Goal: Task Accomplishment & Management: Manage account settings

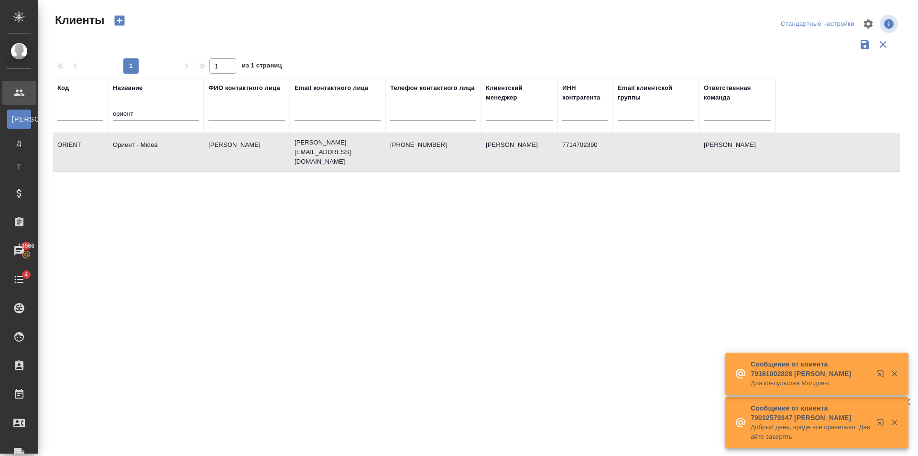
select select "RU"
click at [0, 106] on div ".cls-1 fill:#fff; AWATERA Golubev Dmitry Клиенты К Клиенты Д Договоры Т Тендеры…" at bounding box center [459, 228] width 918 height 456
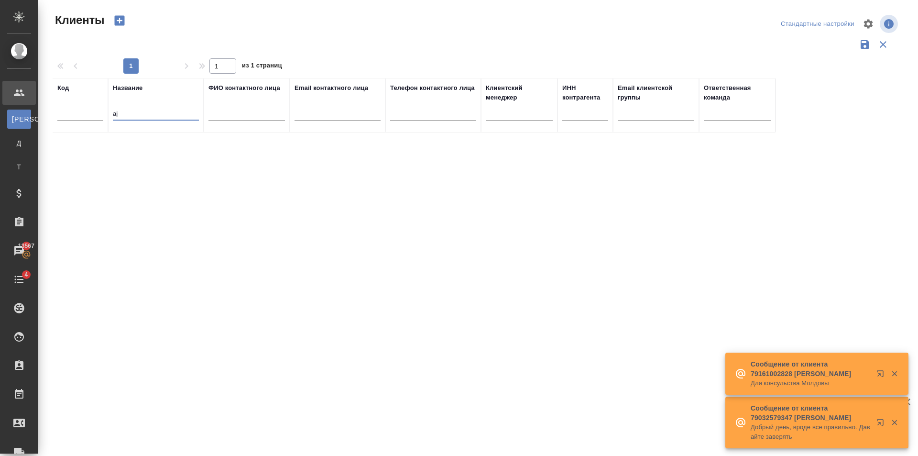
type input "a"
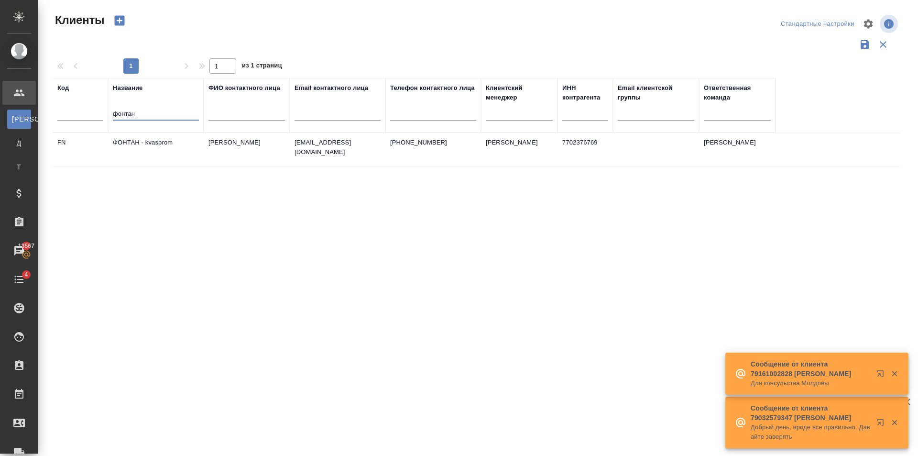
type input "фонтан"
click at [282, 157] on td "Васильева Елена" at bounding box center [247, 149] width 86 height 33
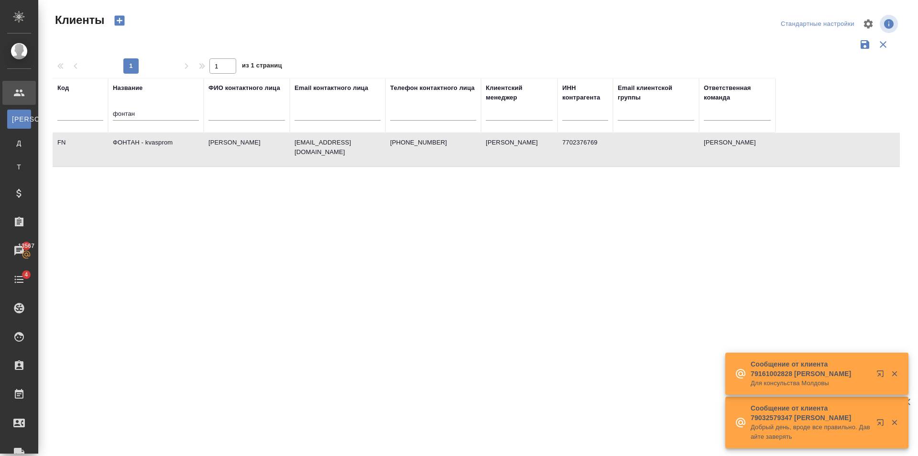
click at [282, 157] on td "Васильева Елена" at bounding box center [247, 149] width 86 height 33
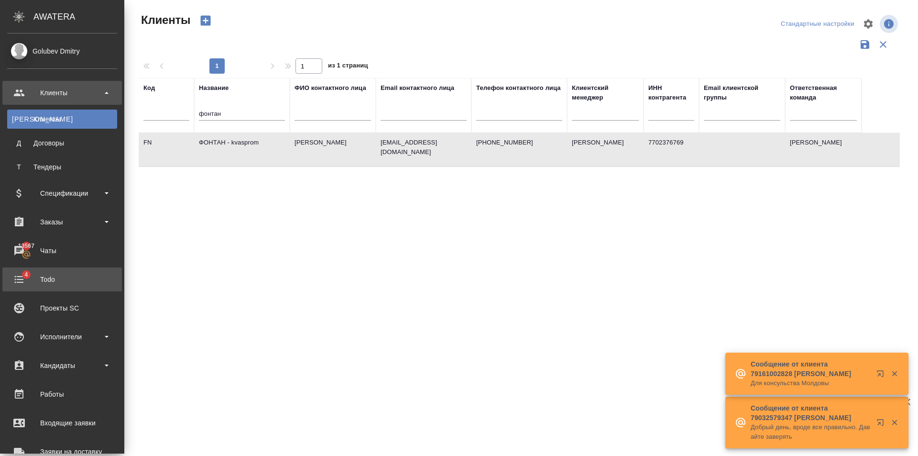
click at [48, 274] on div "Todo" at bounding box center [62, 279] width 110 height 14
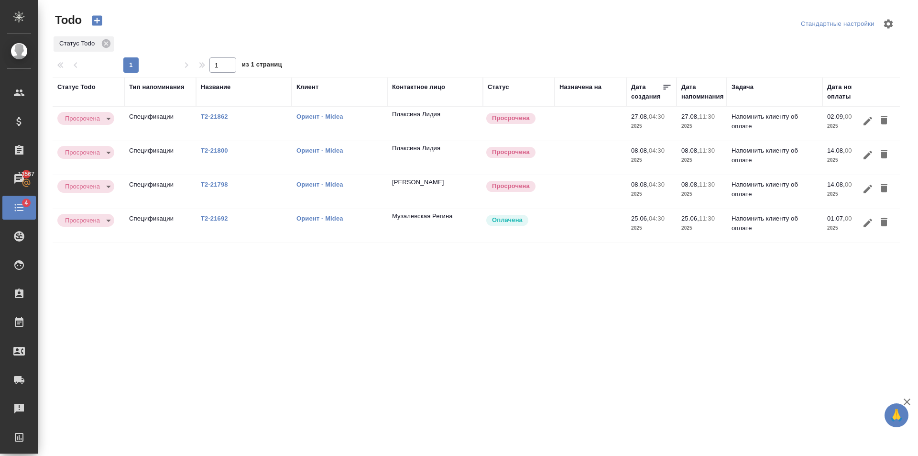
click at [221, 185] on link "Т2-21798" at bounding box center [214, 184] width 27 height 7
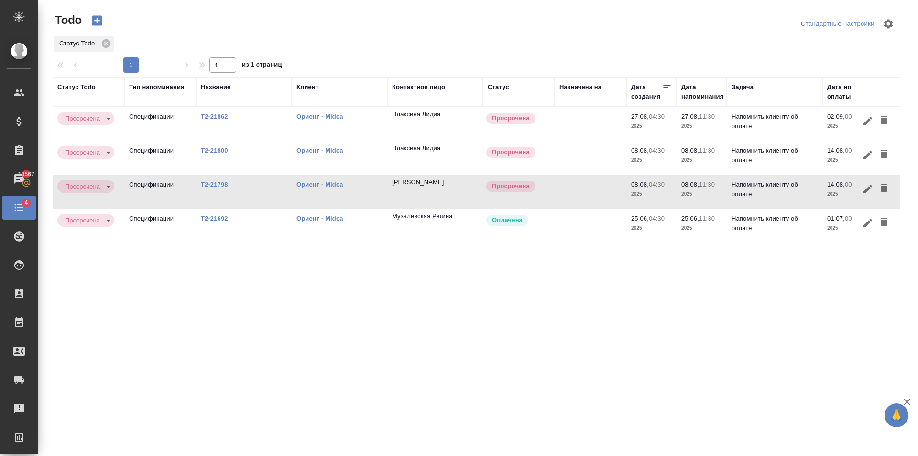
click at [222, 116] on link "Т2-21862" at bounding box center [214, 116] width 27 height 7
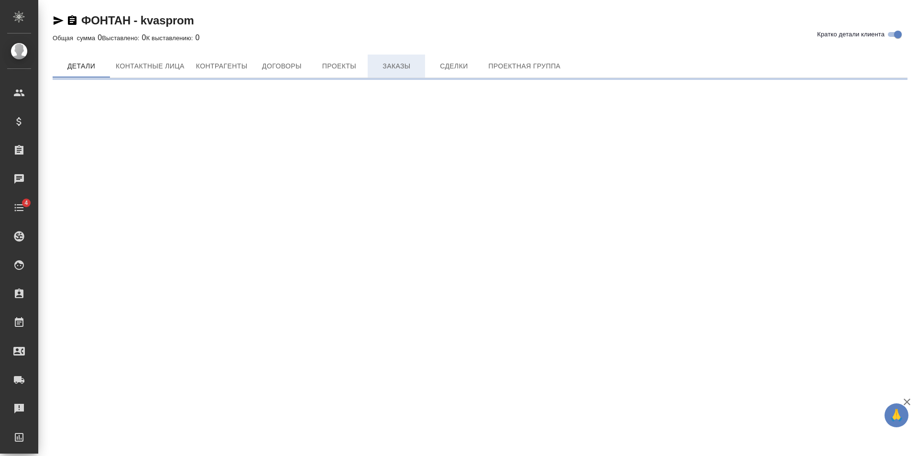
click at [383, 65] on span "Заказы" at bounding box center [396, 66] width 46 height 12
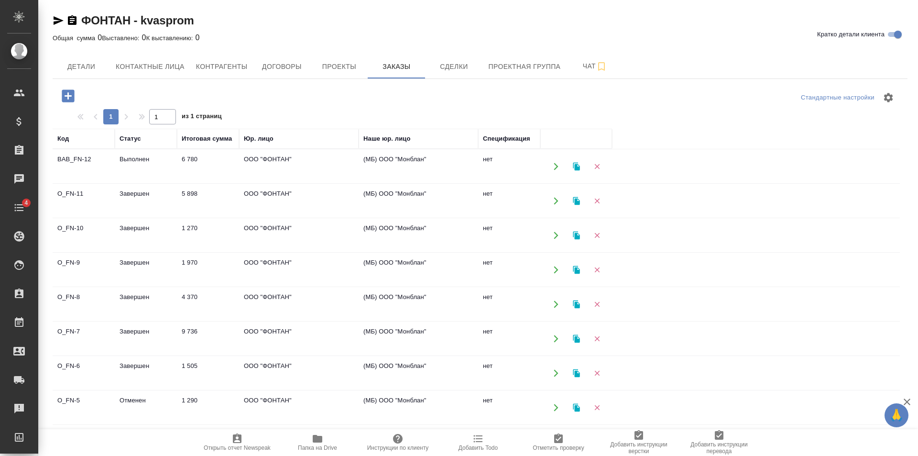
click at [266, 173] on td "ООО "ФОНТАН"" at bounding box center [298, 166] width 119 height 33
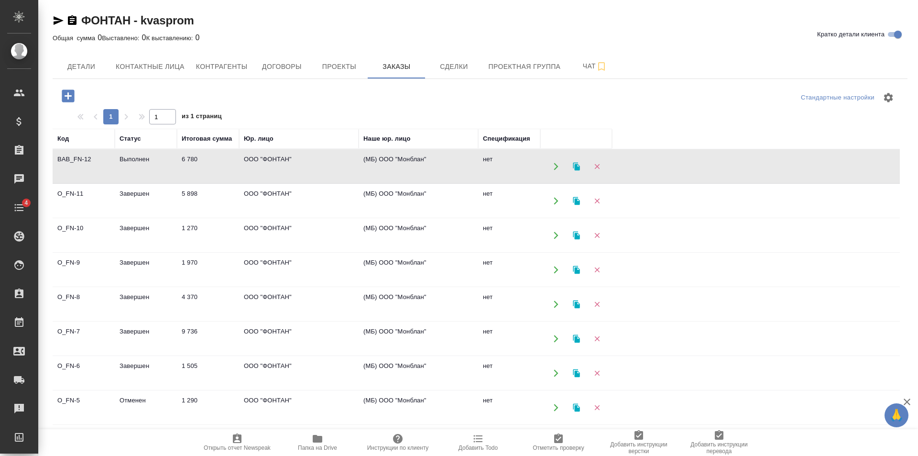
click at [266, 173] on td "ООО "ФОНТАН"" at bounding box center [298, 166] width 119 height 33
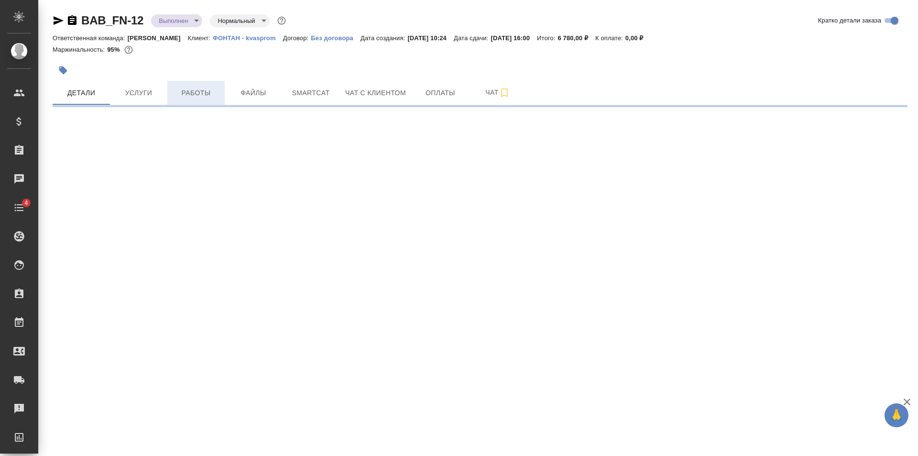
click at [208, 92] on span "Работы" at bounding box center [196, 93] width 46 height 12
select select "RU"
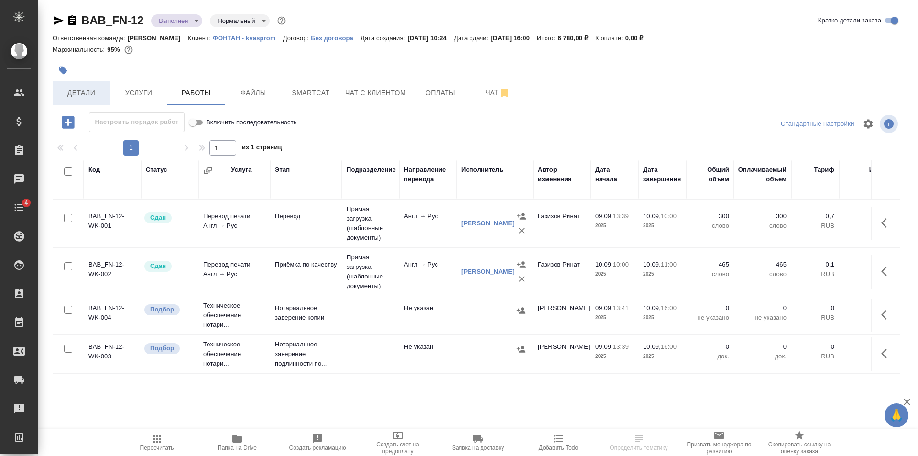
click at [86, 93] on span "Детали" at bounding box center [81, 93] width 46 height 12
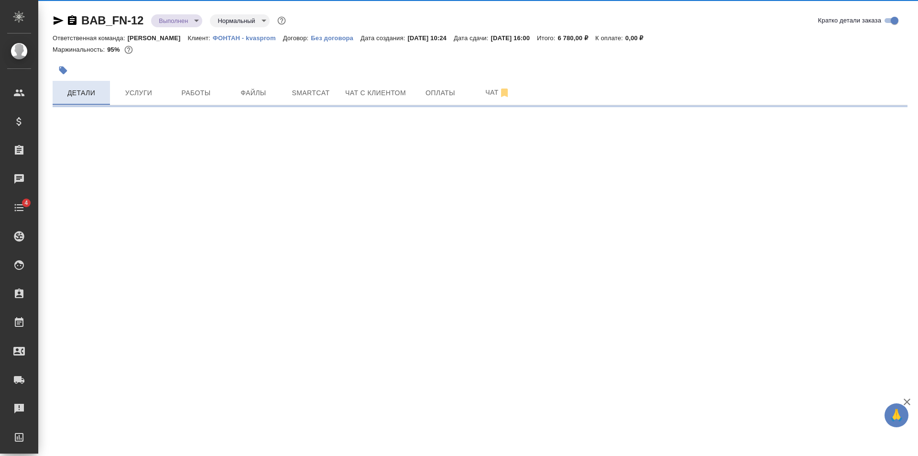
select select "RU"
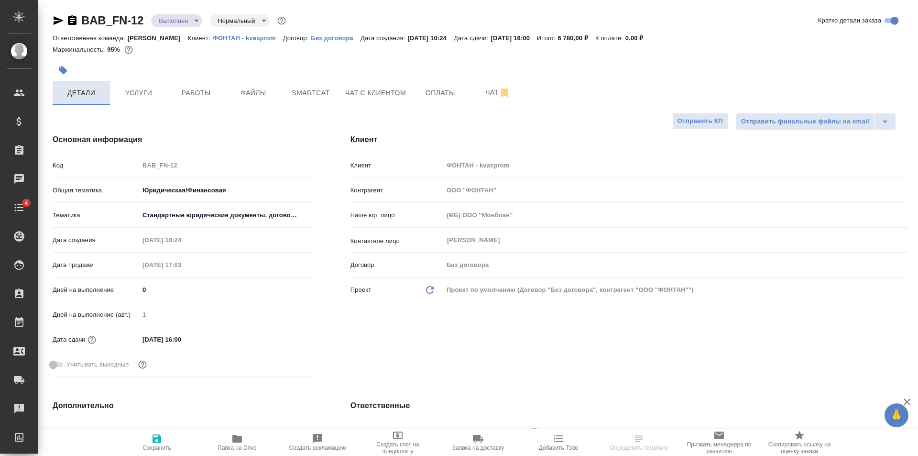
type textarea "x"
click at [56, 22] on icon "button" at bounding box center [59, 20] width 10 height 9
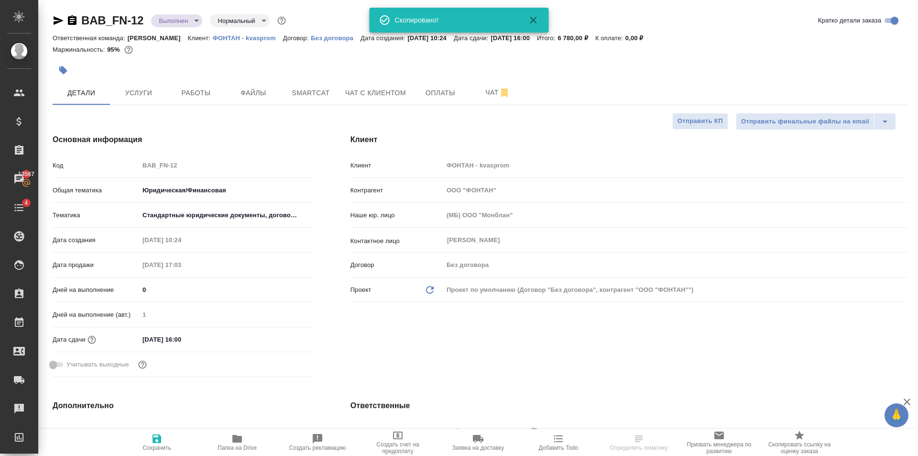
select select "RU"
type textarea "x"
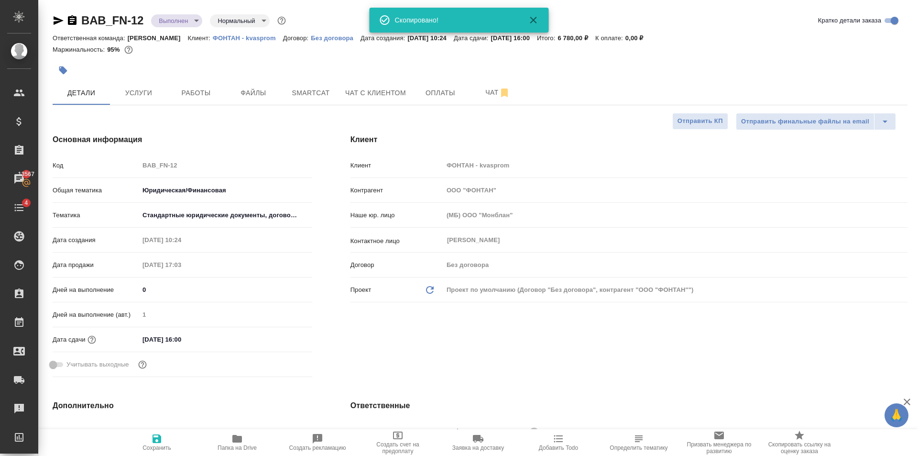
type textarea "x"
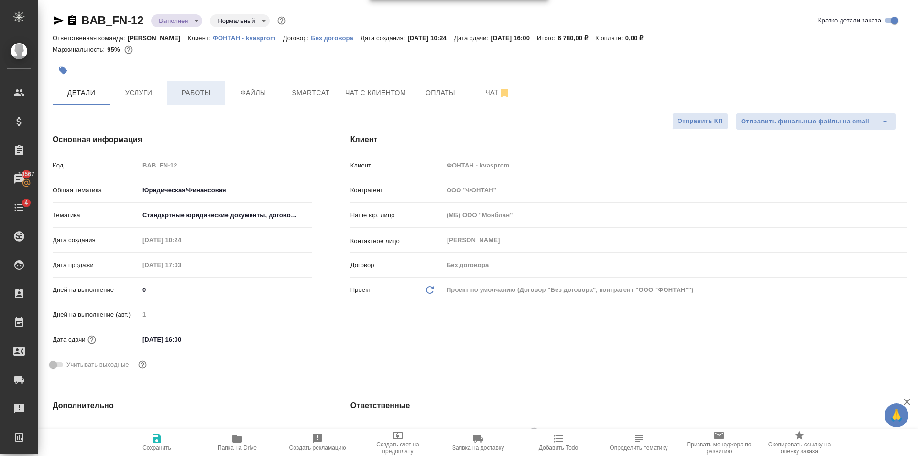
click at [199, 105] on hr at bounding box center [480, 105] width 855 height 0
click at [204, 91] on span "Работы" at bounding box center [196, 93] width 46 height 12
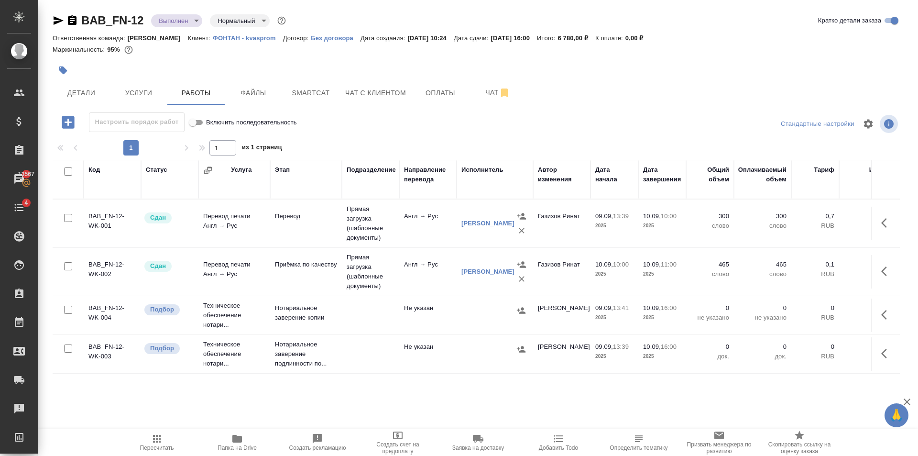
click at [362, 222] on td "Прямая загрузка (шаблонные документы)" at bounding box center [370, 223] width 57 height 48
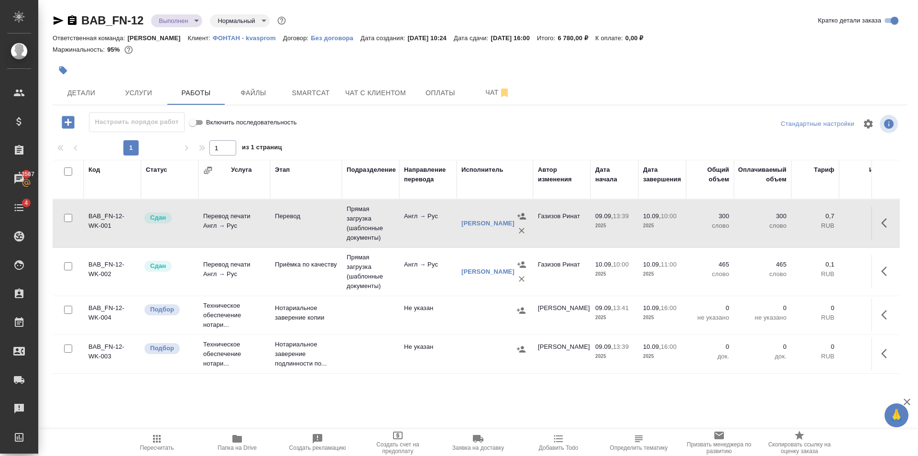
click at [362, 222] on td "Прямая загрузка (шаблонные документы)" at bounding box center [370, 223] width 57 height 48
click at [82, 98] on span "Детали" at bounding box center [81, 93] width 46 height 12
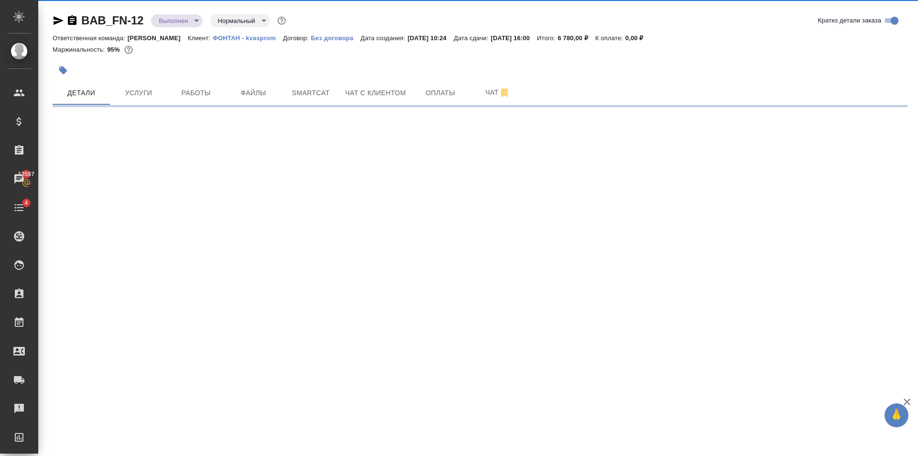
select select "RU"
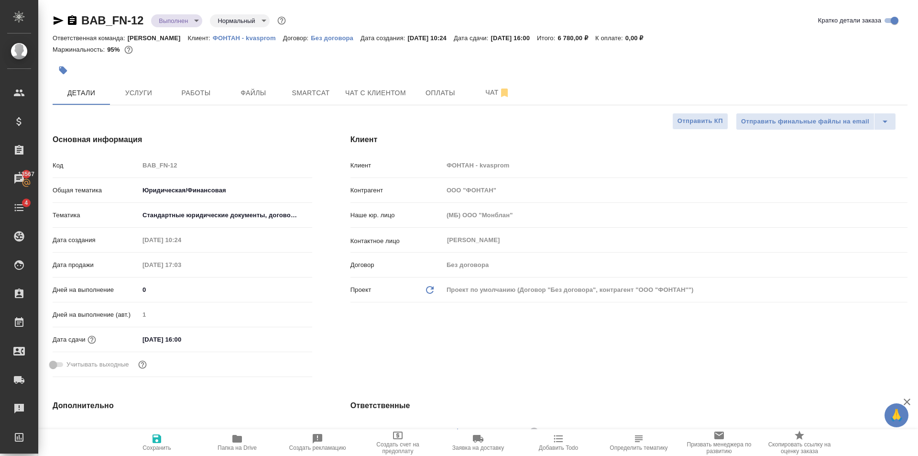
type textarea "x"
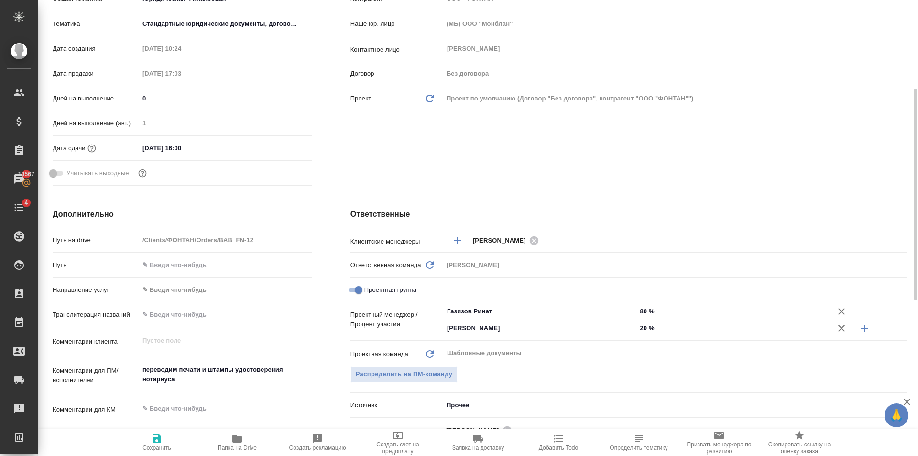
type textarea "x"
click at [216, 381] on textarea "переводим печати и штампы удостоверения нотариуса" at bounding box center [226, 375] width 172 height 26
type textarea "x"
type textarea "переводим печати и штампы удостоверения нотариуса"
type textarea "x"
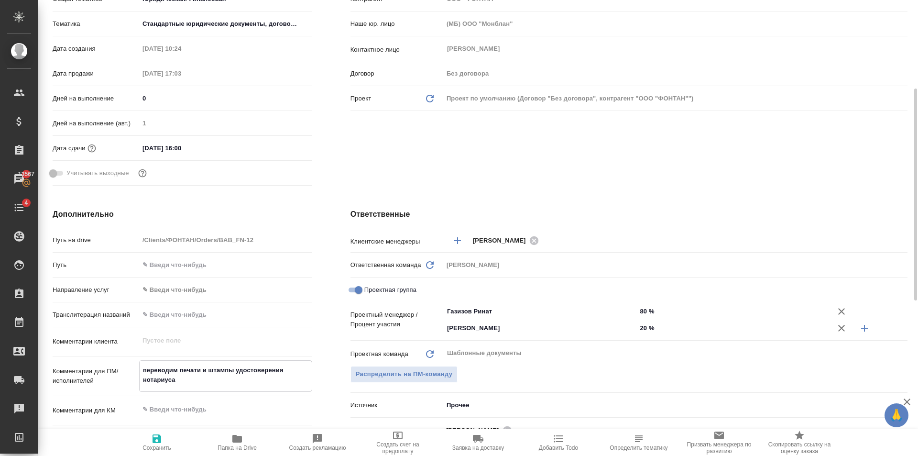
type textarea "x"
type textarea "переводим печати и штампы удостоверения нотариуса"
type textarea "x"
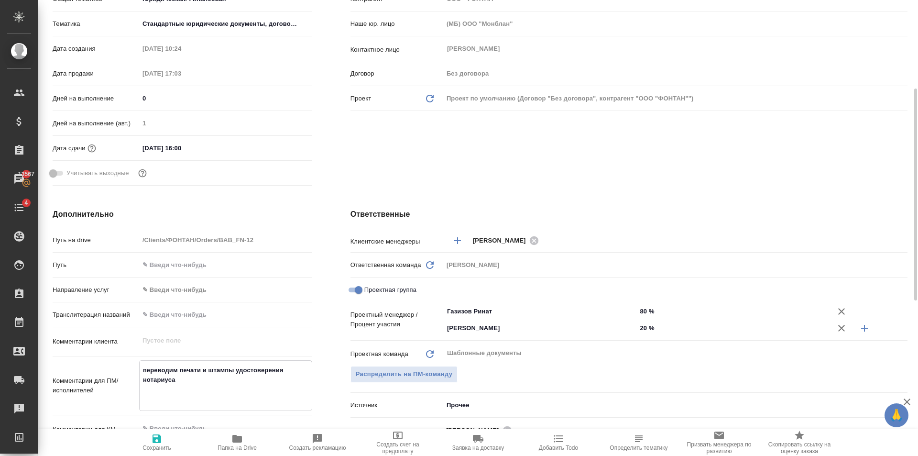
type textarea "переводим печати и штампы удостоверения нотариуса +"
type textarea "x"
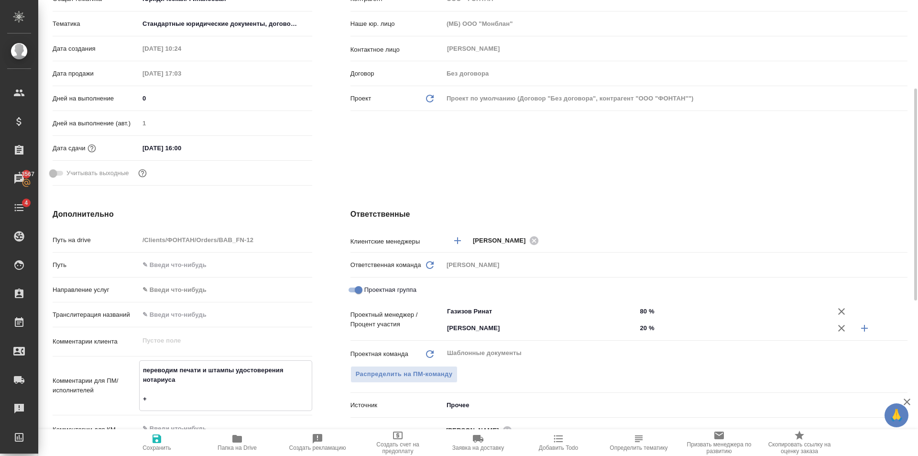
type textarea "переводим печати и штампы удостоверения нотариуса +"
type textarea "x"
type textarea "переводим печати и штампы удостоверения нотариуса + п"
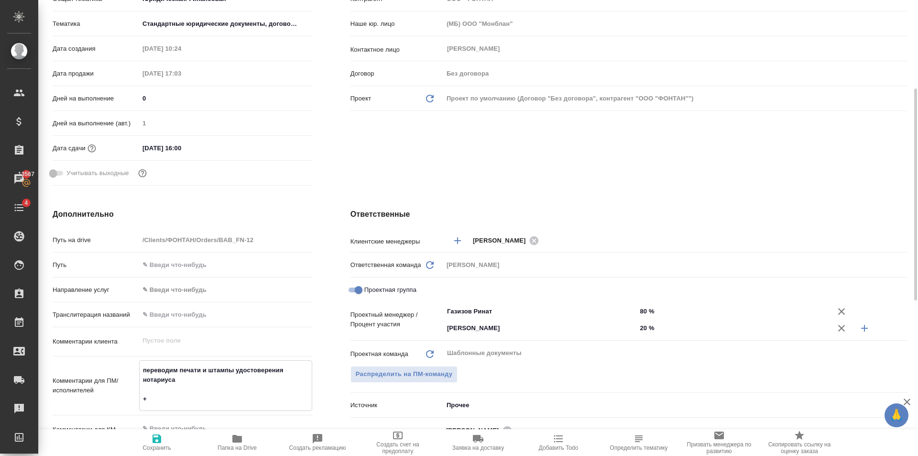
type textarea "x"
type textarea "переводим печати и штампы удостоверения нотариуса + па"
type textarea "x"
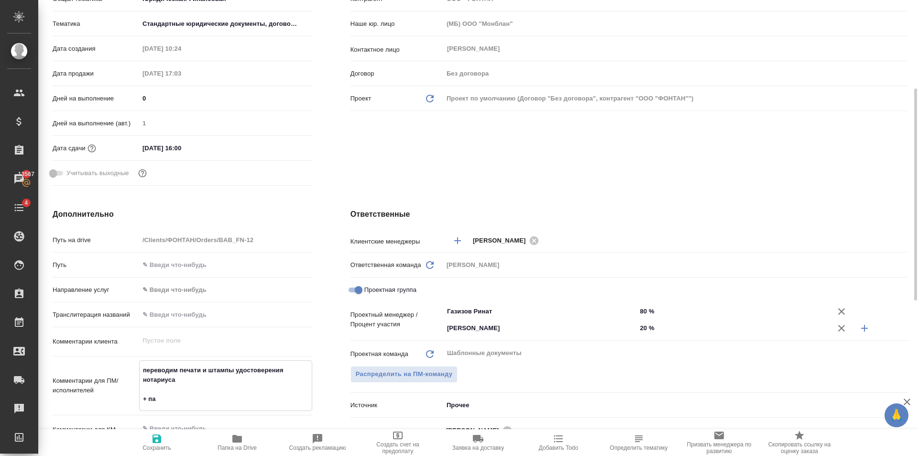
type textarea "x"
type textarea "переводим печати и штампы удостоверения нотариуса + пас"
type textarea "x"
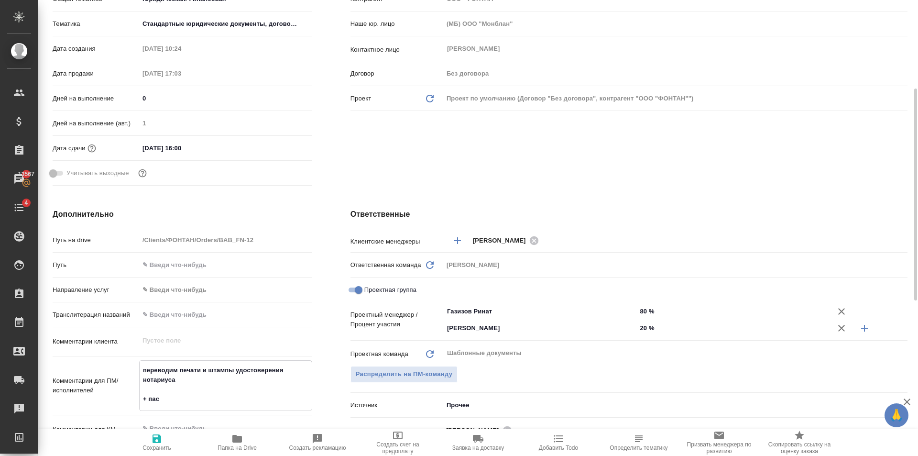
type textarea "переводим печати и штампы удостоверения нотариуса + пасп"
type textarea "x"
type textarea "переводим печати и штампы удостоверения нотариуса + паспо"
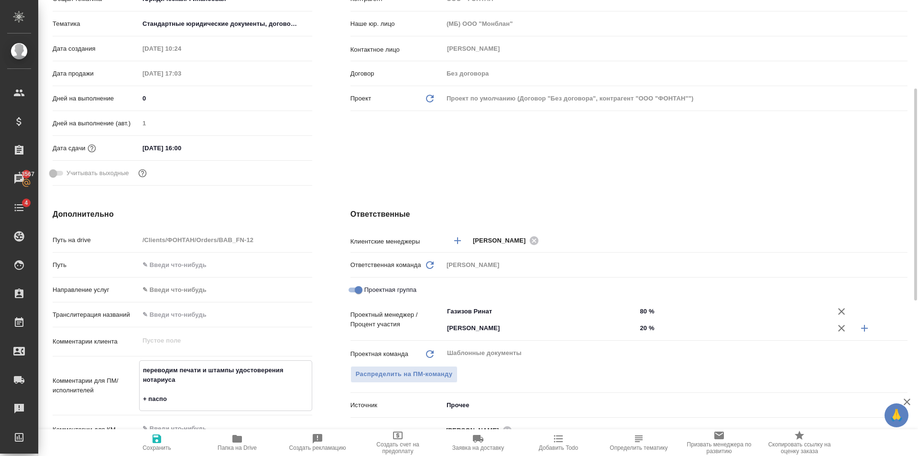
type textarea "x"
type textarea "переводим печати и штампы удостоверения нотариуса + паспор"
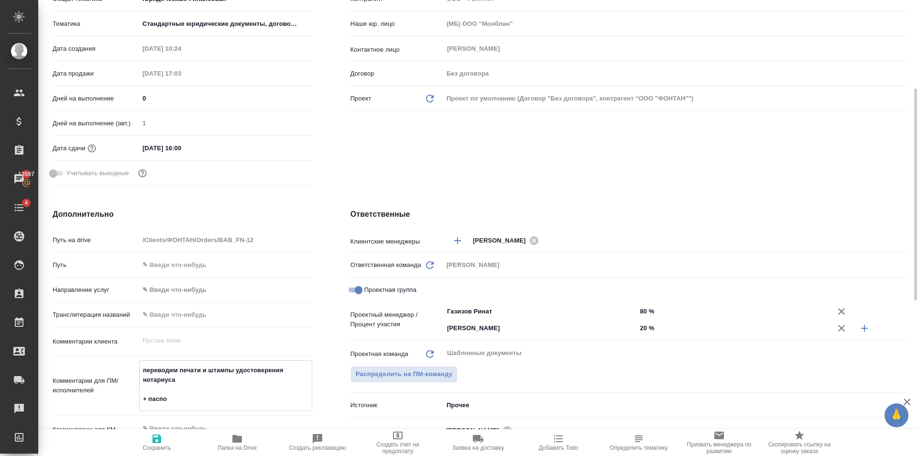
type textarea "x"
type textarea "переводим печати и штампы удостоверения нотариуса + паспорт"
type textarea "x"
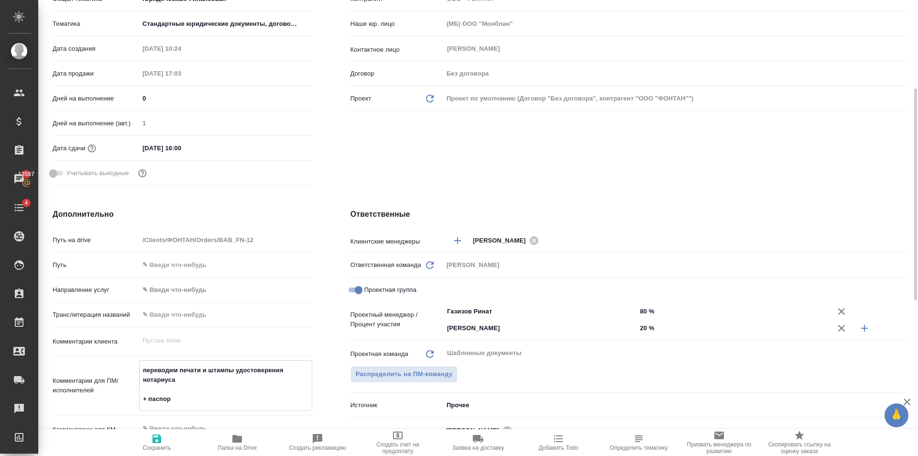
type textarea "x"
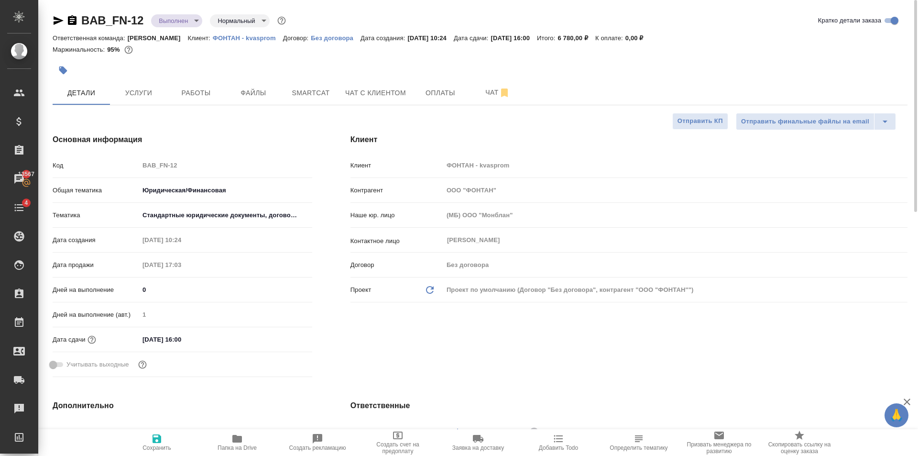
type textarea "переводим печати и штампы удостоверения нотариуса + паспорт"
type textarea "x"
click at [166, 440] on span "Сохранить" at bounding box center [156, 442] width 69 height 18
type textarea "x"
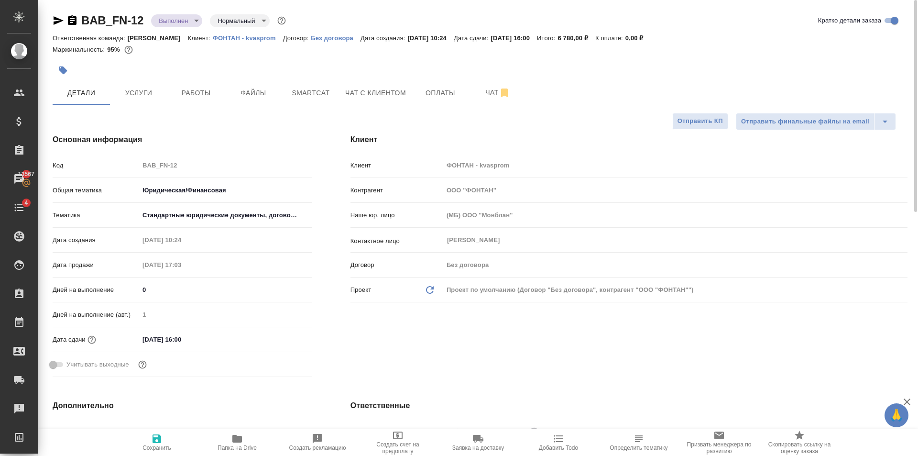
type textarea "x"
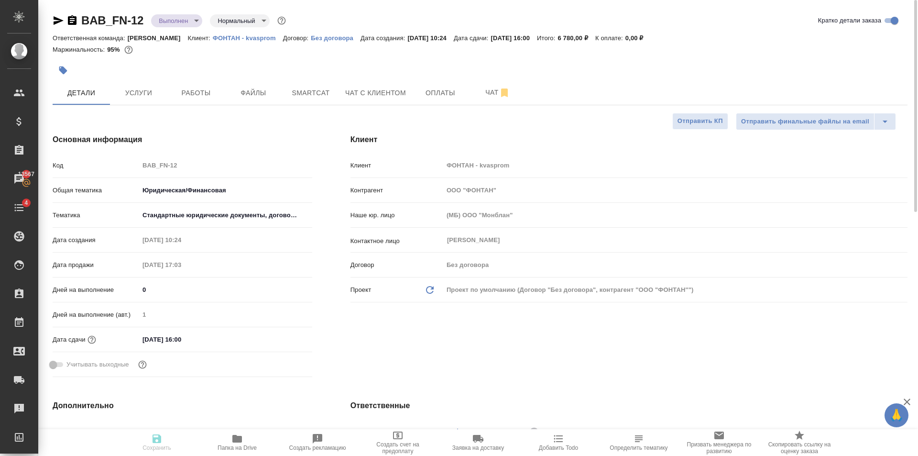
type textarea "x"
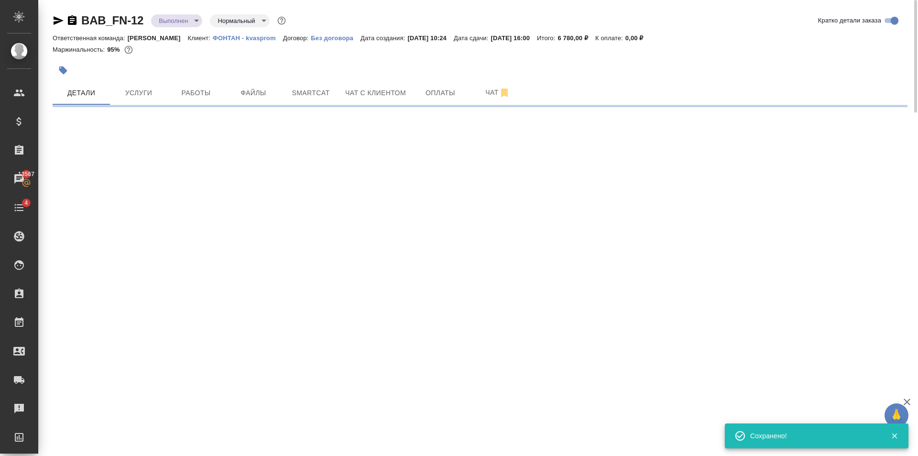
select select "RU"
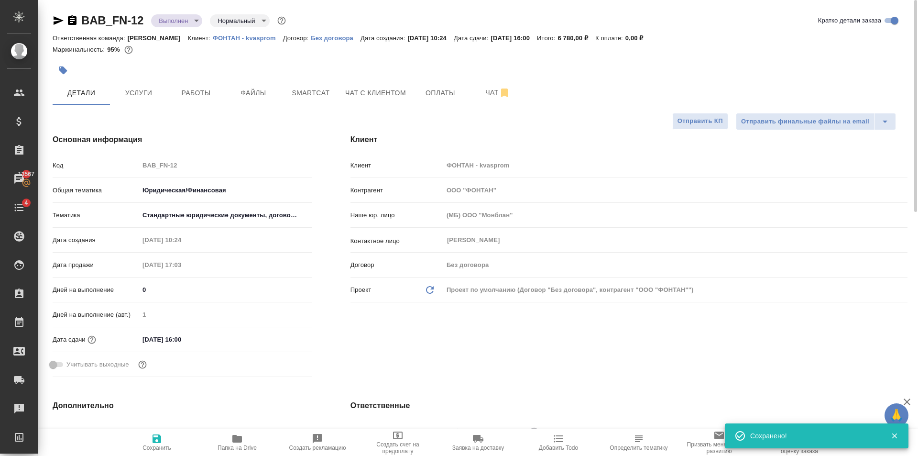
type textarea "x"
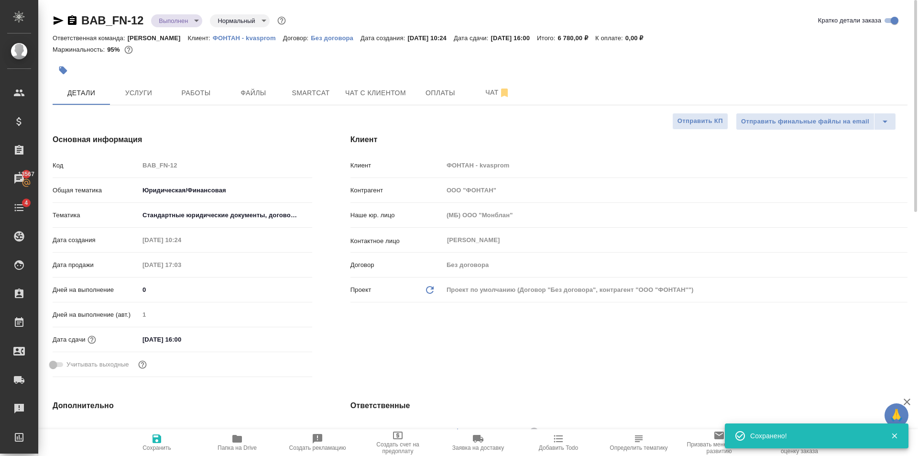
type textarea "x"
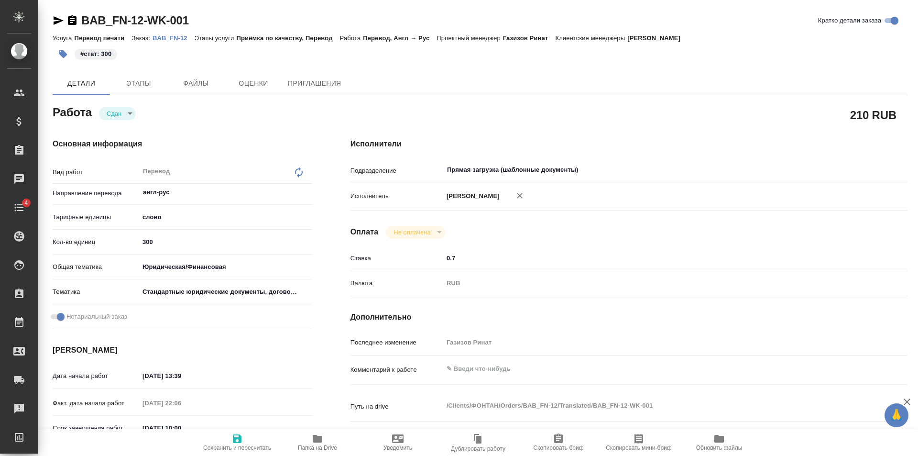
type textarea "x"
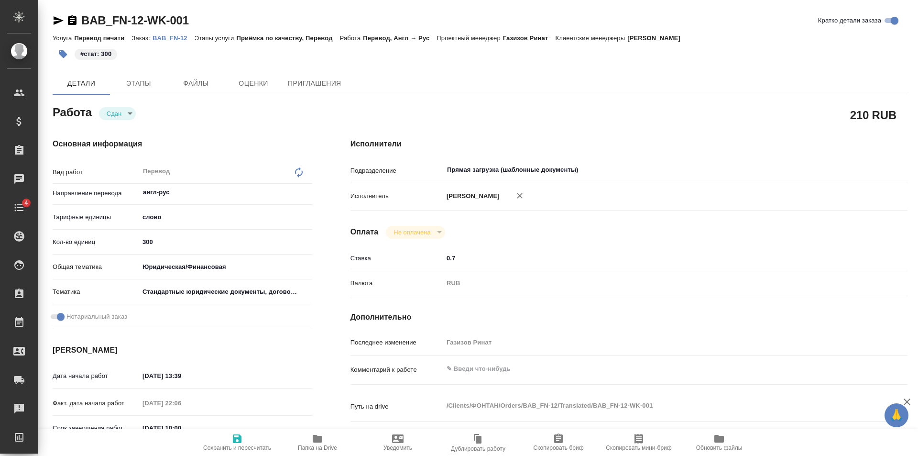
type textarea "x"
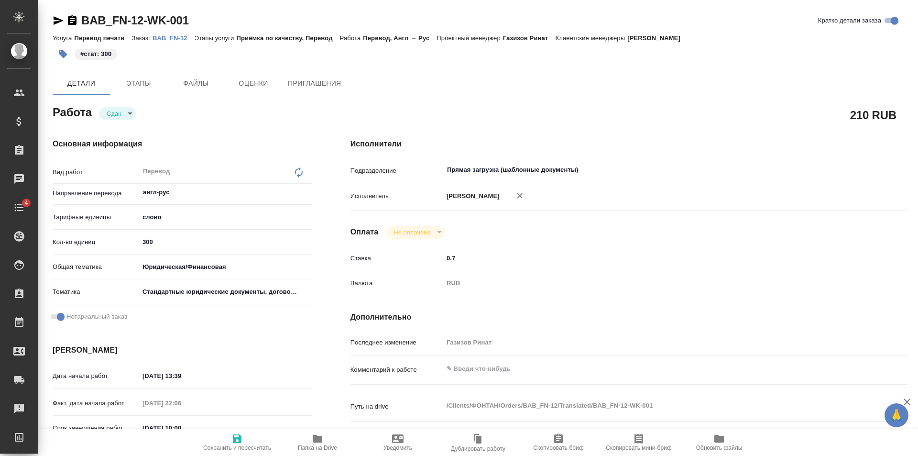
type textarea "x"
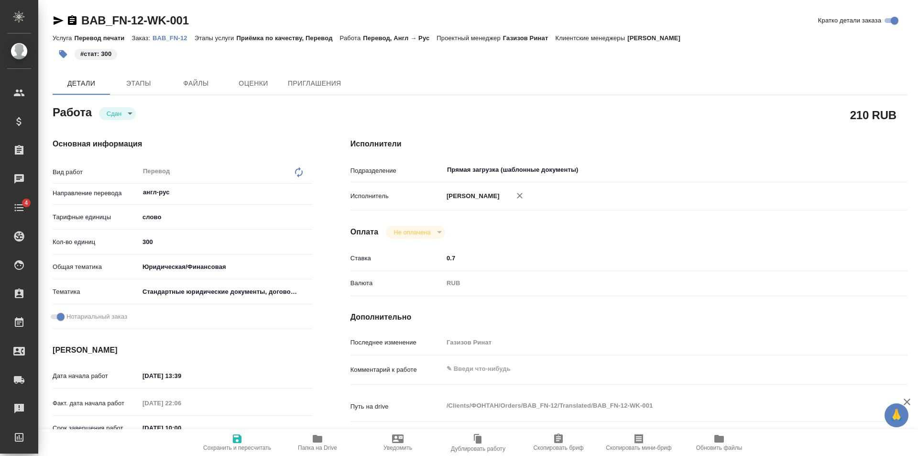
type textarea "x"
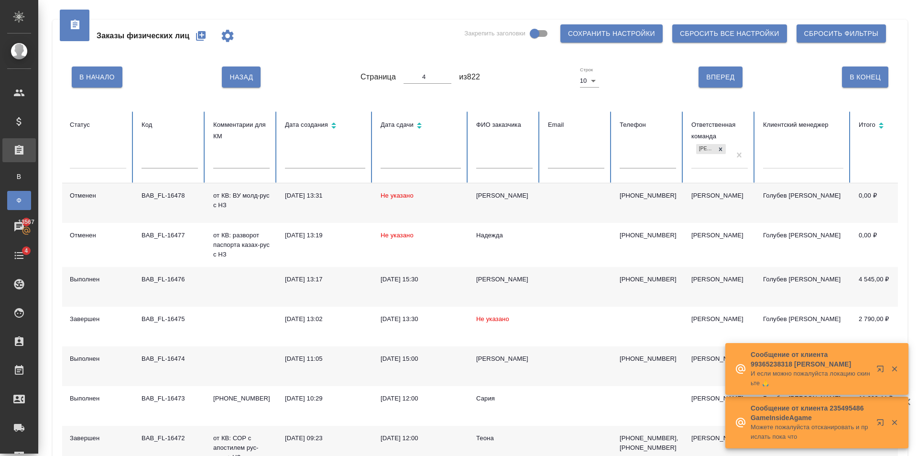
drag, startPoint x: 470, startPoint y: 157, endPoint x: 497, endPoint y: 161, distance: 27.1
click at [483, 161] on th "ФИО заказчика" at bounding box center [504, 147] width 72 height 72
click at [497, 161] on input "text" at bounding box center [504, 161] width 56 height 13
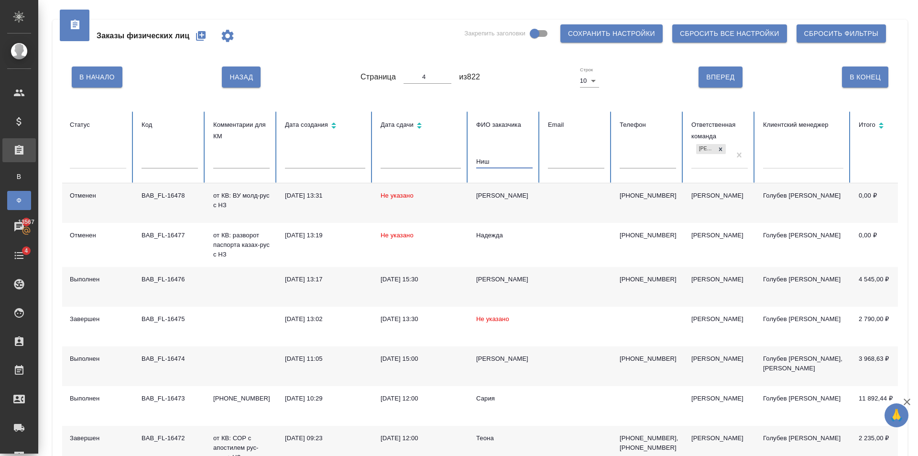
type input "Ни"
type input "1"
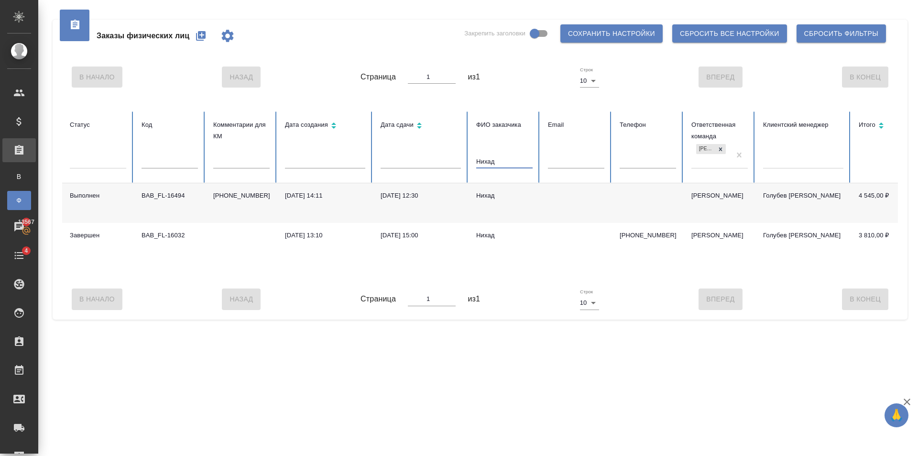
type input "Нихад"
click at [565, 189] on td at bounding box center [576, 203] width 72 height 40
drag, startPoint x: 504, startPoint y: 160, endPoint x: 568, endPoint y: 178, distance: 66.1
click at [407, 165] on tr "Статус Код Комментарии для КМ Дата создания Дата сдачи ФИО заказчика Нихад Emai…" at bounding box center [599, 147] width 1075 height 72
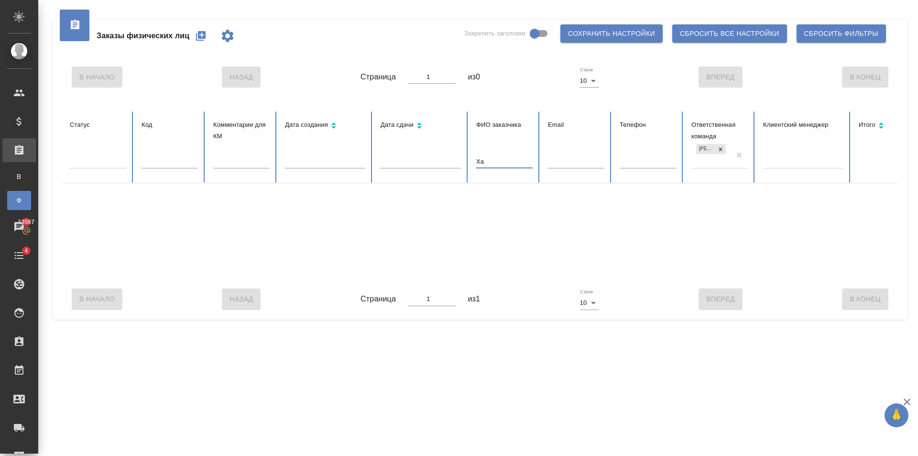
type input "Х"
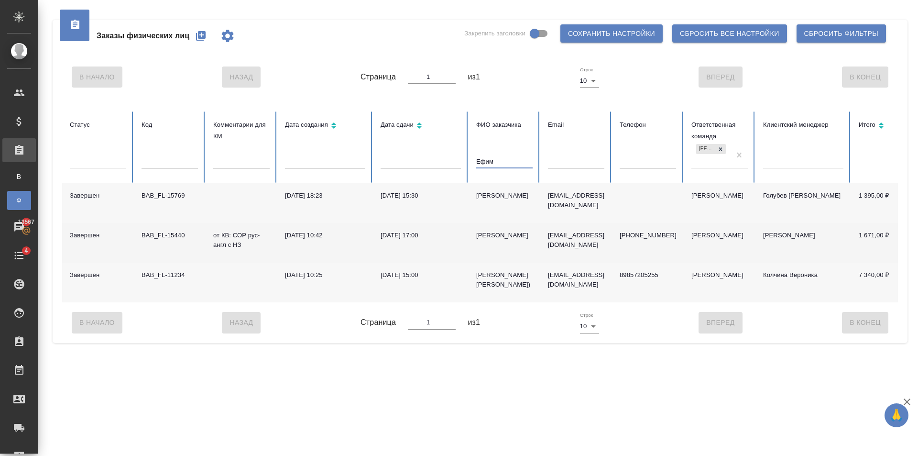
click at [555, 246] on td "[EMAIL_ADDRESS][DOMAIN_NAME]" at bounding box center [576, 243] width 72 height 40
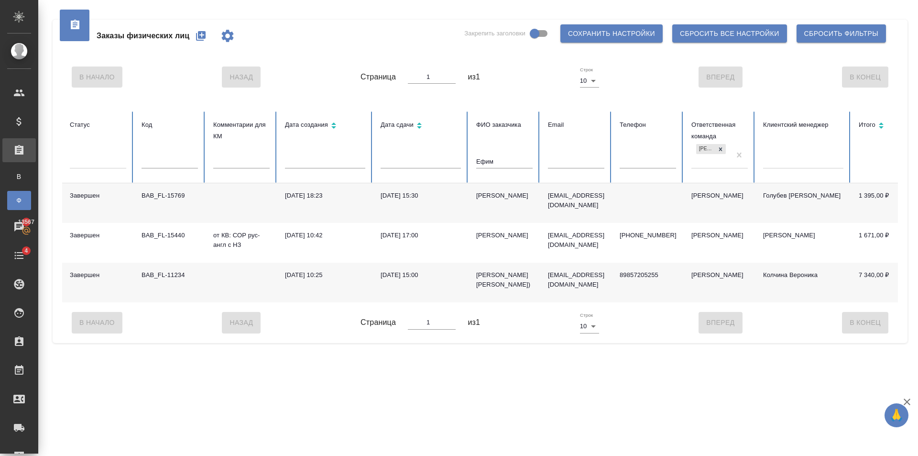
click at [513, 167] on input "Ефим" at bounding box center [504, 161] width 56 height 13
type input "[PERSON_NAME]"
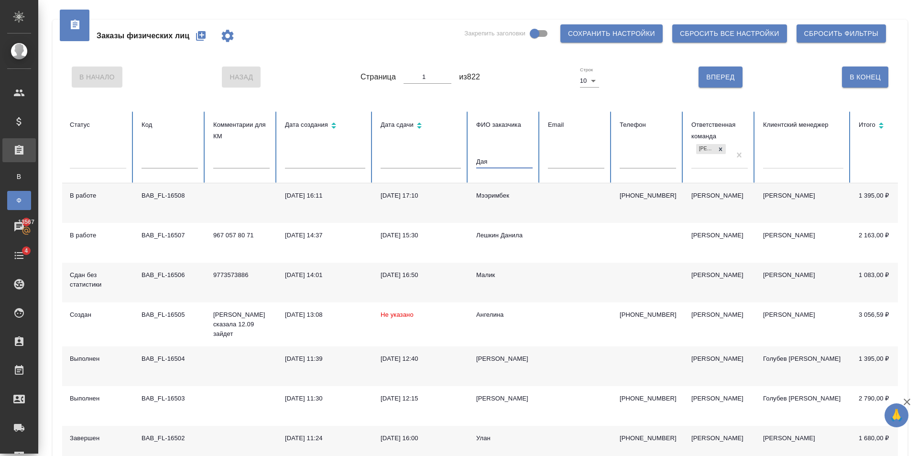
type input "Даян"
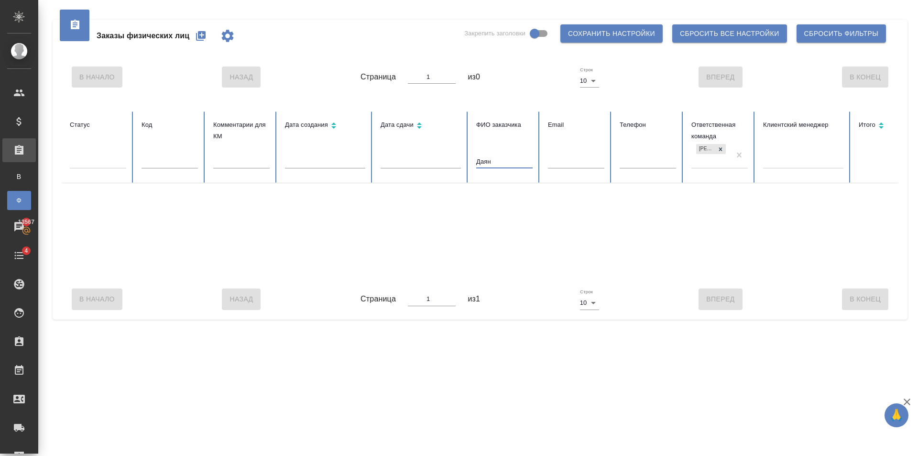
drag, startPoint x: 513, startPoint y: 159, endPoint x: 388, endPoint y: 151, distance: 125.5
click at [358, 149] on tr "Статус Код Комментарии для КМ Дата создания Дата сдачи ФИО заказчика Даян Email…" at bounding box center [599, 147] width 1075 height 72
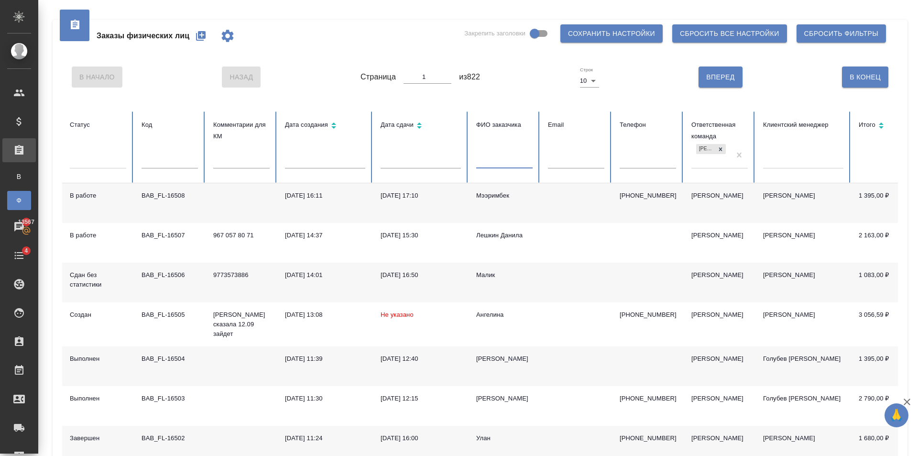
click at [203, 34] on icon "button" at bounding box center [201, 36] width 10 height 10
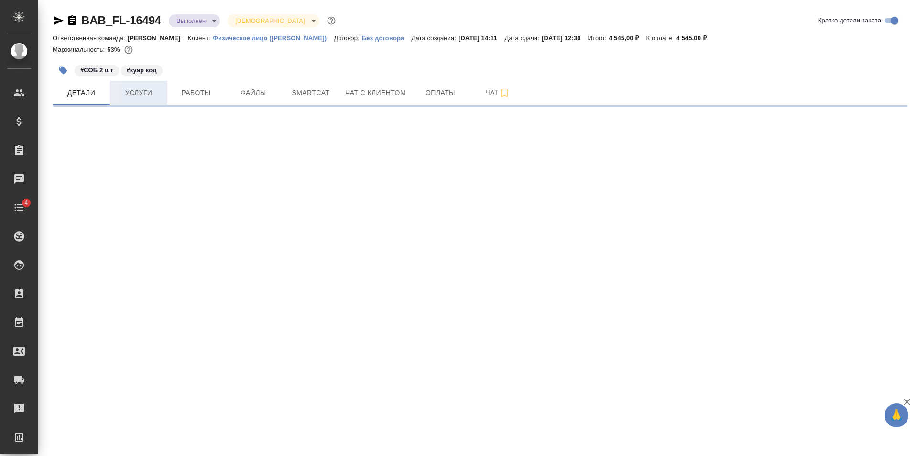
click at [159, 91] on span "Услуги" at bounding box center [139, 93] width 46 height 12
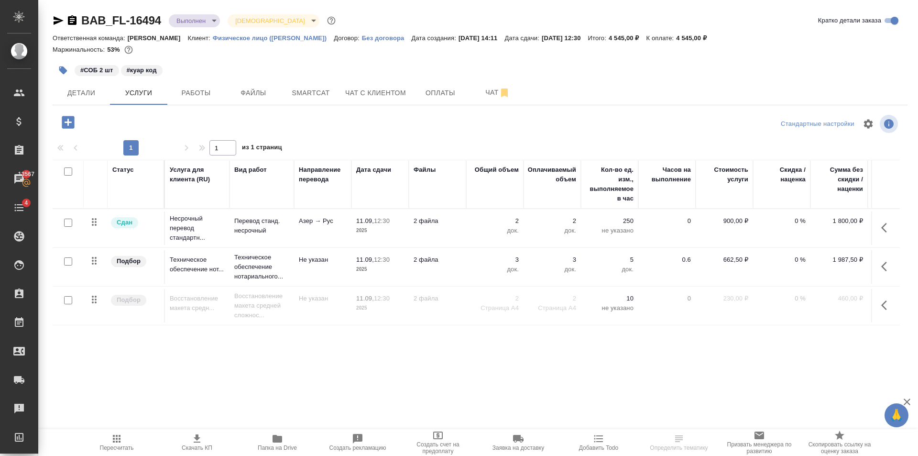
scroll to position [0, 54]
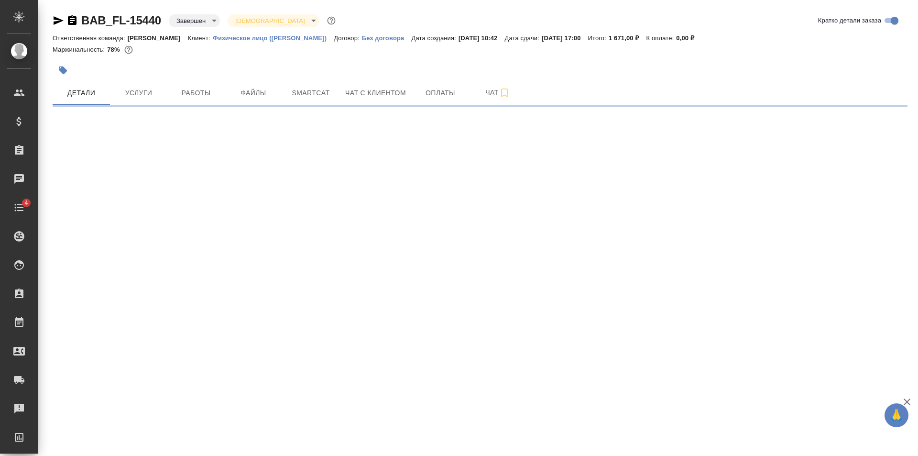
click at [152, 103] on button "Услуги" at bounding box center [138, 93] width 57 height 24
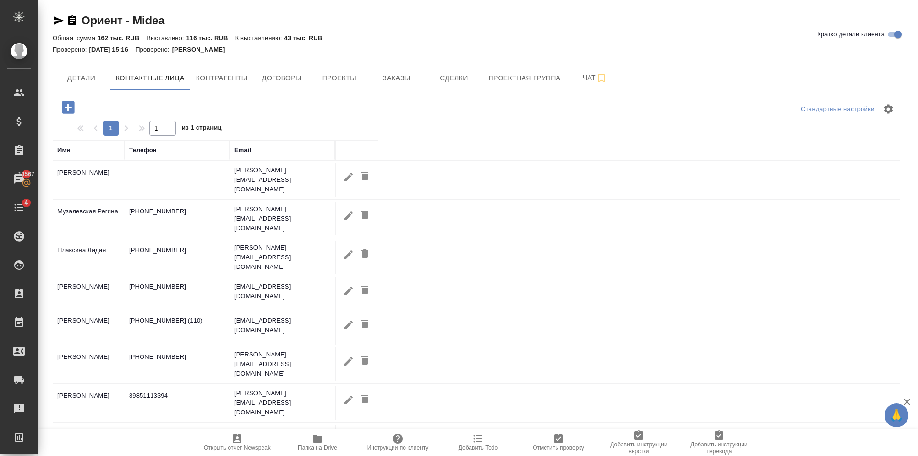
select select "RU"
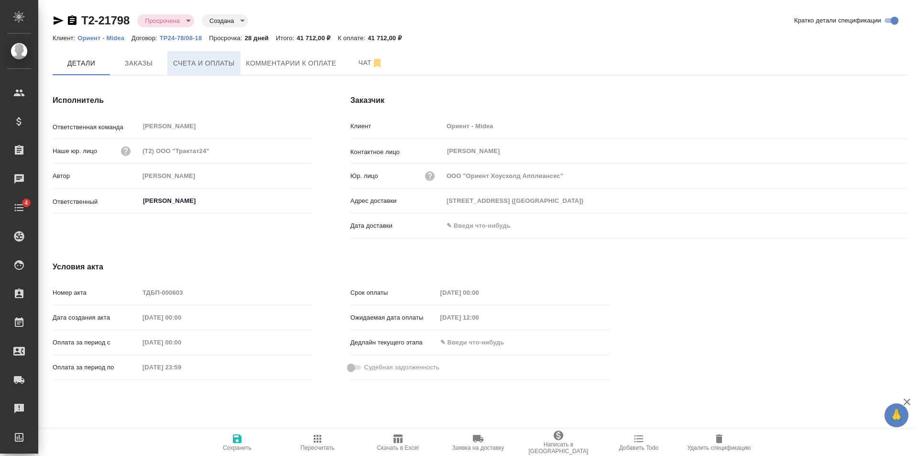
click at [213, 61] on span "Счета и оплаты" at bounding box center [204, 63] width 62 height 12
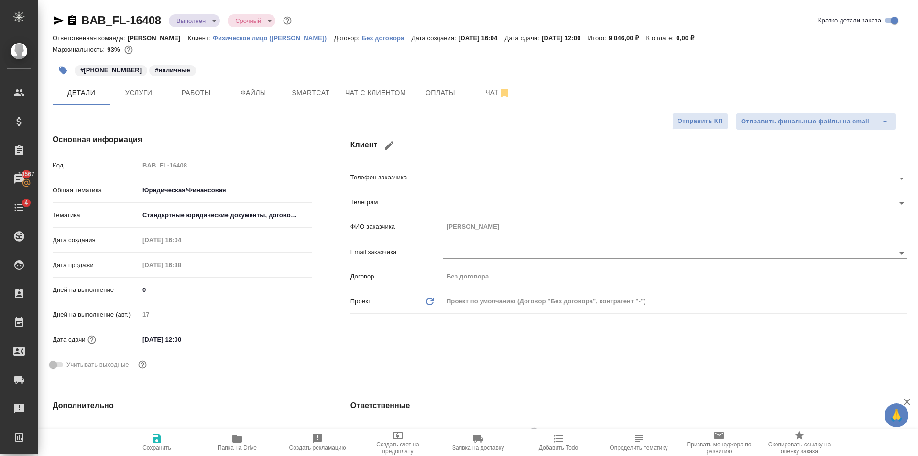
select select "RU"
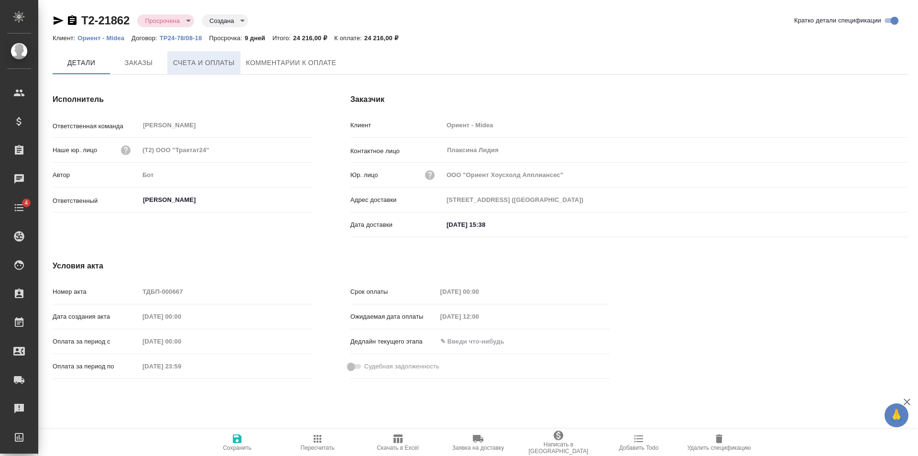
click at [176, 54] on button "Счета и оплаты" at bounding box center [203, 62] width 73 height 23
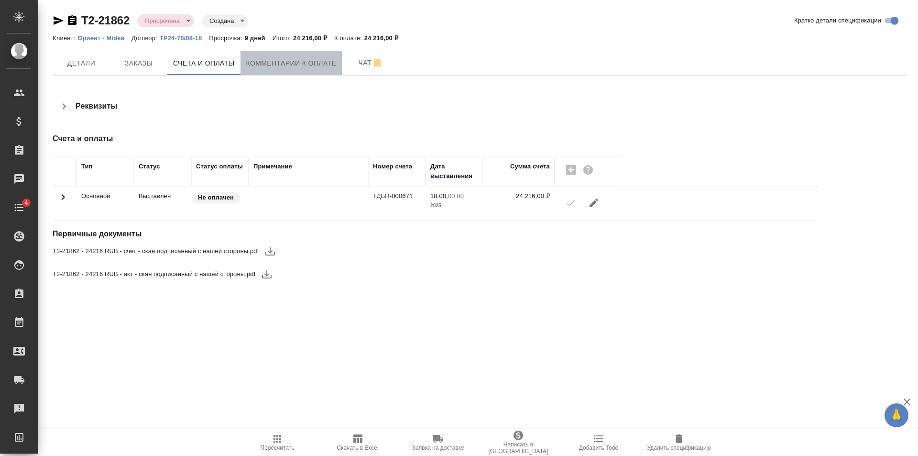
click at [287, 52] on button "Комментарии к оплате" at bounding box center [291, 63] width 102 height 24
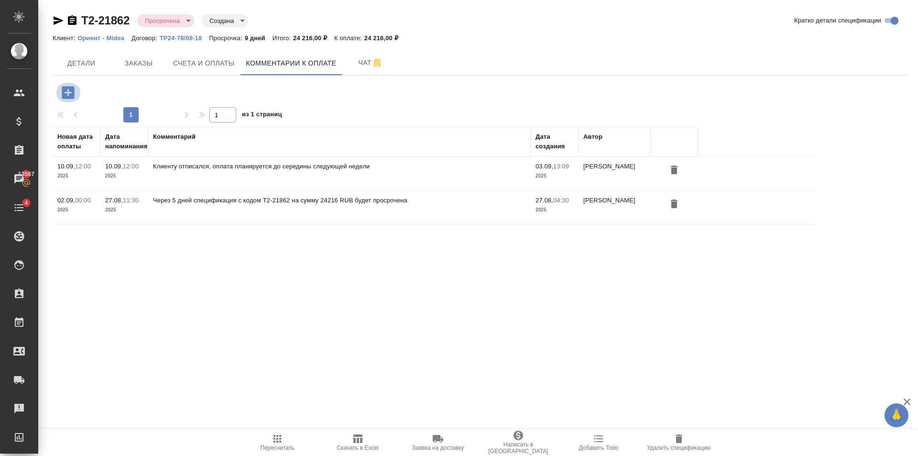
click at [70, 88] on icon "button" at bounding box center [68, 92] width 12 height 12
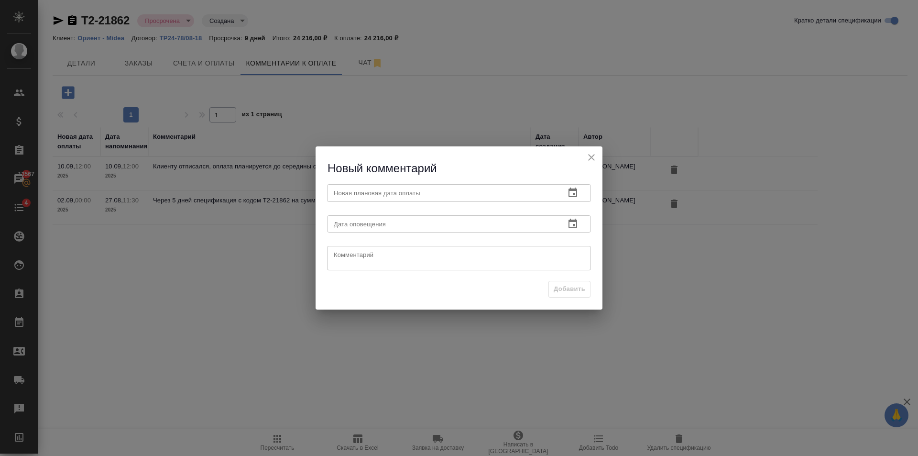
click at [592, 158] on icon "close" at bounding box center [591, 157] width 7 height 7
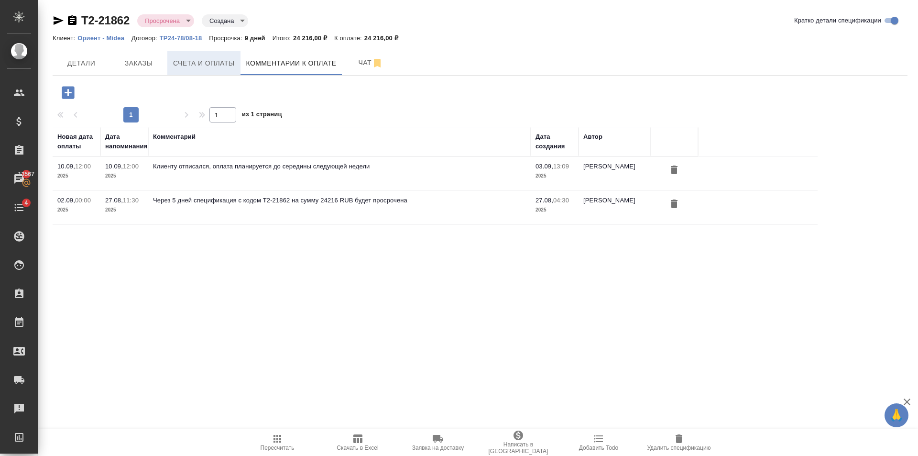
click at [207, 66] on span "Счета и оплаты" at bounding box center [204, 63] width 62 height 12
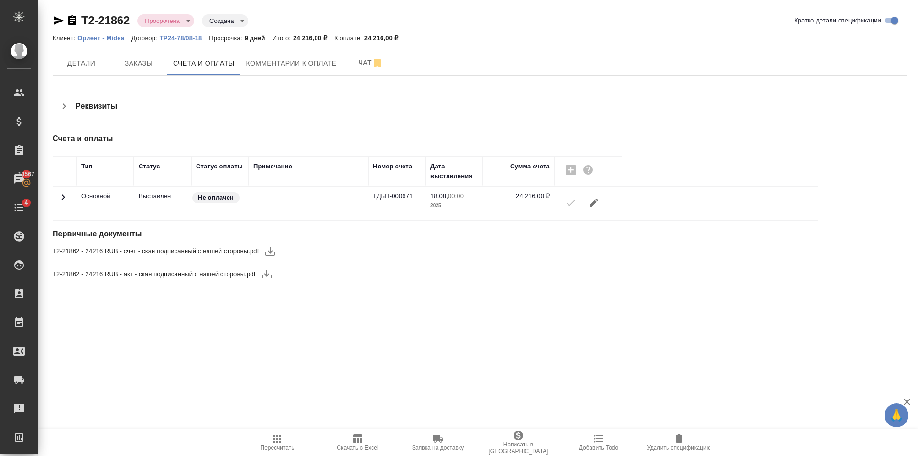
drag, startPoint x: 233, startPoint y: 371, endPoint x: 176, endPoint y: 285, distance: 103.0
click at [233, 369] on div ".cls-1 fill:#fff; AWATERA Golubev Dmitry Клиенты Спецификации Заказы 13567 Чаты…" at bounding box center [459, 228] width 918 height 456
click at [273, 250] on icon "button" at bounding box center [269, 250] width 11 height 11
click at [268, 280] on button "button" at bounding box center [266, 273] width 23 height 23
drag, startPoint x: 134, startPoint y: 29, endPoint x: 83, endPoint y: 28, distance: 51.2
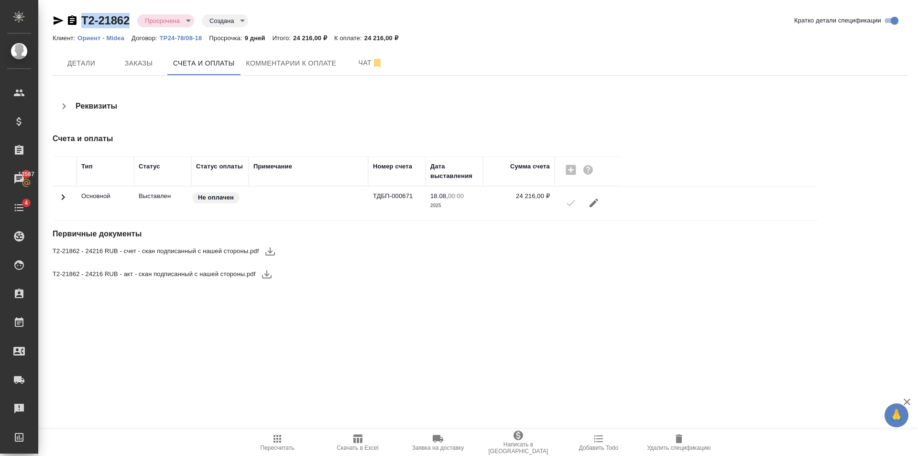
click at [83, 28] on div "Т2-21862 Просрочена delayed Создана created Кратко детали спецификации" at bounding box center [480, 22] width 855 height 19
copy link "Т2-21862"
click at [127, 64] on span "Заказы" at bounding box center [139, 63] width 46 height 12
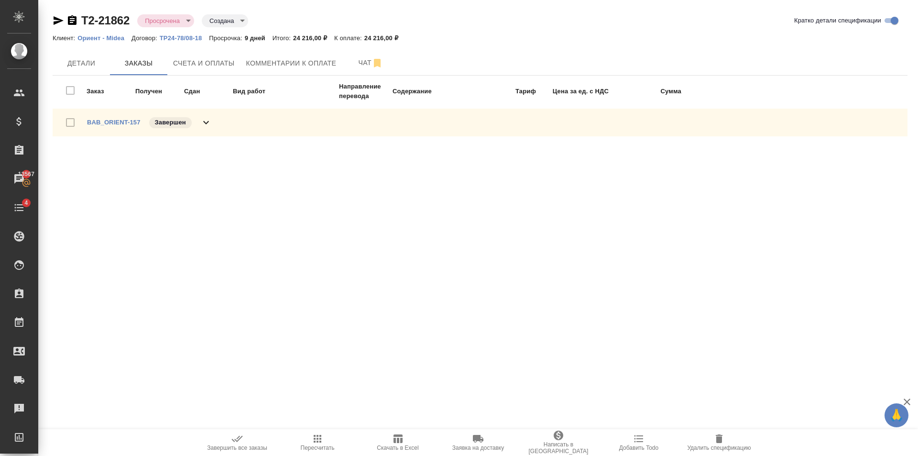
click at [89, 63] on span "Детали" at bounding box center [81, 63] width 46 height 12
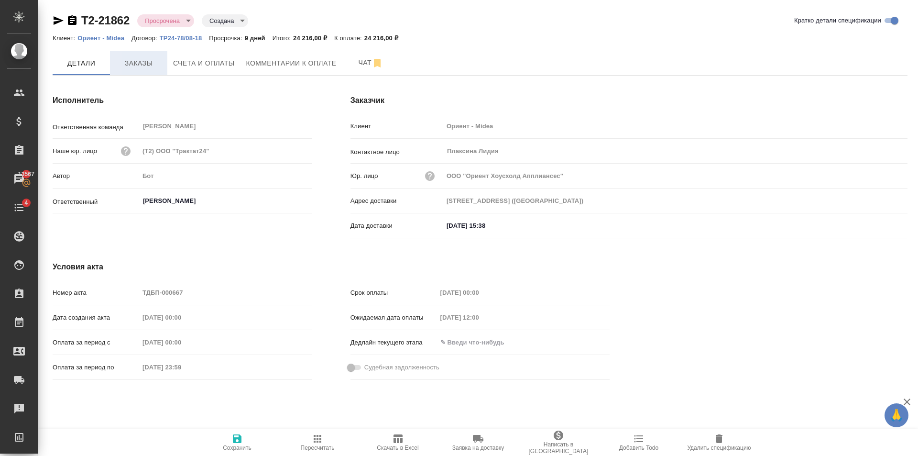
click at [141, 73] on button "Заказы" at bounding box center [138, 63] width 57 height 24
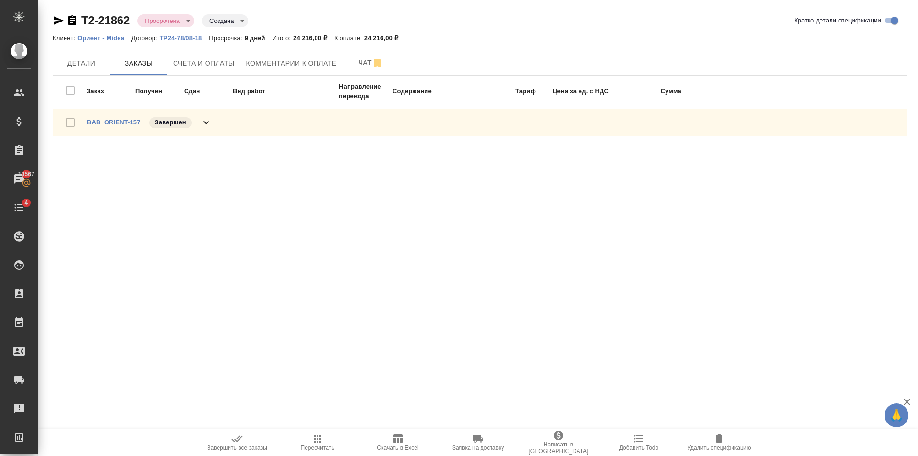
click at [206, 124] on icon at bounding box center [205, 122] width 11 height 11
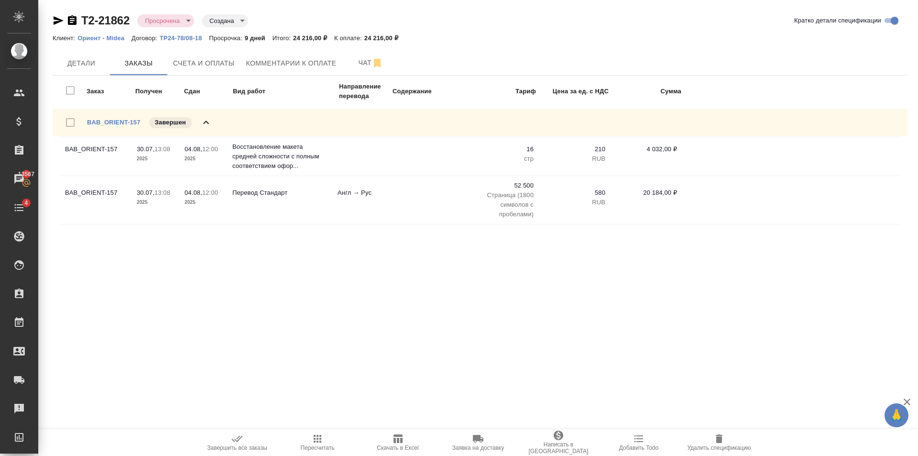
click at [139, 157] on p "2025" at bounding box center [156, 159] width 38 height 10
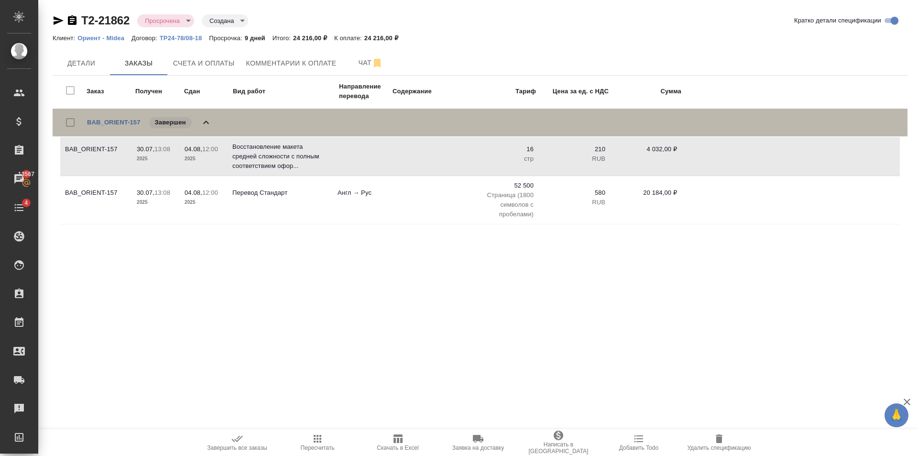
click at [128, 118] on span "BAB_ORIENT-157" at bounding box center [114, 123] width 54 height 10
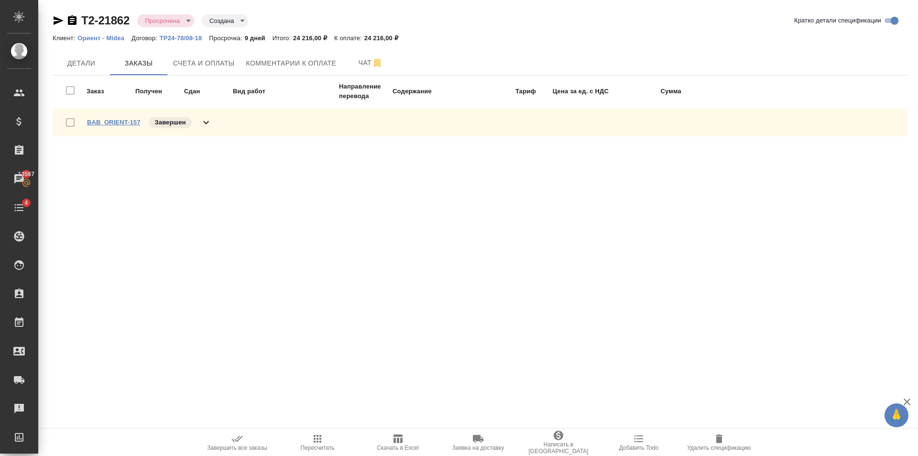
click at [131, 122] on link "BAB_ORIENT-157" at bounding box center [114, 122] width 54 height 7
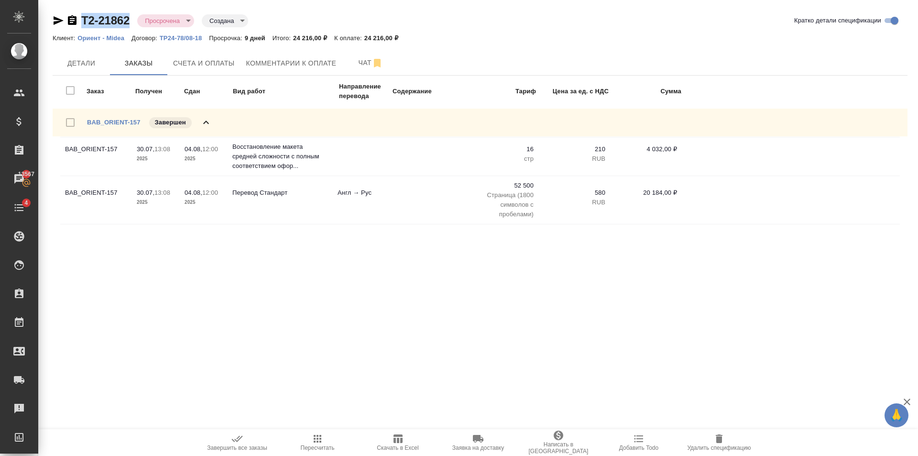
drag, startPoint x: 131, startPoint y: 28, endPoint x: 84, endPoint y: 28, distance: 47.3
click at [84, 28] on div "Т2-21862 Просрочена delayed Создана created Кратко детали спецификации" at bounding box center [480, 22] width 855 height 19
click at [104, 119] on link "BAB_ORIENT-157" at bounding box center [114, 122] width 54 height 7
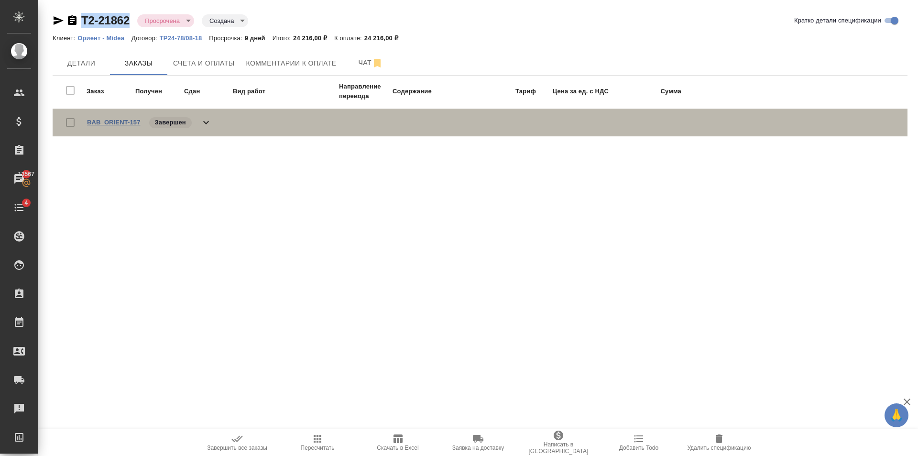
click at [125, 123] on link "BAB_ORIENT-157" at bounding box center [114, 122] width 54 height 7
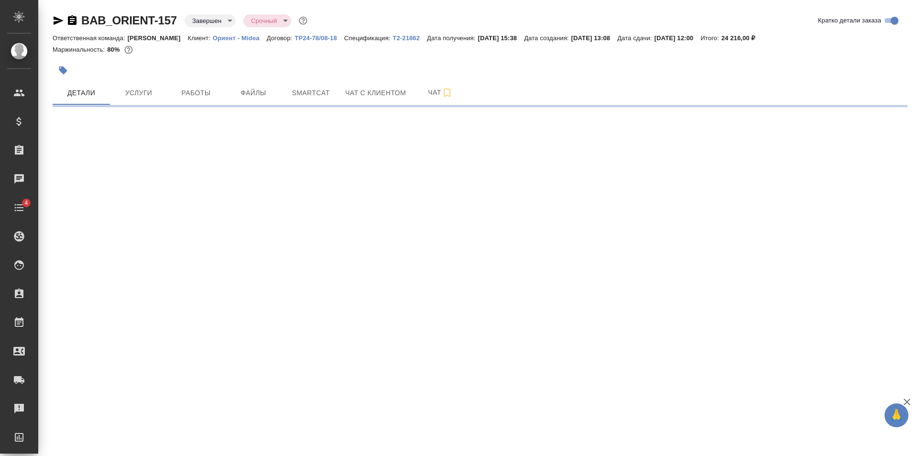
select select "RU"
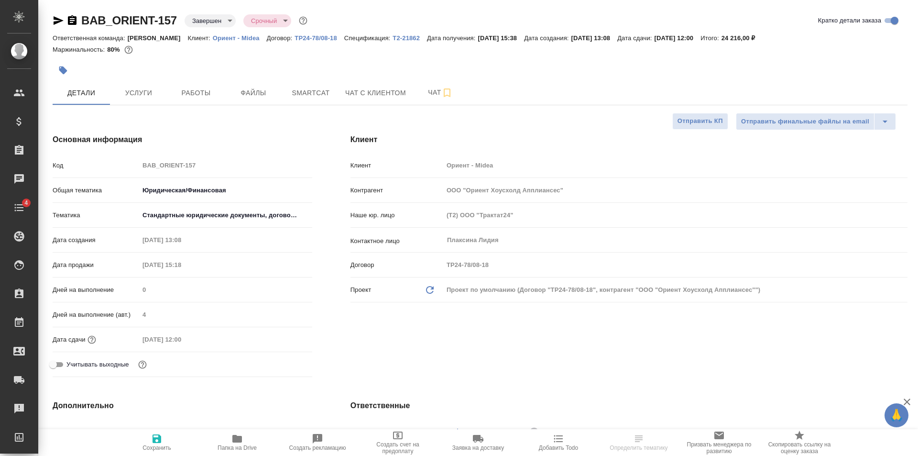
type textarea "x"
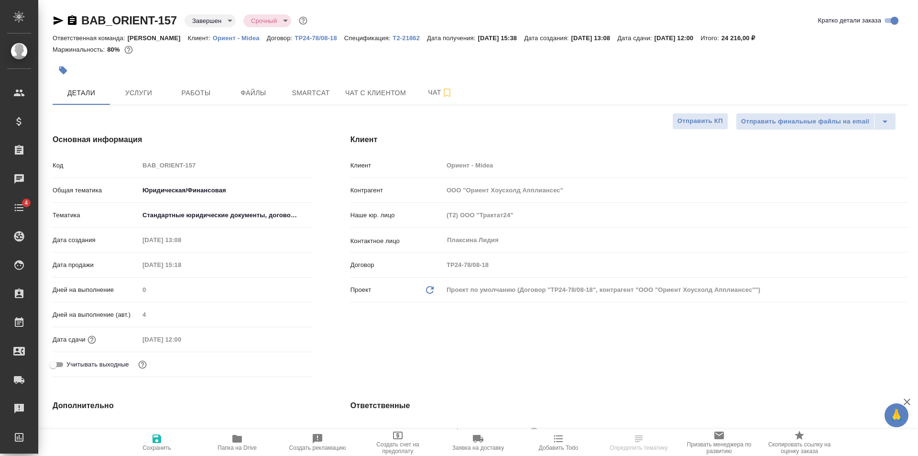
type textarea "x"
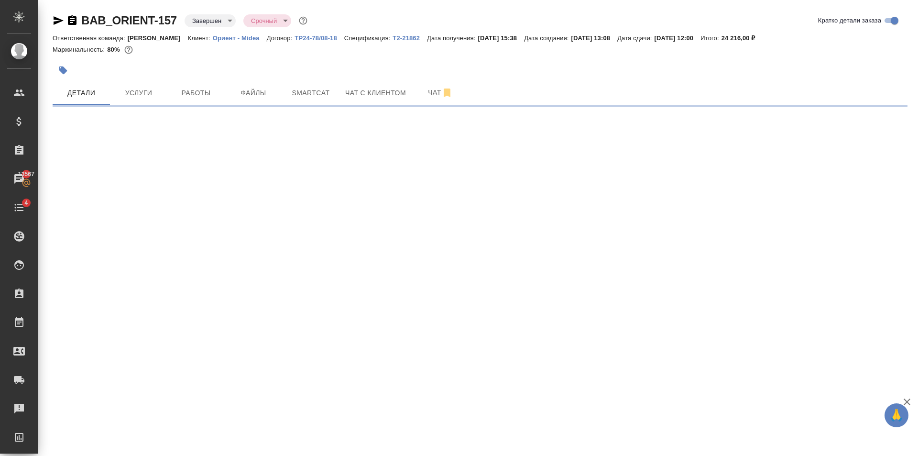
select select "RU"
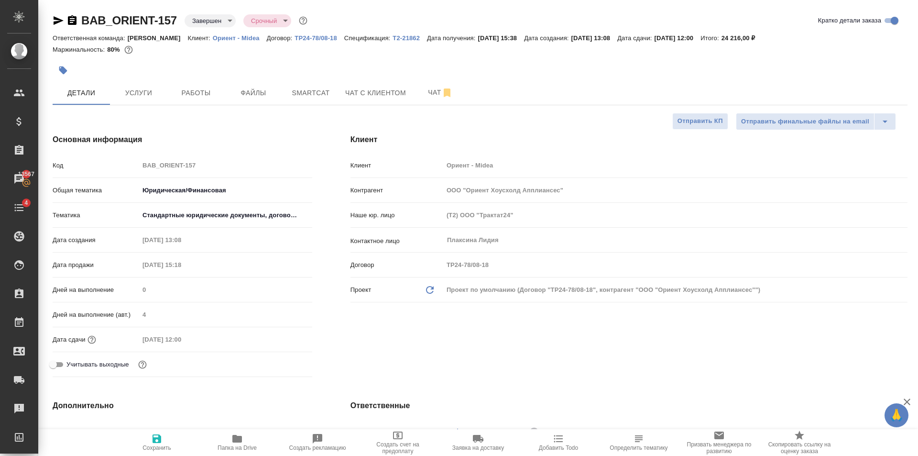
type textarea "x"
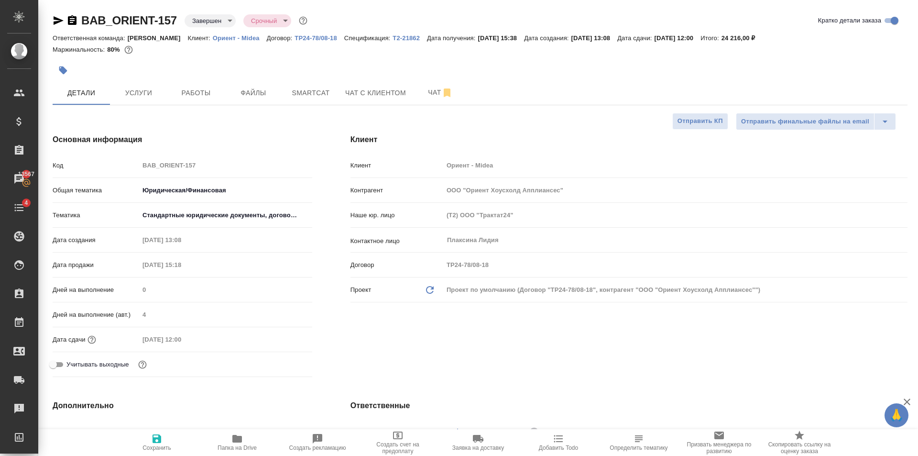
type textarea "x"
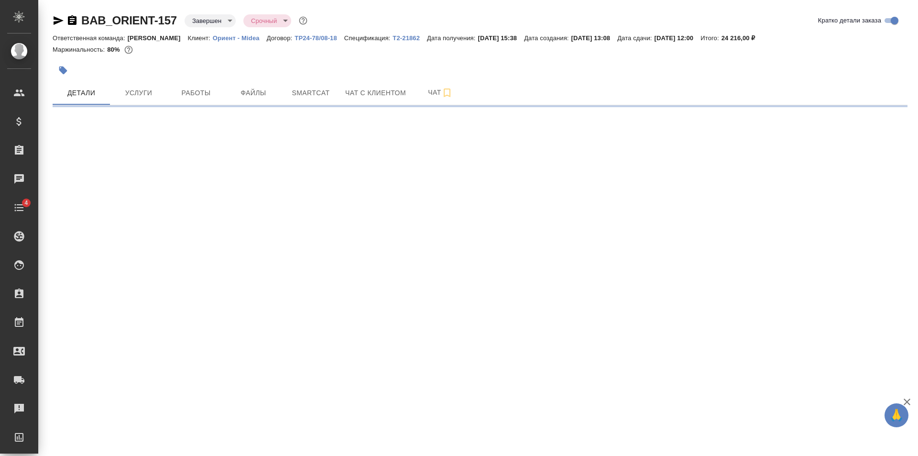
select select "RU"
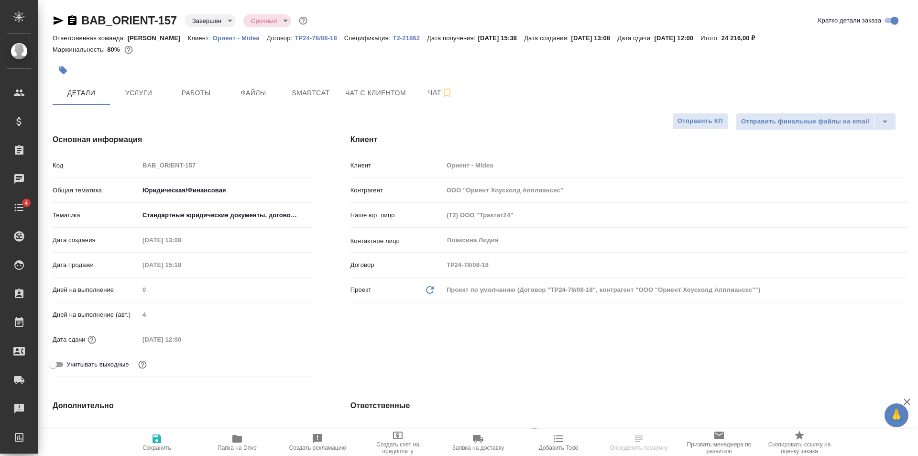
type textarea "x"
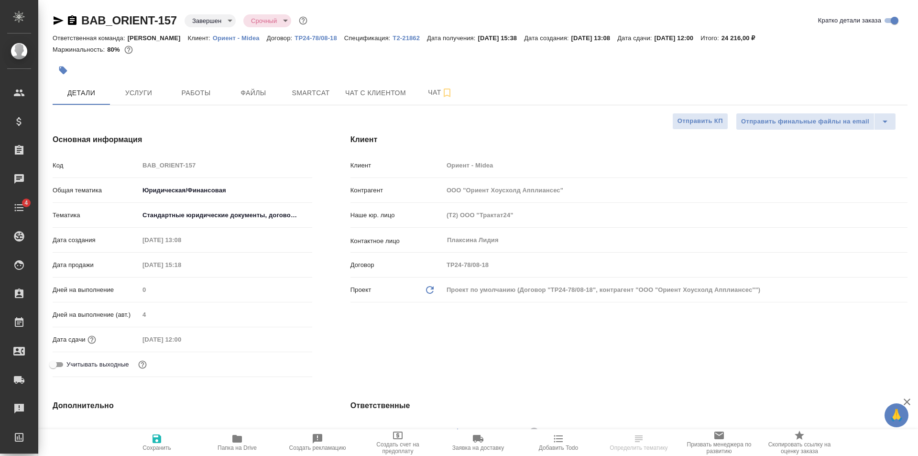
type textarea "x"
drag, startPoint x: 179, startPoint y: 28, endPoint x: 73, endPoint y: 31, distance: 105.7
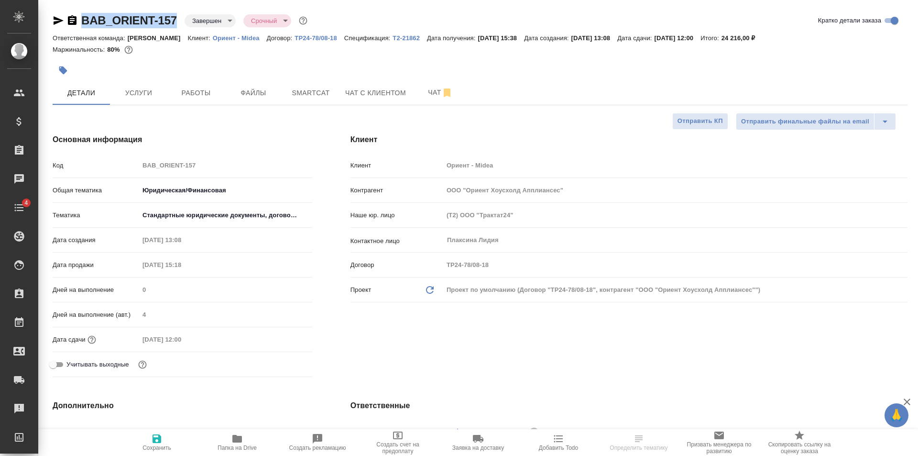
click at [73, 31] on div "BAB_ORIENT-157 Завершен closed Срочный urgent Кратко детали заказа" at bounding box center [480, 22] width 855 height 19
copy link "BAB_ORIENT-157"
type textarea "x"
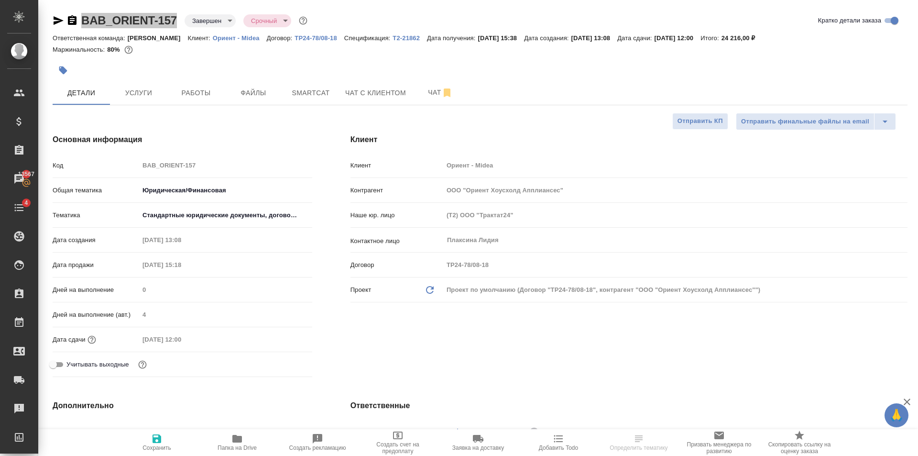
select select "RU"
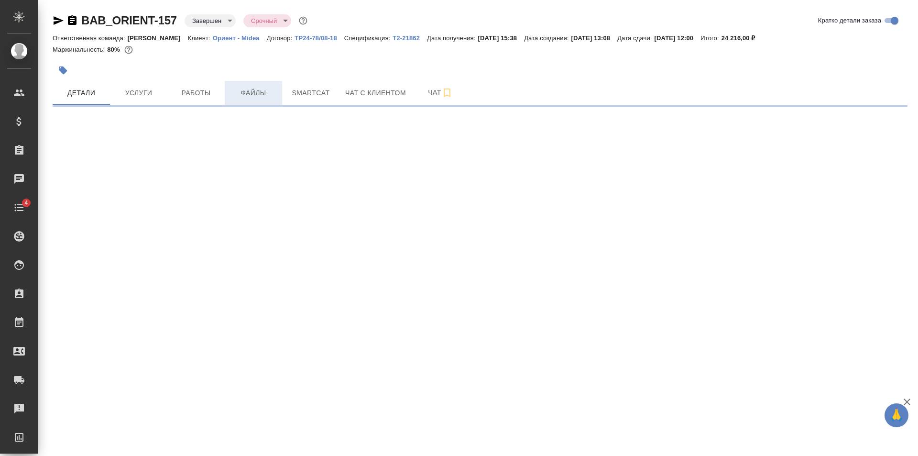
click at [253, 96] on span "Файлы" at bounding box center [253, 93] width 46 height 12
select select "RU"
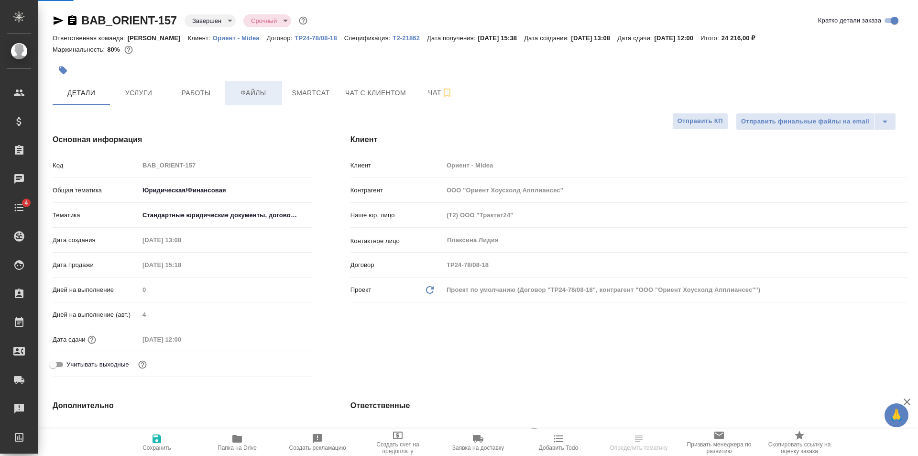
type textarea "x"
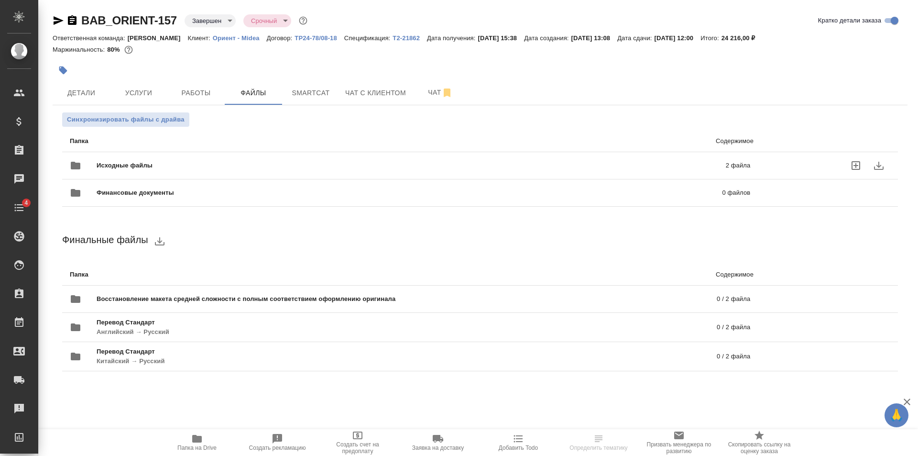
click at [244, 150] on div "Исходные файлы 2 файла" at bounding box center [409, 165] width 699 height 42
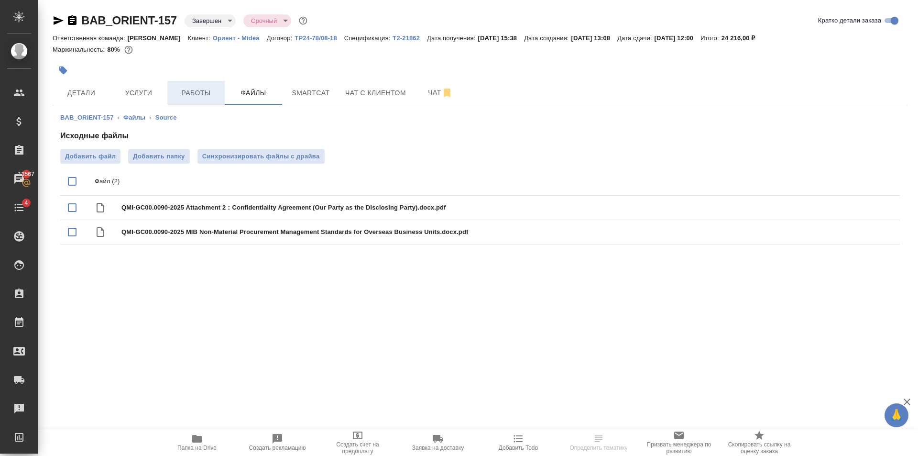
click at [185, 95] on span "Работы" at bounding box center [196, 93] width 46 height 12
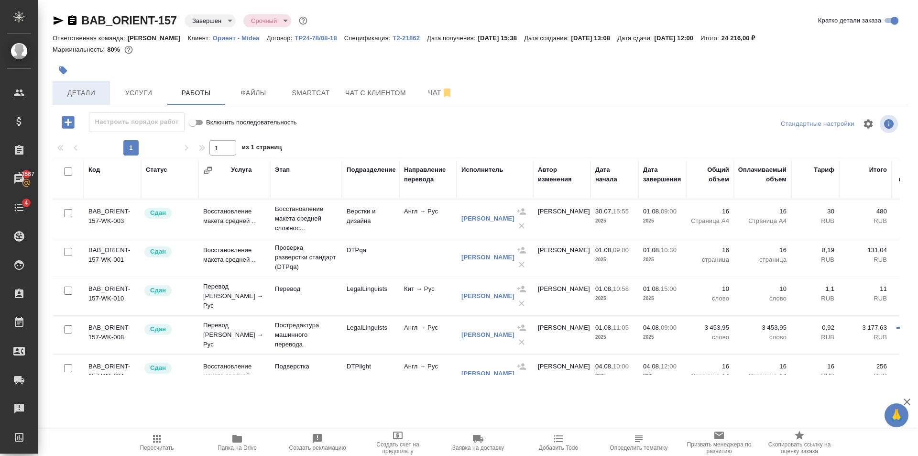
click at [86, 96] on span "Детали" at bounding box center [81, 93] width 46 height 12
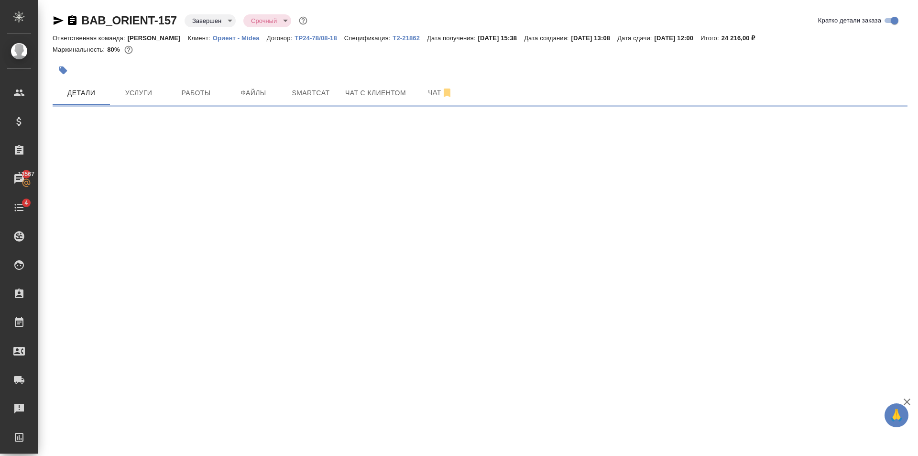
select select "RU"
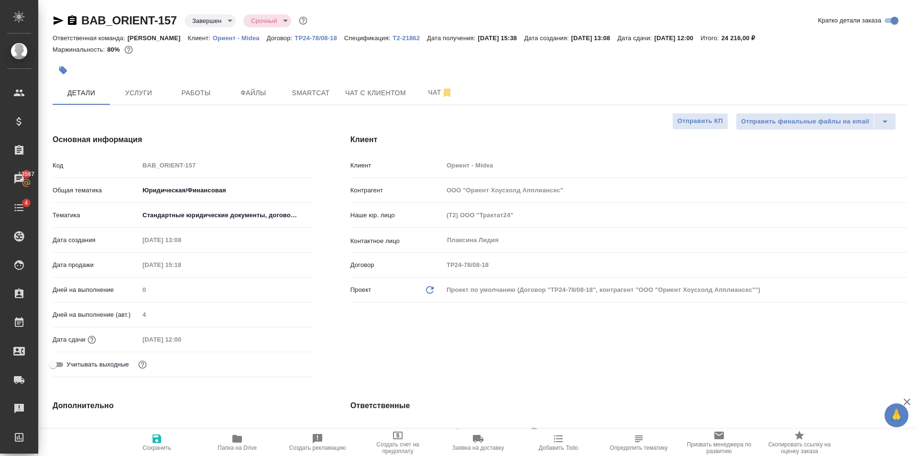
type textarea "x"
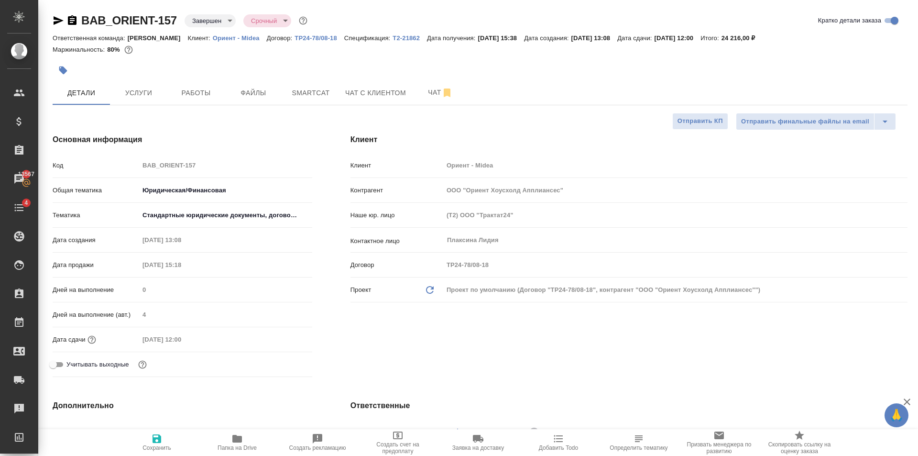
type textarea "x"
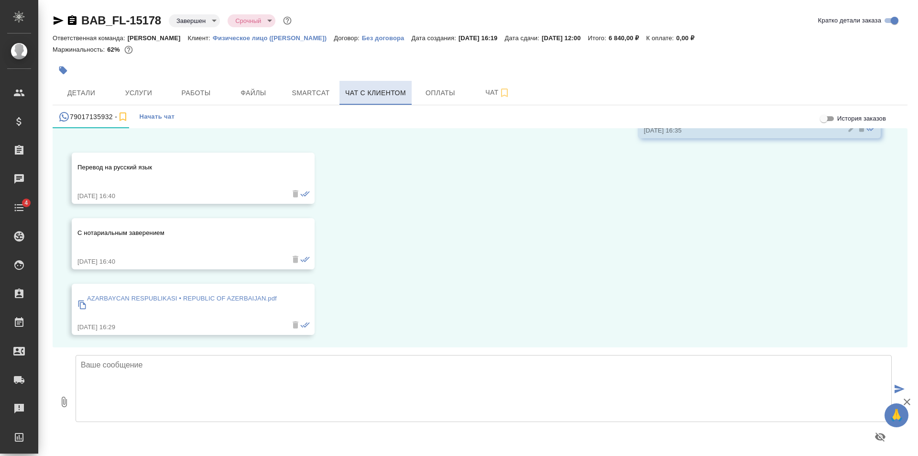
scroll to position [160, 0]
click at [239, 300] on p "AZARBAYCAN RESPUBLIKASI • REPUBLIC OF AZERBAIJAN.pdf" at bounding box center [182, 297] width 190 height 10
click at [443, 376] on textarea at bounding box center [484, 388] width 816 height 67
type textarea "У"
type textarea "Принято. Уточните, пожалуйста, как Ваши фио на русском верно указать?"
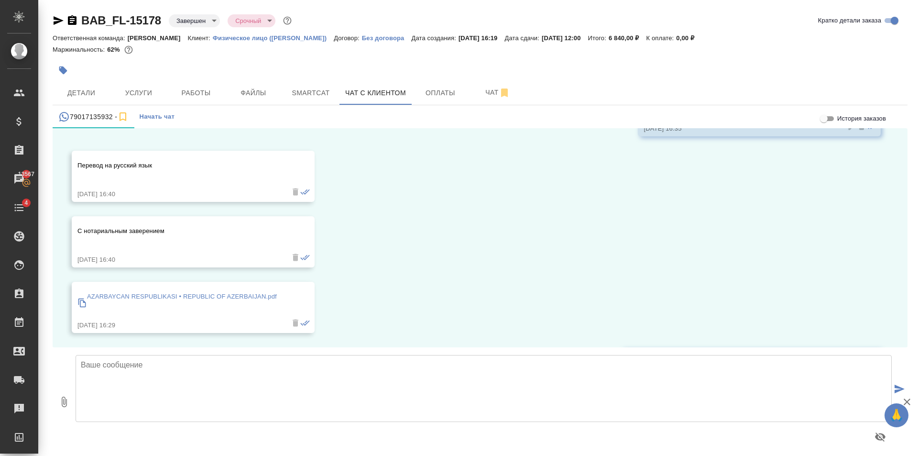
scroll to position [235, 0]
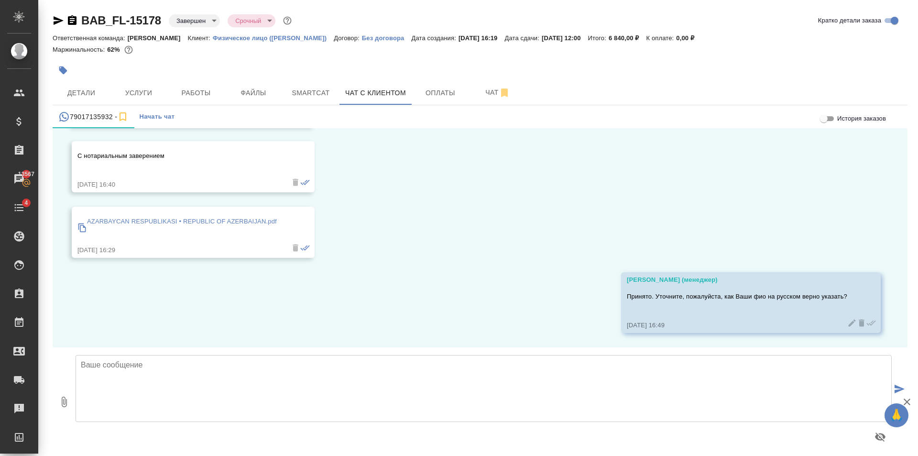
click at [205, 224] on p "AZARBAYCAN RESPUBLIKASI • REPUBLIC OF AZERBAIJAN.pdf" at bounding box center [182, 222] width 190 height 10
click at [255, 225] on p "AZARBAYCAN RESPUBLIKASI • REPUBLIC OF AZERBAIJAN.pdf" at bounding box center [182, 222] width 190 height 10
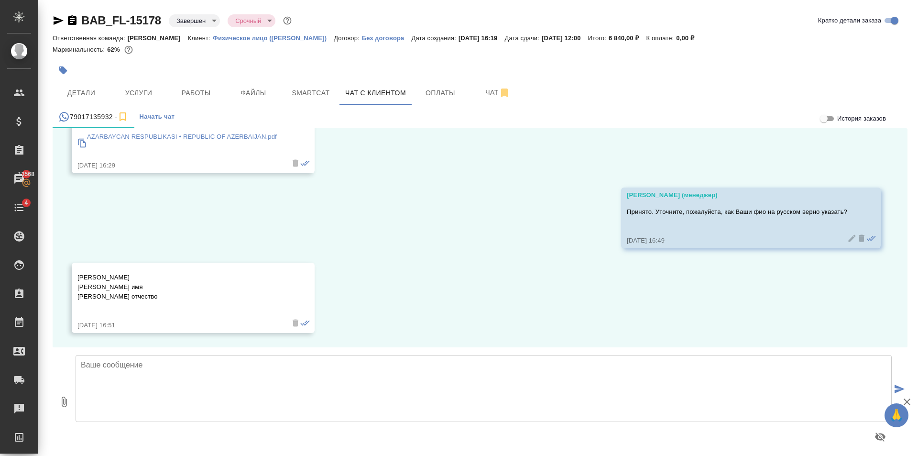
click at [77, 130] on link "AZARBAYCAN RESPUBLIKASI • REPUBLIC OF AZERBAIJAN.pdf" at bounding box center [179, 143] width 204 height 26
click at [124, 373] on textarea at bounding box center [484, 388] width 816 height 67
type textarea "спасибо"
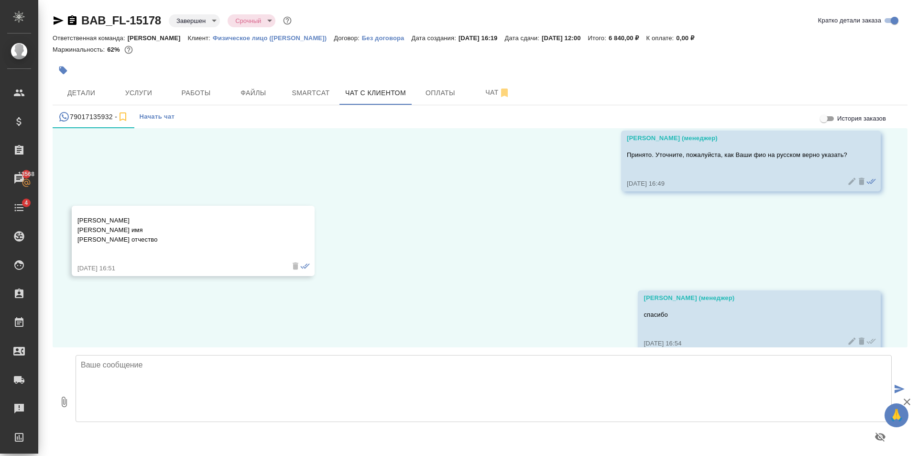
scroll to position [394, 0]
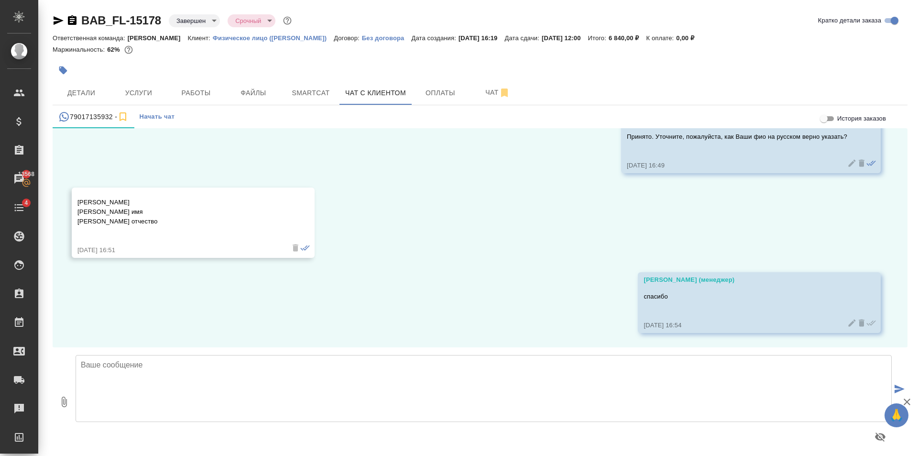
click at [270, 373] on textarea at bounding box center [484, 388] width 816 height 67
paste textarea "https://yoomoney.ru/checkout/payments/v2/contract?orderId=3054e869-000f-5001-90…"
click at [180, 364] on textarea "сможете по ссылке юмани?https://yoomoney.ru/checkout/payments/v2/contract?order…" at bounding box center [484, 388] width 816 height 67
type textarea "сможете по ссылке юмани? https://yoomoney.ru/checkout/payments/v2/contract?orde…"
click at [894, 381] on button "submit" at bounding box center [899, 389] width 16 height 132
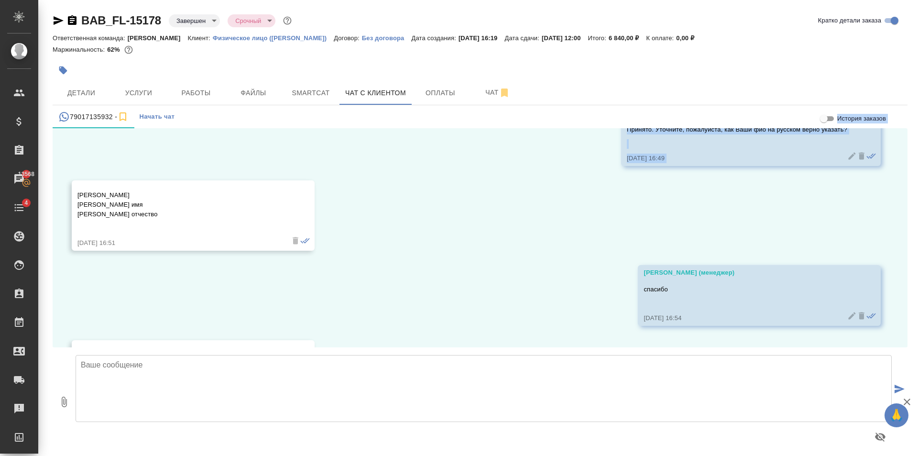
scroll to position [242, 0]
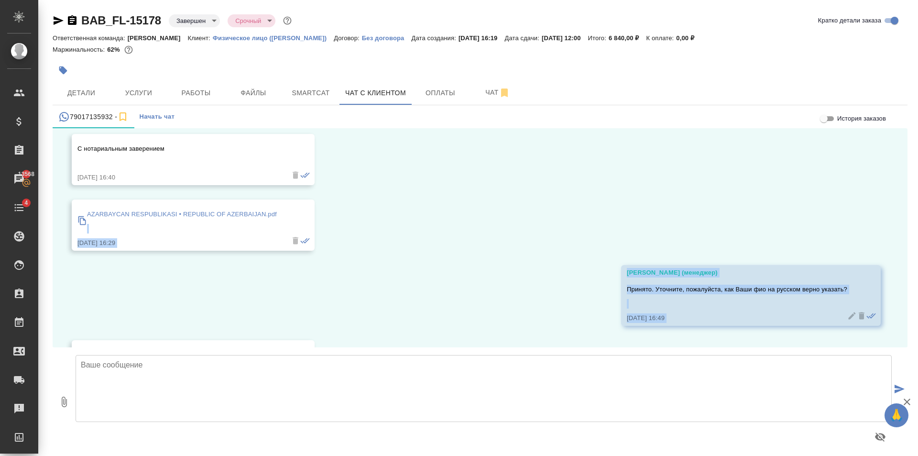
drag, startPoint x: 77, startPoint y: 226, endPoint x: 153, endPoint y: 229, distance: 76.1
click at [153, 229] on div "11.09, четверг Здравствуйте 11.09.25, 16:28 Гудина Александра (менеджер) Ильхам…" at bounding box center [480, 237] width 855 height 219
click at [205, 299] on div "11.09, четверг Здравствуйте 11.09.25, 16:28 Гудина Александра (менеджер) Ильхам…" at bounding box center [480, 237] width 855 height 219
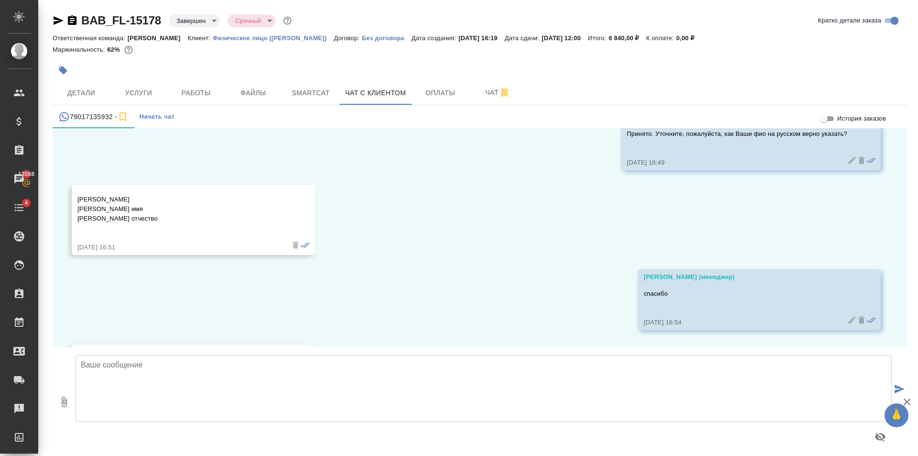
scroll to position [433, 0]
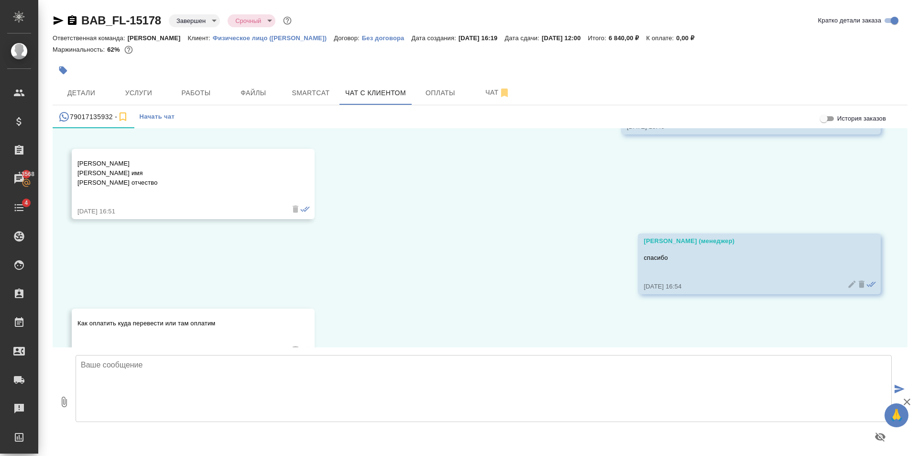
click at [77, 162] on div "Калантарли Фамилия Турал имя Джаббар оглы отчество 11.09.25, 16:51" at bounding box center [193, 184] width 243 height 70
drag, startPoint x: 77, startPoint y: 162, endPoint x: 148, endPoint y: 181, distance: 72.8
click at [148, 181] on p "Калантарли Фамилия Турал имя Джаббар оглы отчество" at bounding box center [179, 173] width 204 height 29
copy p "Калантарли Фамилия Турал имя Джаббар оглы отчество"
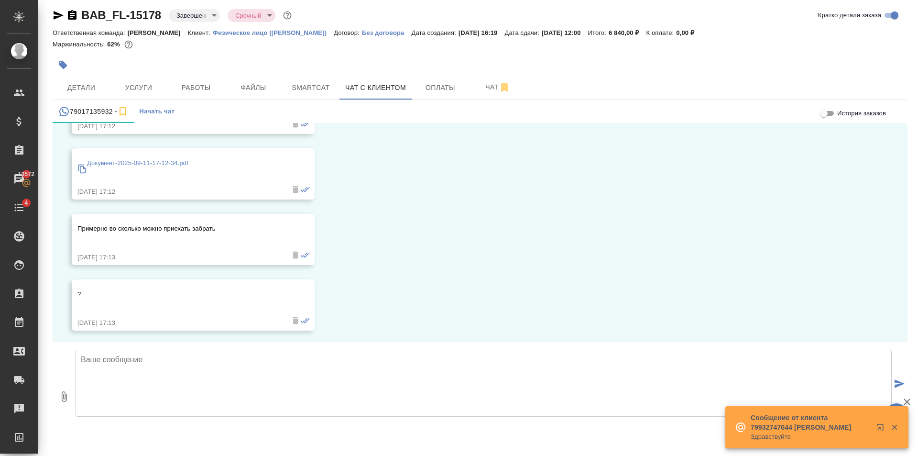
scroll to position [1036, 0]
click at [372, 355] on textarea at bounding box center [484, 382] width 816 height 67
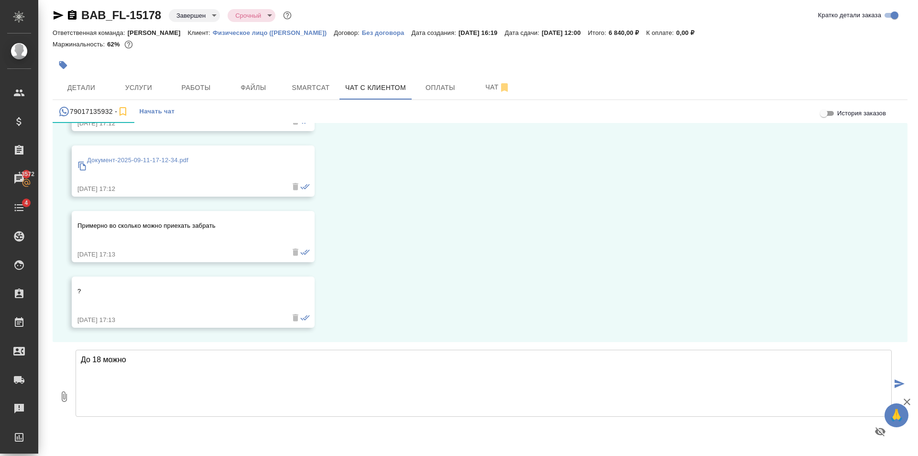
type textarea "До 18 можно"
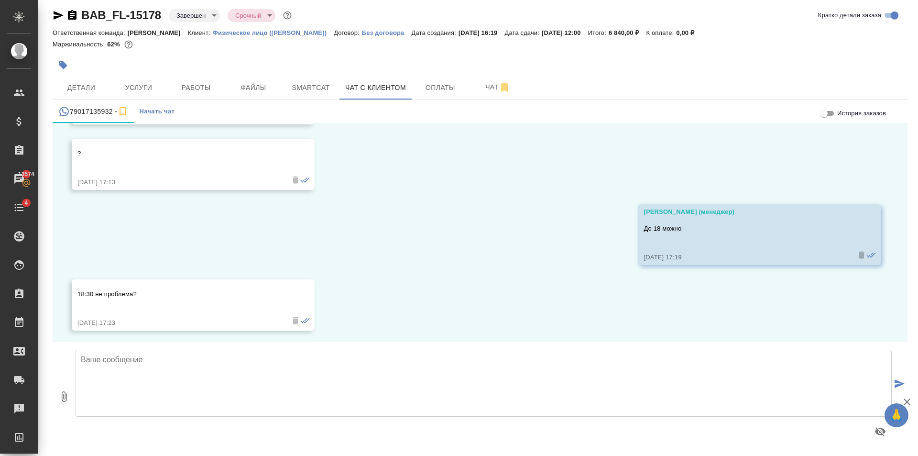
scroll to position [1176, 0]
click at [228, 384] on textarea at bounding box center [484, 382] width 816 height 67
type textarea "в"
type textarea "1"
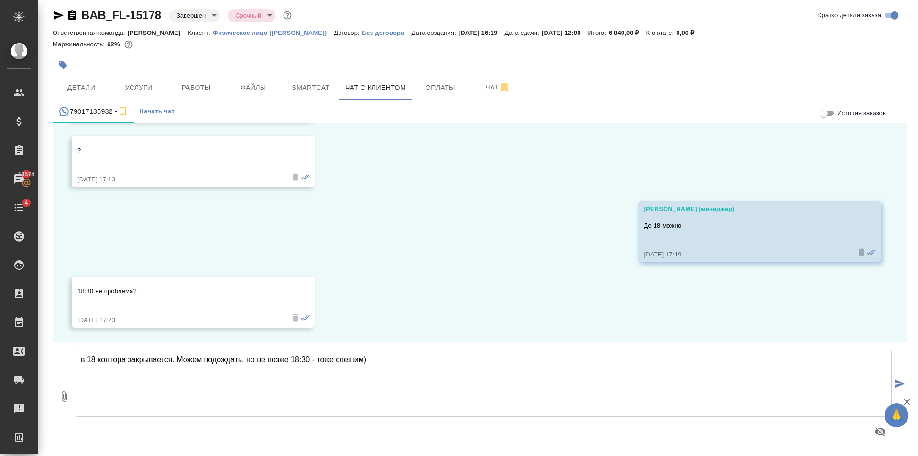
type textarea "в 18 контора закрывается. Можем подождать, но не позже 18:30 - тоже спешим)"
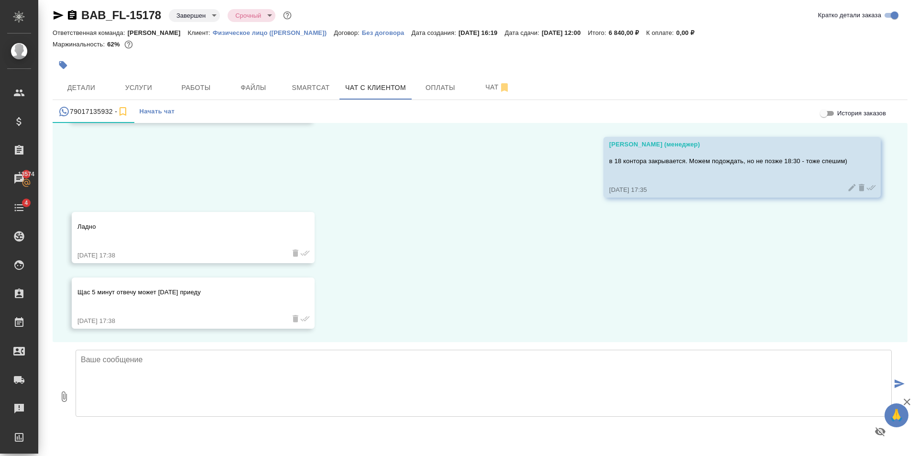
scroll to position [1382, 0]
click at [263, 389] on textarea at bounding box center [484, 382] width 816 height 67
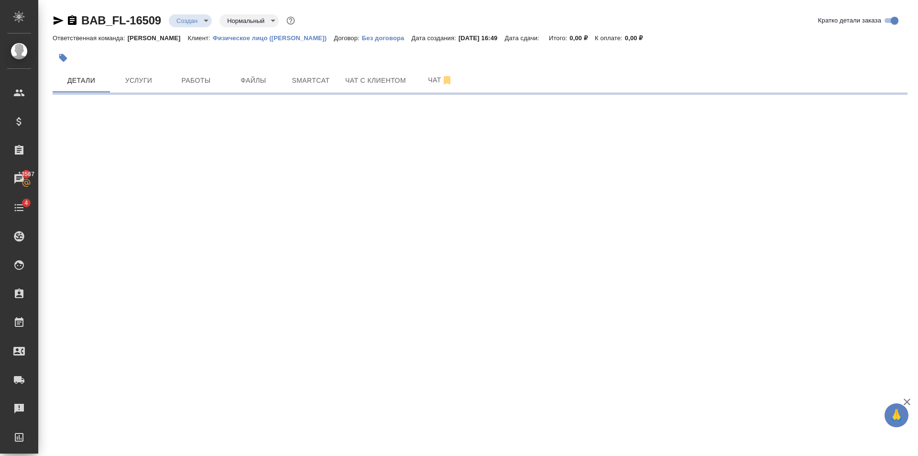
select select "RU"
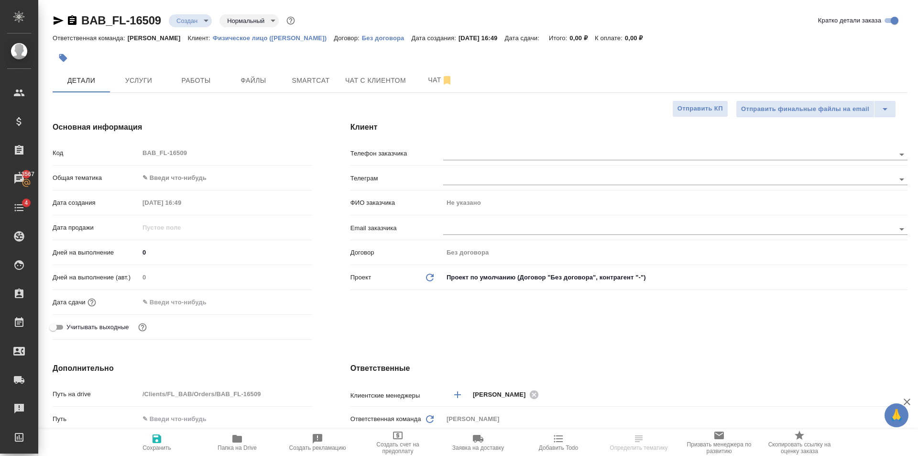
type textarea "x"
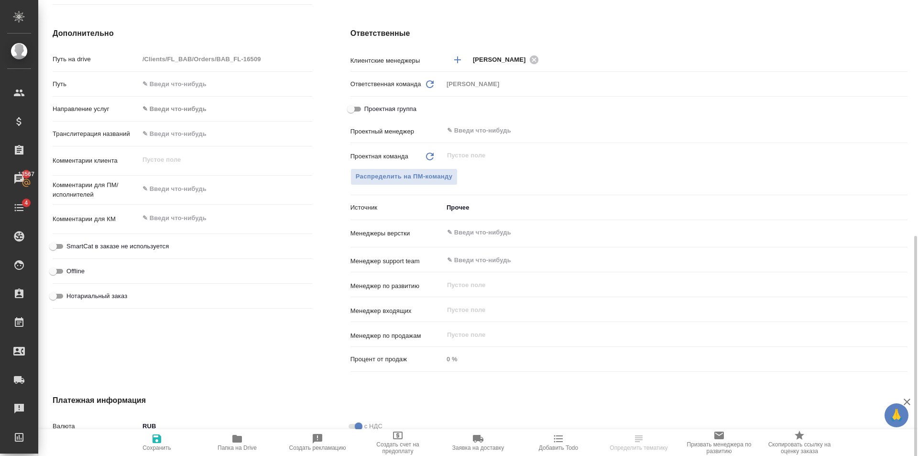
scroll to position [470, 0]
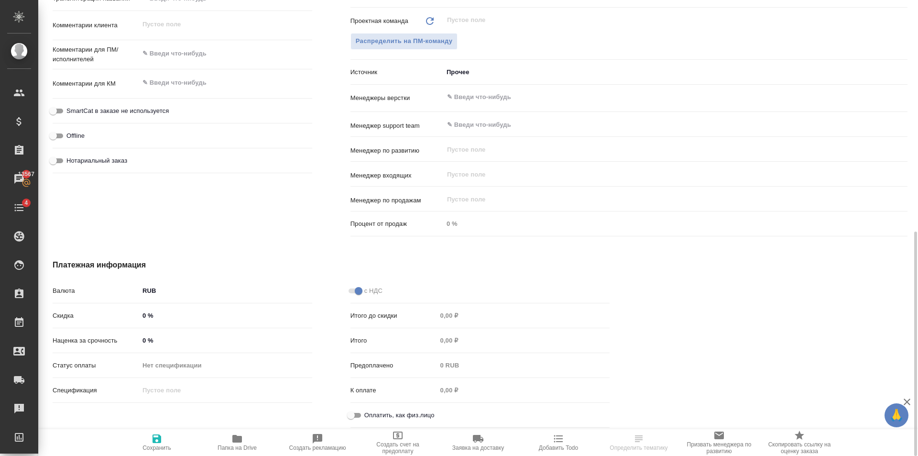
click at [357, 413] on input "Оплатить, как физ.лицо" at bounding box center [351, 414] width 34 height 11
checkbox input "true"
type textarea "x"
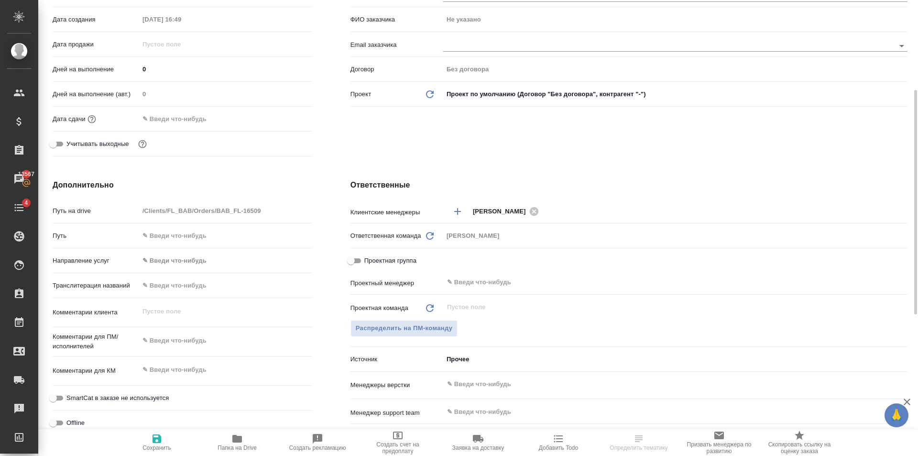
scroll to position [0, 0]
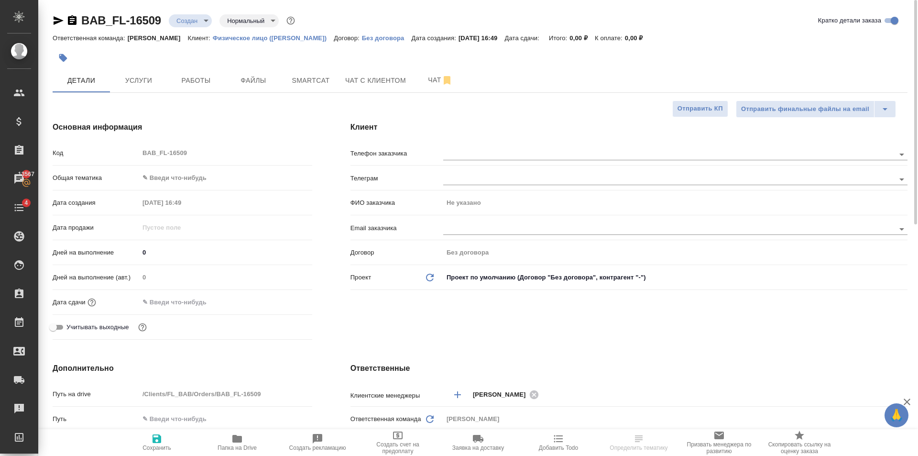
click at [160, 433] on icon "button" at bounding box center [156, 438] width 11 height 11
type textarea "x"
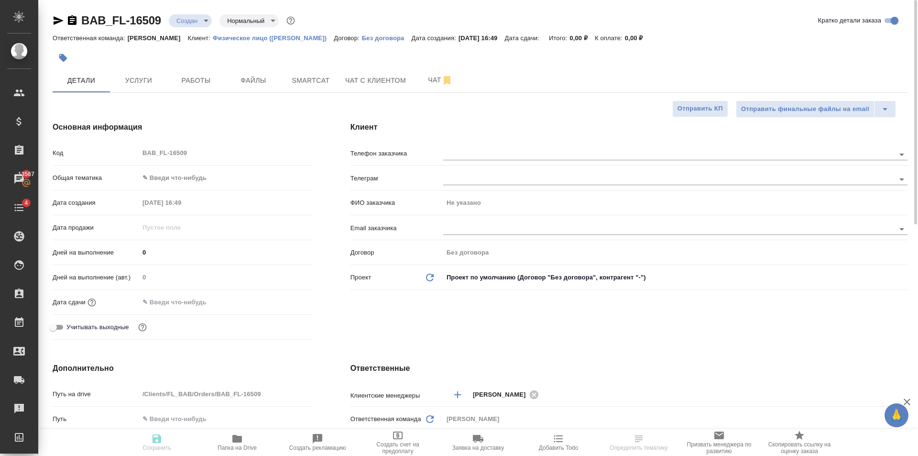
type textarea "x"
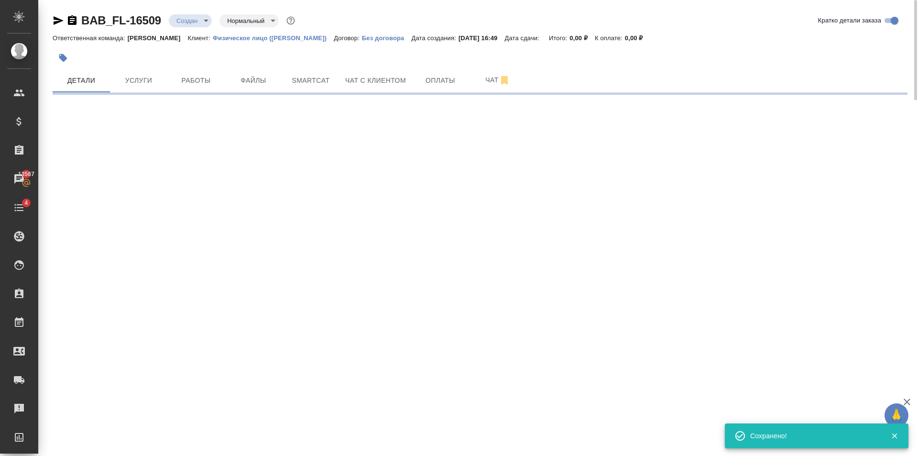
select select "RU"
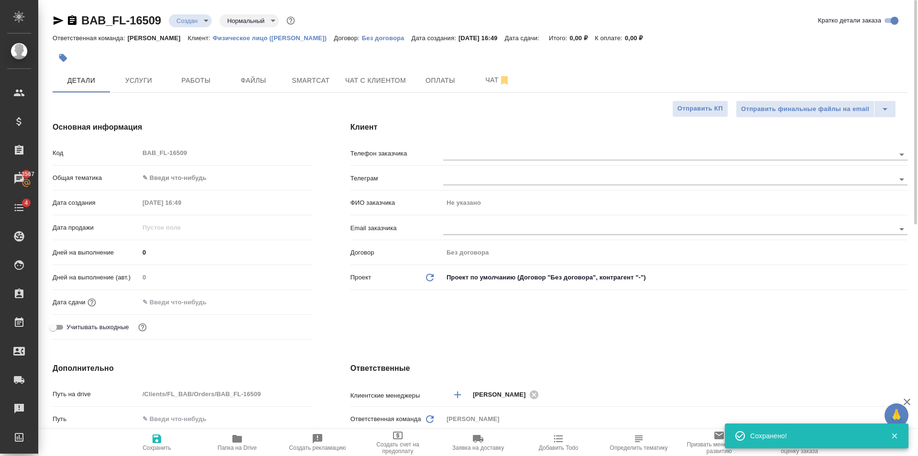
type textarea "x"
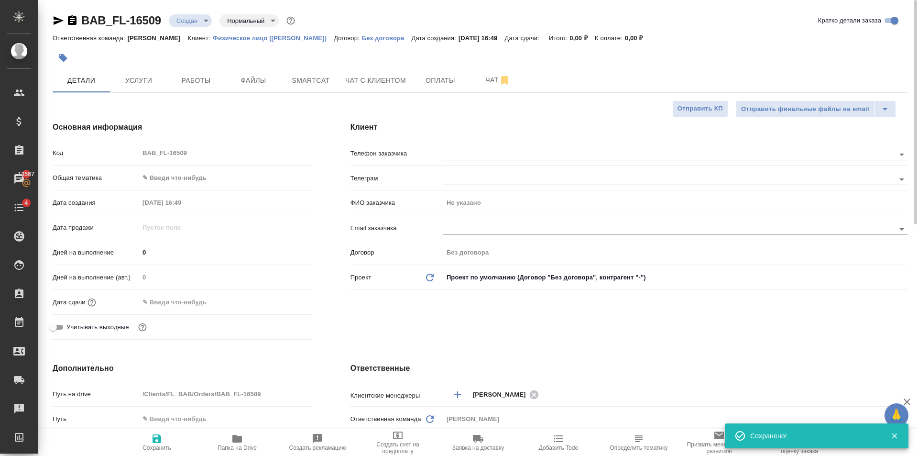
type textarea "x"
click at [195, 177] on body "🙏 .cls-1 fill:#fff; AWATERA Golubev Dmitry Клиенты Спецификации Заказы 13567 Ча…" at bounding box center [459, 228] width 918 height 456
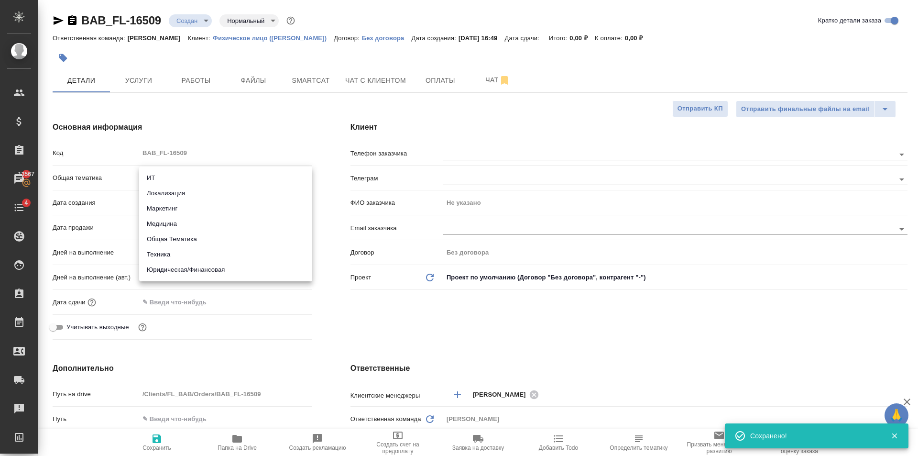
click at [221, 269] on li "Юридическая/Финансовая" at bounding box center [225, 269] width 173 height 15
type input "yr-fn"
type textarea "x"
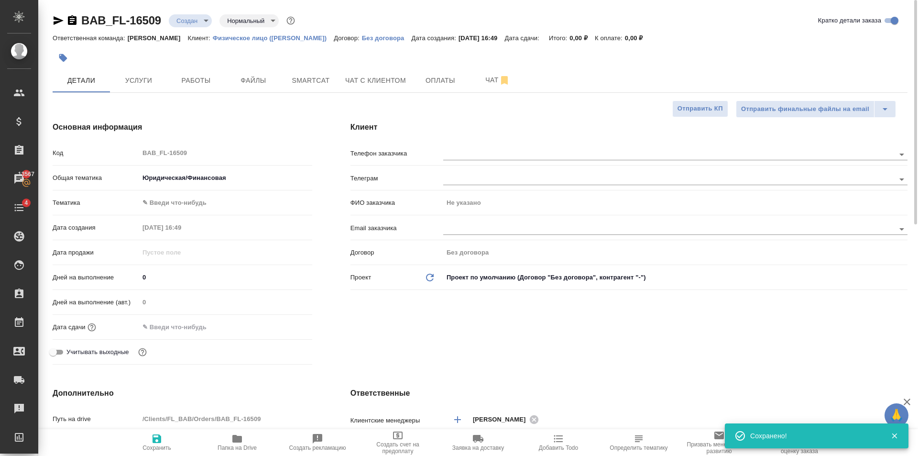
click at [192, 204] on body "🙏 .cls-1 fill:#fff; AWATERA Golubev Dmitry Клиенты Спецификации Заказы 13567 Ча…" at bounding box center [459, 228] width 918 height 456
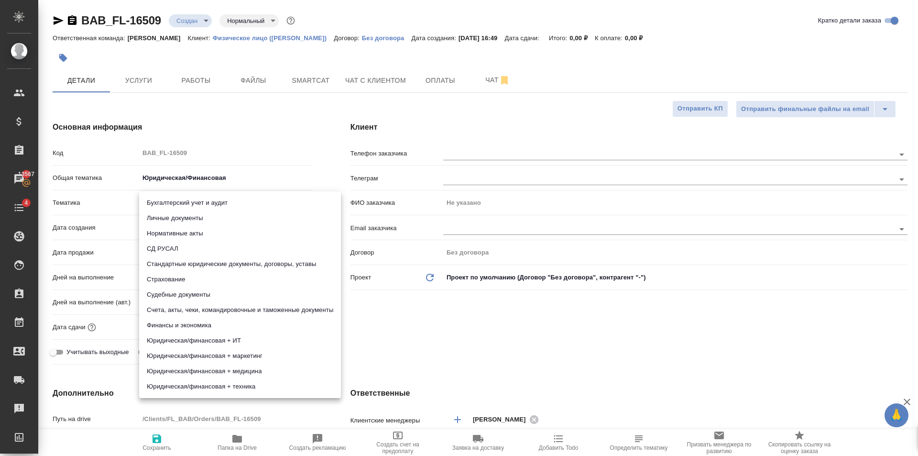
click at [195, 215] on li "Личные документы" at bounding box center [240, 217] width 202 height 15
type textarea "x"
type input "5a8b8b956a9677013d343cfe"
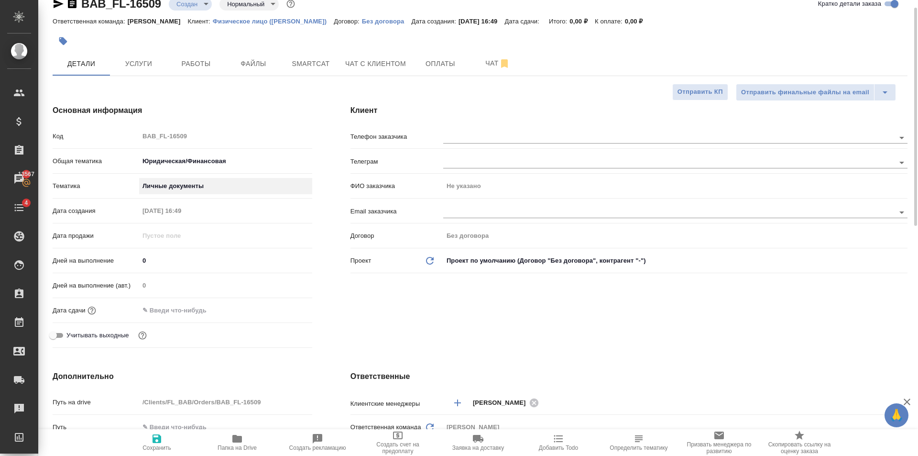
scroll to position [160, 0]
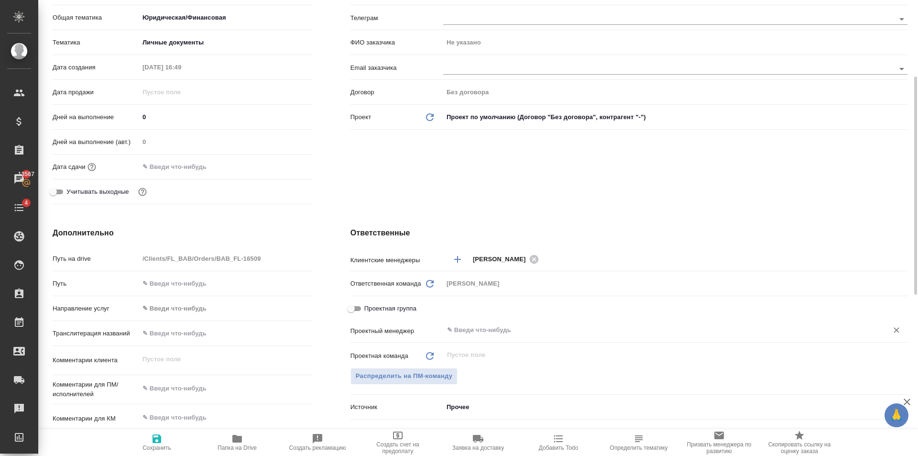
click at [478, 335] on input "text" at bounding box center [659, 329] width 426 height 11
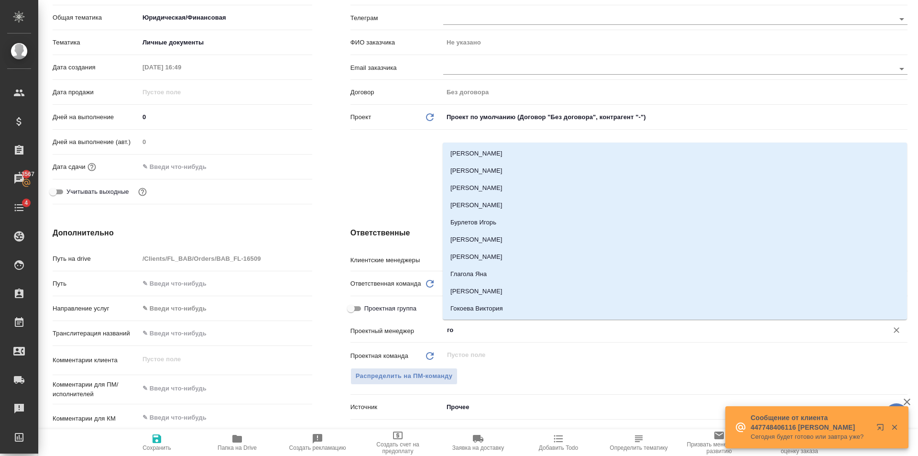
type input "гол"
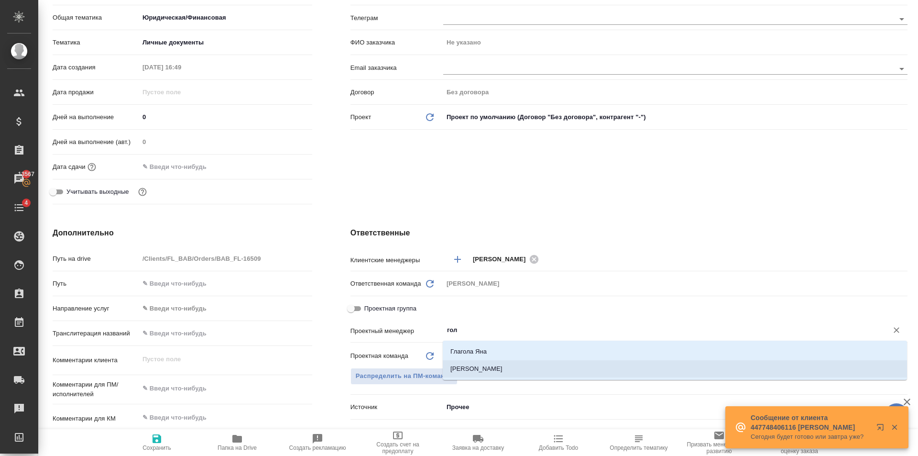
click at [493, 366] on li "[PERSON_NAME]" at bounding box center [675, 368] width 464 height 17
type textarea "x"
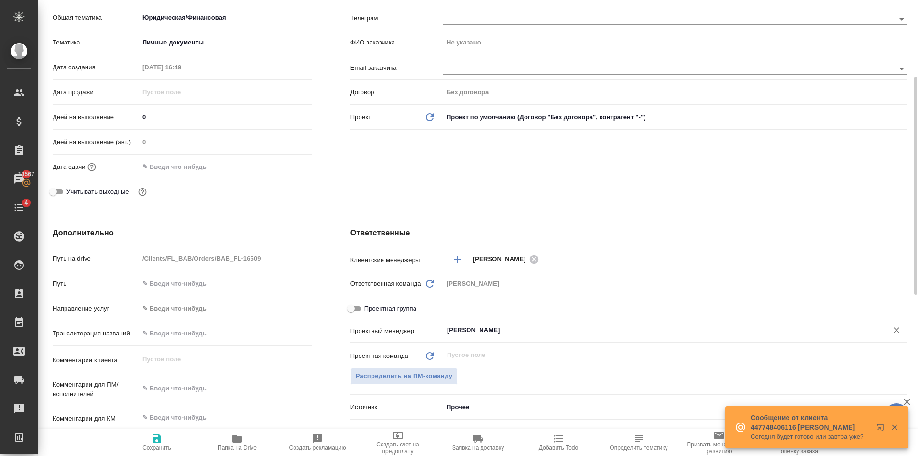
scroll to position [0, 0]
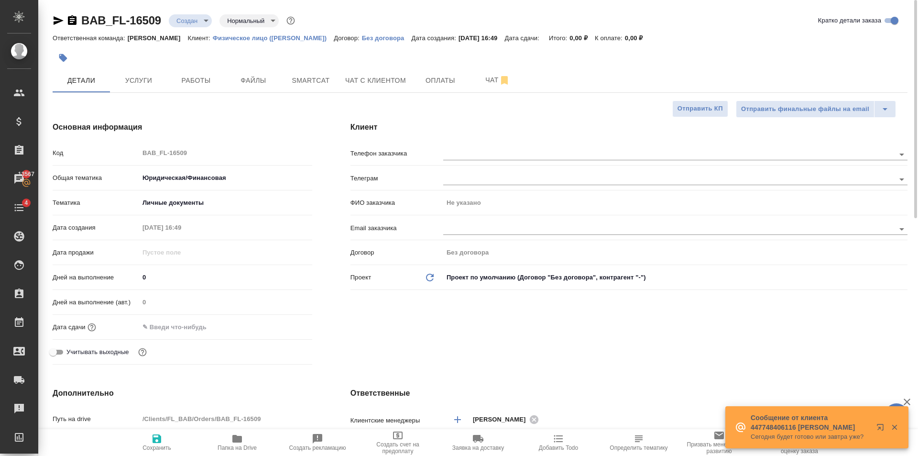
type input "[PERSON_NAME]"
click at [157, 436] on icon "button" at bounding box center [156, 438] width 11 height 11
type textarea "x"
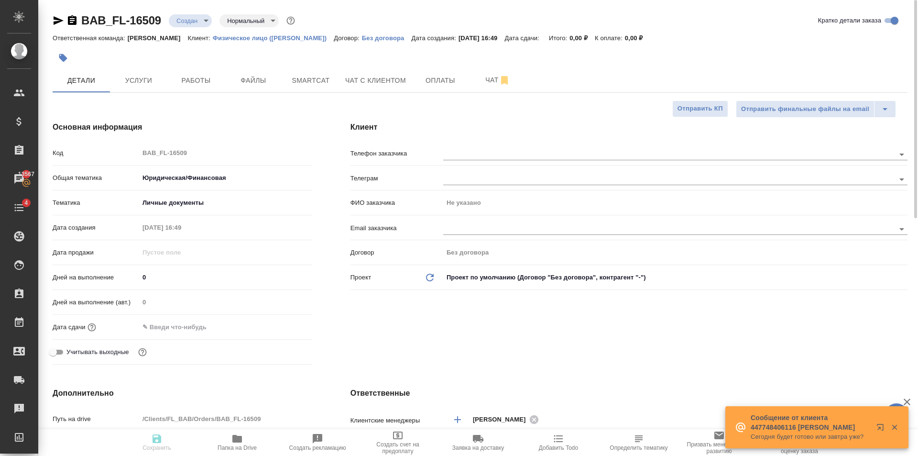
type textarea "x"
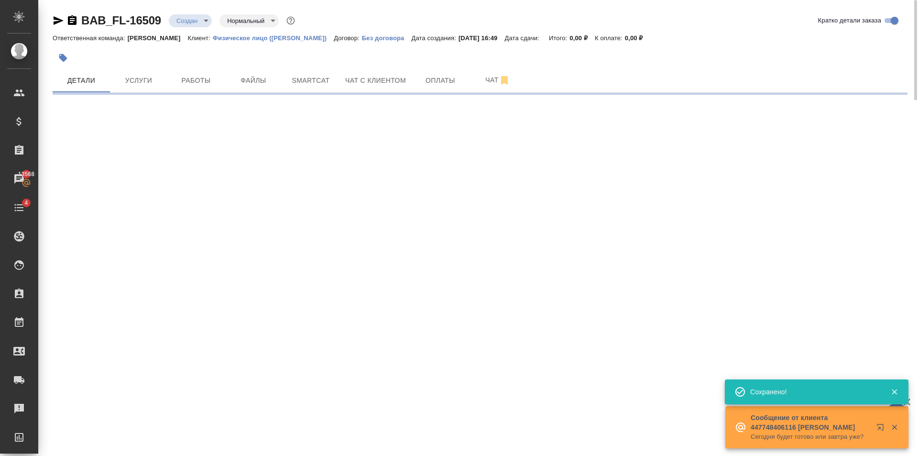
select select "RU"
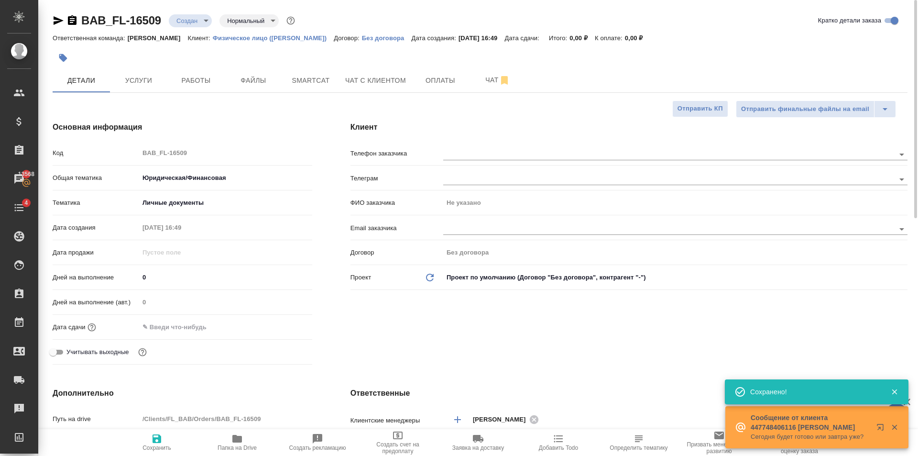
type textarea "x"
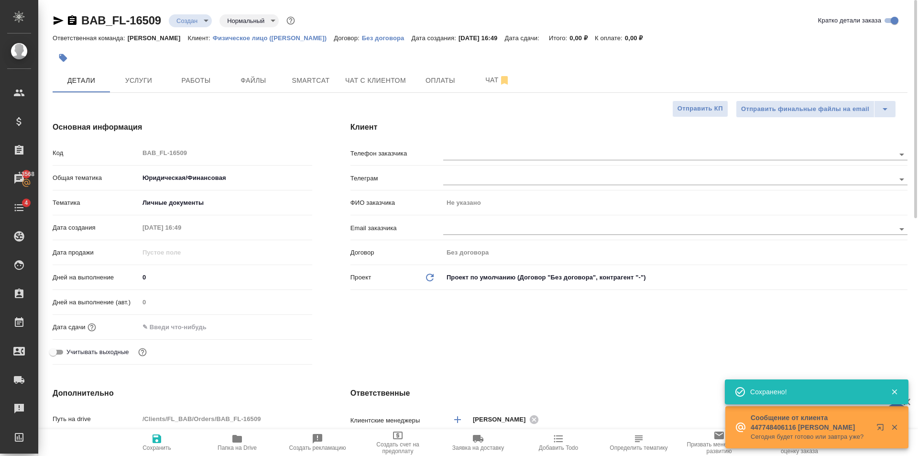
type textarea "x"
click at [475, 154] on input "text" at bounding box center [652, 153] width 419 height 11
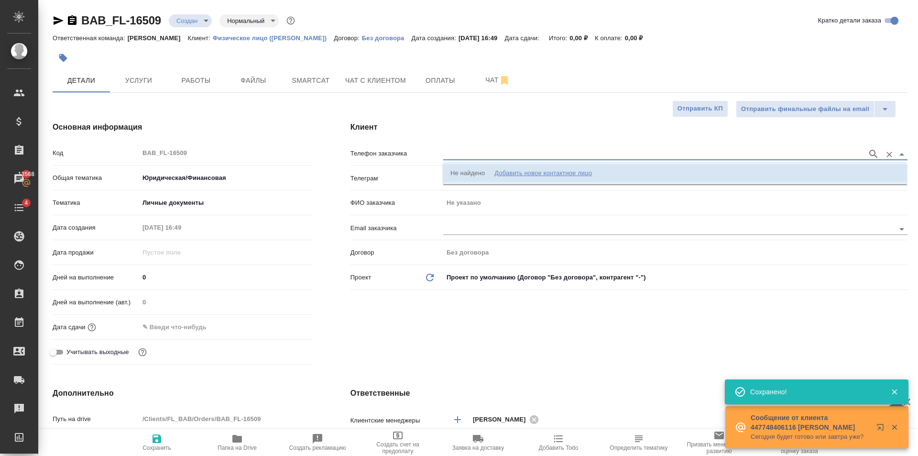
click at [519, 174] on div "Добавить новое контактное лицо" at bounding box center [543, 173] width 98 height 10
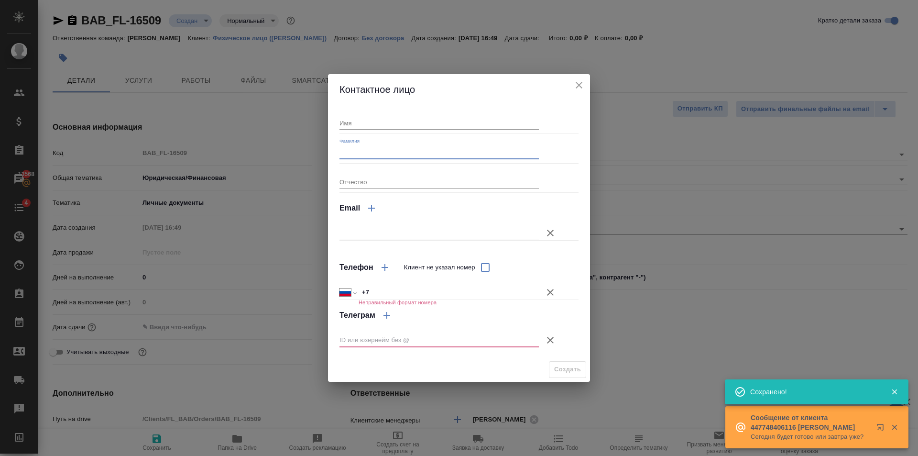
click at [369, 152] on input "Фамилия" at bounding box center [438, 151] width 199 height 13
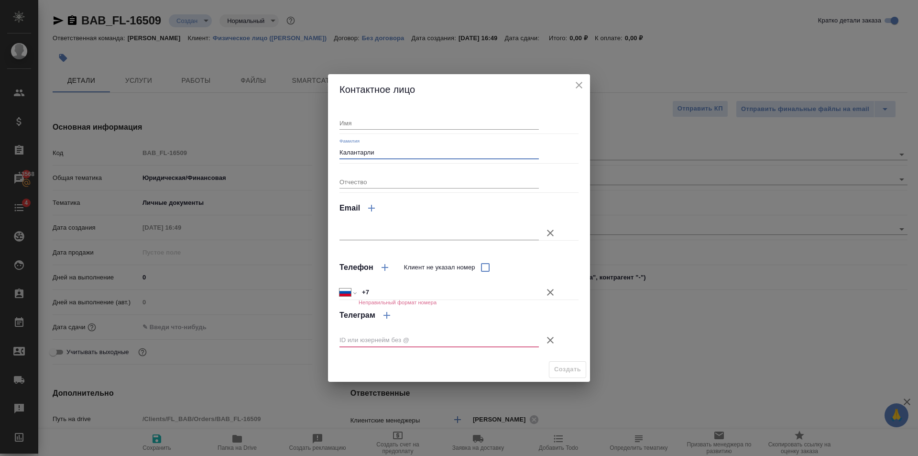
type input "Калантарли"
drag, startPoint x: 559, startPoint y: 346, endPoint x: 553, endPoint y: 333, distance: 14.8
click at [557, 340] on button "Клиент не указал номер" at bounding box center [550, 339] width 23 height 23
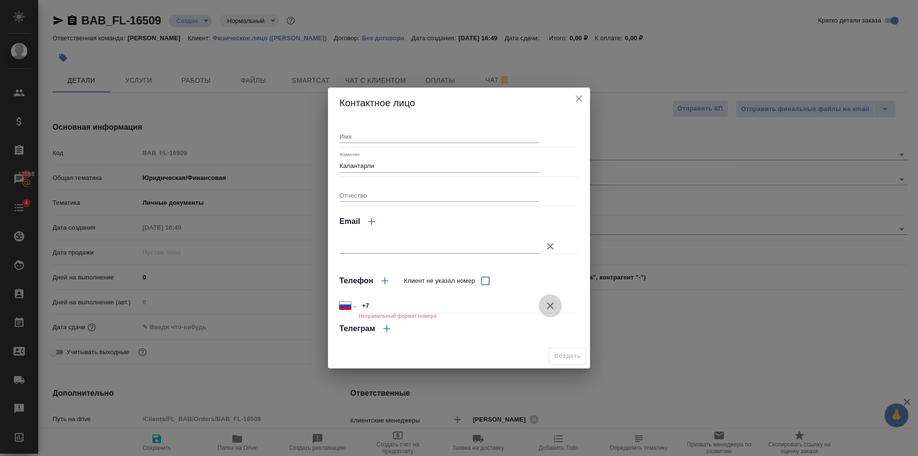
click at [555, 297] on button "Клиент не указал номер" at bounding box center [550, 305] width 23 height 23
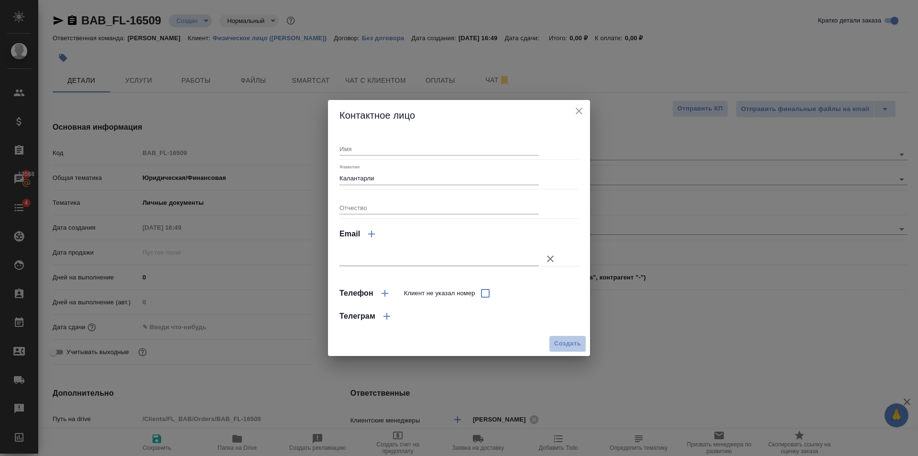
drag, startPoint x: 573, startPoint y: 342, endPoint x: 564, endPoint y: 313, distance: 31.0
click at [572, 342] on span "Создать" at bounding box center [567, 343] width 27 height 11
type input "Калантарли"
type textarea "x"
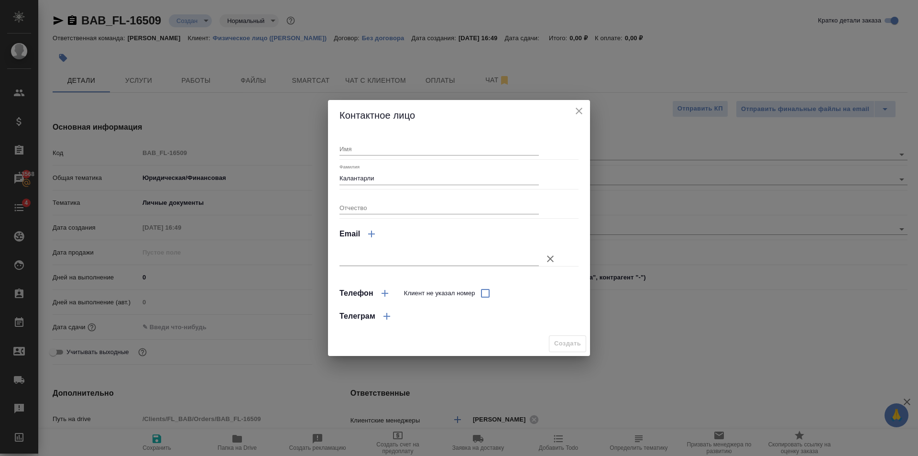
type textarea "x"
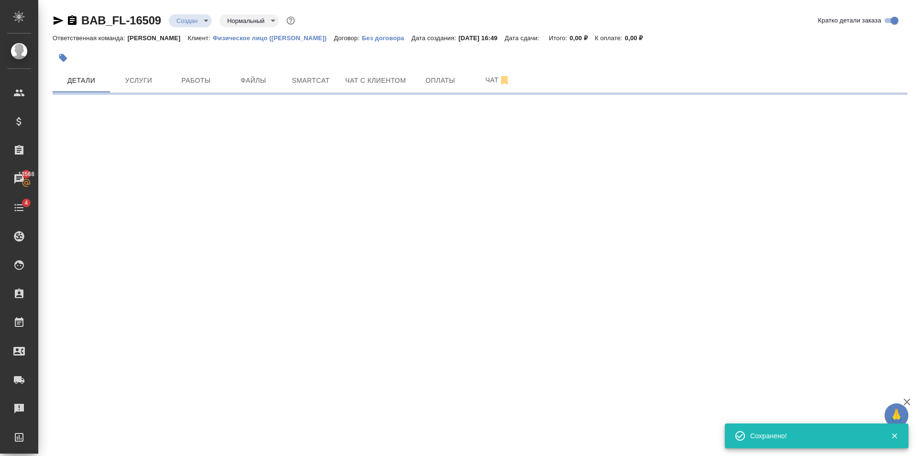
type input "holyTrinity"
select select "RU"
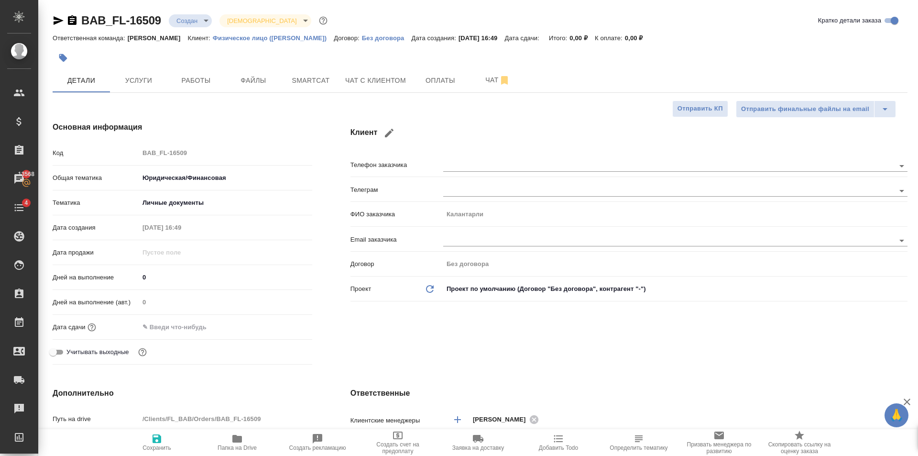
type textarea "x"
click at [251, 82] on span "Файлы" at bounding box center [253, 81] width 46 height 12
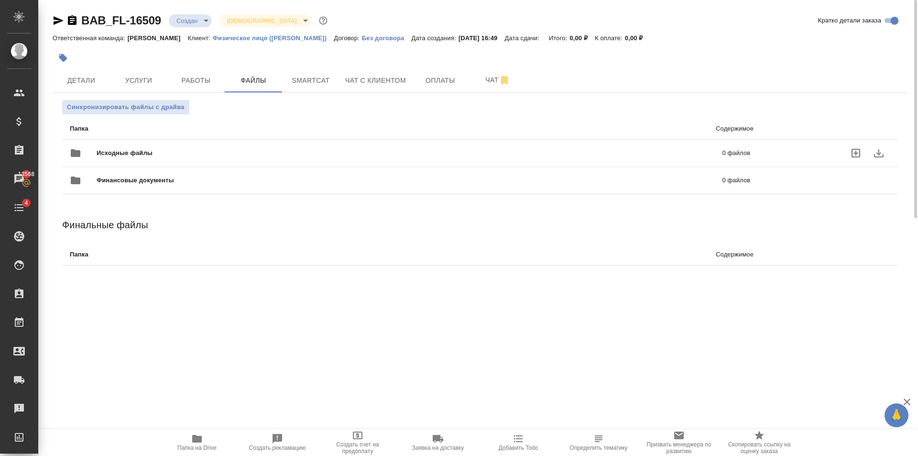
click at [197, 147] on div "Исходные файлы 0 файлов" at bounding box center [410, 152] width 680 height 23
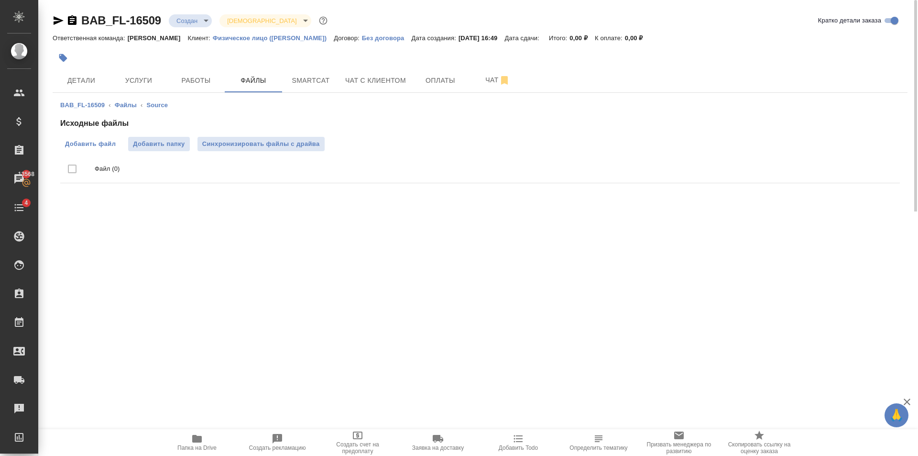
click at [97, 141] on span "Добавить файл" at bounding box center [90, 144] width 51 height 10
click at [0, 0] on input "Добавить файл" at bounding box center [0, 0] width 0 height 0
click at [138, 76] on span "Услуги" at bounding box center [139, 81] width 46 height 12
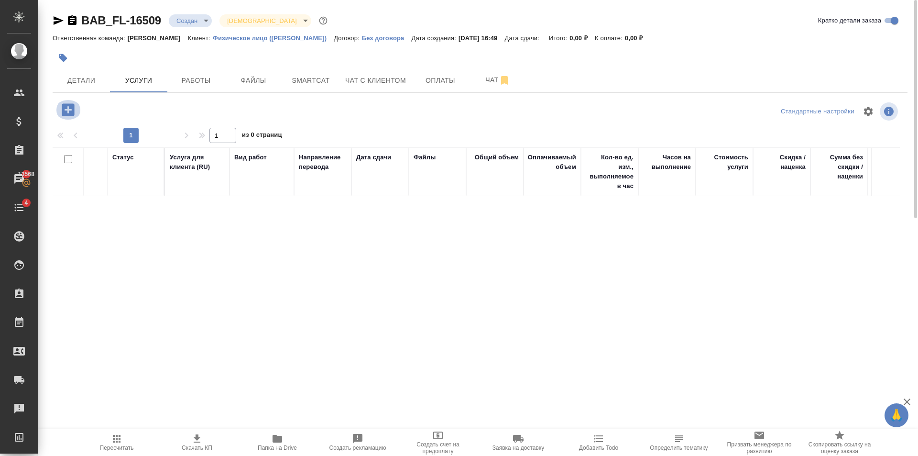
click at [57, 111] on button "button" at bounding box center [68, 110] width 26 height 20
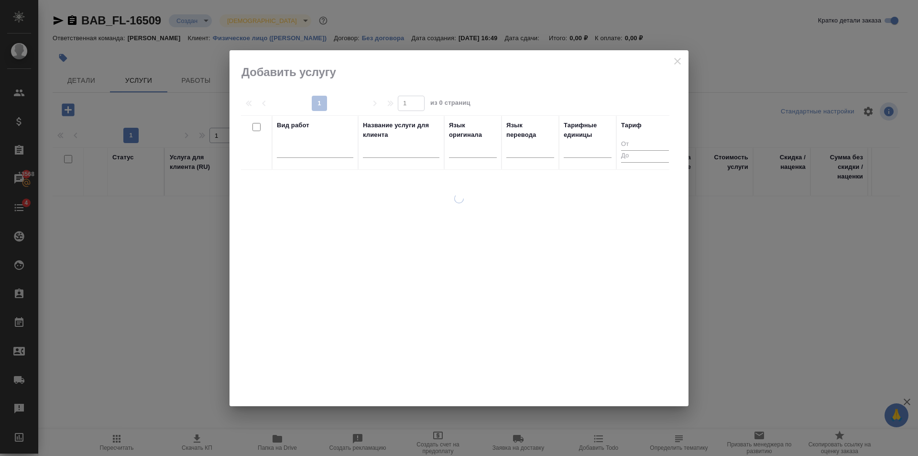
drag, startPoint x: 309, startPoint y: 139, endPoint x: 508, endPoint y: 149, distance: 199.1
click at [310, 139] on div "Вид работ" at bounding box center [315, 142] width 76 height 44
click at [310, 138] on div "Вид работ" at bounding box center [315, 142] width 76 height 44
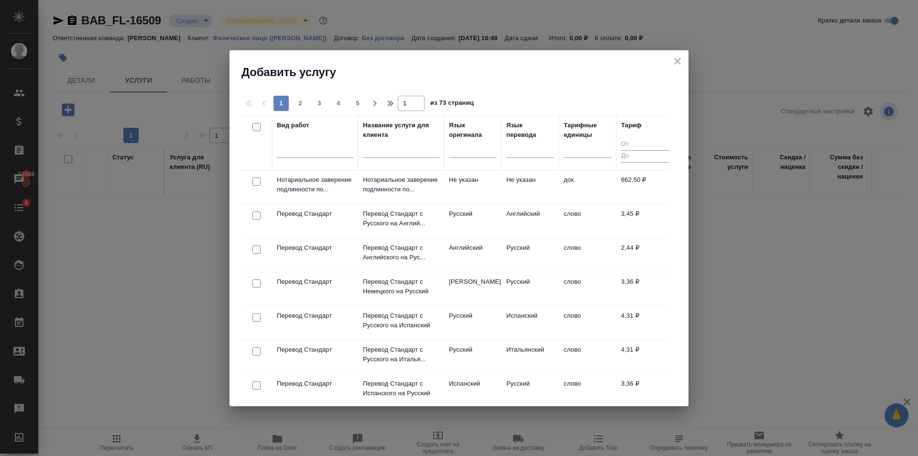
click at [272, 151] on th "Вид работ" at bounding box center [315, 142] width 86 height 54
click at [288, 149] on div at bounding box center [315, 148] width 76 height 14
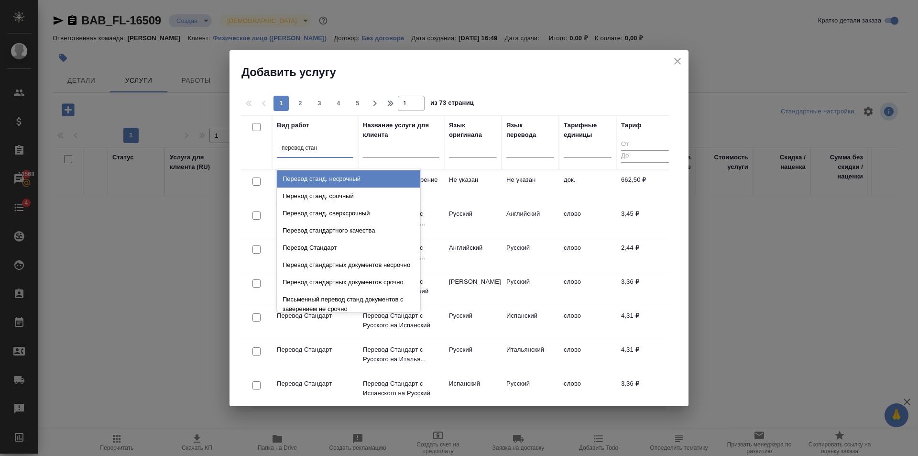
type input "перевод станд"
click at [393, 183] on div "Перевод станд. несрочный" at bounding box center [348, 178] width 143 height 17
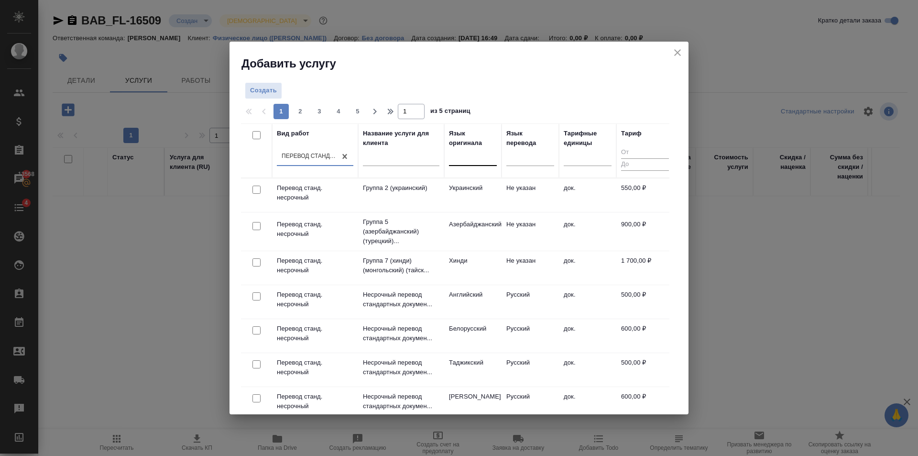
click at [476, 163] on div at bounding box center [473, 157] width 48 height 18
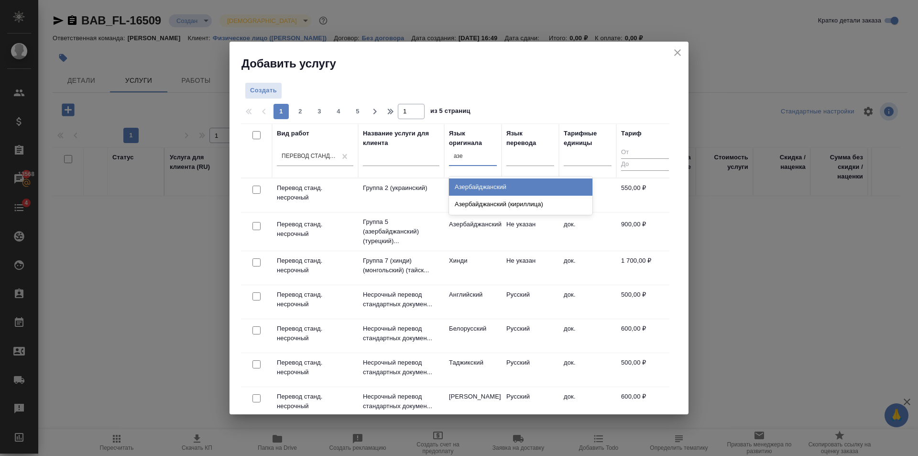
type input "азер"
click at [483, 192] on div "Азербайджанский" at bounding box center [520, 186] width 143 height 17
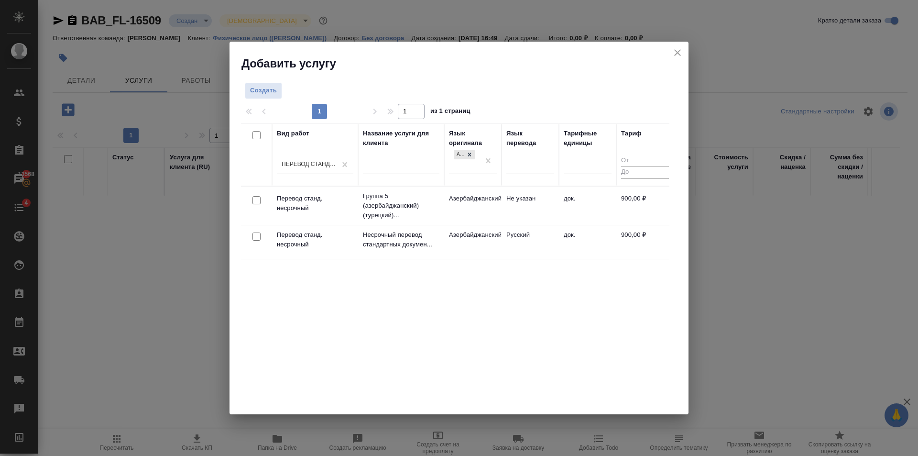
click at [504, 243] on td "Русский" at bounding box center [529, 241] width 57 height 33
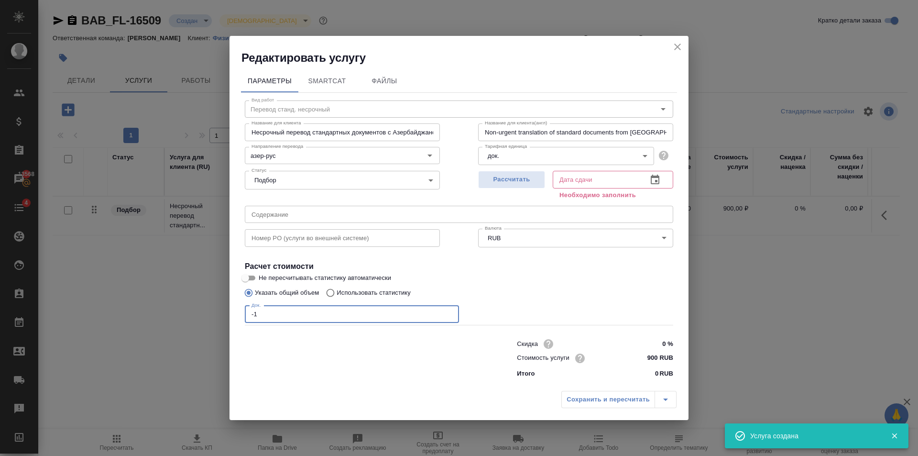
click at [448, 314] on input "-1" at bounding box center [352, 313] width 214 height 17
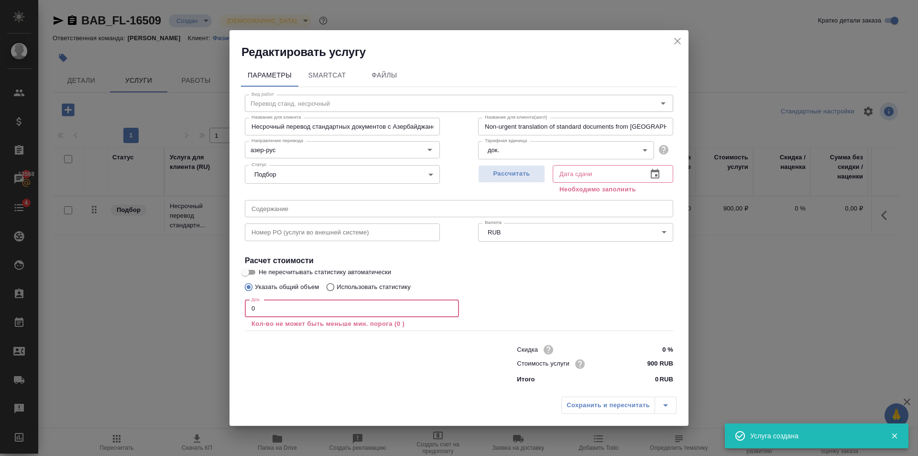
click at [448, 307] on input "0" at bounding box center [352, 308] width 214 height 17
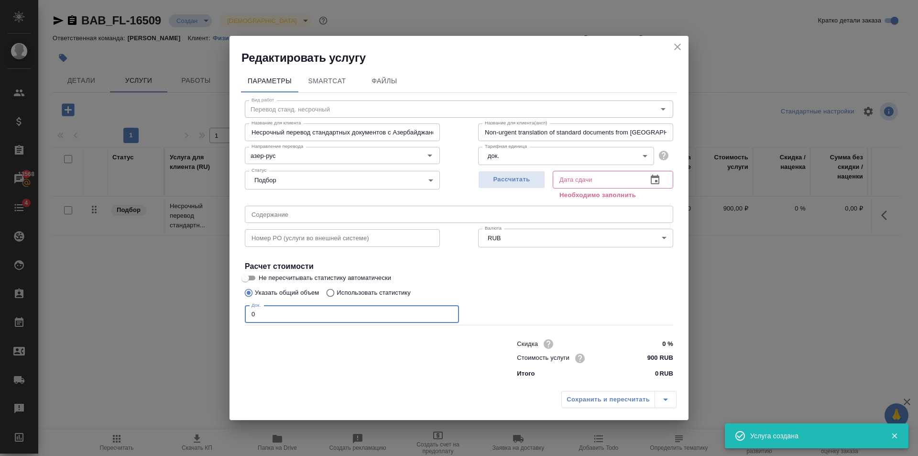
click at [449, 310] on input "0" at bounding box center [352, 313] width 214 height 17
type input "1"
click at [449, 311] on input "1" at bounding box center [352, 313] width 214 height 17
click at [514, 174] on span "Рассчитать" at bounding box center [511, 179] width 56 height 11
type input "11.09.2025 16:50"
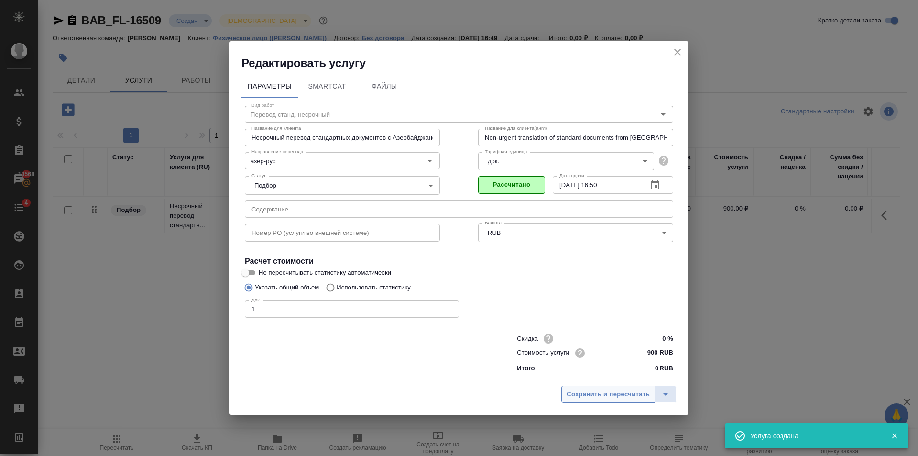
click at [609, 395] on span "Сохранить и пересчитать" at bounding box center [607, 394] width 83 height 11
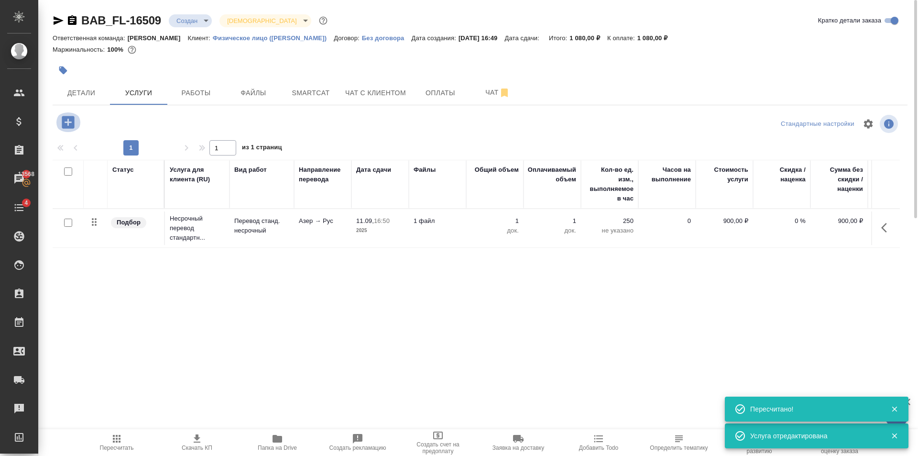
click at [72, 120] on icon "button" at bounding box center [68, 122] width 12 height 12
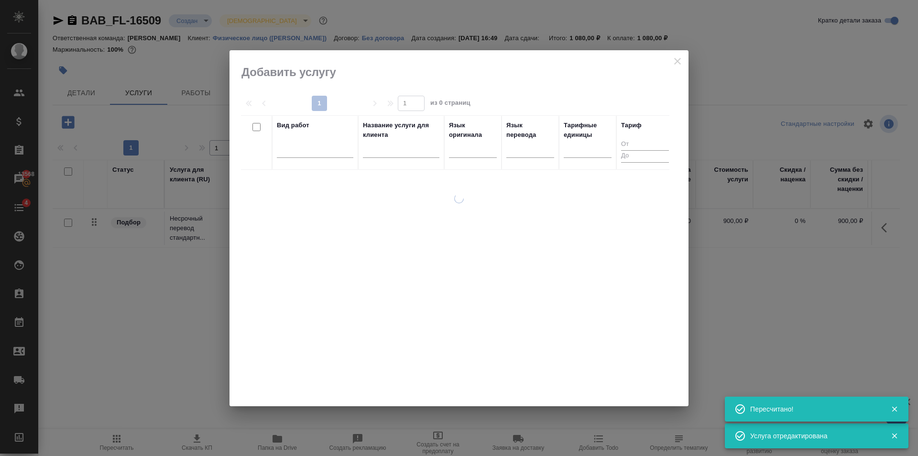
drag, startPoint x: 266, startPoint y: 131, endPoint x: 311, endPoint y: 161, distance: 54.5
click at [271, 135] on th at bounding box center [256, 142] width 31 height 54
click at [303, 151] on div at bounding box center [315, 148] width 76 height 14
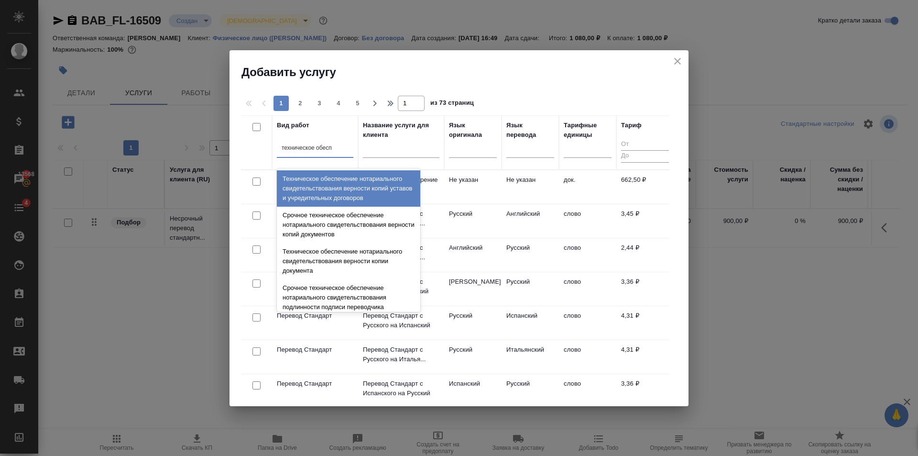
type input "техническое обеспе"
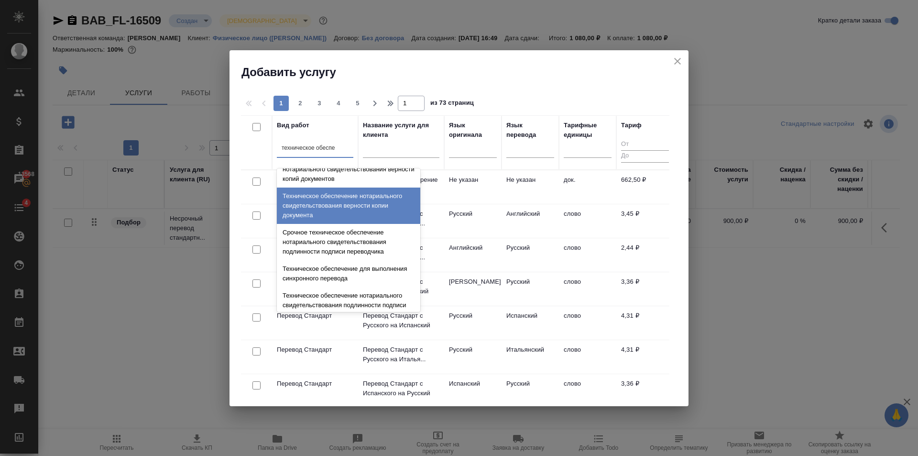
scroll to position [96, 0]
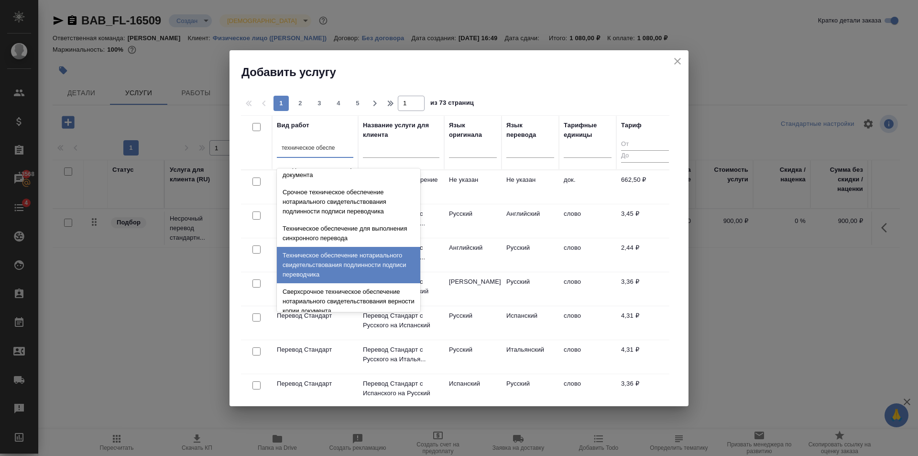
click at [369, 263] on div "Техническое обеспечение нотариального свидетельствования подлинности подписи пе…" at bounding box center [348, 265] width 143 height 36
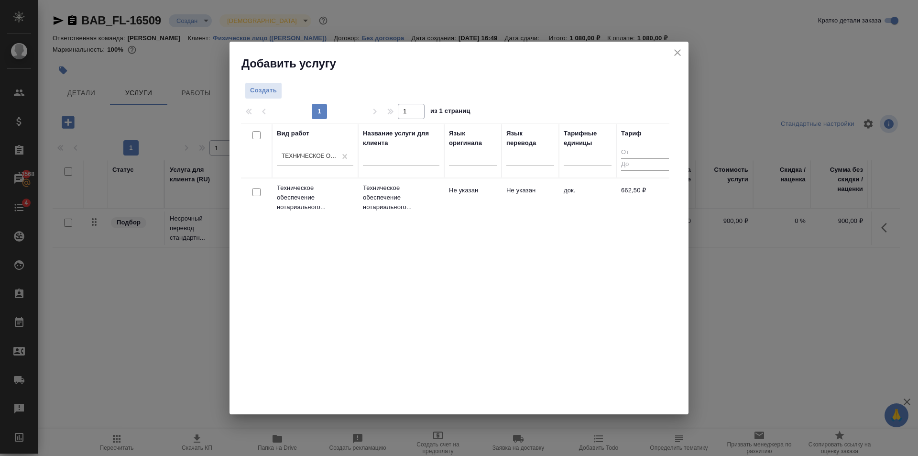
click at [439, 201] on td "Техническое обеспечение нотариального..." at bounding box center [401, 197] width 86 height 38
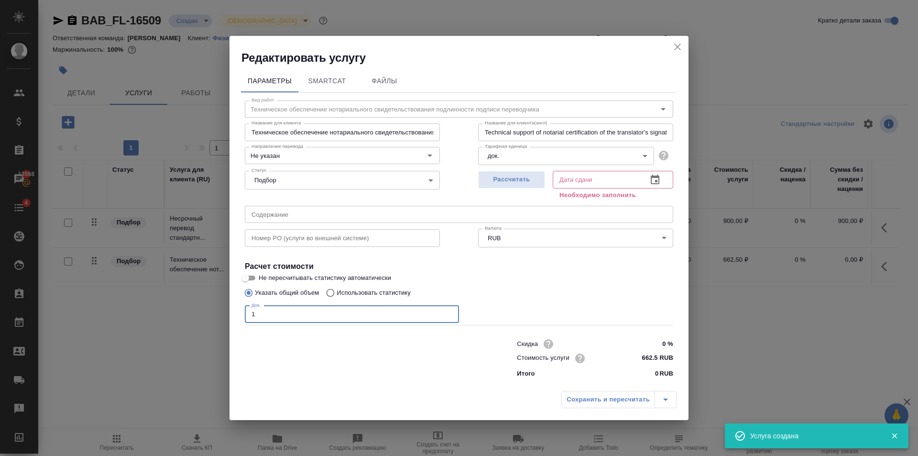
type input "1"
click at [449, 310] on input "1" at bounding box center [352, 313] width 214 height 17
click at [517, 184] on span "Рассчитать" at bounding box center [511, 179] width 56 height 11
type input "11.09.2025 17:03"
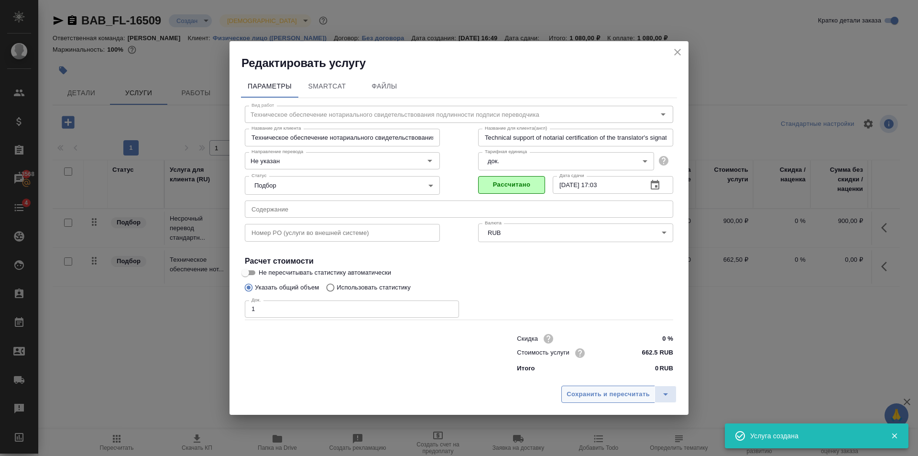
click at [615, 389] on span "Сохранить и пересчитать" at bounding box center [607, 394] width 83 height 11
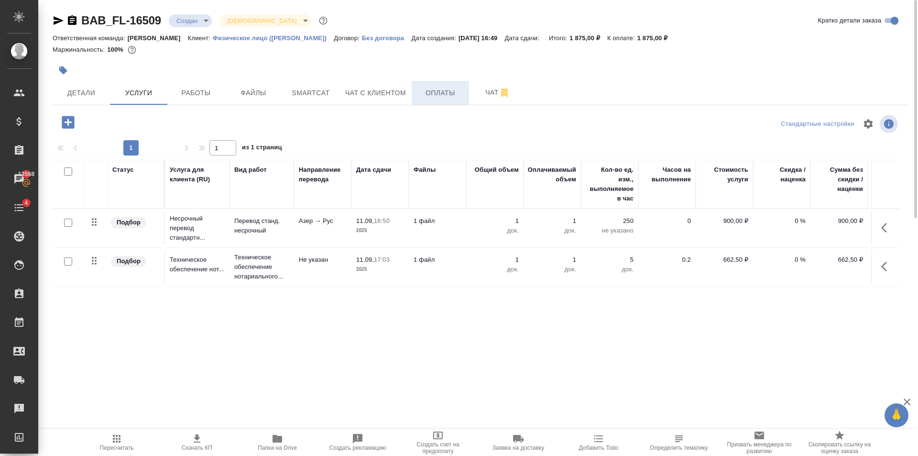
click at [442, 85] on button "Оплаты" at bounding box center [440, 93] width 57 height 24
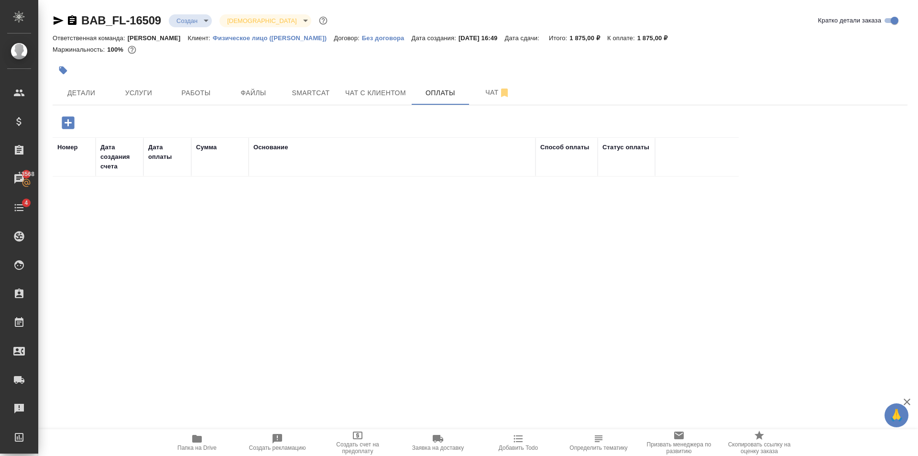
click at [50, 118] on div "BAB_FL-16509 Создан new Святая троица holyTrinity Кратко детали заказа Ответств…" at bounding box center [479, 224] width 865 height 448
click at [83, 131] on div at bounding box center [195, 123] width 285 height 20
click at [69, 122] on icon "button" at bounding box center [68, 122] width 12 height 12
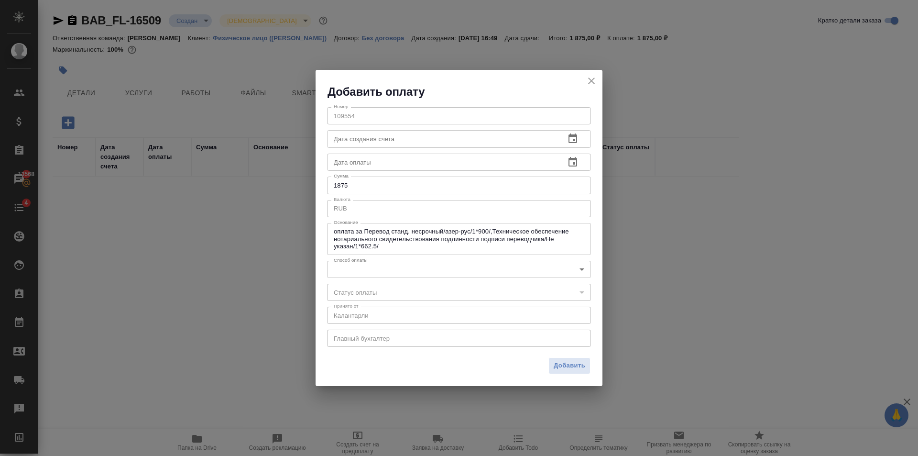
click at [456, 272] on body "🙏 .cls-1 fill:#fff; AWATERA Golubev Dmitry Клиенты Спецификации Заказы 13568 Ча…" at bounding box center [459, 228] width 918 height 456
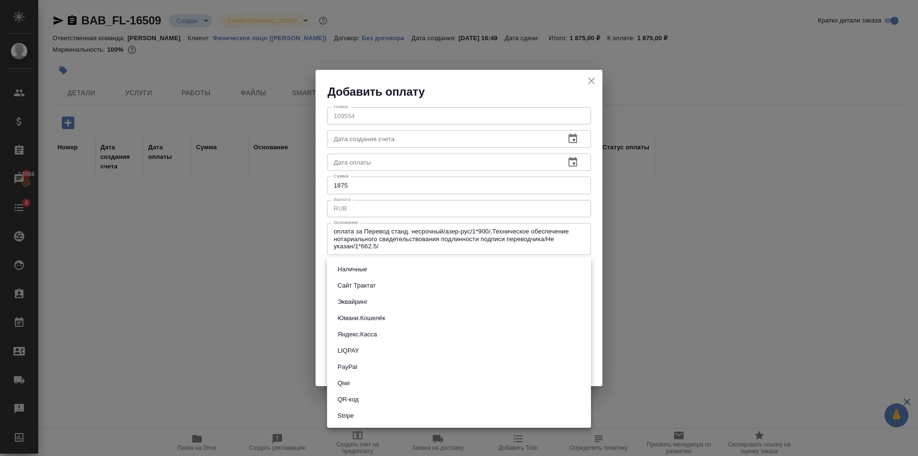
click at [381, 331] on li "Яндекс.Касса" at bounding box center [459, 334] width 264 height 16
type input "yandex-kassa"
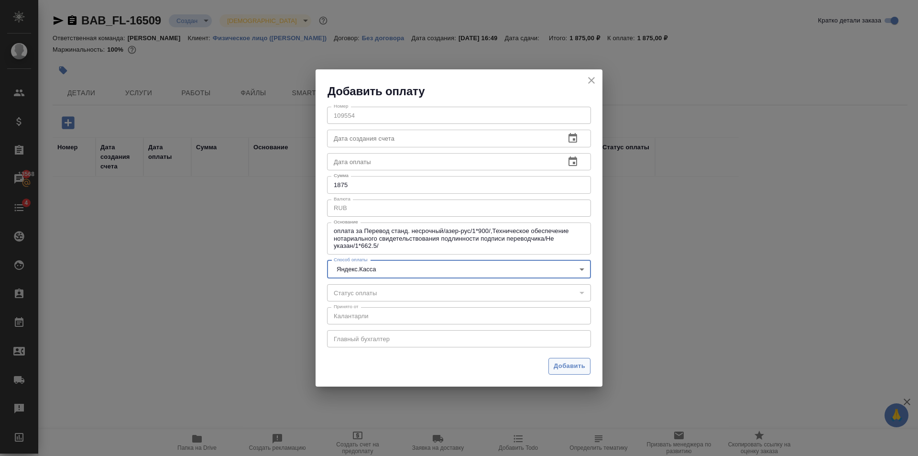
click at [585, 366] on span "Добавить" at bounding box center [570, 365] width 32 height 11
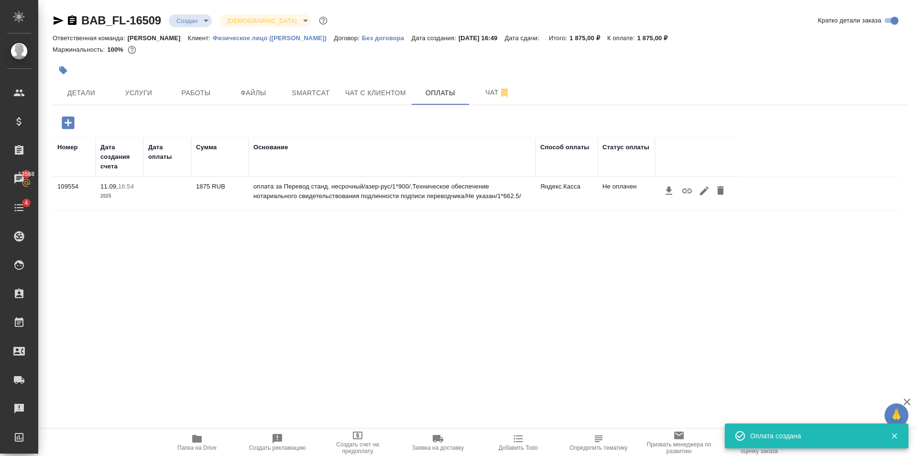
click at [686, 191] on icon "button" at bounding box center [687, 190] width 10 height 5
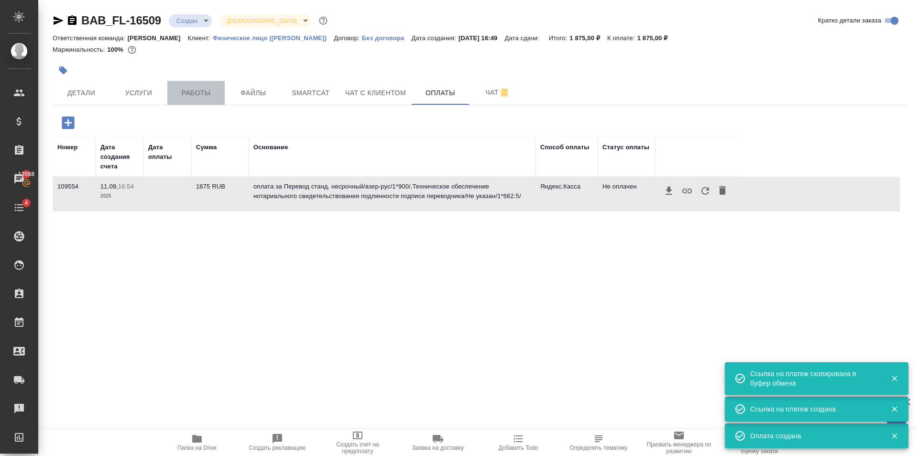
click at [195, 95] on span "Работы" at bounding box center [196, 93] width 46 height 12
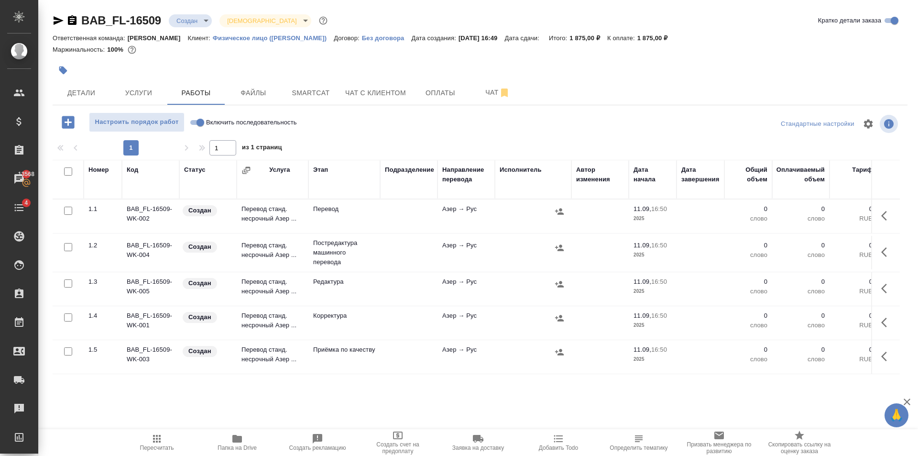
click at [68, 247] on input "checkbox" at bounding box center [68, 247] width 8 height 8
checkbox input "true"
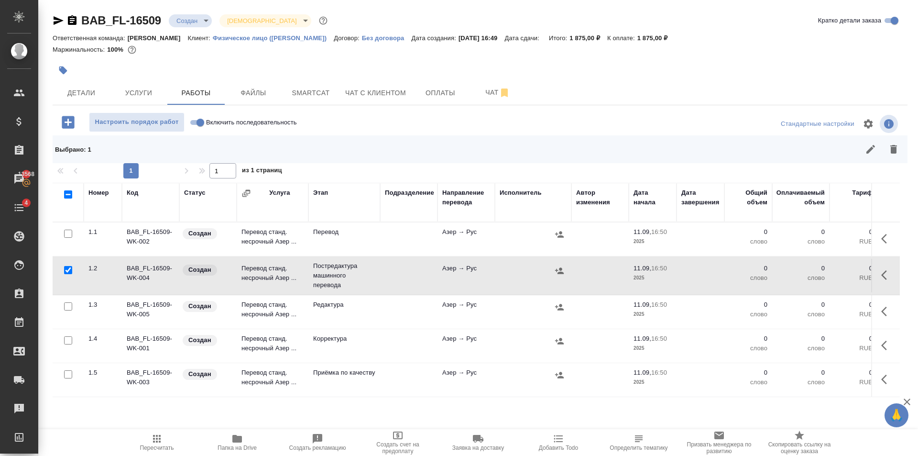
click at [68, 305] on input "checkbox" at bounding box center [68, 306] width 8 height 8
checkbox input "true"
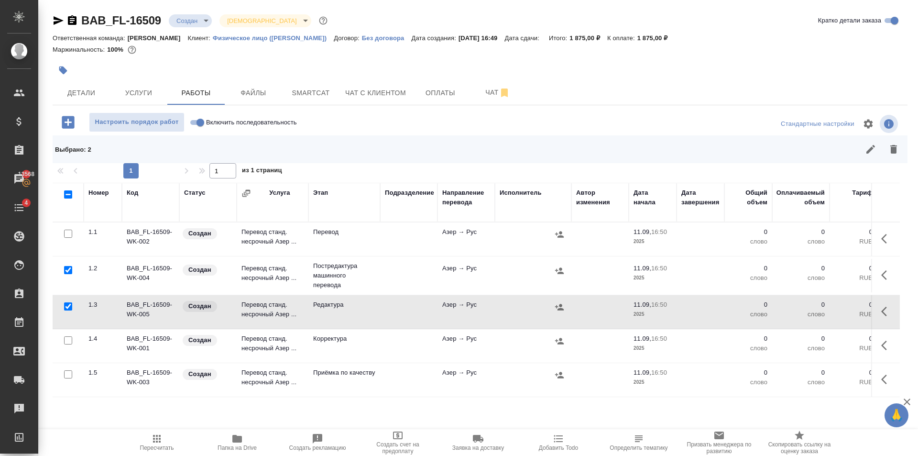
click at [68, 341] on input "checkbox" at bounding box center [68, 340] width 8 height 8
checkbox input "true"
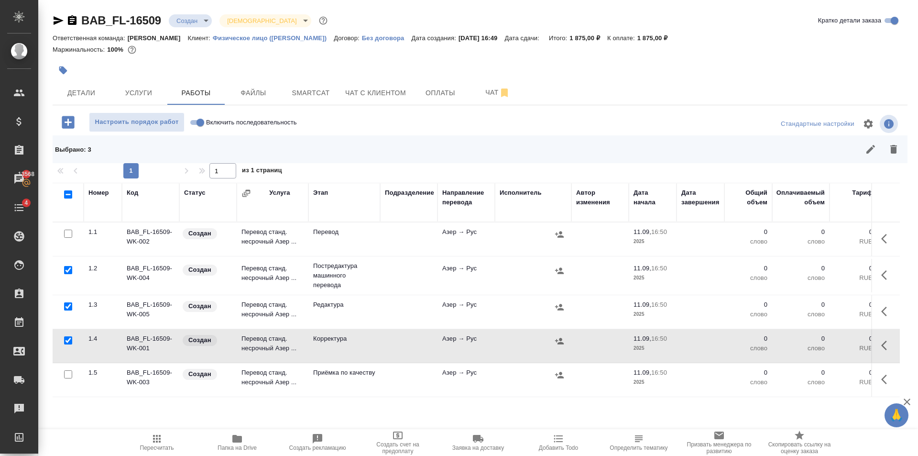
click at [69, 376] on input "checkbox" at bounding box center [68, 374] width 8 height 8
checkbox input "true"
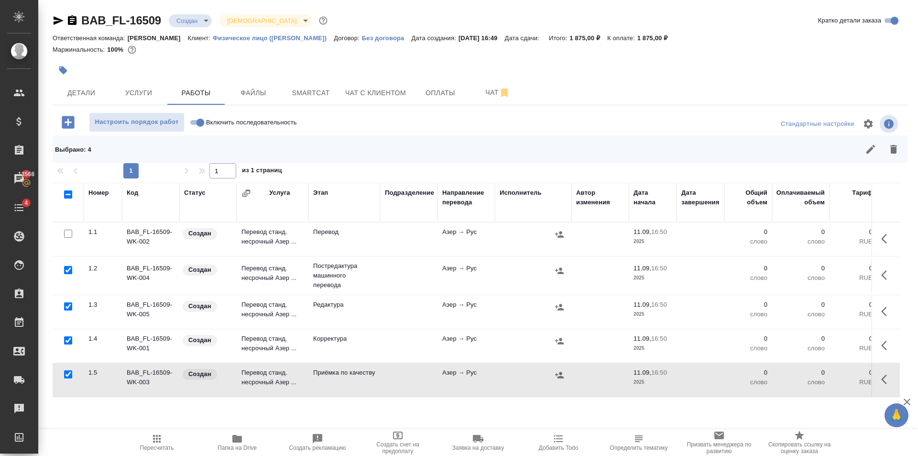
click at [892, 154] on icon "button" at bounding box center [893, 148] width 11 height 11
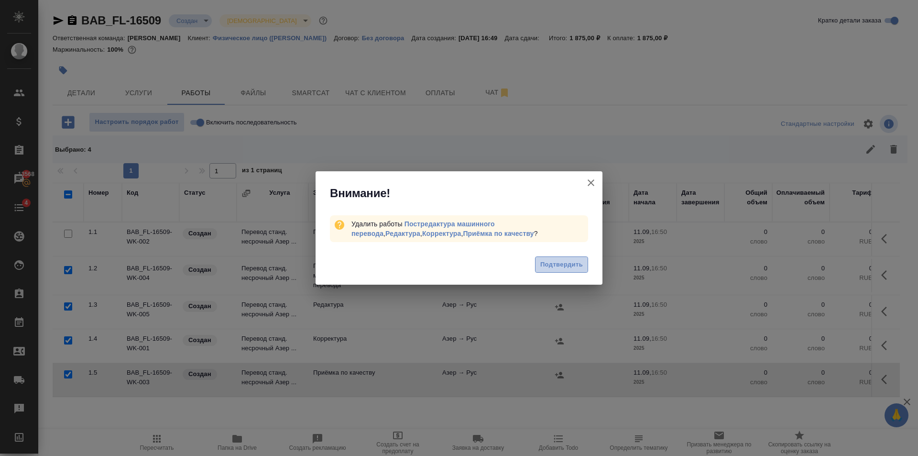
click at [557, 266] on span "Подтвердить" at bounding box center [561, 264] width 43 height 11
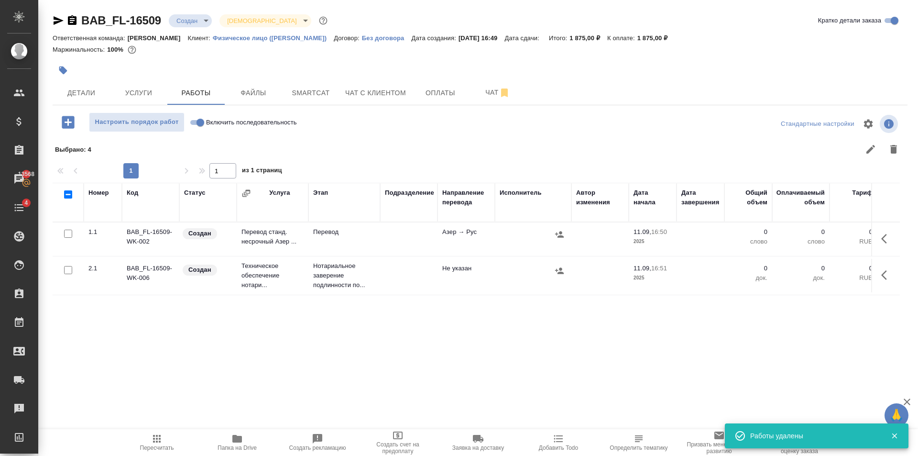
click at [297, 271] on td "Техническое обеспечение нотари..." at bounding box center [273, 275] width 72 height 38
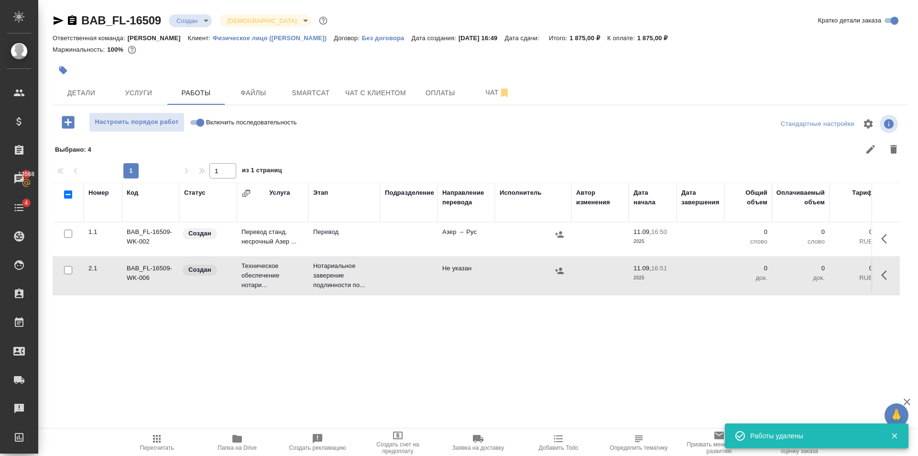
click at [297, 271] on td "Техническое обеспечение нотари..." at bounding box center [273, 275] width 72 height 38
click at [103, 92] on span "Детали" at bounding box center [81, 93] width 46 height 12
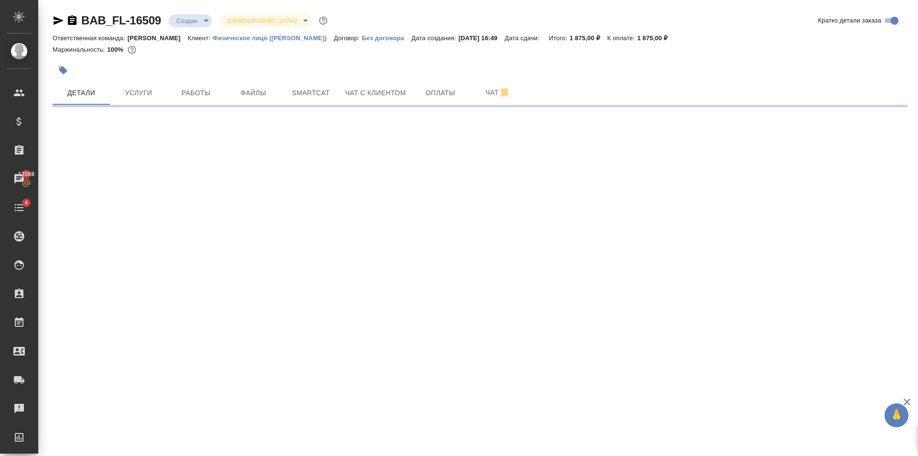
select select "RU"
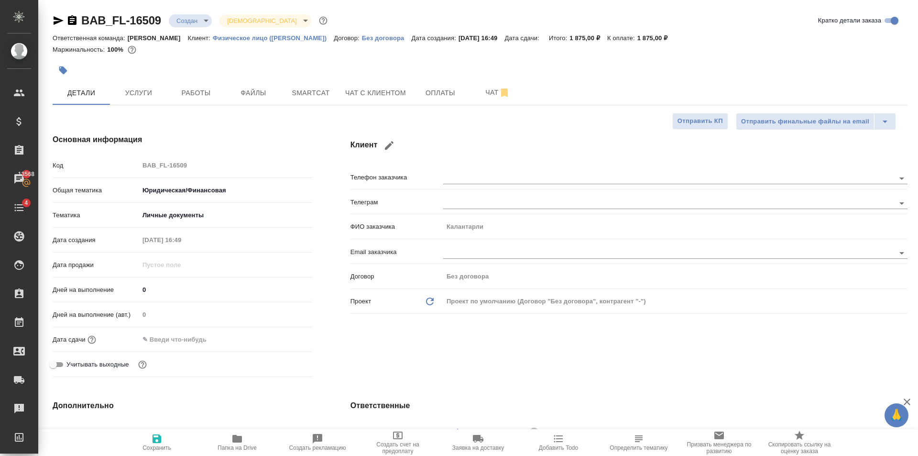
type textarea "x"
click at [208, 299] on div "Дней на выполнение 0" at bounding box center [183, 293] width 260 height 25
click at [217, 340] on input "text" at bounding box center [181, 339] width 84 height 14
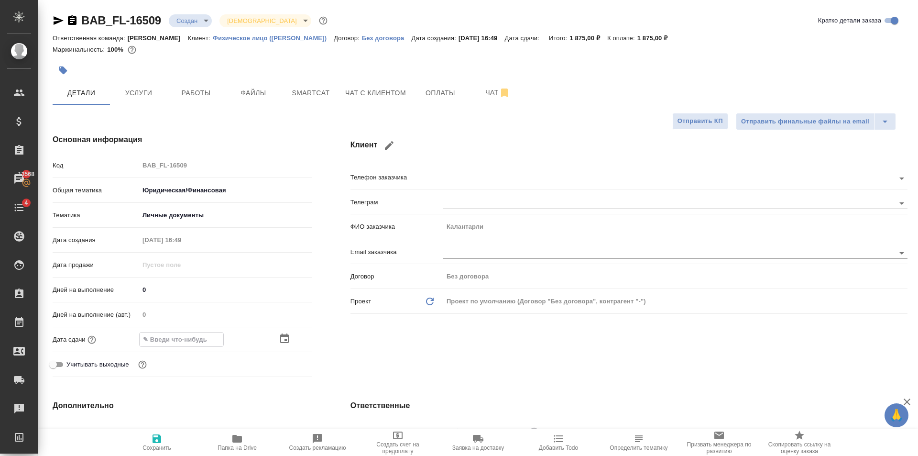
click at [280, 338] on icon "button" at bounding box center [284, 338] width 9 height 10
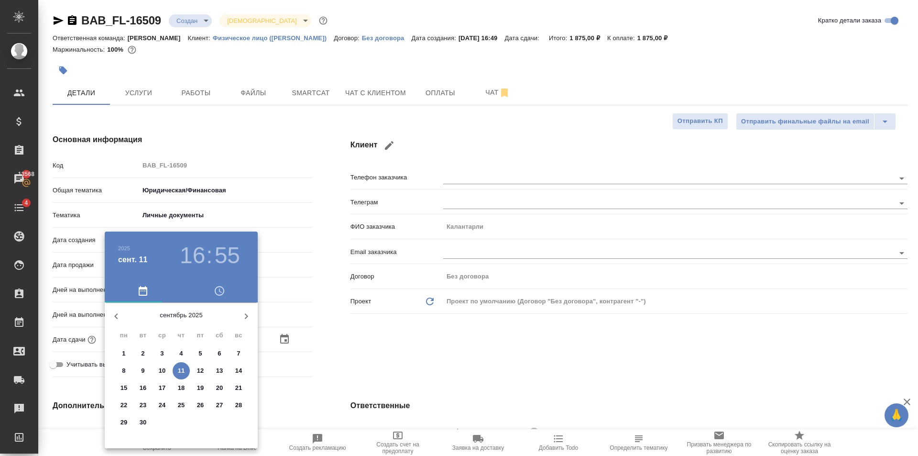
click at [182, 367] on p "11" at bounding box center [181, 371] width 7 height 10
type input "11.09.2025 16:55"
type textarea "x"
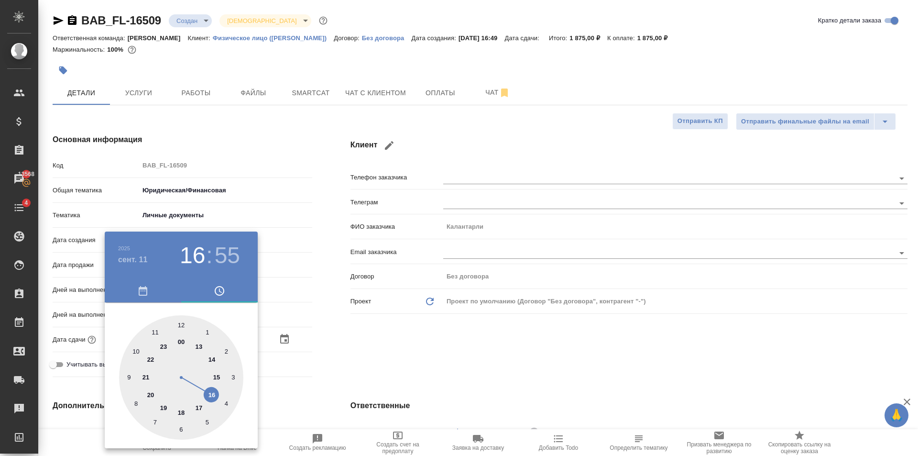
click at [199, 406] on div at bounding box center [181, 377] width 124 height 124
type input "11.09.2025 17:55"
type textarea "x"
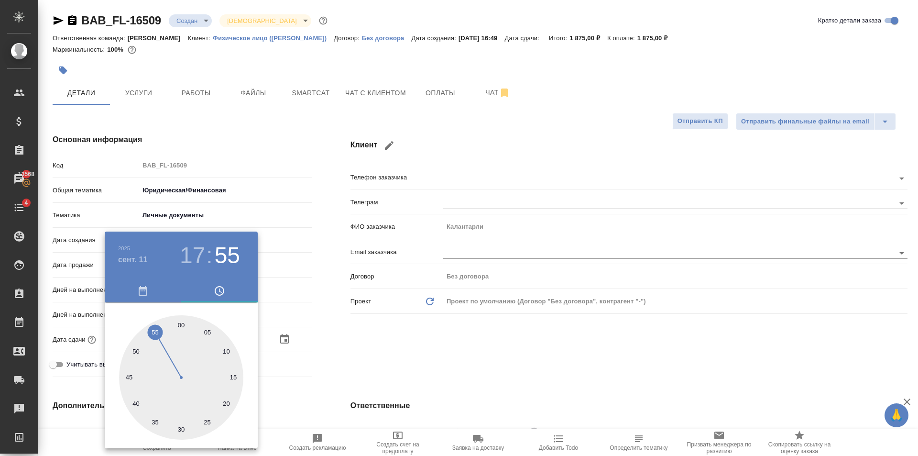
click at [224, 399] on div at bounding box center [181, 377] width 124 height 124
type input "11.09.2025 17:20"
type textarea "x"
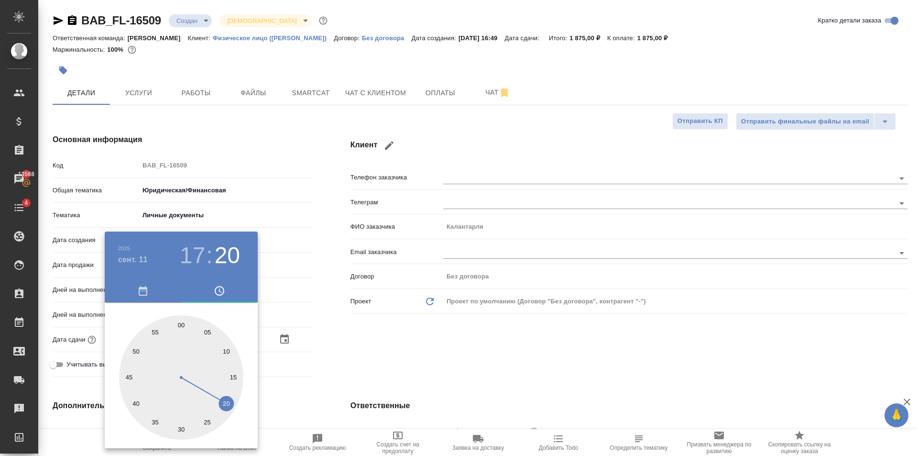
click at [360, 334] on div at bounding box center [459, 228] width 918 height 456
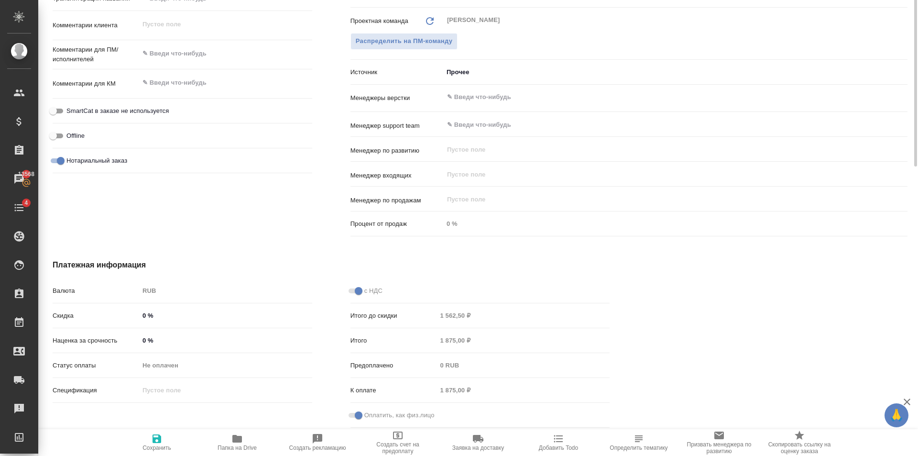
scroll to position [311, 0]
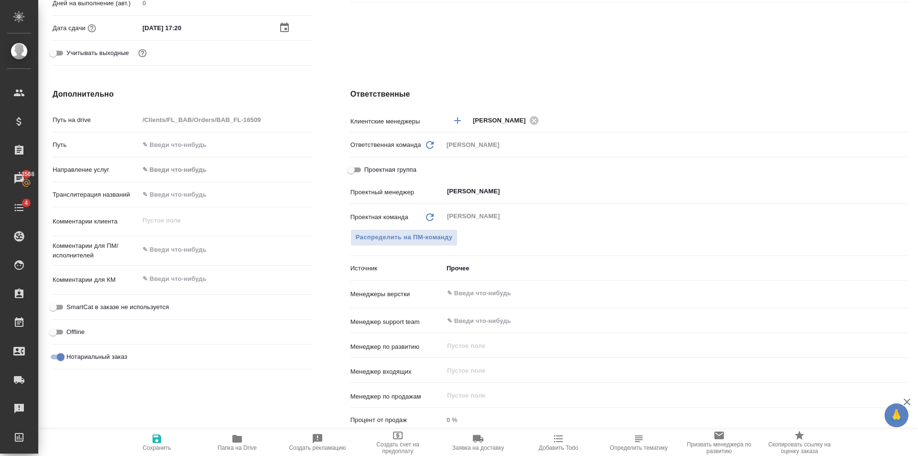
type textarea "x"
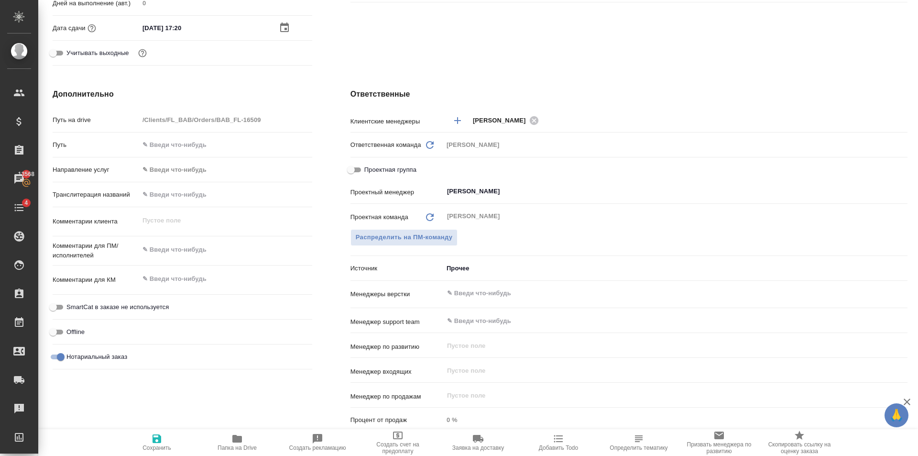
type textarea "x"
click at [192, 250] on textarea at bounding box center [225, 249] width 173 height 16
paste textarea "Калантарли Фамилия Турал имя Джаббар оглы отчество"
type textarea "x"
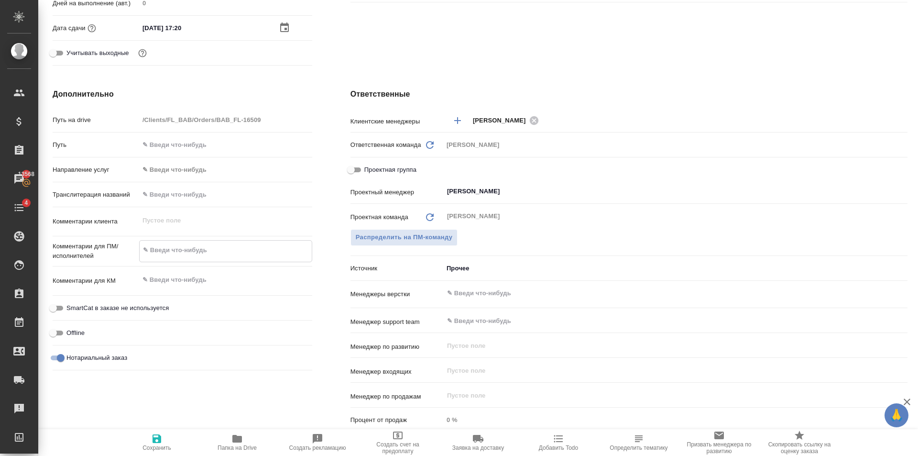
type textarea "Калантарли Фамилия Турал имя Джаббар оглы отчество"
type textarea "x"
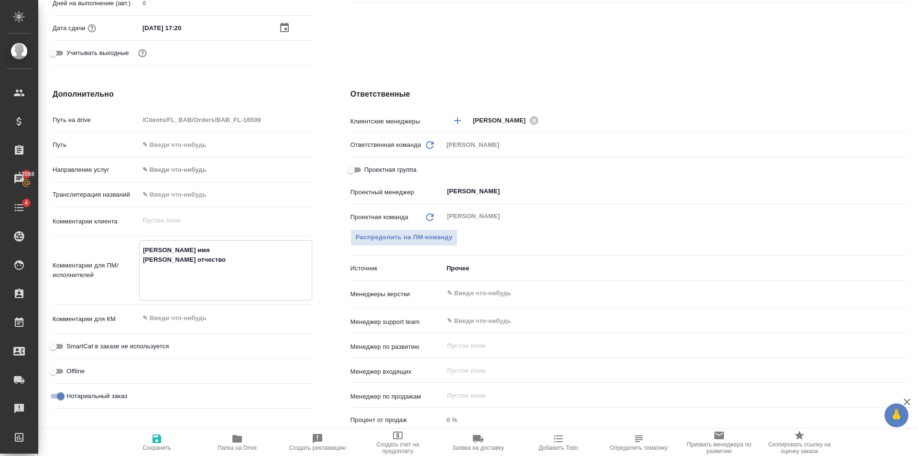
type textarea "x"
type textarea "Калантарли Фамилия Турал имя Джаббар оглы отчество"
type textarea "x"
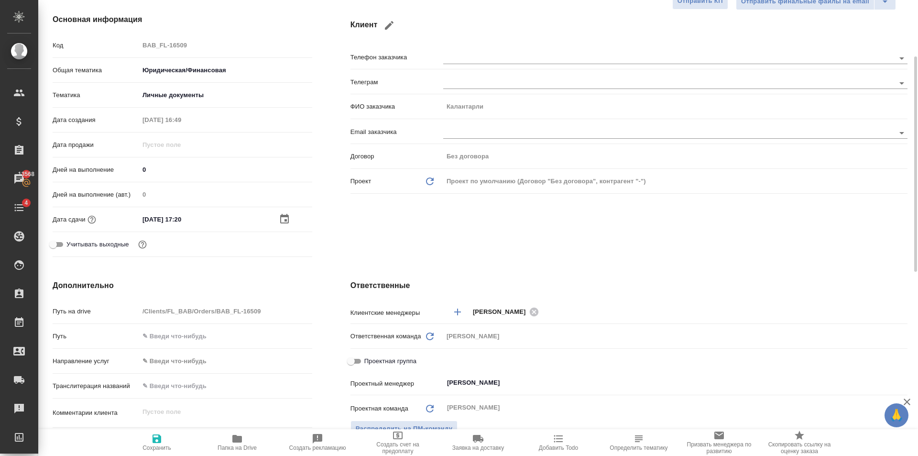
scroll to position [0, 0]
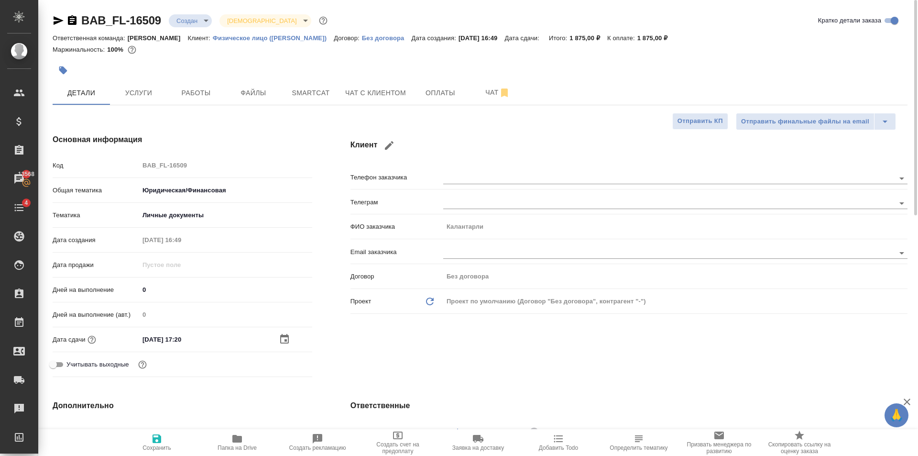
type textarea "Калантарли Фамилия Турал имя Джаббар оглы отчество"
type textarea "x"
click at [164, 442] on span "Сохранить" at bounding box center [156, 442] width 69 height 18
type textarea "x"
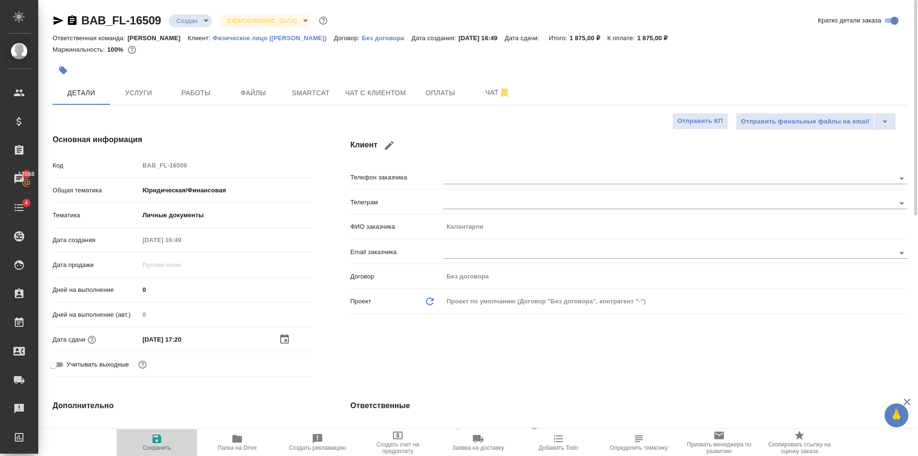
type textarea "x"
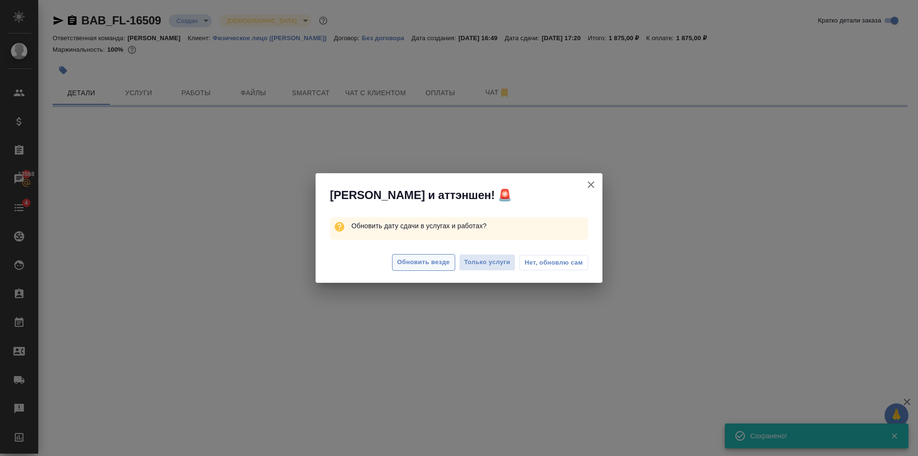
click at [428, 262] on span "Обновить везде" at bounding box center [423, 262] width 53 height 11
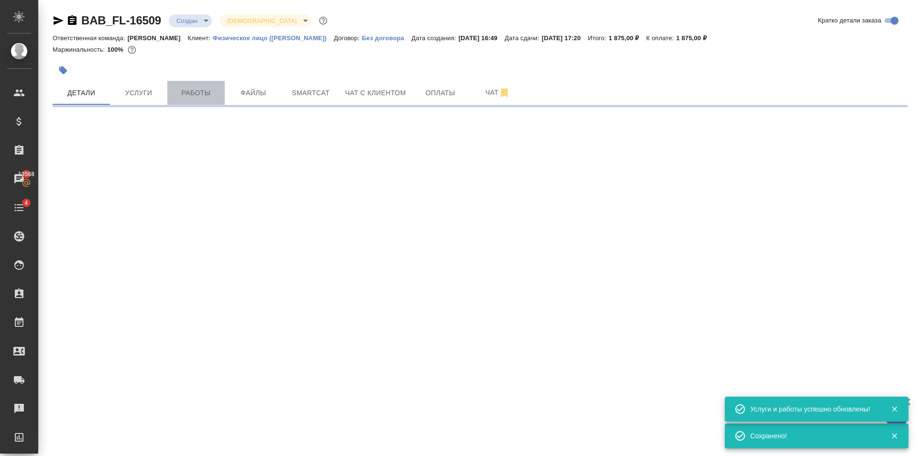
click at [207, 96] on span "Работы" at bounding box center [196, 93] width 46 height 12
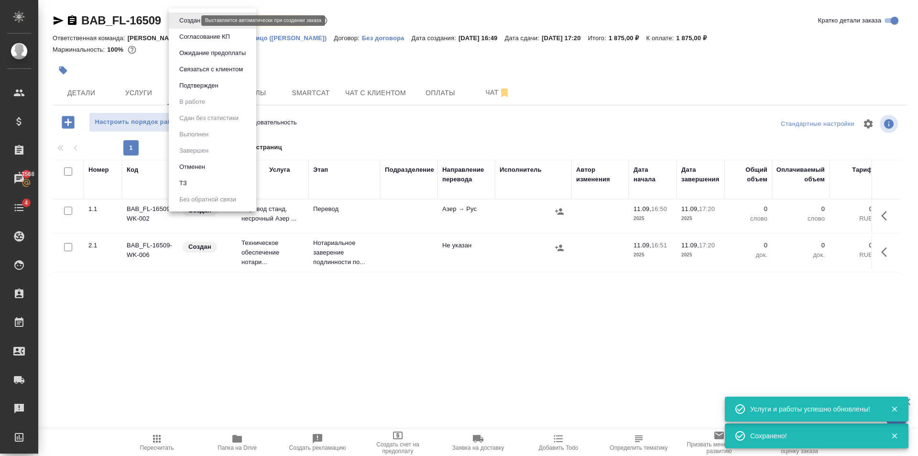
click at [186, 19] on body "🙏 .cls-1 fill:#fff; AWATERA Golubev Dmitry Клиенты Спецификации Заказы 13568 Ча…" at bounding box center [459, 228] width 918 height 456
click at [222, 87] on li "Подтвержден" at bounding box center [212, 85] width 87 height 16
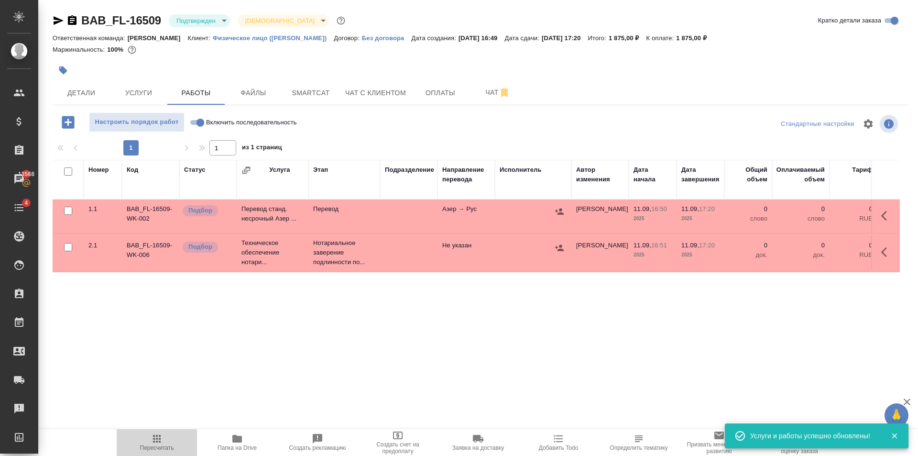
drag, startPoint x: 144, startPoint y: 437, endPoint x: 226, endPoint y: 336, distance: 130.9
click at [144, 438] on span "Пересчитать" at bounding box center [156, 442] width 69 height 18
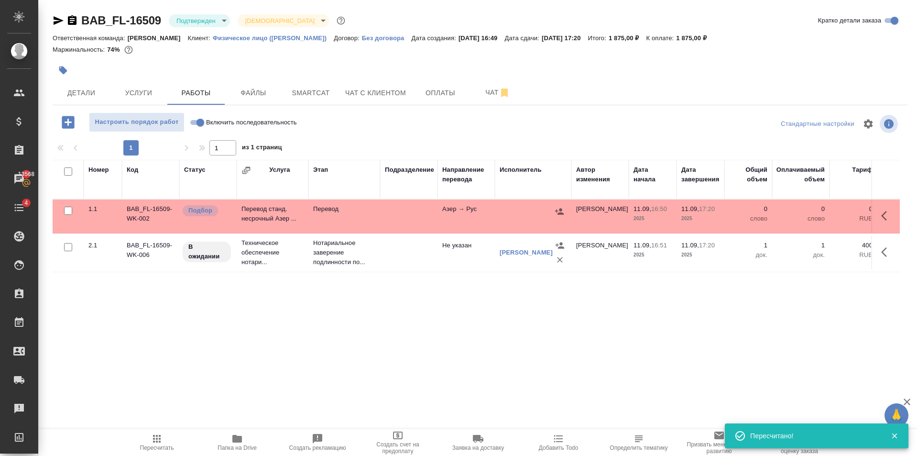
click at [54, 25] on icon "button" at bounding box center [58, 20] width 11 height 11
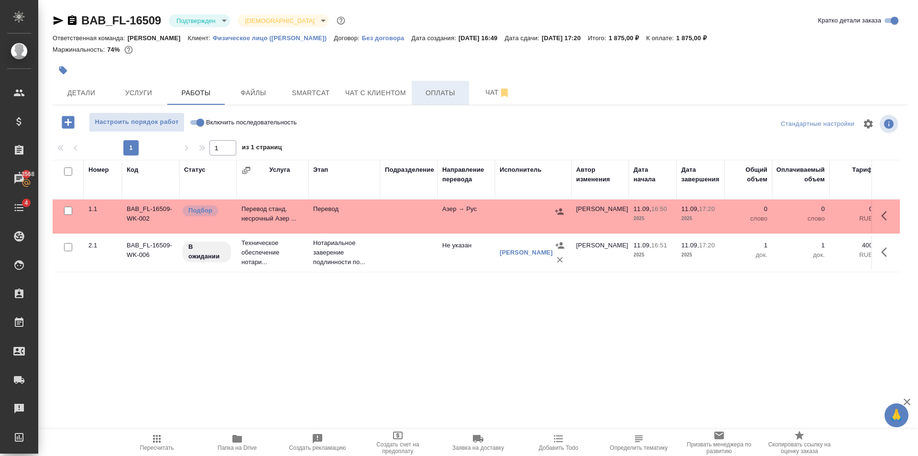
click at [434, 90] on span "Оплаты" at bounding box center [440, 93] width 46 height 12
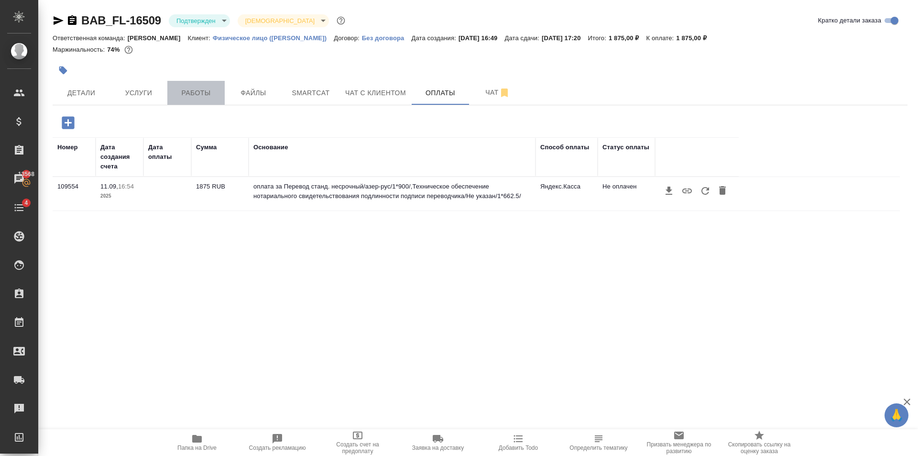
click at [197, 91] on span "Работы" at bounding box center [196, 93] width 46 height 12
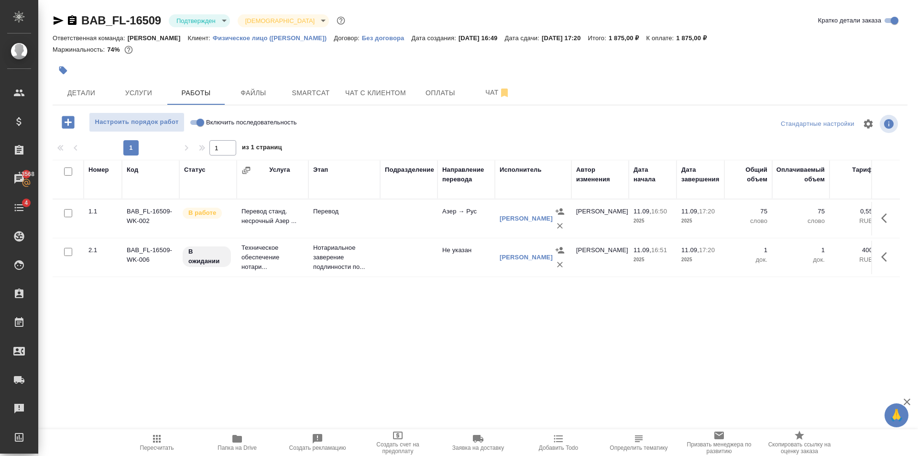
click at [213, 20] on body "🙏 .cls-1 fill:#fff; AWATERA Golubev Dmitry Клиенты Спецификации Заказы 13568 Ча…" at bounding box center [459, 228] width 918 height 456
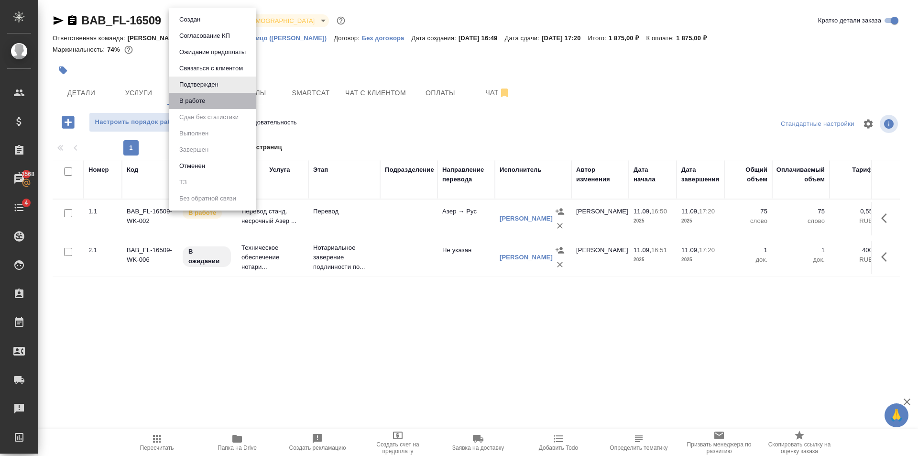
click at [232, 100] on li "В работе" at bounding box center [212, 101] width 87 height 16
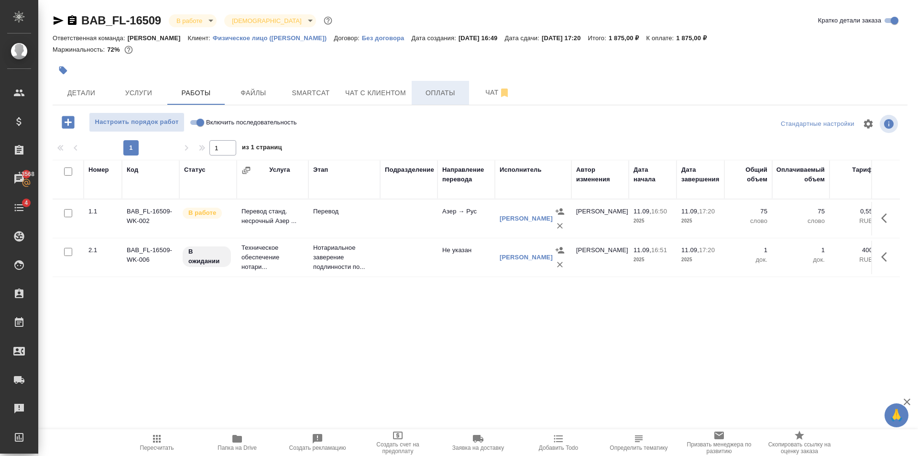
click at [443, 100] on button "Оплаты" at bounding box center [440, 93] width 57 height 24
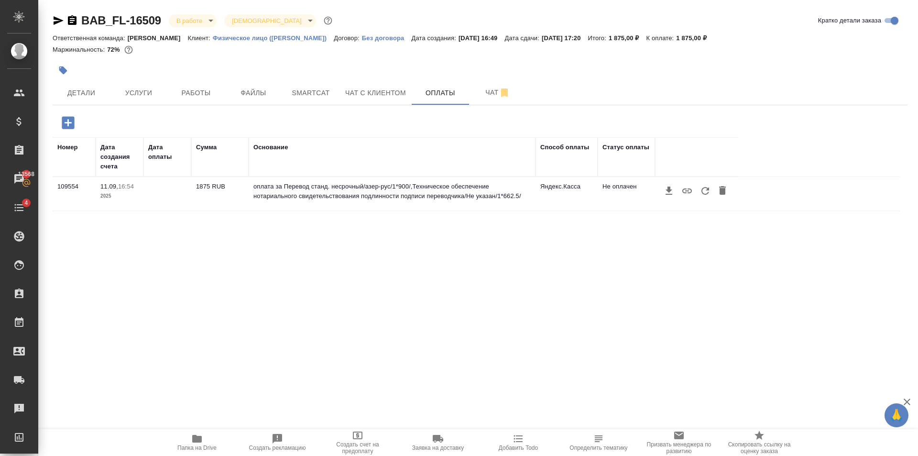
click at [708, 192] on icon "button" at bounding box center [705, 191] width 8 height 8
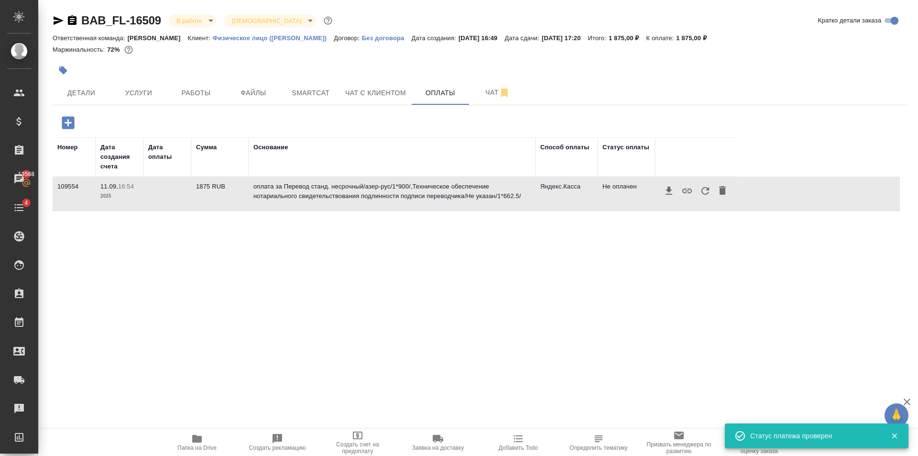
click at [709, 191] on icon "button" at bounding box center [704, 190] width 11 height 11
click at [705, 191] on icon "button" at bounding box center [704, 190] width 11 height 11
click at [701, 195] on icon "button" at bounding box center [704, 190] width 11 height 11
click at [194, 95] on span "Работы" at bounding box center [196, 93] width 46 height 12
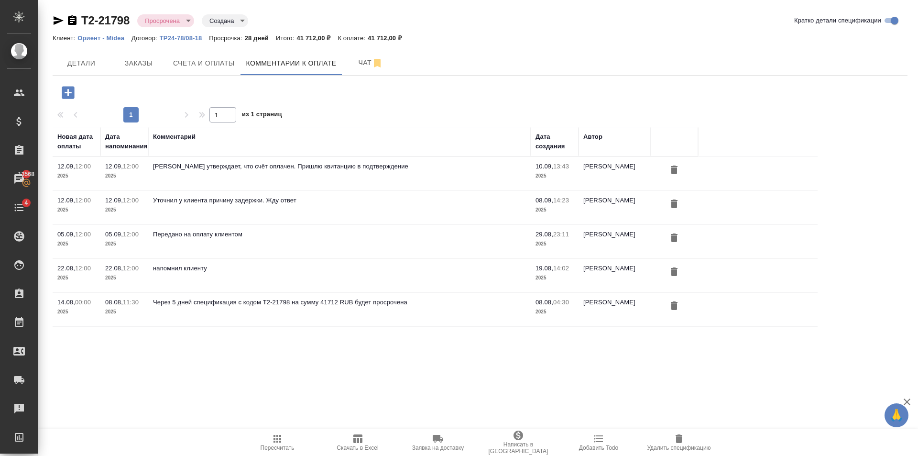
click at [253, 178] on td "Клиент утверждает, что счёт оплачен. Пришлю квитанцию в подтверждение" at bounding box center [339, 173] width 382 height 33
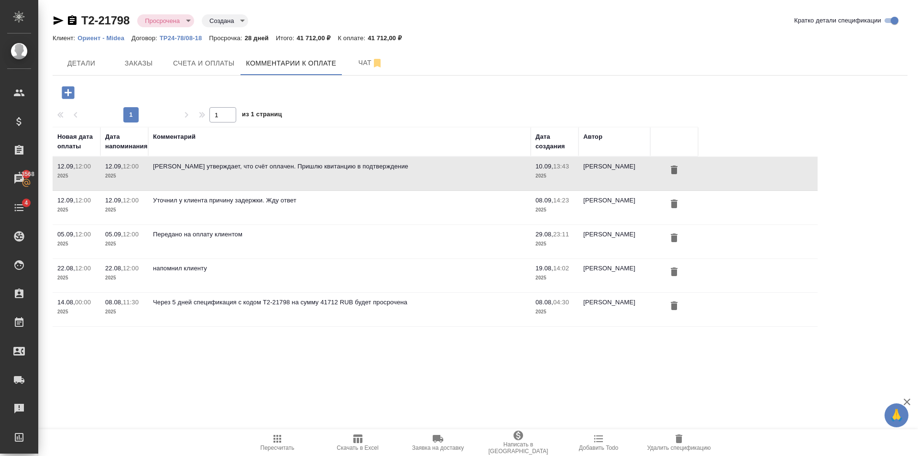
click at [338, 171] on td "Клиент утверждает, что счёт оплачен. Пришлю квитанцию в подтверждение" at bounding box center [339, 173] width 382 height 33
drag, startPoint x: 382, startPoint y: 168, endPoint x: 241, endPoint y: 163, distance: 141.6
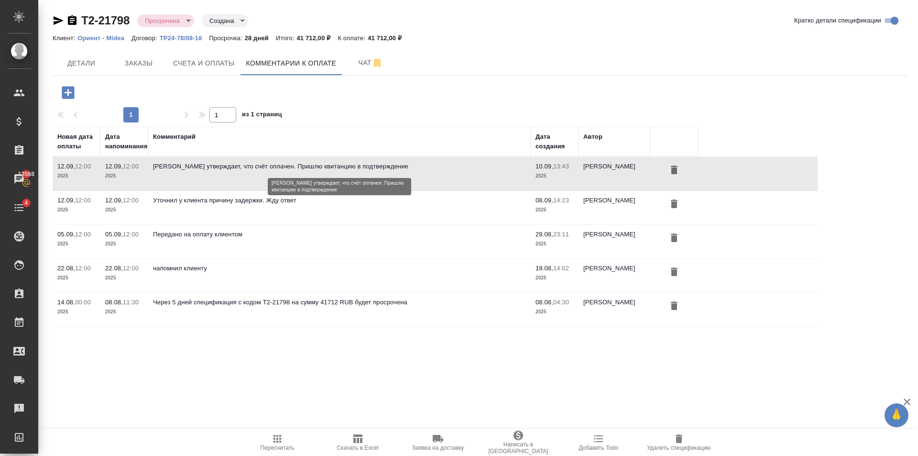
click at [241, 163] on p "Клиент утверждает, что счёт оплачен. Пришлю квитанцию в подтверждение" at bounding box center [339, 167] width 373 height 10
drag, startPoint x: 210, startPoint y: 170, endPoint x: 503, endPoint y: 176, distance: 293.1
click at [466, 178] on td "Клиент утверждает, что счёт оплачен. Пришлю квитанцию в подтверждение" at bounding box center [339, 173] width 382 height 33
click at [680, 170] on button "button" at bounding box center [674, 171] width 16 height 18
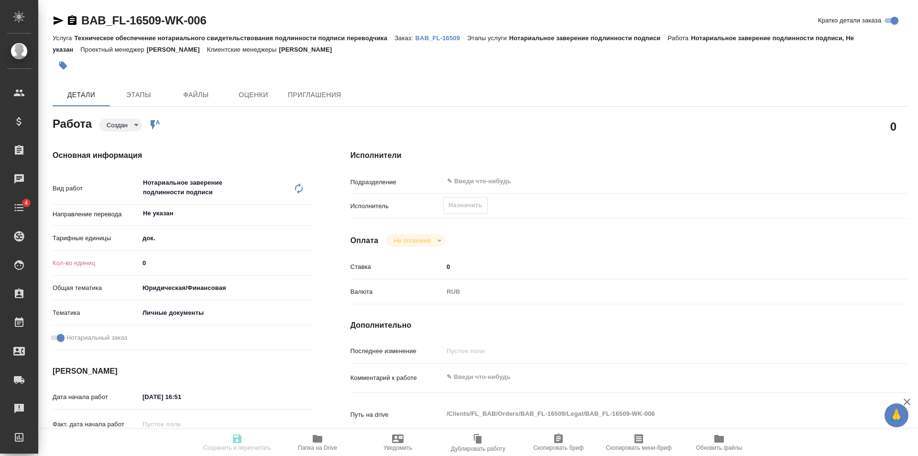
type textarea "x"
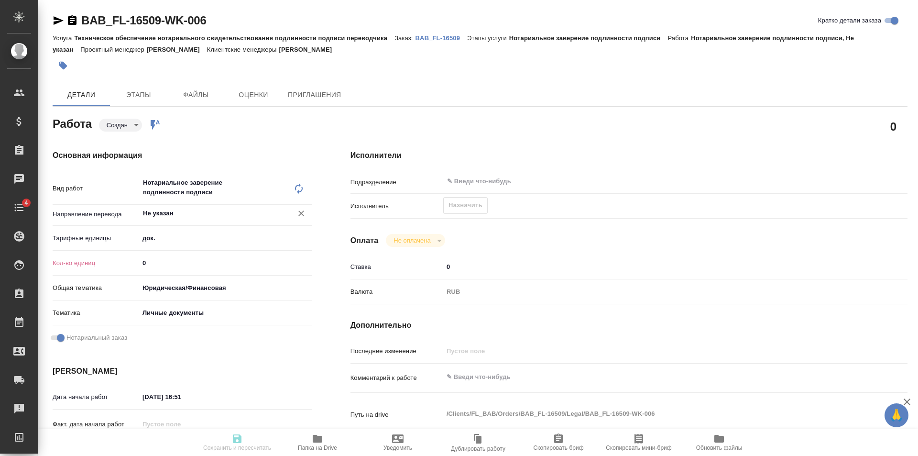
type textarea "x"
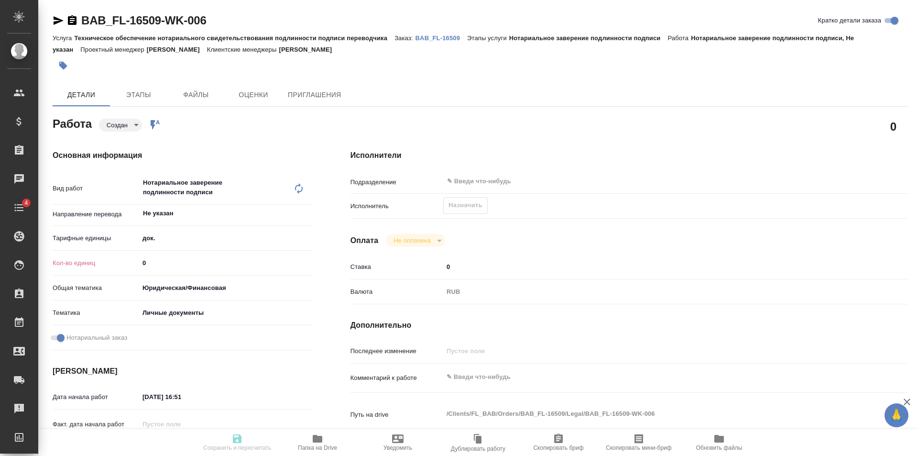
type textarea "x"
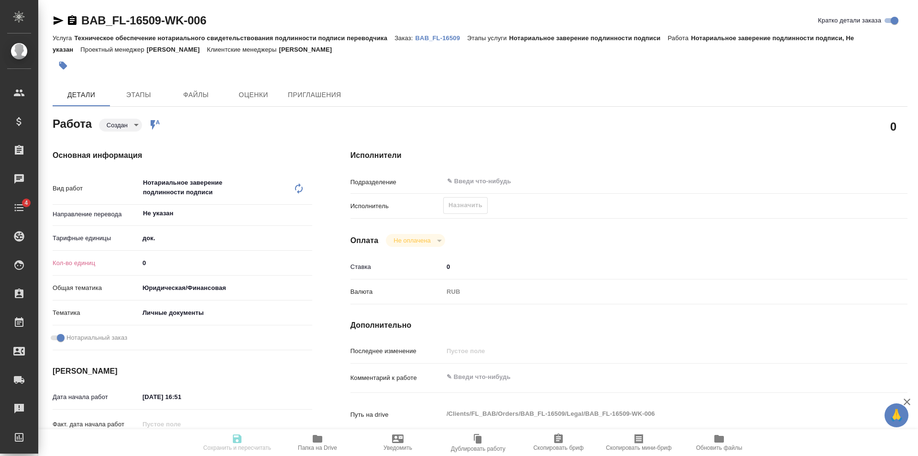
type textarea "x"
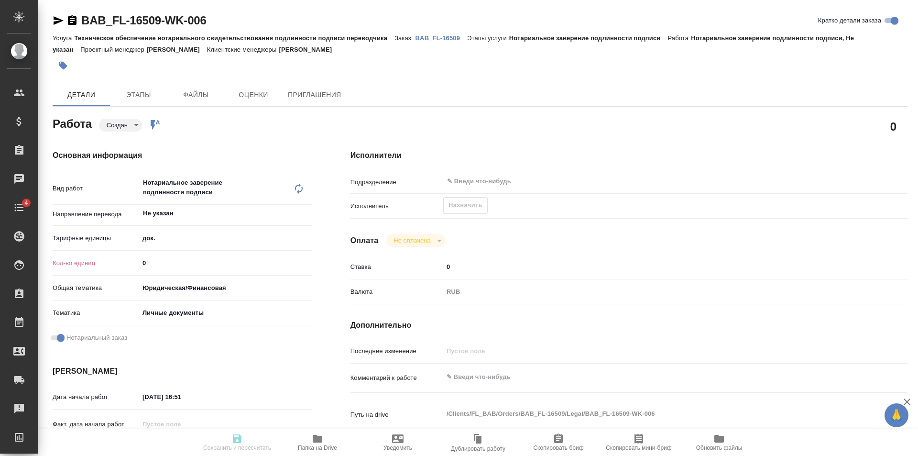
type textarea "x"
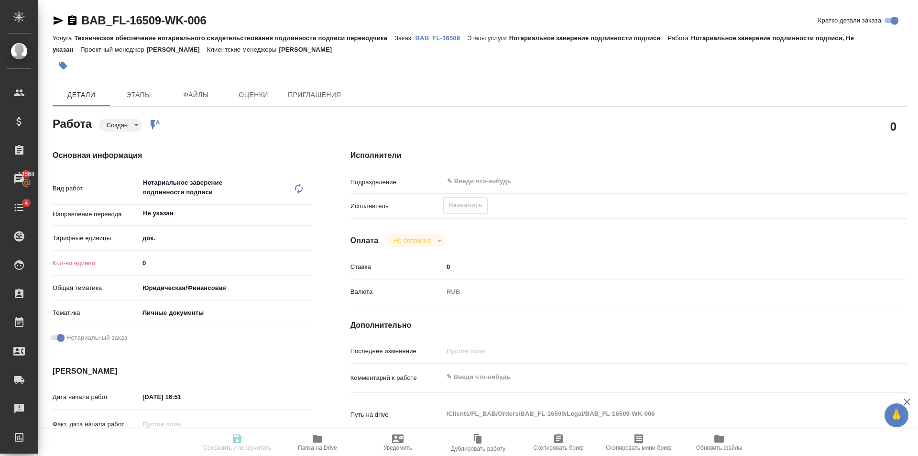
type textarea "x"
type input "1"
type textarea "x"
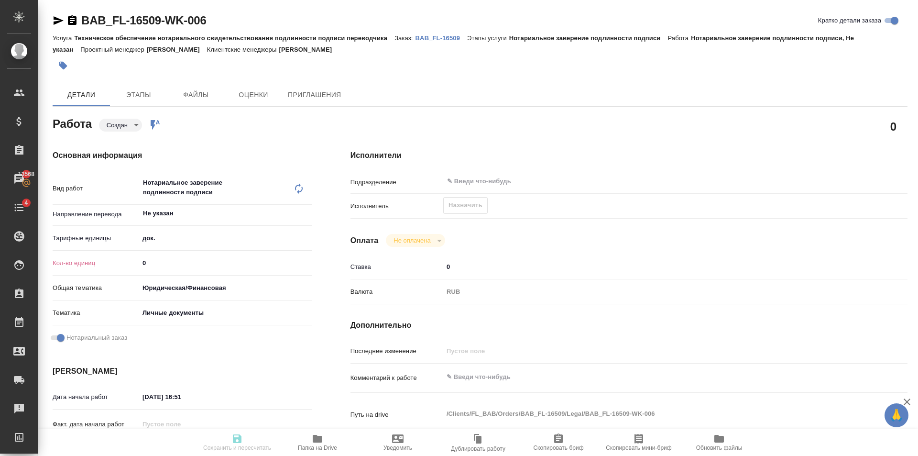
type textarea "x"
type input "1"
click at [308, 258] on input "1" at bounding box center [225, 263] width 173 height 14
type textarea "x"
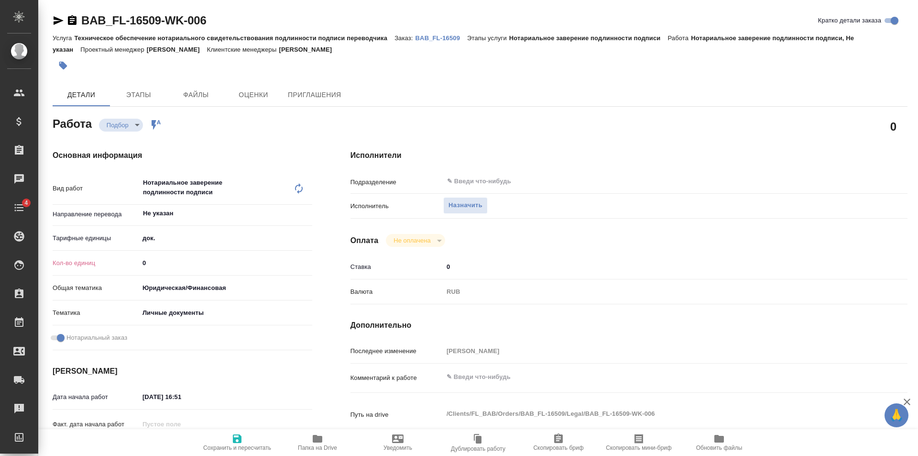
type textarea "x"
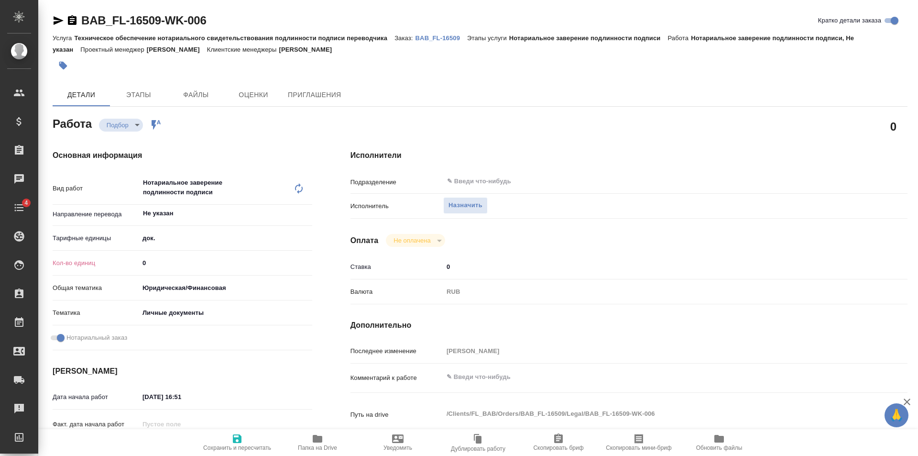
type textarea "x"
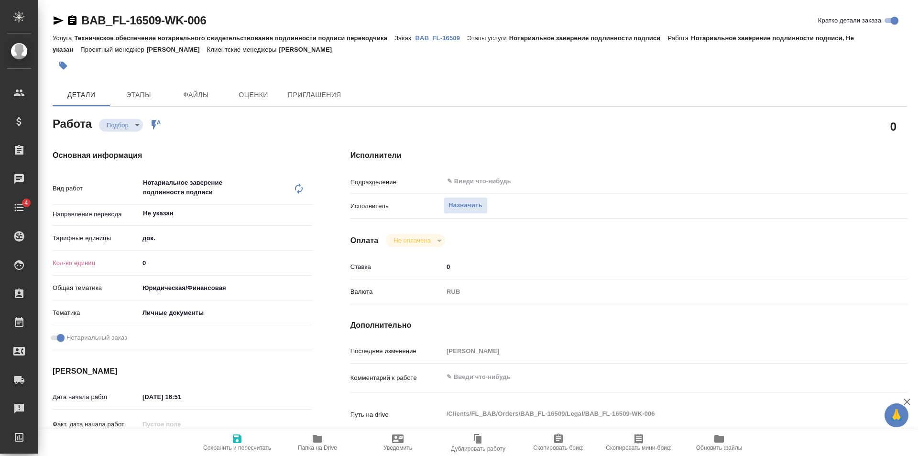
type textarea "x"
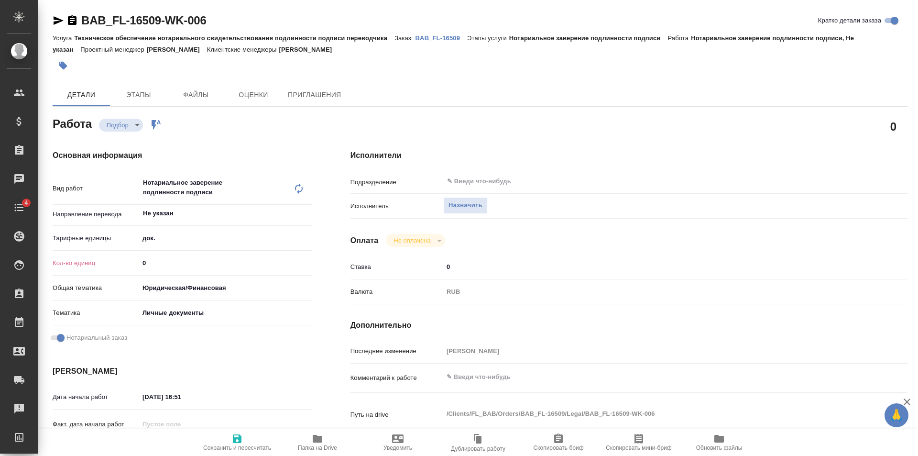
type textarea "x"
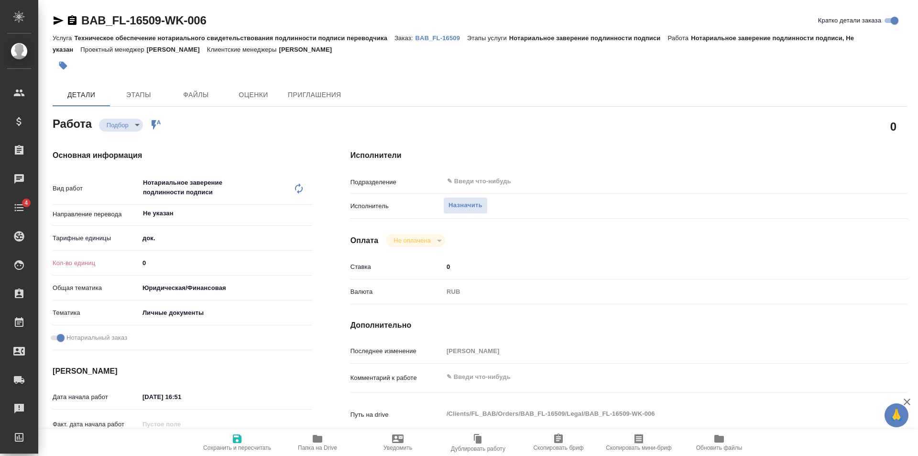
type textarea "x"
click at [303, 257] on input "0" at bounding box center [225, 263] width 173 height 14
type textarea "x"
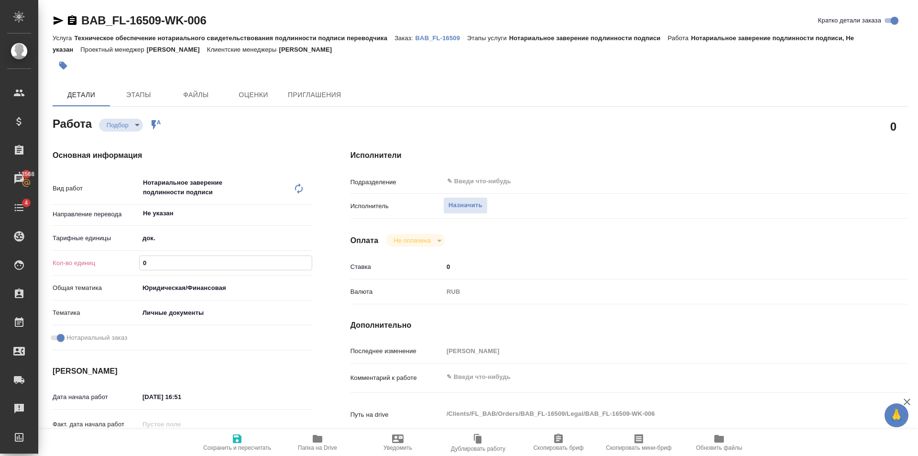
type input "1"
type textarea "x"
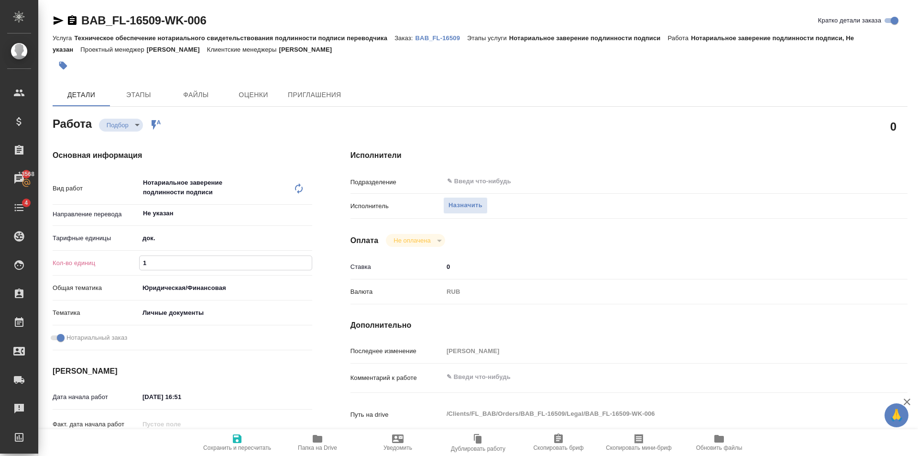
type input "1"
click at [308, 261] on input "1" at bounding box center [226, 263] width 172 height 14
click at [239, 433] on icon "button" at bounding box center [236, 438] width 11 height 11
type textarea "x"
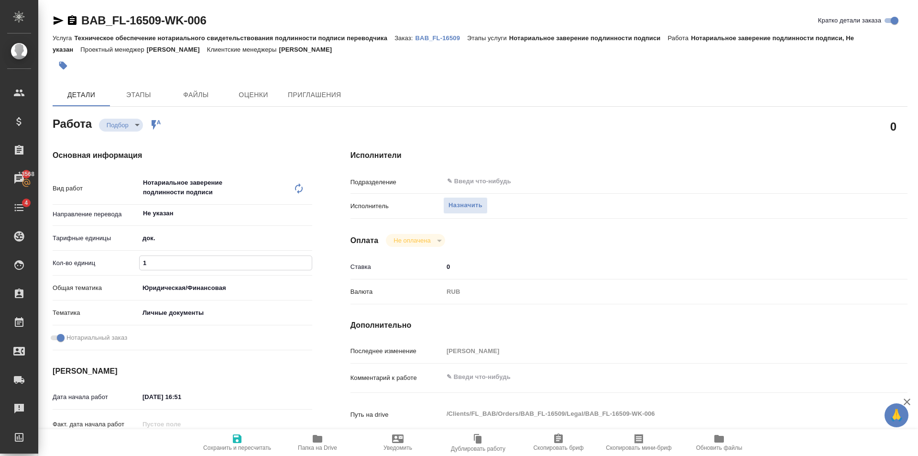
type textarea "x"
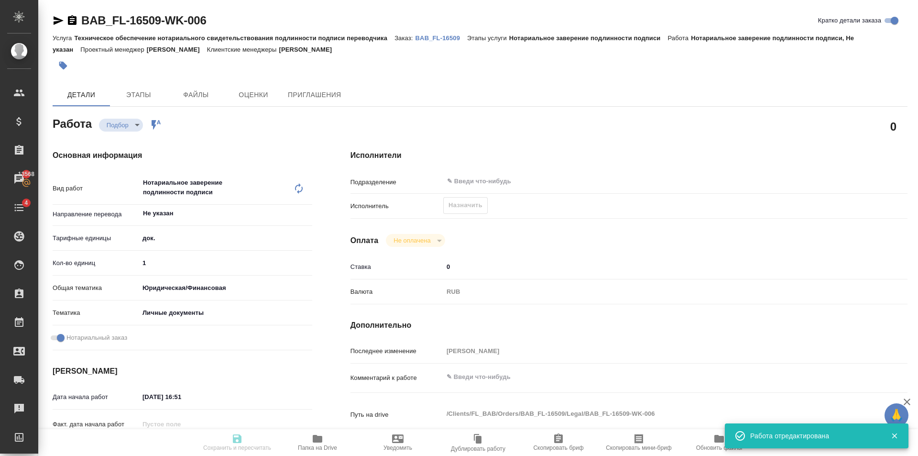
type textarea "x"
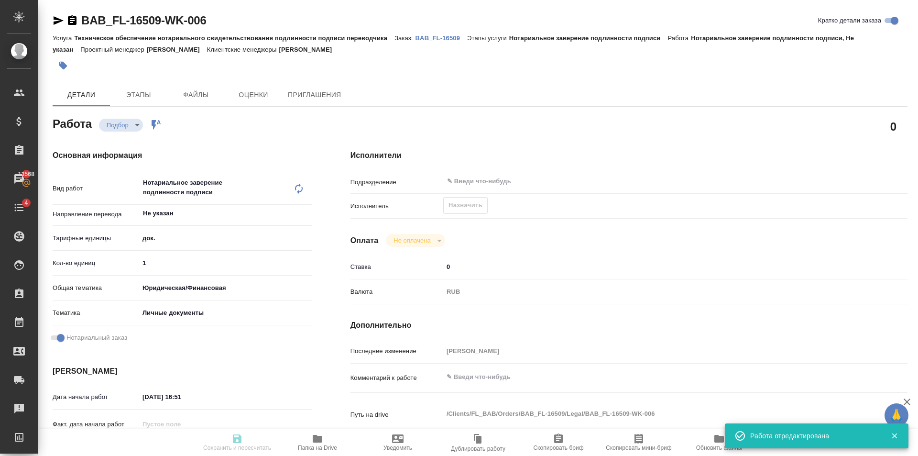
type textarea "x"
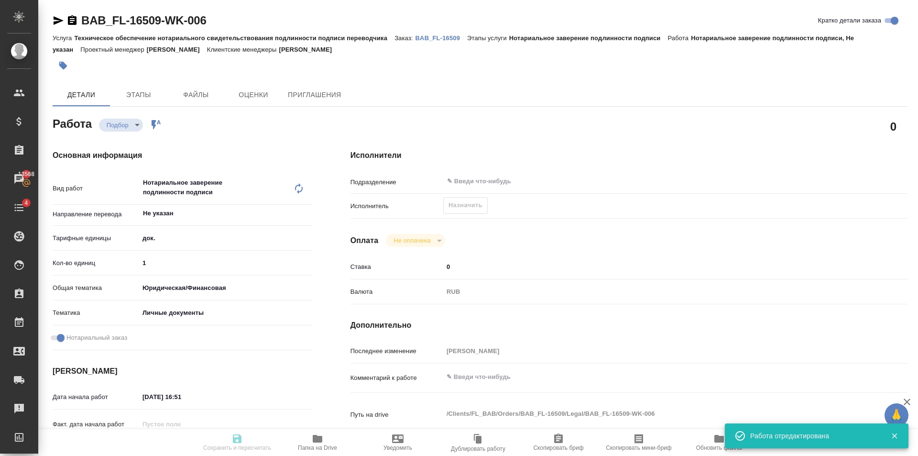
type input "recruiting"
type textarea "Нотариальное заверение подлинности подписи"
type textarea "x"
type input "Не указан"
type input "5a8b1489cc6b4906c91bfd8b"
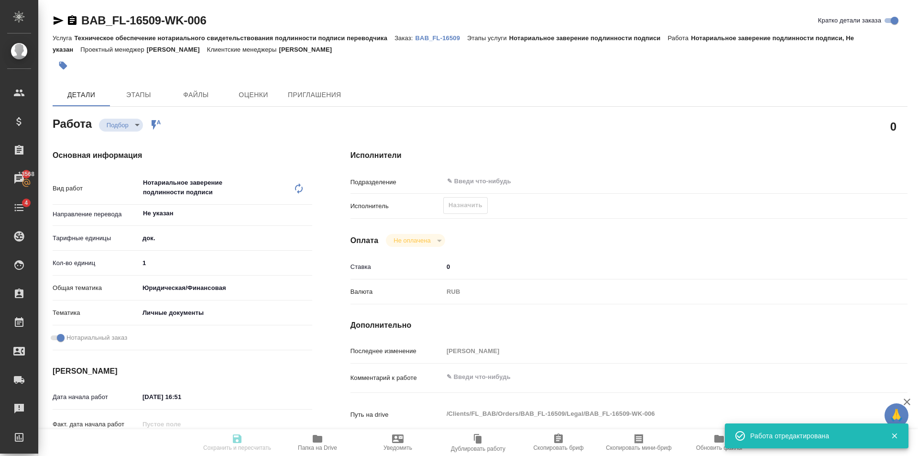
type input "1"
type input "yr-fn"
type input "5a8b8b956a9677013d343cfe"
checkbox input "true"
type input "[DATE] 16:51"
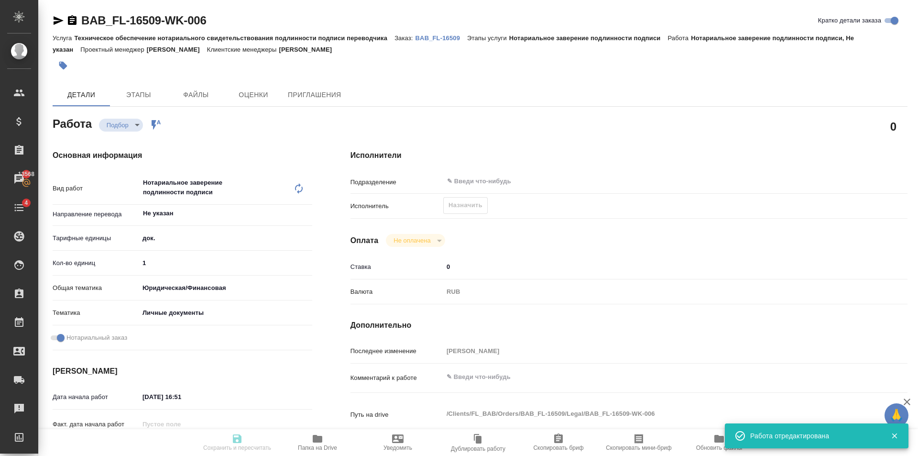
type input "[DATE] 17:20"
type input "notPayed"
type input "0"
type input "RUB"
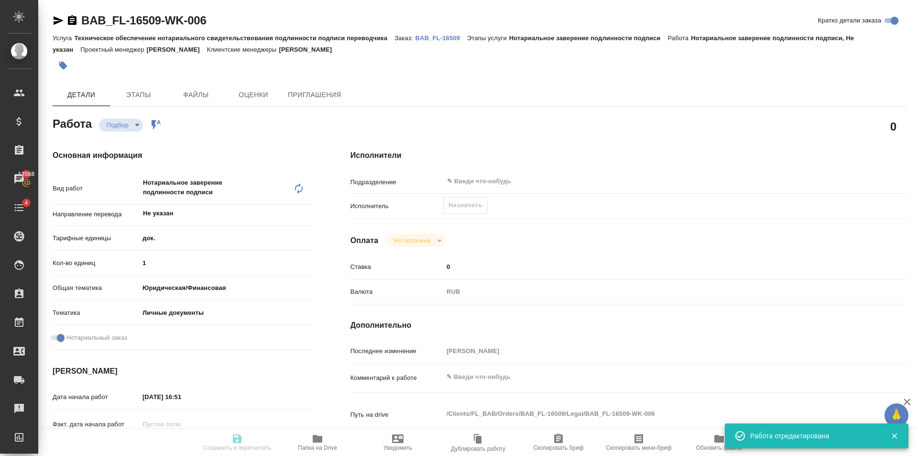
type input "[PERSON_NAME]"
type textarea "x"
type textarea "/Clients/FL_BAB/Orders/BAB_FL-16509/Legal/BAB_FL-16509-WK-006"
type textarea "x"
type input "BAB_FL-16509"
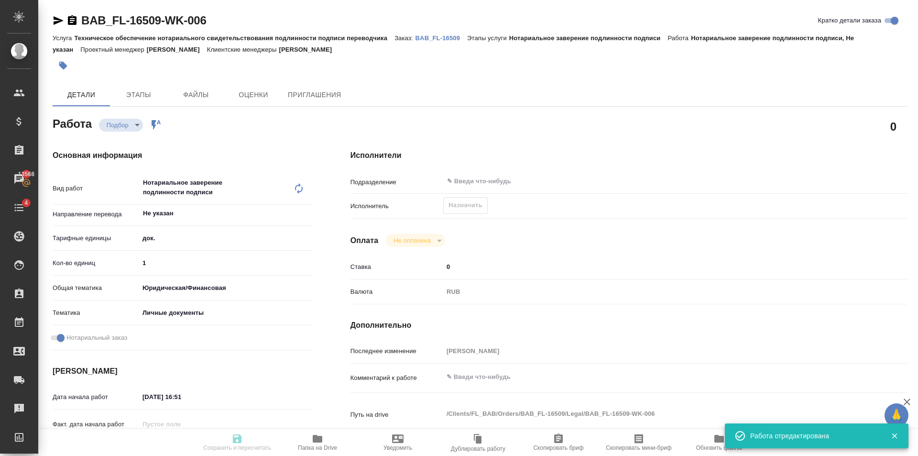
type input "Техническое обеспечение нотариального свидетельствования подлинности подписи пе…"
type input "Нотариальное заверение подлинности подписи"
type input "[PERSON_NAME]"
type input "/Clients/FL_BAB/Orders/BAB_FL-16509"
type textarea "x"
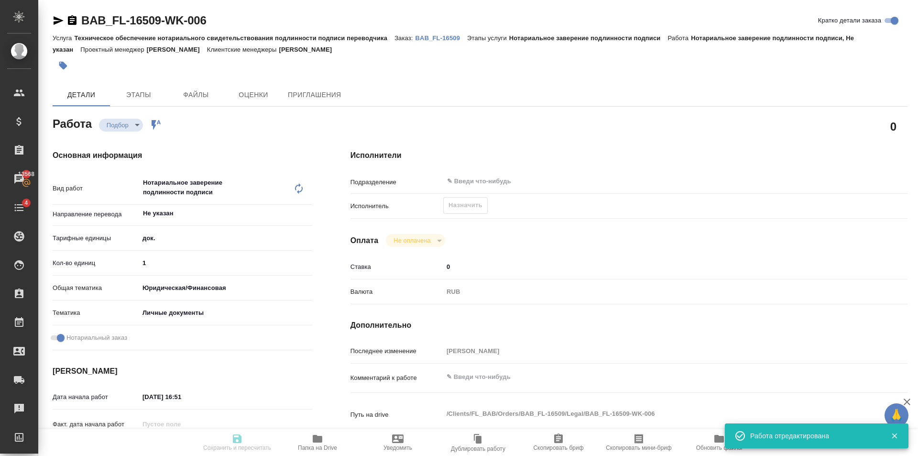
type textarea "[PERSON_NAME] имя [PERSON_NAME] отчество"
type textarea "x"
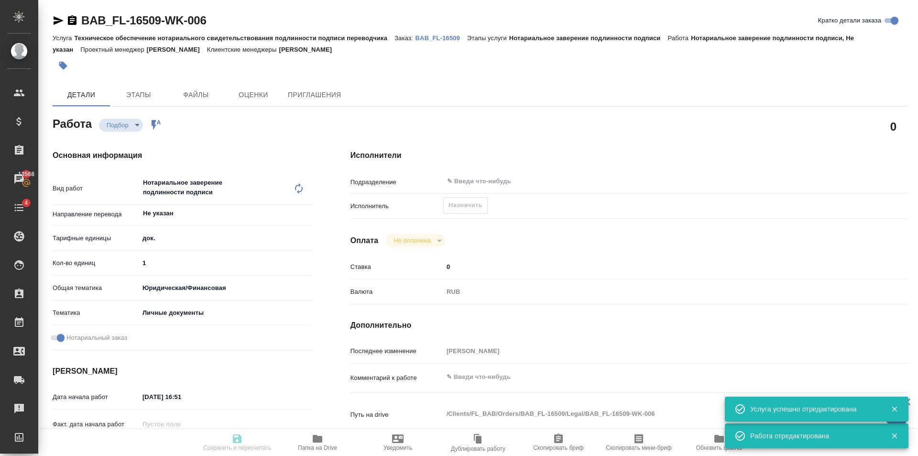
type textarea "x"
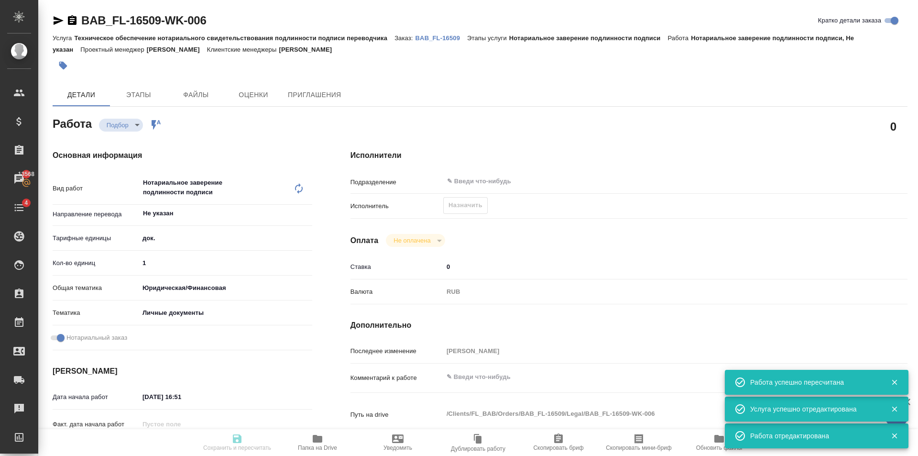
type textarea "x"
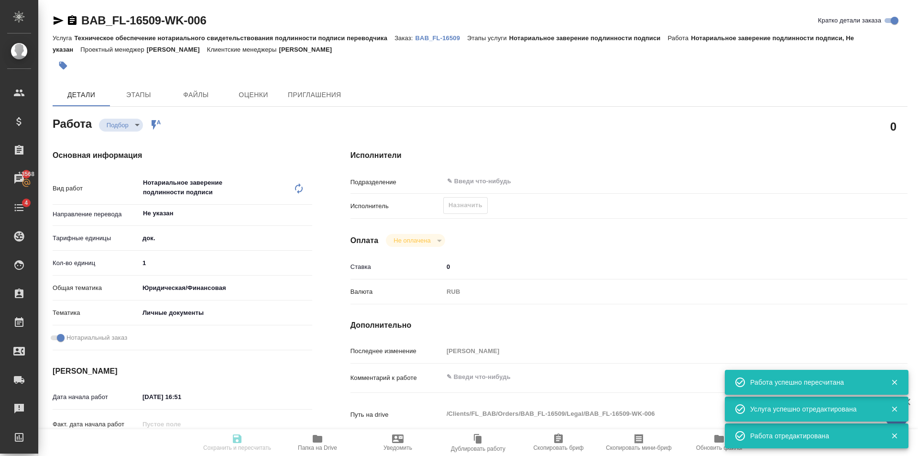
type input "recruiting"
type textarea "Нотариальное заверение подлинности подписи"
type textarea "x"
type input "Не указан"
type input "5a8b1489cc6b4906c91bfd8b"
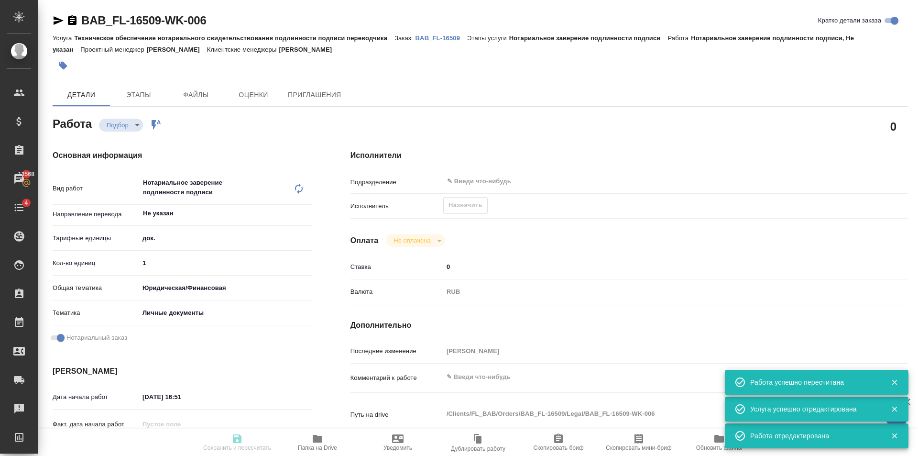
type input "1"
type input "yr-fn"
type input "5a8b8b956a9677013d343cfe"
checkbox input "true"
type input "[DATE] 16:51"
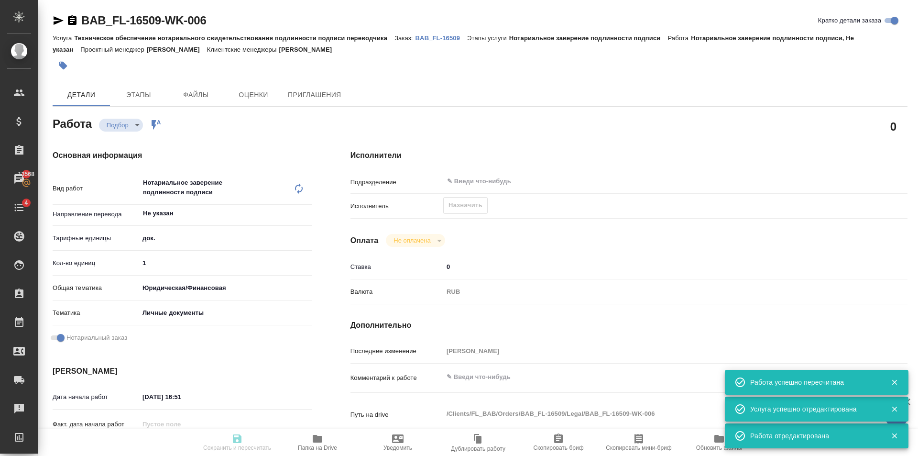
type input "[DATE] 17:20"
type input "notPayed"
type input "0"
type input "RUB"
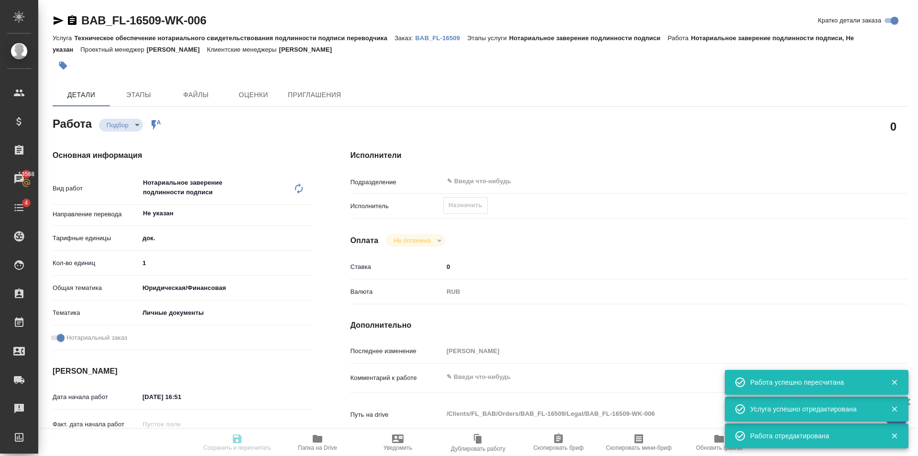
type input "[PERSON_NAME]"
type textarea "x"
type textarea "/Clients/FL_BAB/Orders/BAB_FL-16509/Legal/BAB_FL-16509-WK-006"
type textarea "x"
type input "BAB_FL-16509"
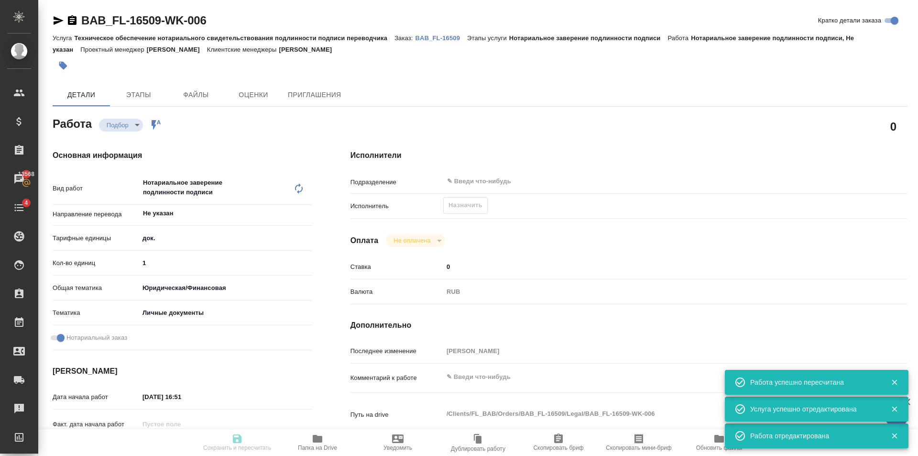
type input "Техническое обеспечение нотариального свидетельствования подлинности подписи пе…"
type input "Нотариальное заверение подлинности подписи"
type input "[PERSON_NAME]"
type input "/Clients/FL_BAB/Orders/BAB_FL-16509"
type textarea "x"
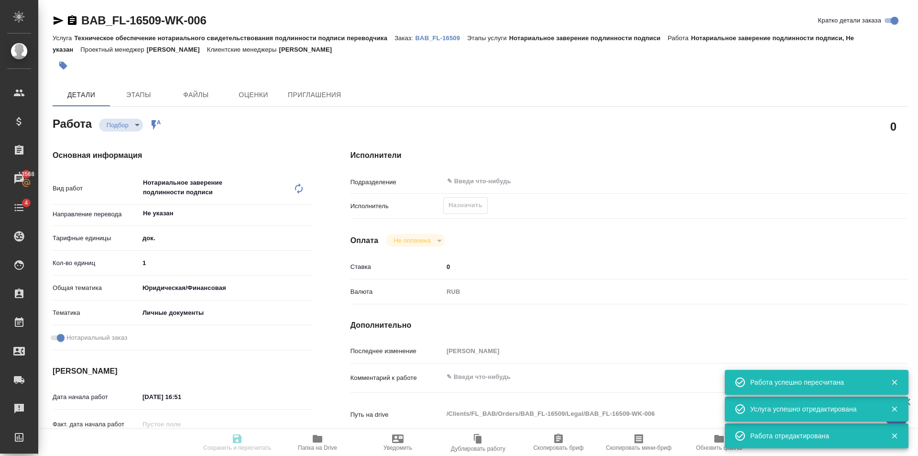
type textarea "[PERSON_NAME] имя [PERSON_NAME] отчество"
type textarea "x"
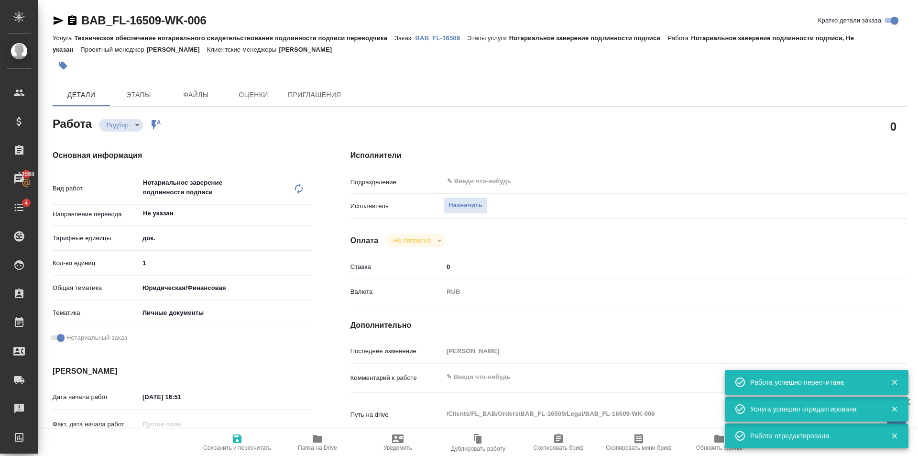
type textarea "x"
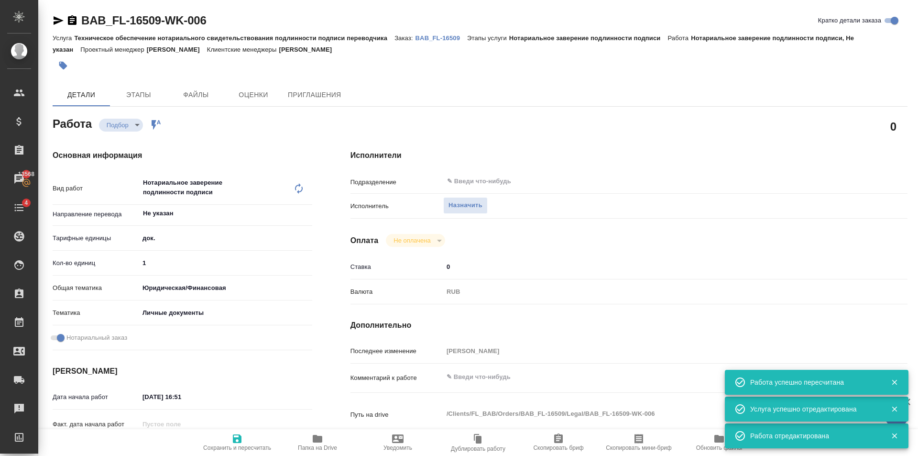
type textarea "x"
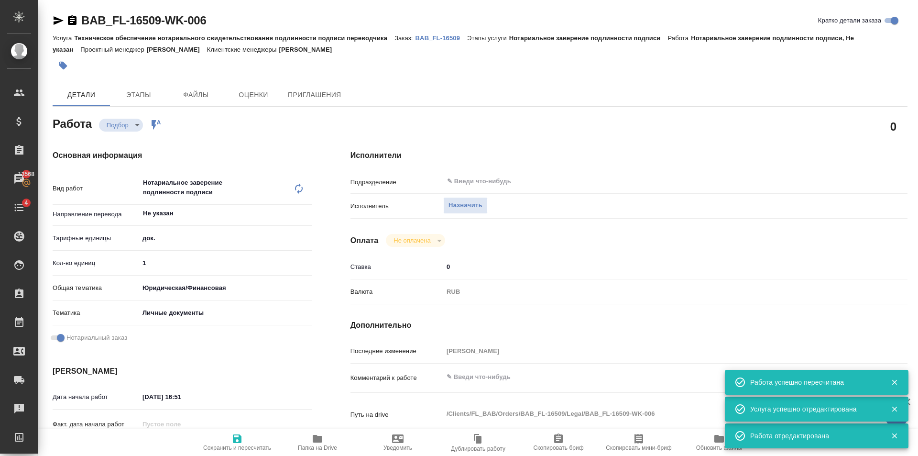
type textarea "x"
click at [475, 205] on span "Назначить" at bounding box center [465, 205] width 34 height 11
type textarea "x"
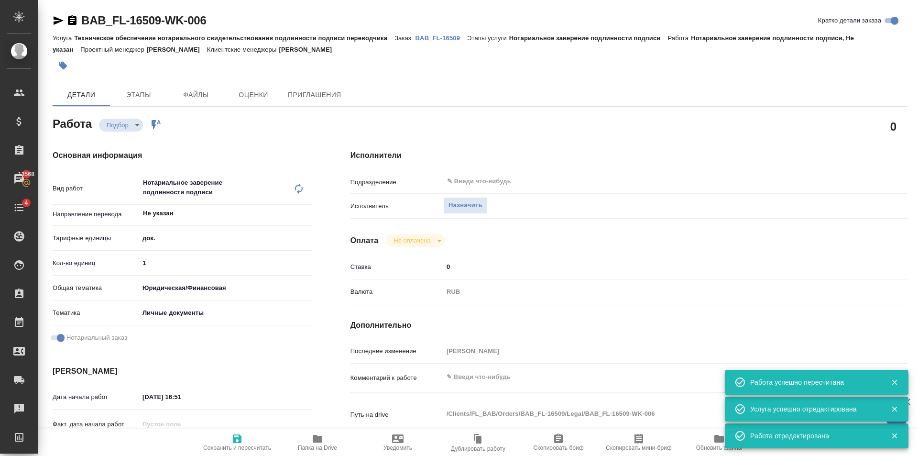
type textarea "x"
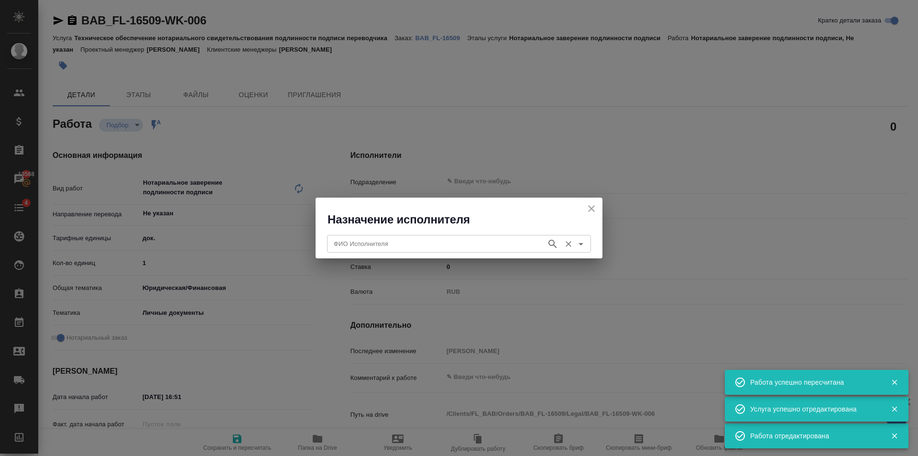
type textarea "x"
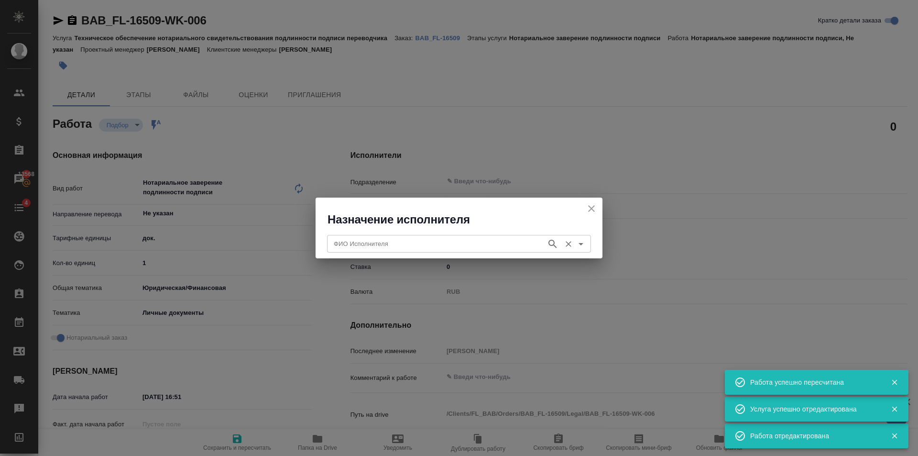
click at [479, 241] on input "ФИО Исполнителя" at bounding box center [436, 243] width 212 height 11
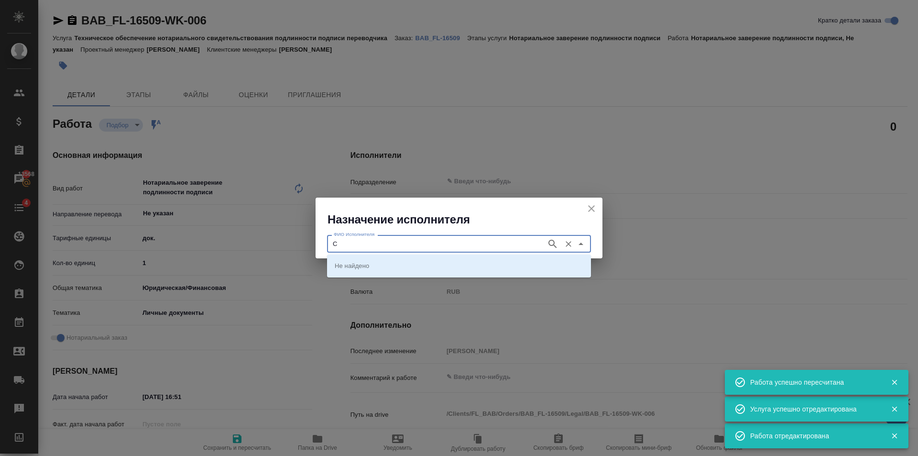
type input "С"
type textarea "x"
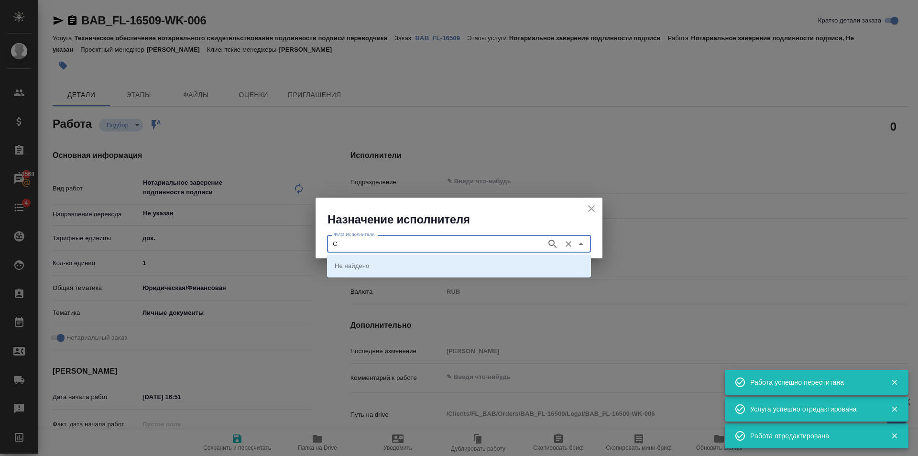
type textarea "x"
type input "л"
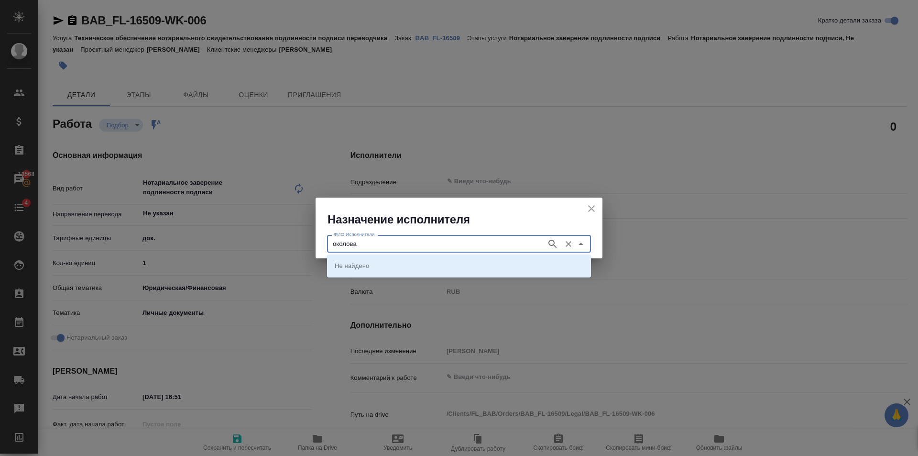
type input "[PERSON_NAME]"
click at [554, 247] on icon "button" at bounding box center [552, 243] width 11 height 11
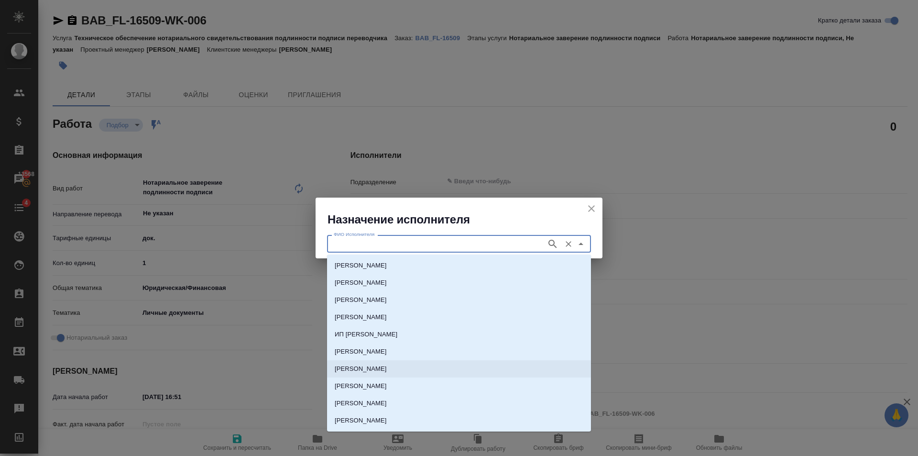
click at [387, 366] on p "[PERSON_NAME]" at bounding box center [361, 369] width 52 height 10
type input "[PERSON_NAME]"
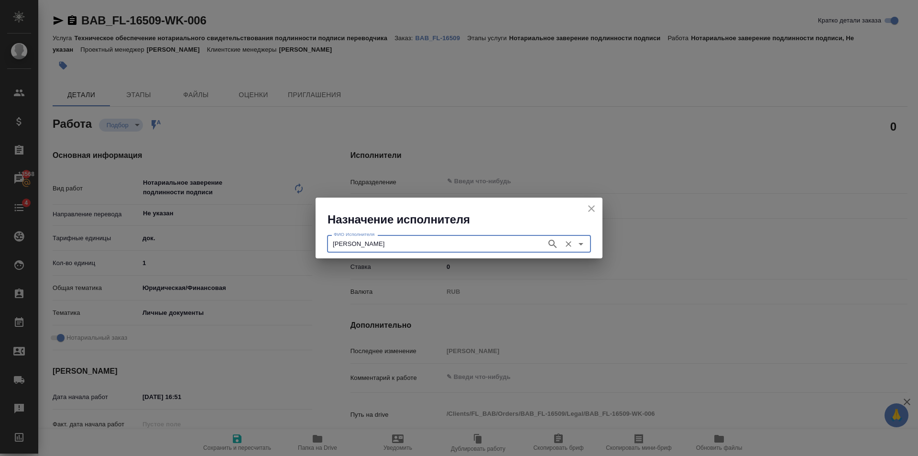
click at [500, 241] on input "[PERSON_NAME]" at bounding box center [436, 243] width 212 height 11
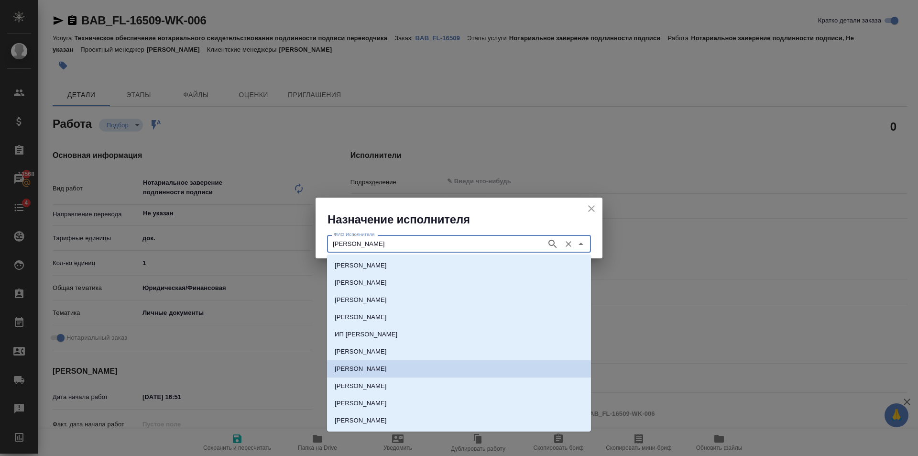
click at [387, 366] on p "[PERSON_NAME]" at bounding box center [361, 369] width 52 height 10
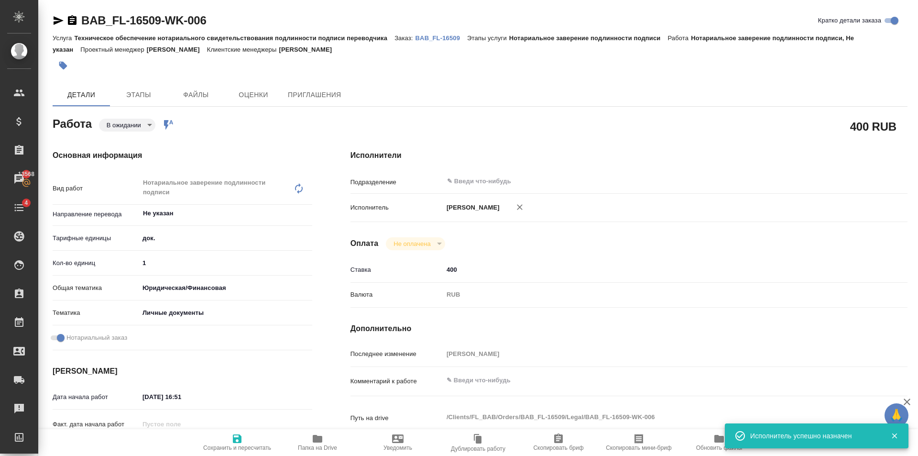
type textarea "x"
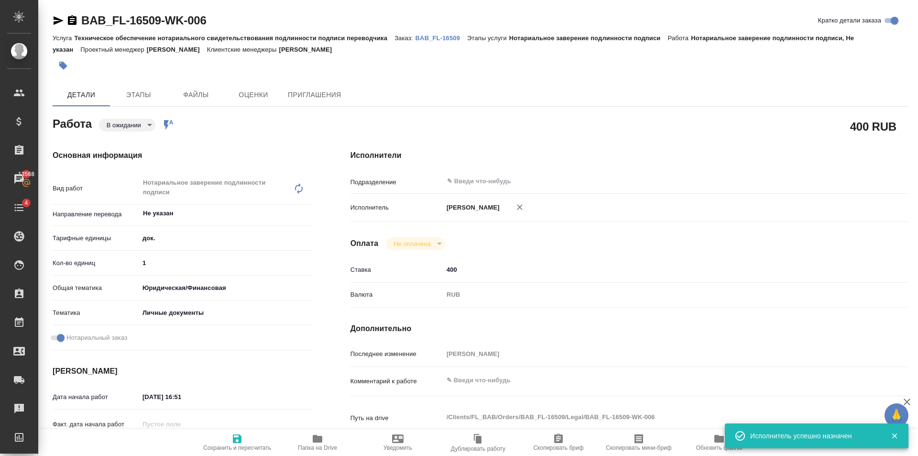
type textarea "x"
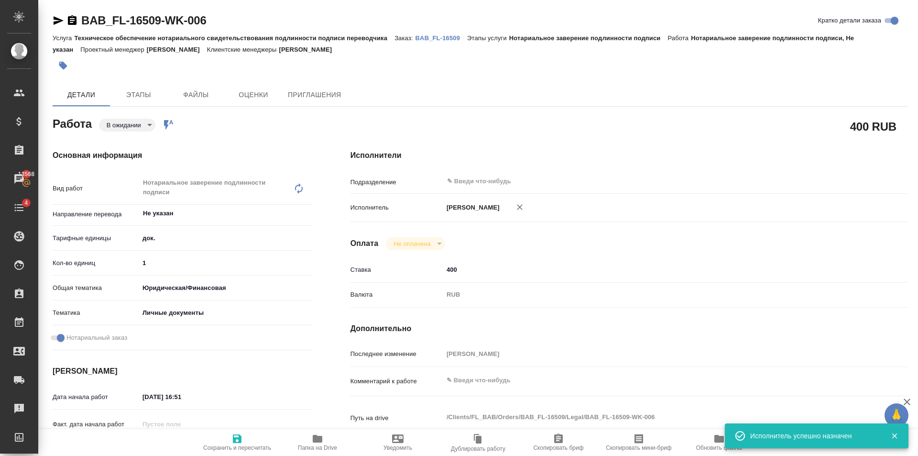
type textarea "x"
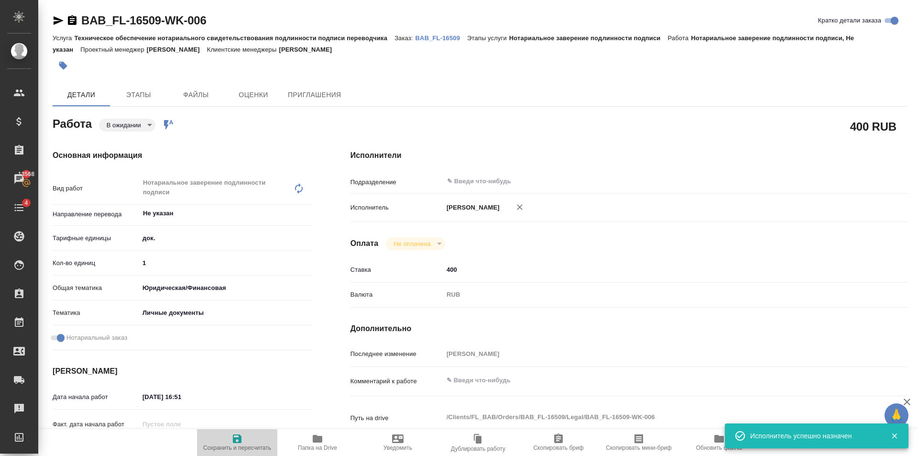
drag, startPoint x: 240, startPoint y: 438, endPoint x: 268, endPoint y: 316, distance: 125.0
click at [240, 437] on icon "button" at bounding box center [237, 438] width 9 height 9
type textarea "x"
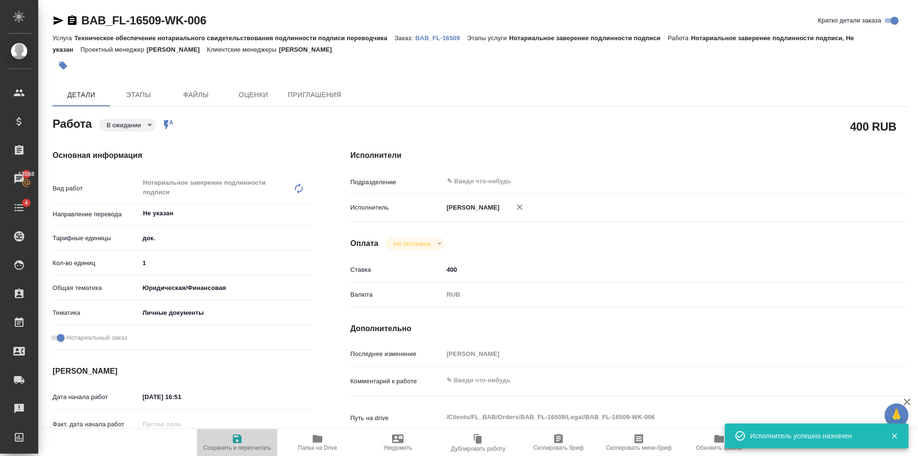
type textarea "x"
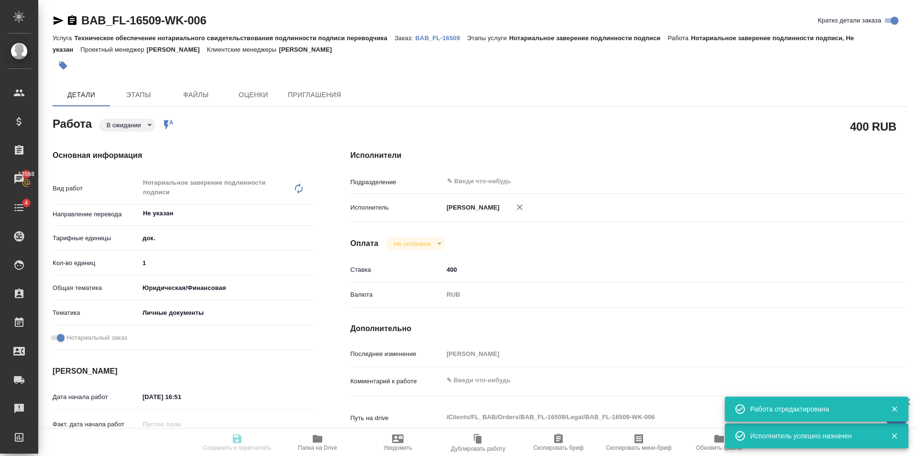
type textarea "x"
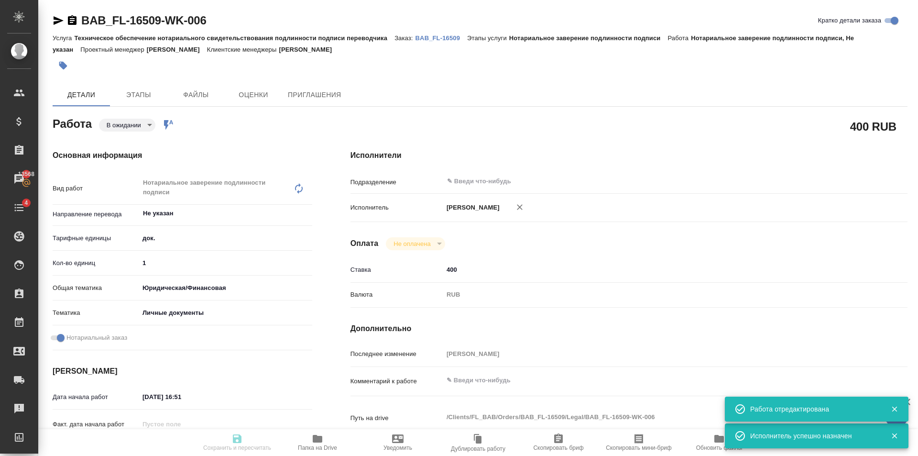
type textarea "x"
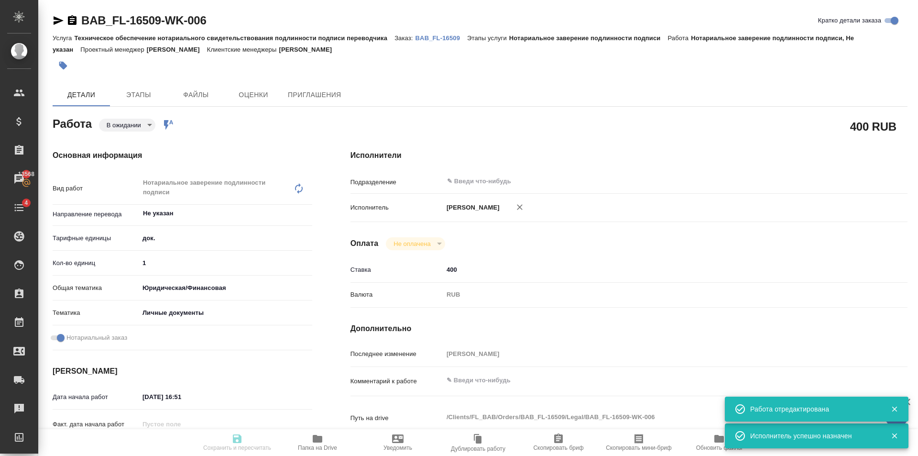
type input "pending"
type textarea "Нотариальное заверение подлинности подписи"
type textarea "x"
type input "Не указан"
type input "5a8b1489cc6b4906c91bfd8b"
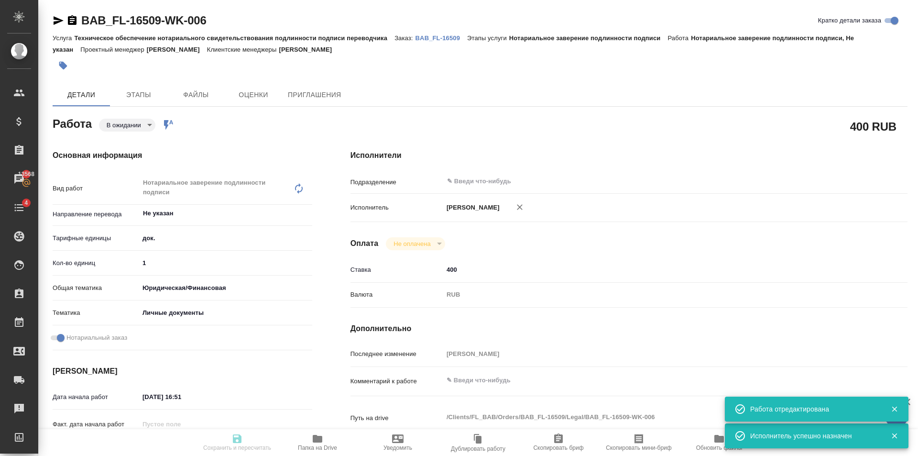
type input "1"
type input "yr-fn"
type input "5a8b8b956a9677013d343cfe"
checkbox input "true"
type input "[DATE] 16:51"
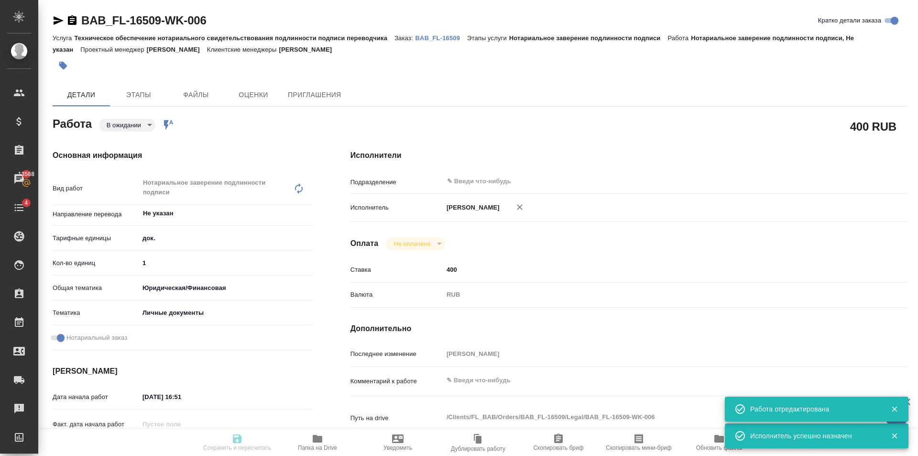
type input "[DATE] 17:20"
type input "notPayed"
type input "400"
type input "RUB"
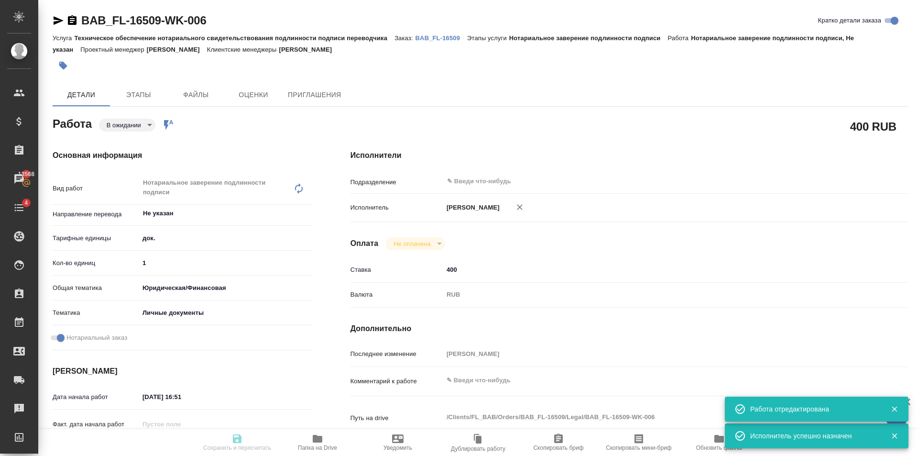
type input "[PERSON_NAME]"
type textarea "x"
type textarea "/Clients/FL_BAB/Orders/BAB_FL-16509/Legal/BAB_FL-16509-WK-006"
type textarea "x"
type input "BAB_FL-16509"
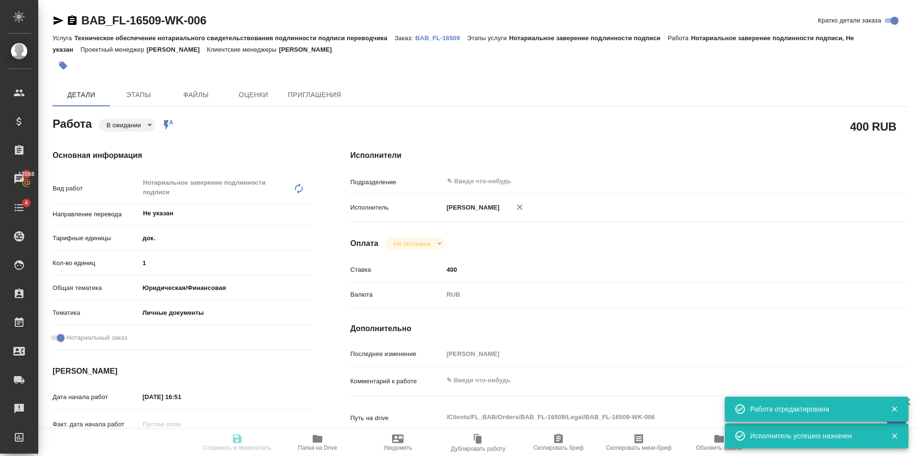
type input "Техническое обеспечение нотариального свидетельствования подлинности подписи пе…"
type input "Нотариальное заверение подлинности подписи"
type input "[PERSON_NAME]"
type input "/Clients/FL_BAB/Orders/BAB_FL-16509"
type textarea "x"
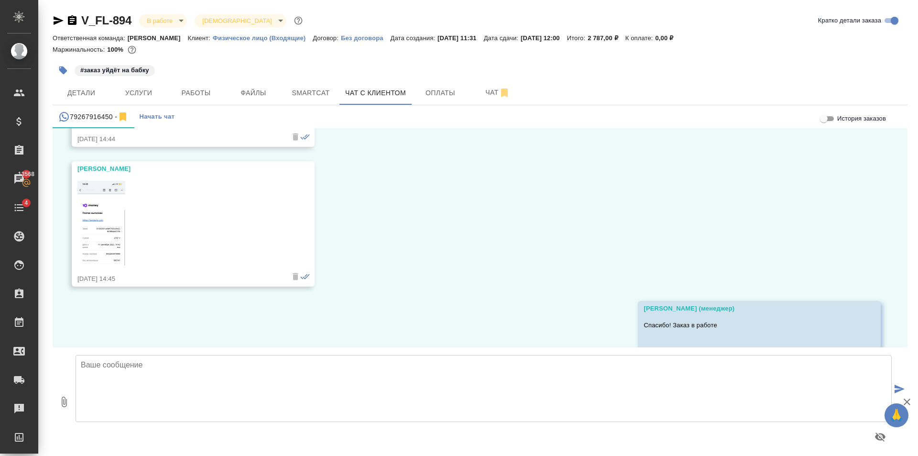
scroll to position [1895, 0]
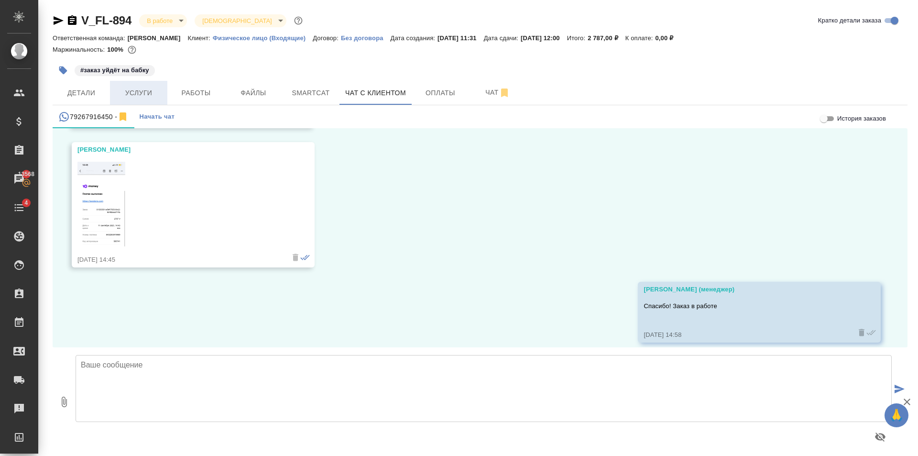
click at [141, 95] on span "Услуги" at bounding box center [139, 93] width 46 height 12
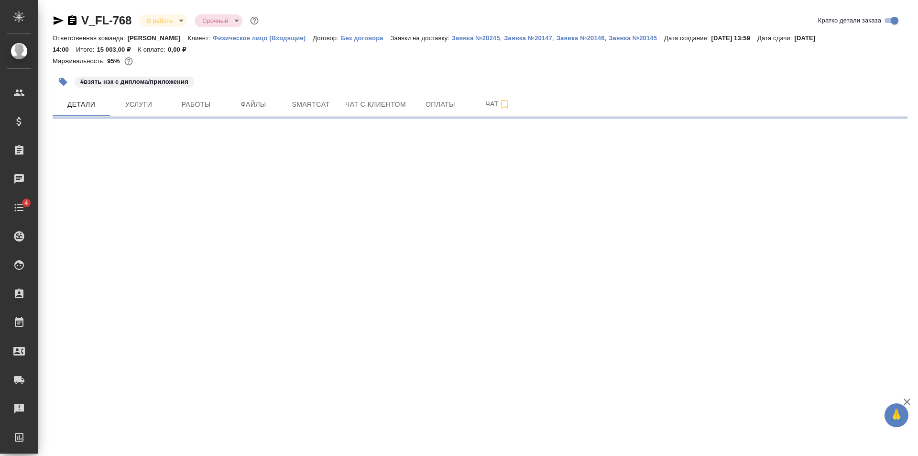
select select "RU"
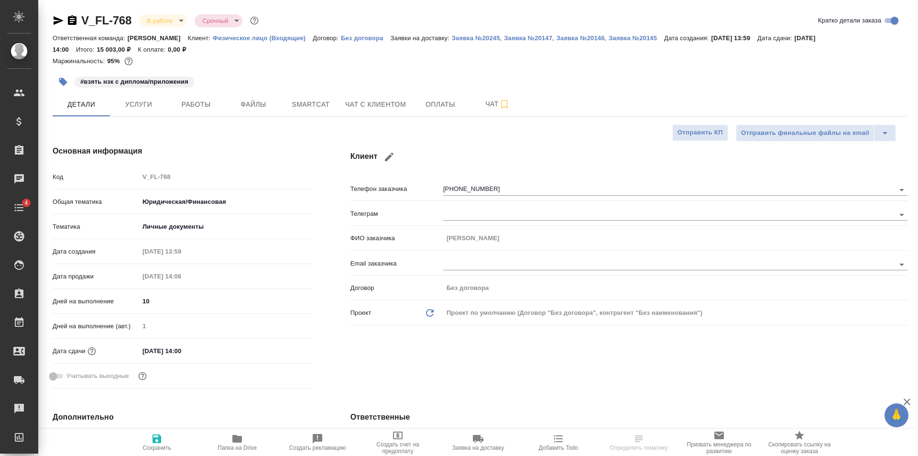
type textarea "x"
type input "Тарабановская Анастасия"
type input "Голубев Дмитрий"
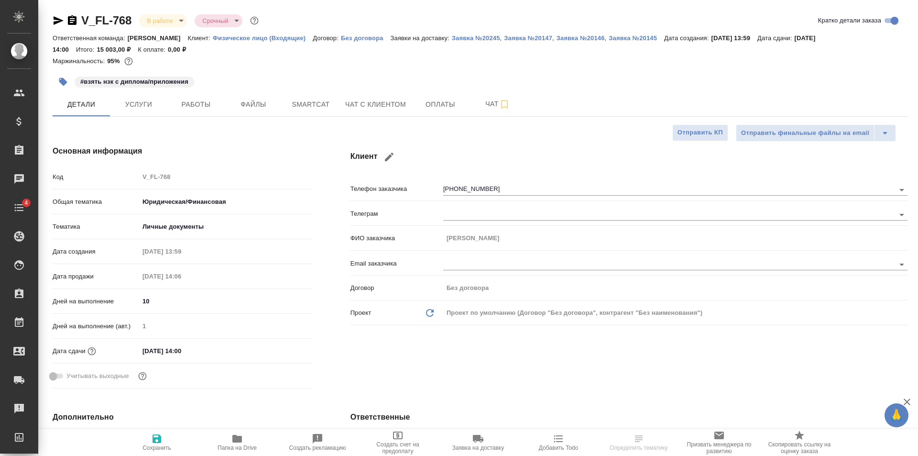
type textarea "x"
type input "Касаткина Александра"
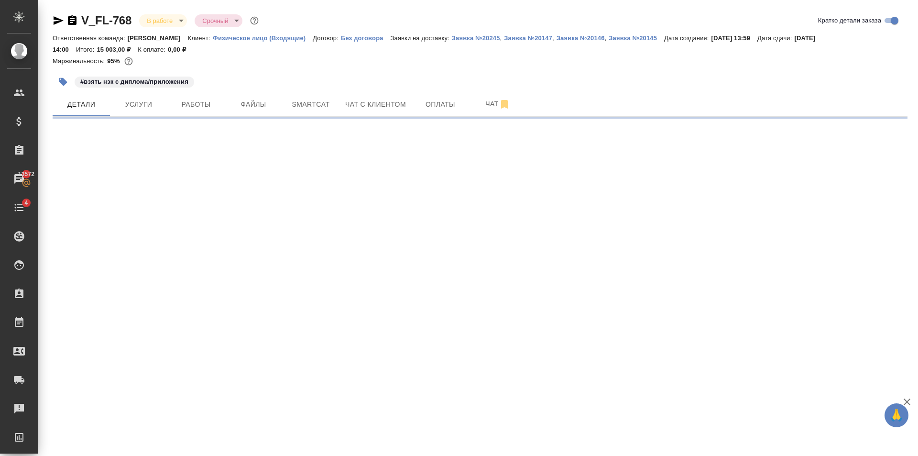
select select "RU"
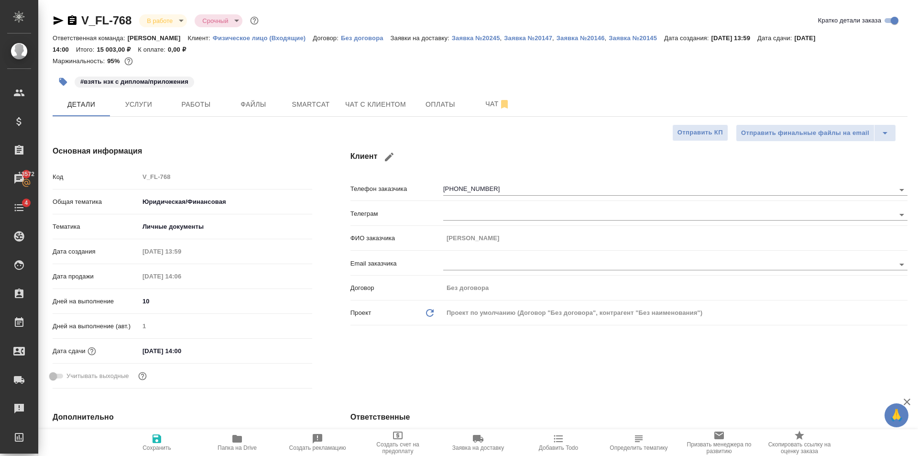
type textarea "x"
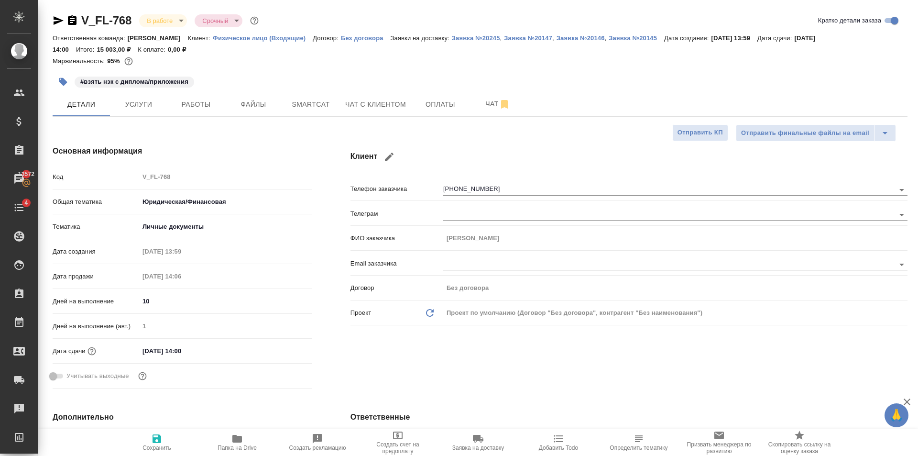
type textarea "x"
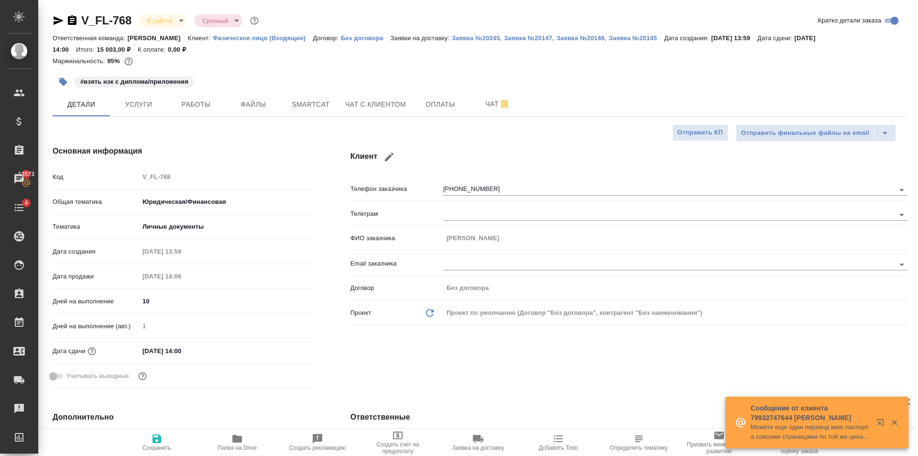
type textarea "x"
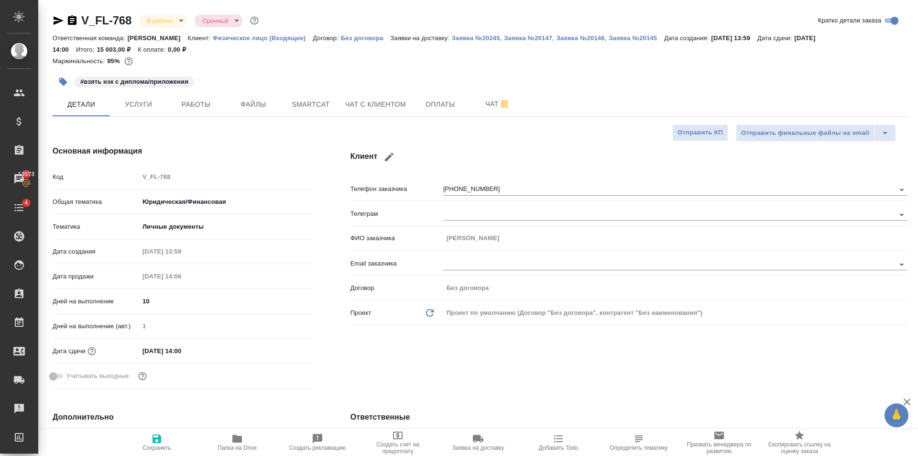
type textarea "x"
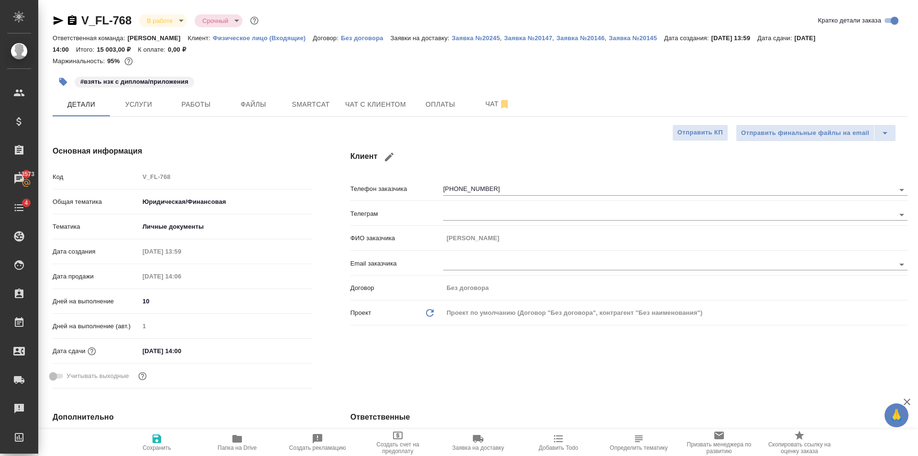
type textarea "x"
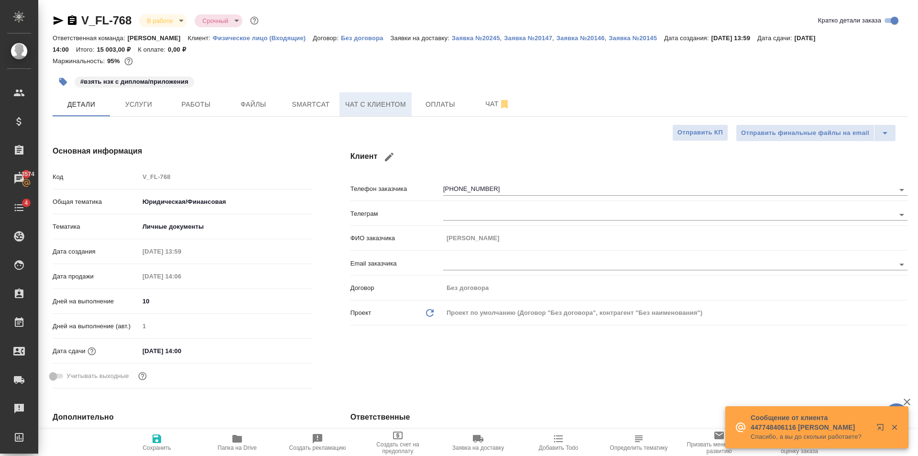
click at [351, 99] on span "Чат с клиентом" at bounding box center [375, 104] width 61 height 12
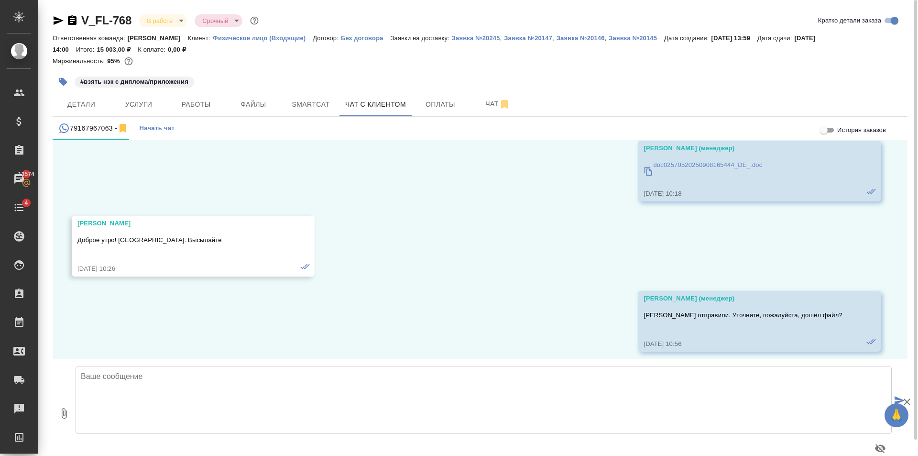
scroll to position [4959, 0]
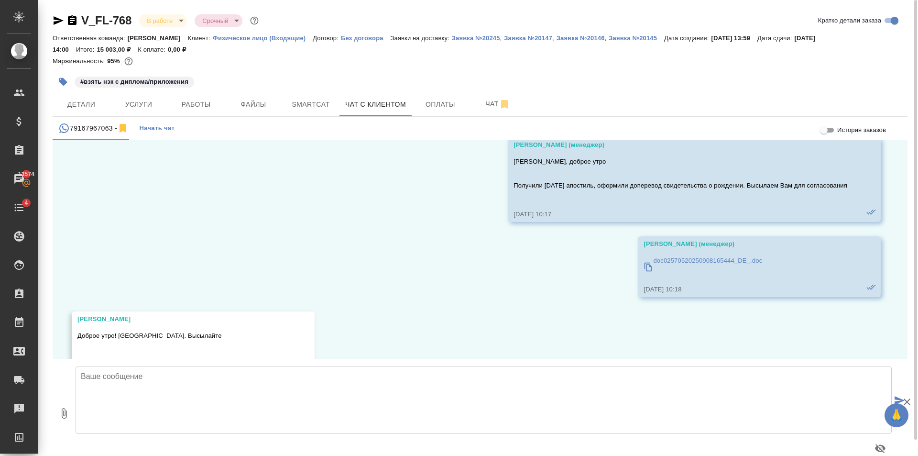
click at [653, 261] on p "doc02570520250908165444_DE_.doc" at bounding box center [707, 261] width 109 height 10
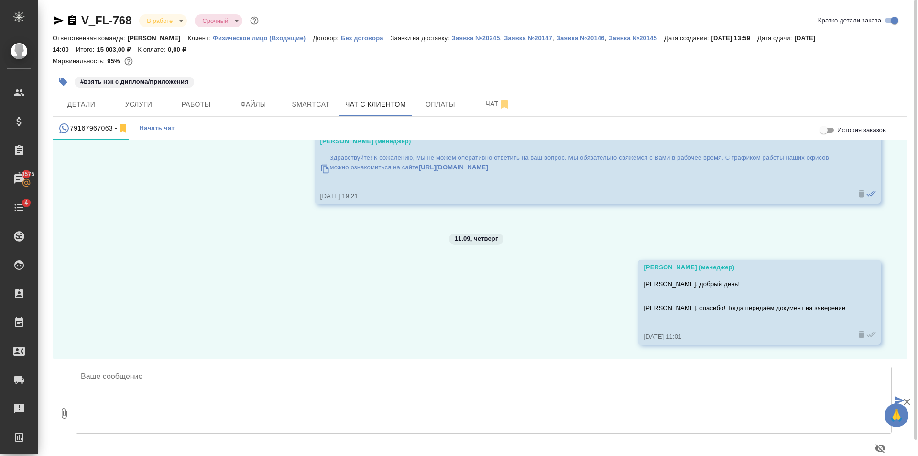
scroll to position [17, 0]
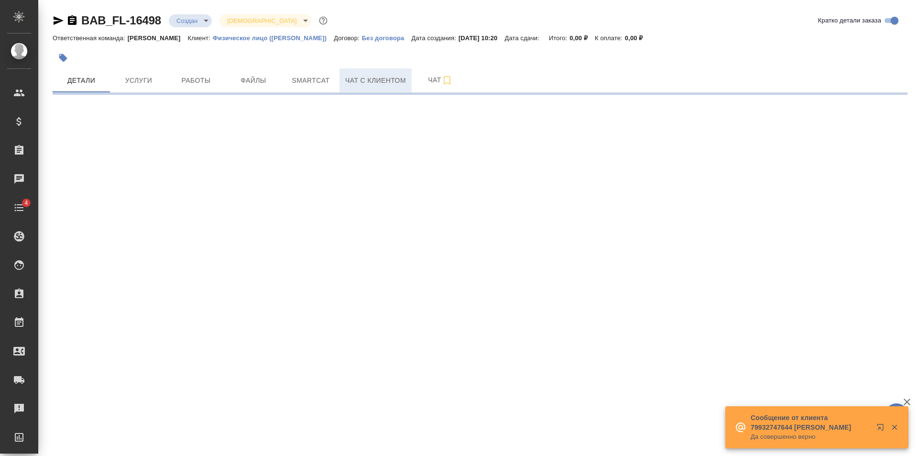
click at [356, 83] on span "Чат с клиентом" at bounding box center [375, 81] width 61 height 12
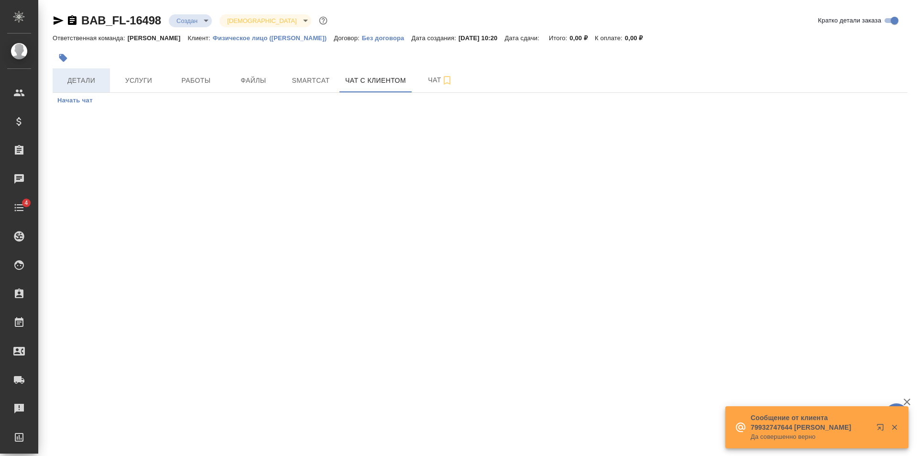
click at [70, 76] on span "Детали" at bounding box center [81, 81] width 46 height 12
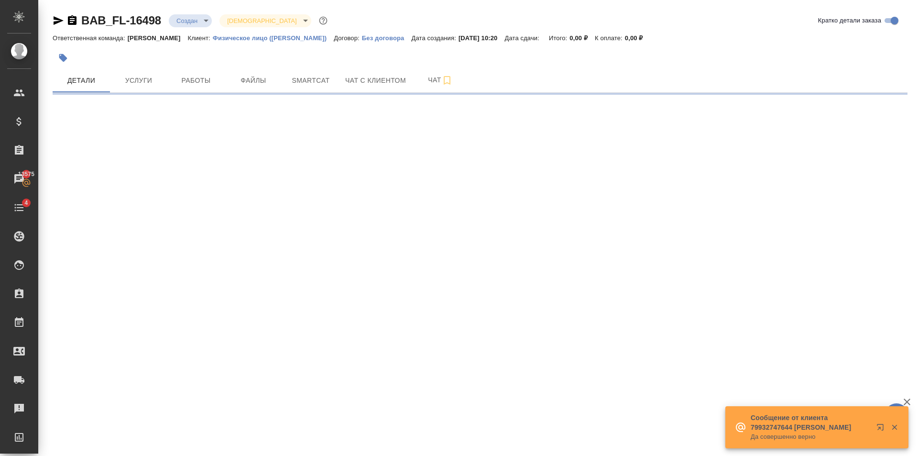
select select "RU"
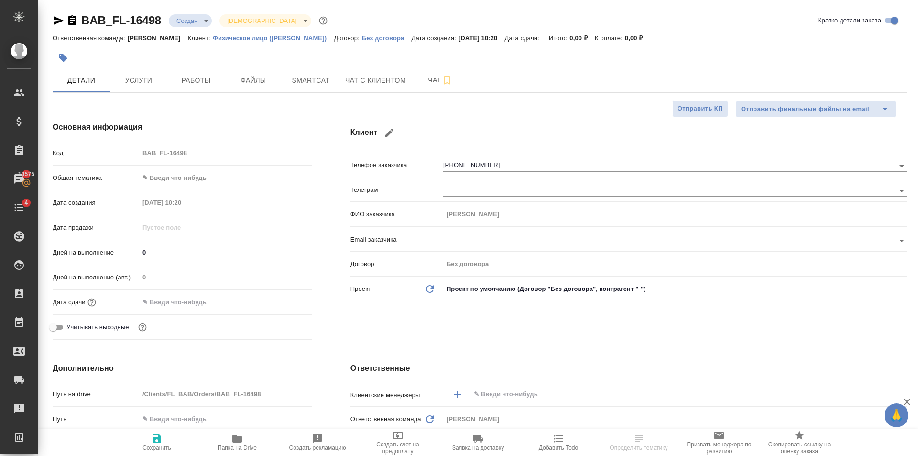
type textarea "x"
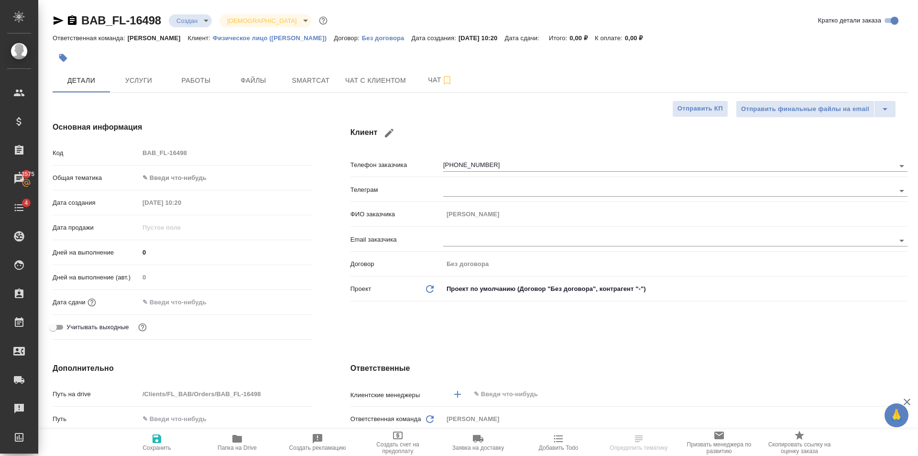
type textarea "x"
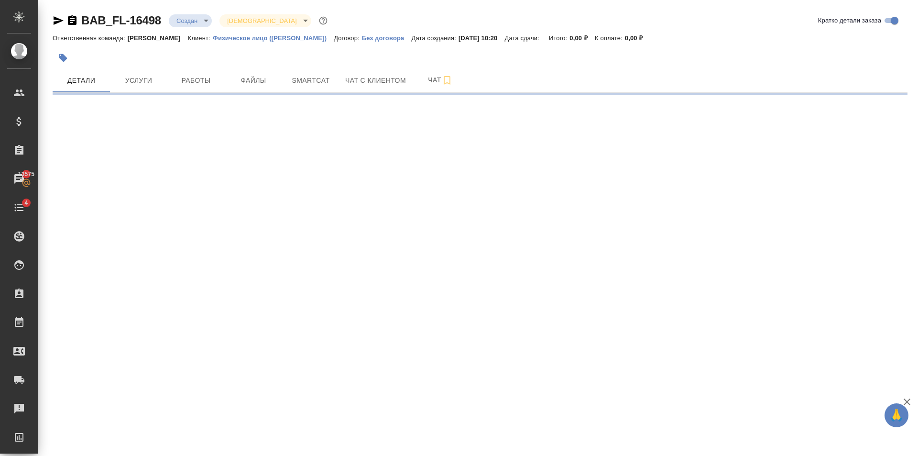
select select "RU"
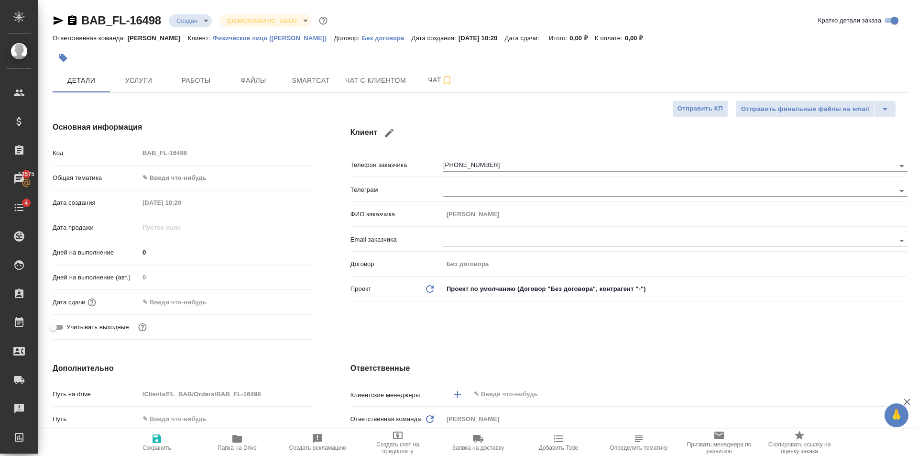
type textarea "x"
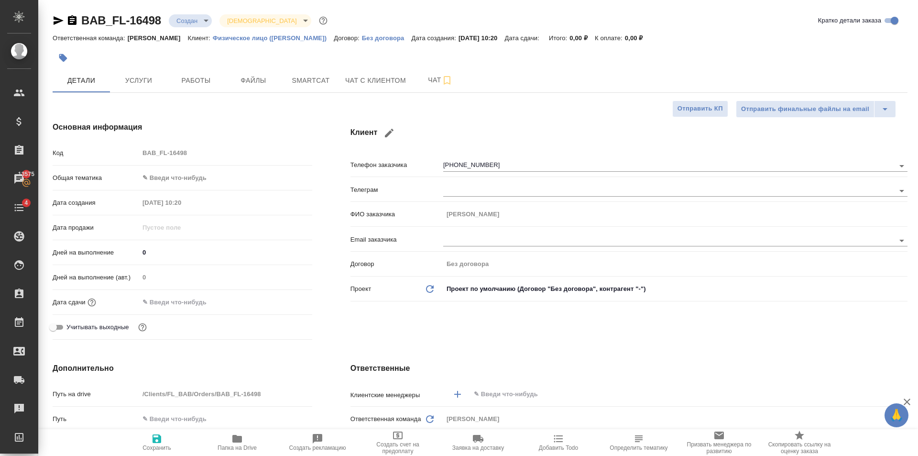
type textarea "x"
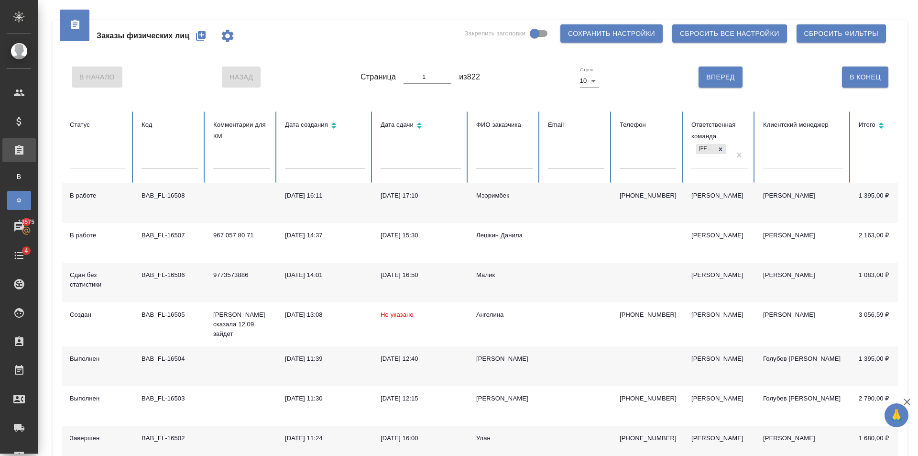
click at [158, 152] on th "Код" at bounding box center [170, 147] width 72 height 72
click at [164, 156] on input "text" at bounding box center [169, 161] width 56 height 13
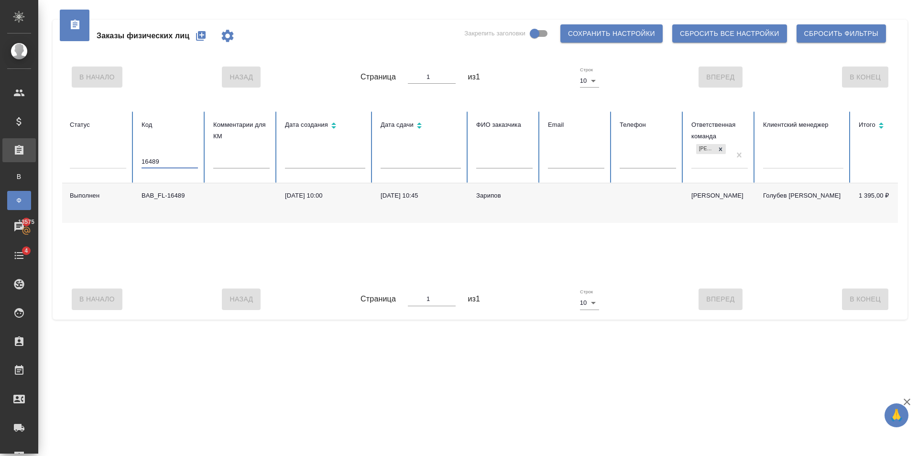
type input "16489"
click at [507, 209] on td "Зарипов" at bounding box center [504, 203] width 72 height 40
drag, startPoint x: 174, startPoint y: 162, endPoint x: 193, endPoint y: 170, distance: 20.3
click at [0, 163] on div ".cls-1 fill:#fff; AWATERA Golubev Dmitry Клиенты Спецификации Заказы В Все зака…" at bounding box center [459, 228] width 918 height 456
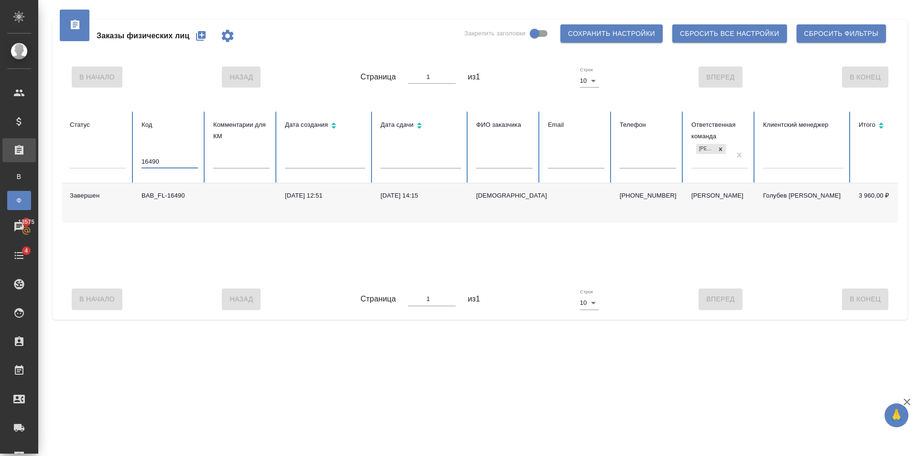
click at [261, 208] on td at bounding box center [242, 203] width 72 height 40
click at [177, 163] on input "16490" at bounding box center [169, 161] width 56 height 13
click at [199, 196] on td "BAB_FL-16494" at bounding box center [170, 203] width 72 height 40
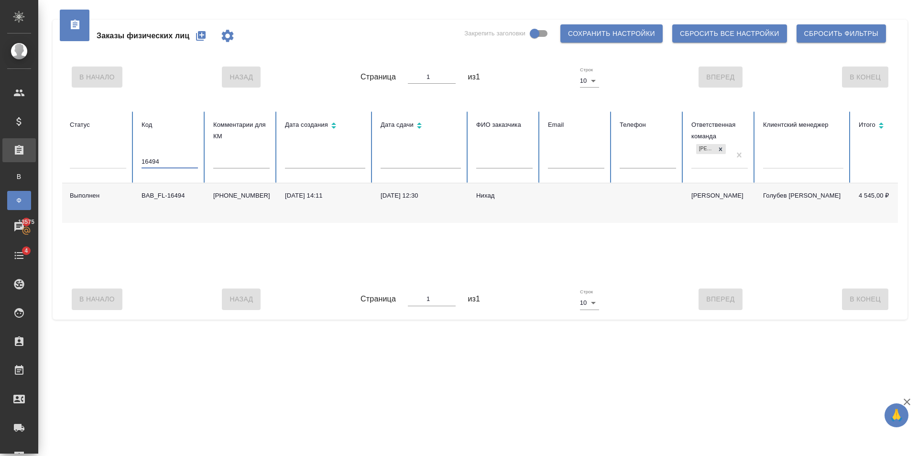
click at [160, 163] on input "16494" at bounding box center [169, 161] width 56 height 13
click at [371, 201] on td "[DATE] 10:17" at bounding box center [325, 203] width 96 height 40
click at [184, 162] on input "16497" at bounding box center [169, 161] width 56 height 13
click at [458, 210] on td "[DATE] 13:00" at bounding box center [421, 205] width 96 height 44
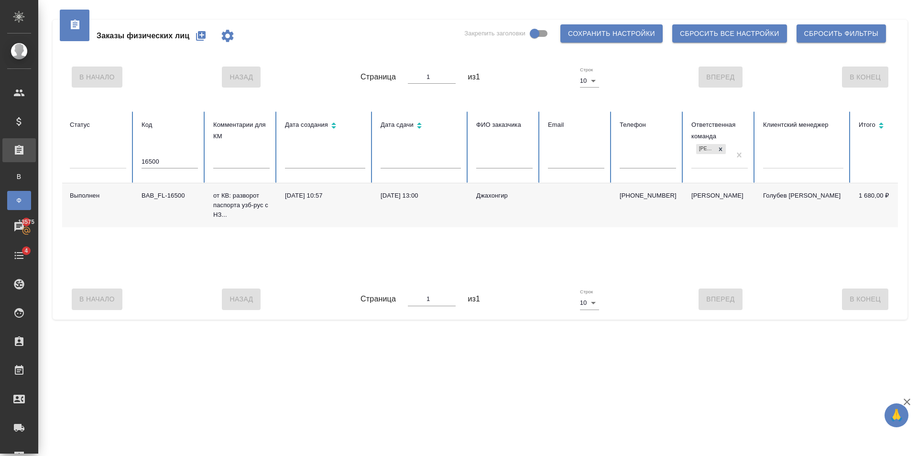
click at [458, 210] on td "[DATE] 13:00" at bounding box center [421, 205] width 96 height 44
click at [177, 157] on input "16500" at bounding box center [169, 161] width 56 height 13
click at [444, 207] on td "[DATE] 17:10" at bounding box center [421, 203] width 96 height 40
click at [174, 157] on input "16508" at bounding box center [169, 161] width 56 height 13
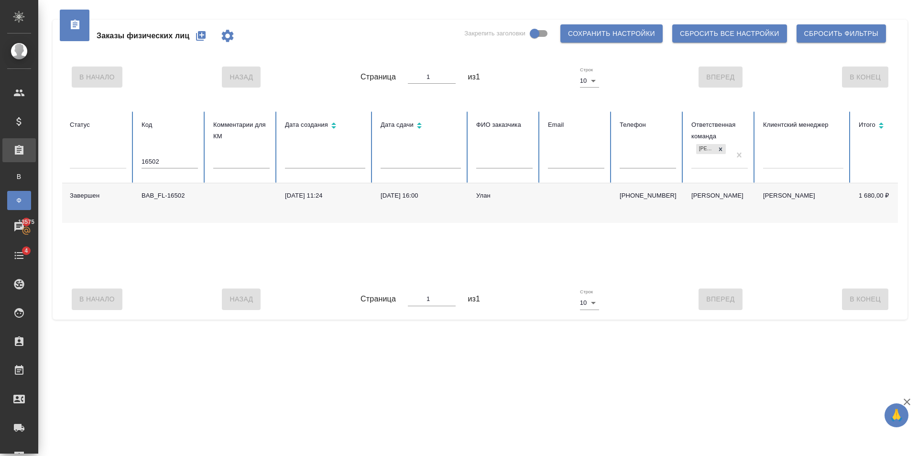
click at [232, 195] on td at bounding box center [242, 203] width 72 height 40
click at [178, 159] on input "16502" at bounding box center [169, 161] width 56 height 13
type input "16504"
click at [467, 209] on td "[DATE] 12:40" at bounding box center [421, 203] width 96 height 40
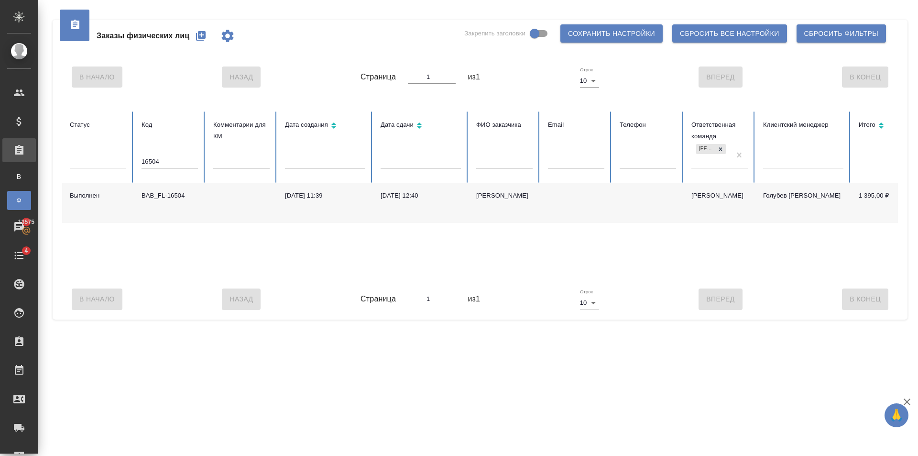
click at [467, 209] on td "[DATE] 12:40" at bounding box center [421, 203] width 96 height 40
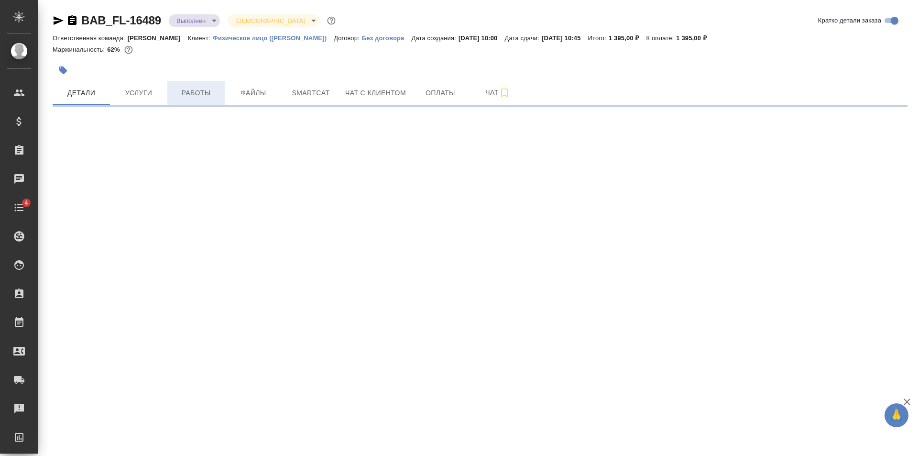
click at [203, 89] on span "Работы" at bounding box center [196, 93] width 46 height 12
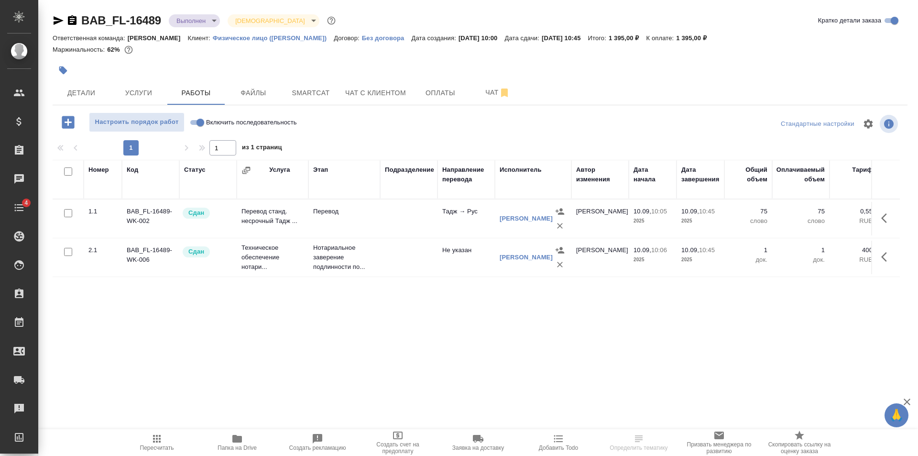
click at [68, 72] on button "button" at bounding box center [63, 70] width 21 height 21
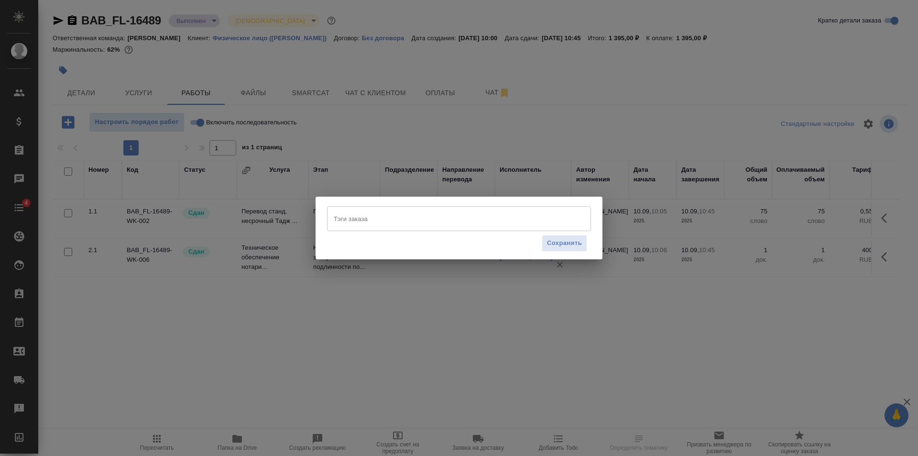
click at [420, 223] on input "Тэги заказа" at bounding box center [449, 218] width 237 height 16
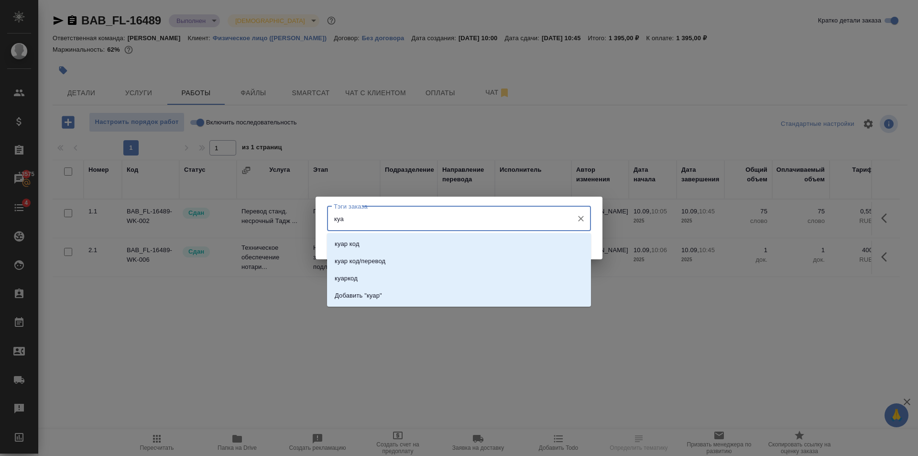
type input "куар"
click at [415, 241] on li "куар код" at bounding box center [459, 243] width 264 height 17
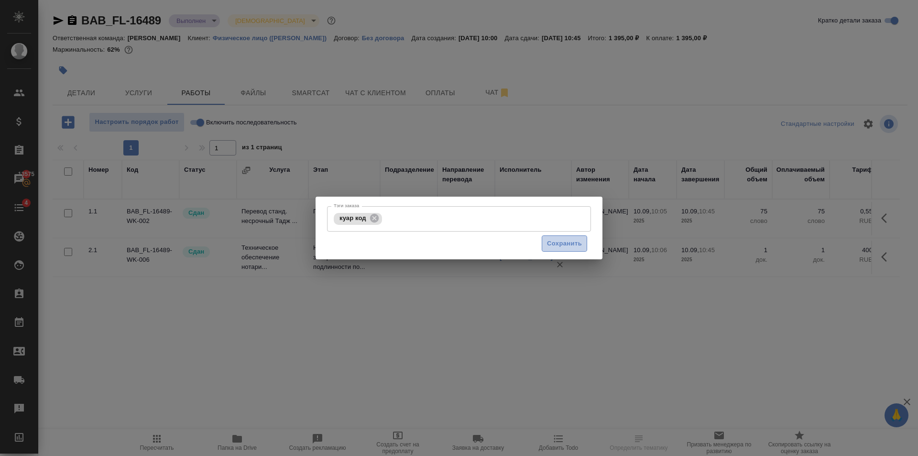
click at [554, 243] on span "Сохранить" at bounding box center [564, 243] width 35 height 11
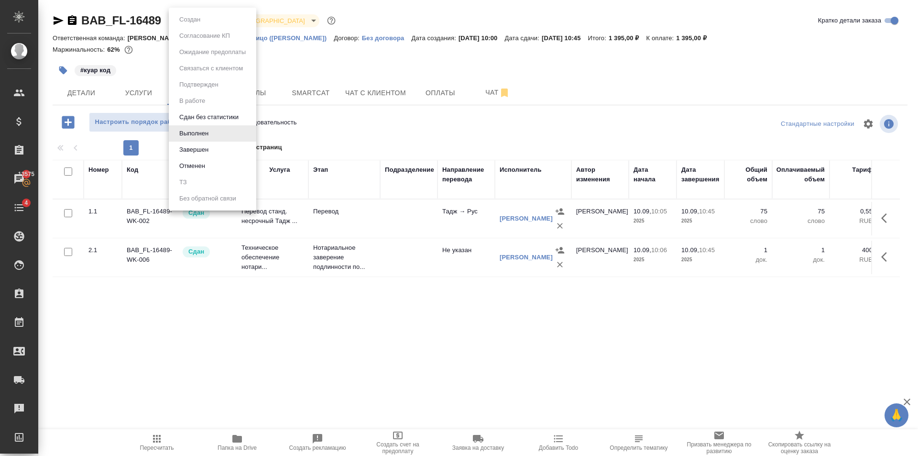
click at [212, 23] on body "🙏 .cls-1 fill:#fff; AWATERA Golubev Dmitry Клиенты Спецификации Заказы 13575 Ча…" at bounding box center [459, 228] width 918 height 456
click at [230, 149] on li "Завершен" at bounding box center [212, 149] width 87 height 16
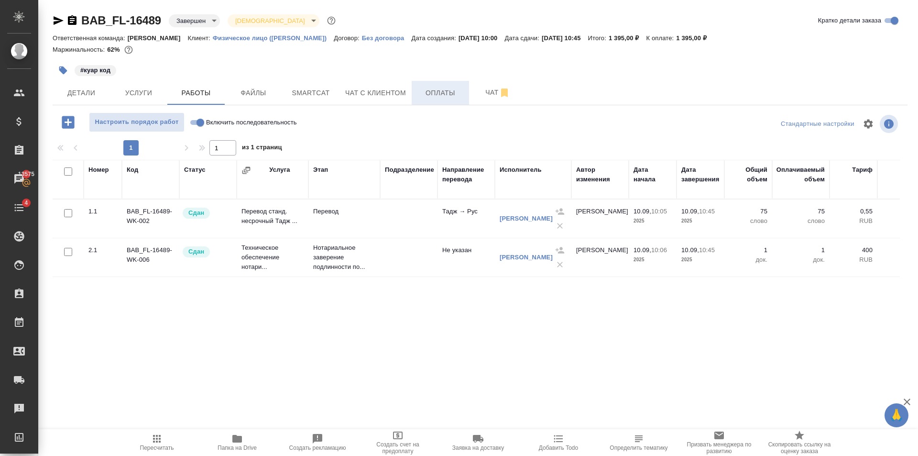
click at [458, 98] on span "Оплаты" at bounding box center [440, 93] width 46 height 12
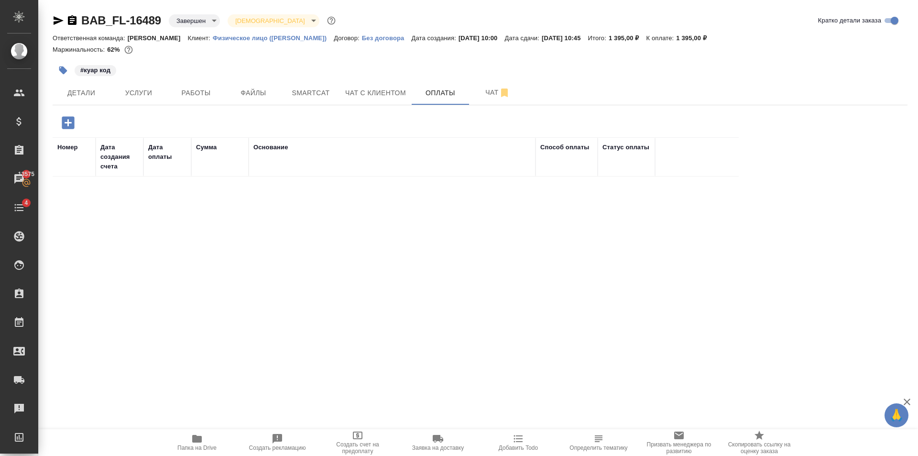
click at [69, 122] on icon "button" at bounding box center [68, 122] width 17 height 17
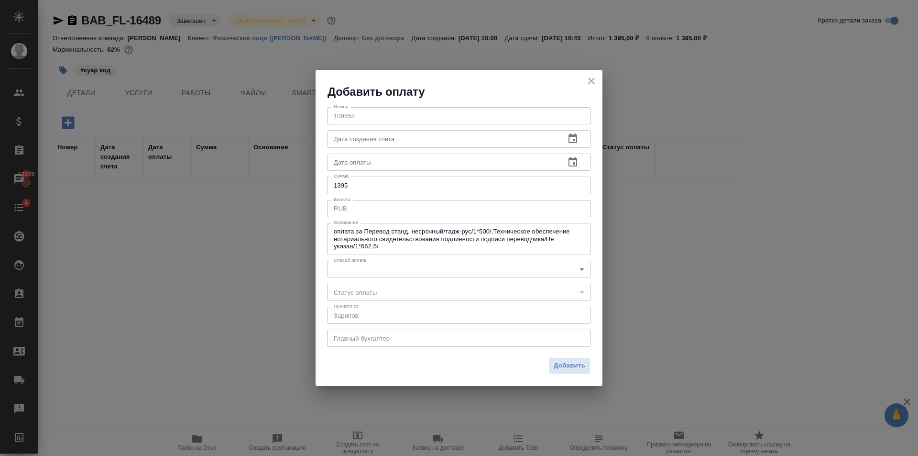
click at [464, 267] on body "🙏 .cls-1 fill:#fff; AWATERA Golubev Dmitry Клиенты Спецификации Заказы 13575 Ча…" at bounding box center [459, 228] width 918 height 456
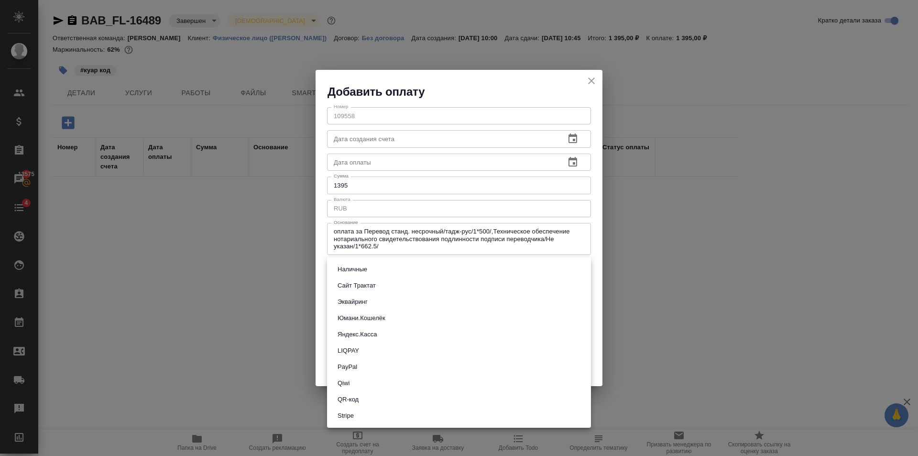
click at [366, 402] on li "QR-код" at bounding box center [459, 399] width 264 height 16
type input "60e5684acae83f185c96e013"
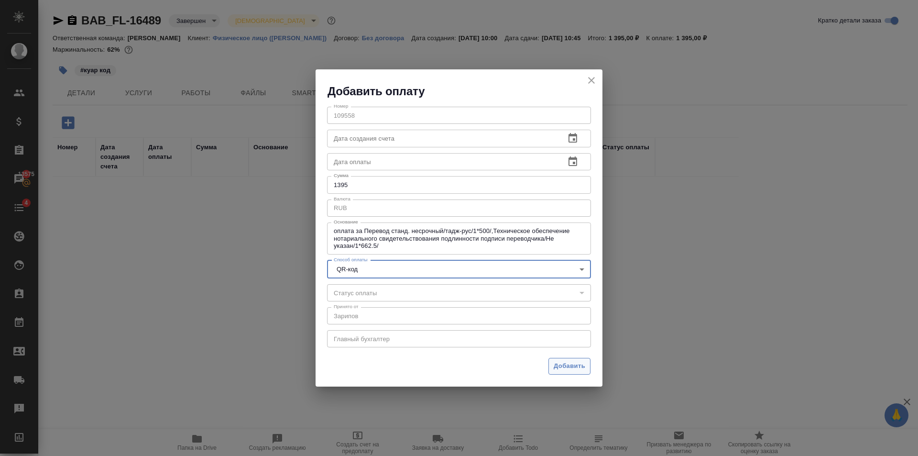
click at [576, 365] on span "Добавить" at bounding box center [570, 365] width 32 height 11
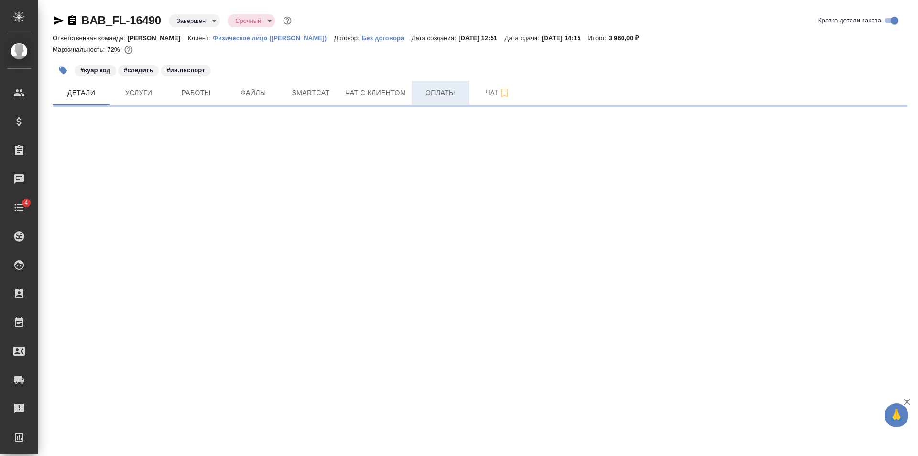
click at [441, 90] on span "Оплаты" at bounding box center [440, 93] width 46 height 12
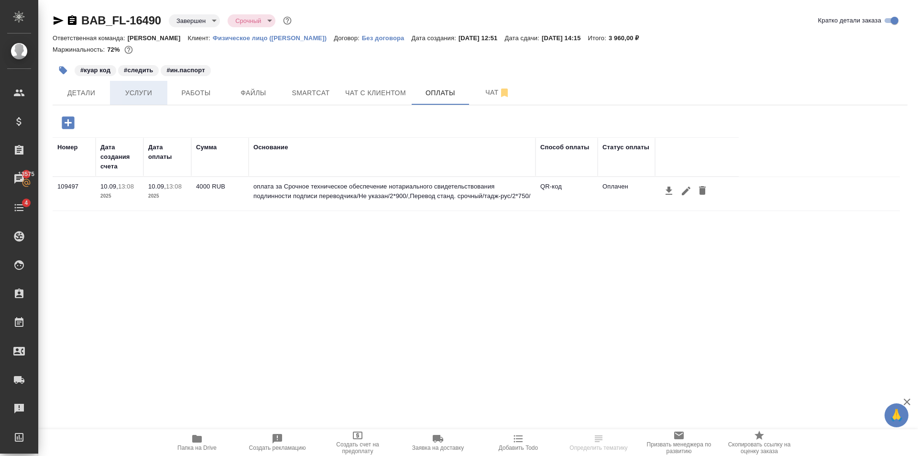
click at [145, 100] on button "Услуги" at bounding box center [138, 93] width 57 height 24
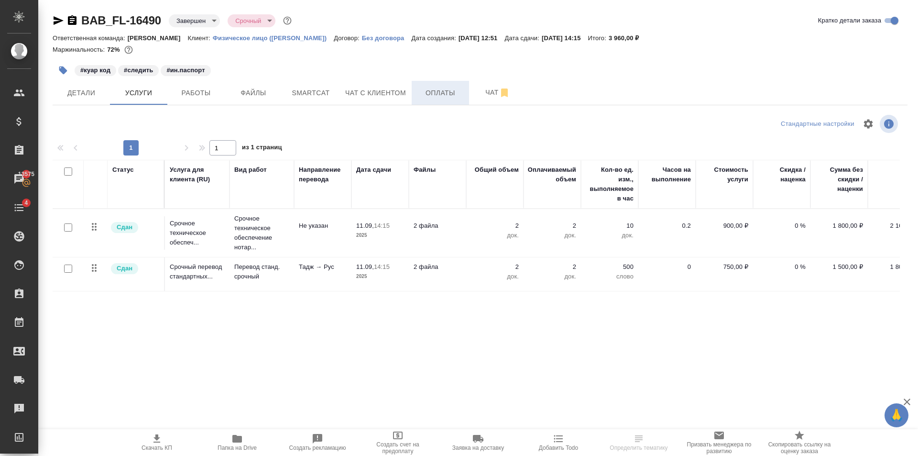
click at [430, 97] on span "Оплаты" at bounding box center [440, 93] width 46 height 12
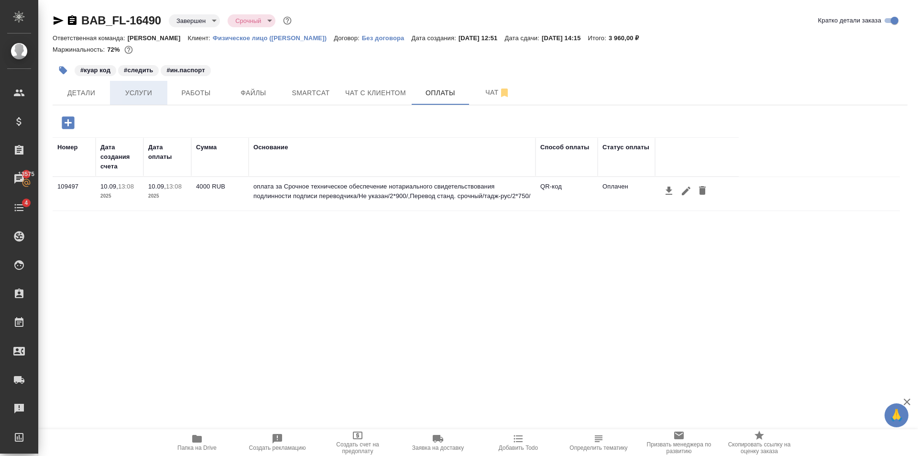
click at [144, 98] on span "Услуги" at bounding box center [139, 93] width 46 height 12
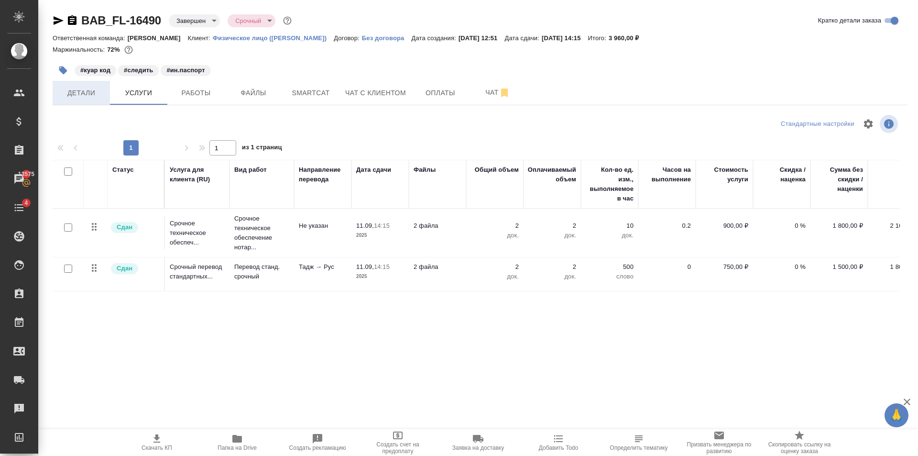
click at [81, 94] on span "Детали" at bounding box center [81, 93] width 46 height 12
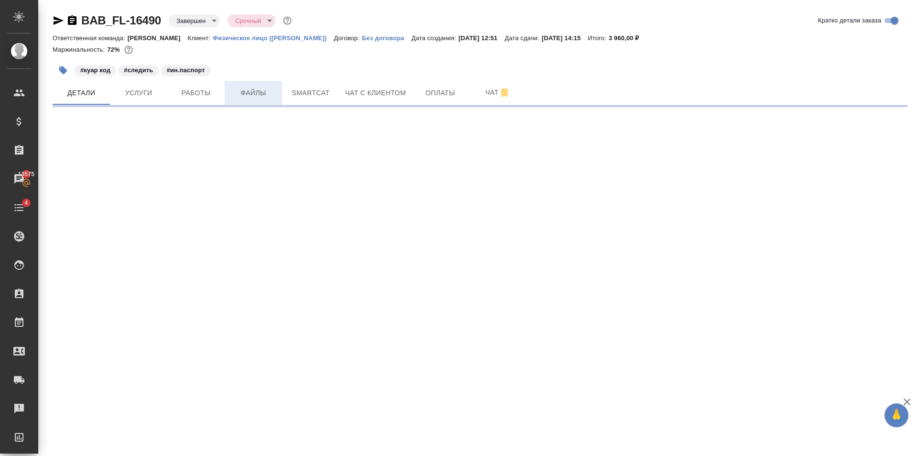
select select "RU"
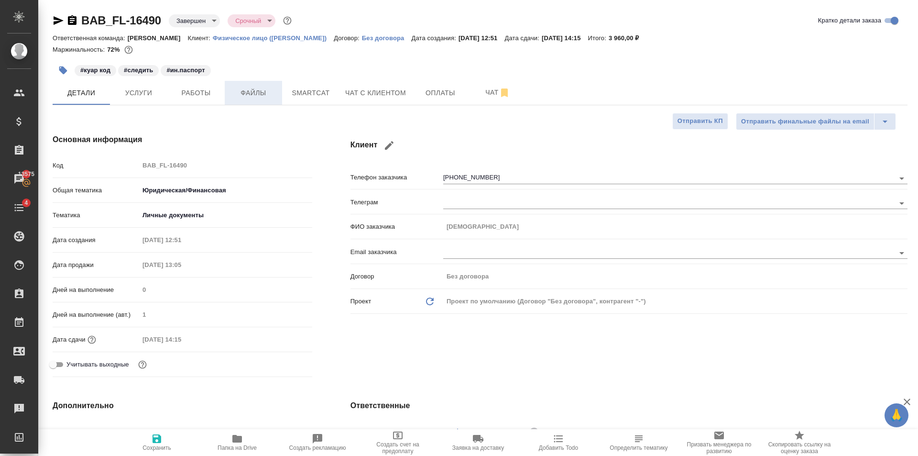
type textarea "x"
click at [253, 96] on span "Файлы" at bounding box center [253, 93] width 46 height 12
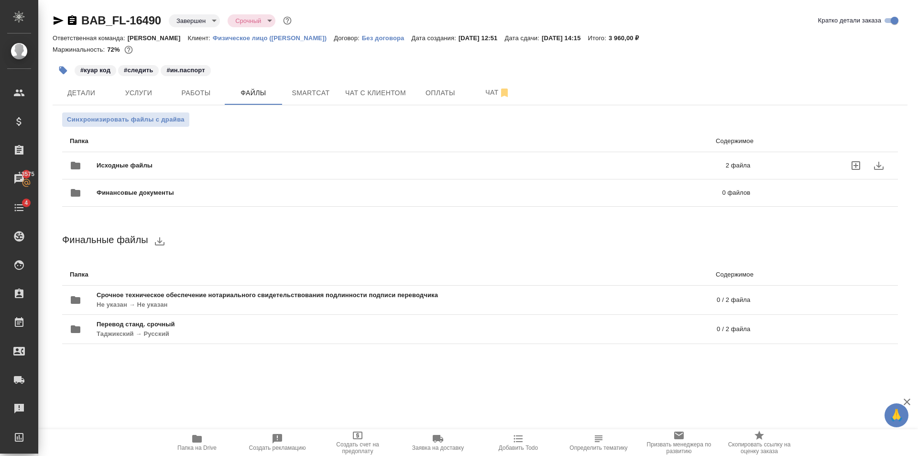
click at [243, 156] on div "Исходные файлы 2 файла" at bounding box center [410, 165] width 680 height 23
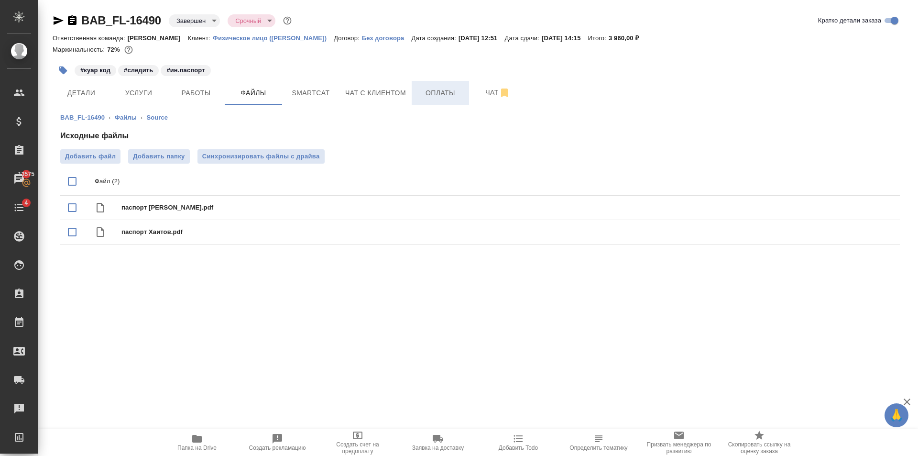
click at [429, 87] on span "Оплаты" at bounding box center [440, 93] width 46 height 12
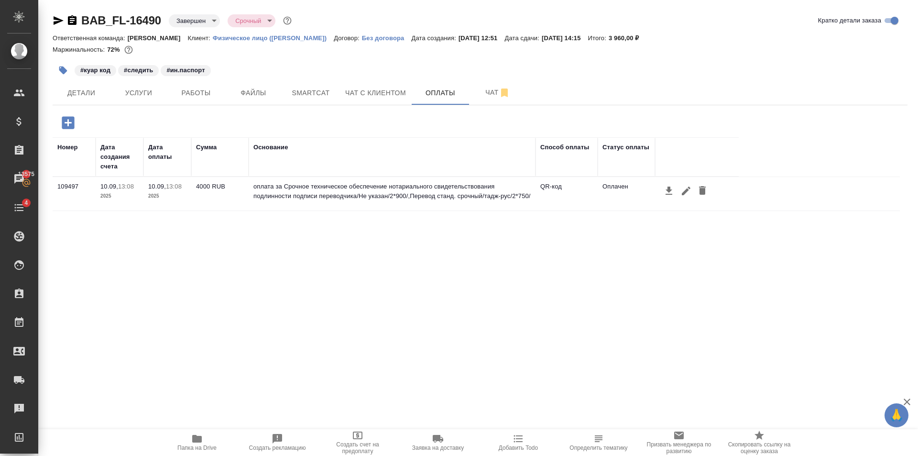
click at [59, 18] on icon "button" at bounding box center [58, 20] width 11 height 11
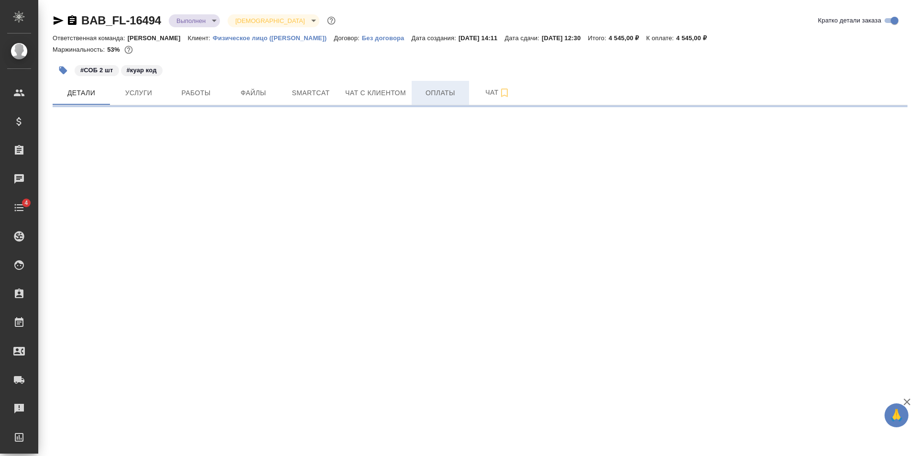
click at [422, 88] on span "Оплаты" at bounding box center [440, 93] width 46 height 12
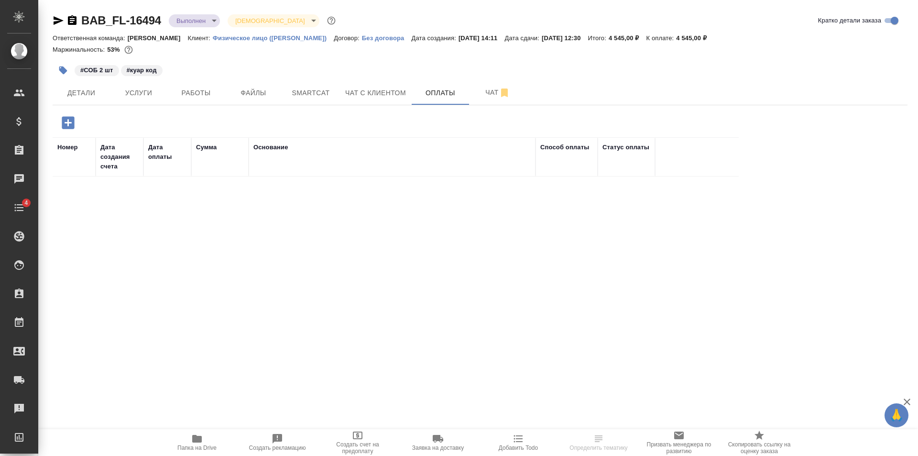
click at [73, 128] on icon "button" at bounding box center [68, 122] width 12 height 12
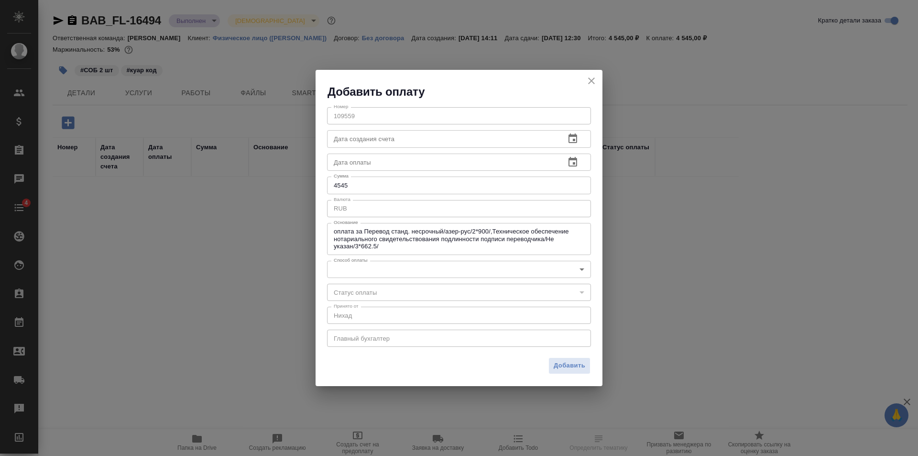
click at [392, 263] on body "🙏 .cls-1 fill:#fff; AWATERA [PERSON_NAME] Клиенты Спецификации Заказы Чаты 4 To…" at bounding box center [459, 228] width 918 height 456
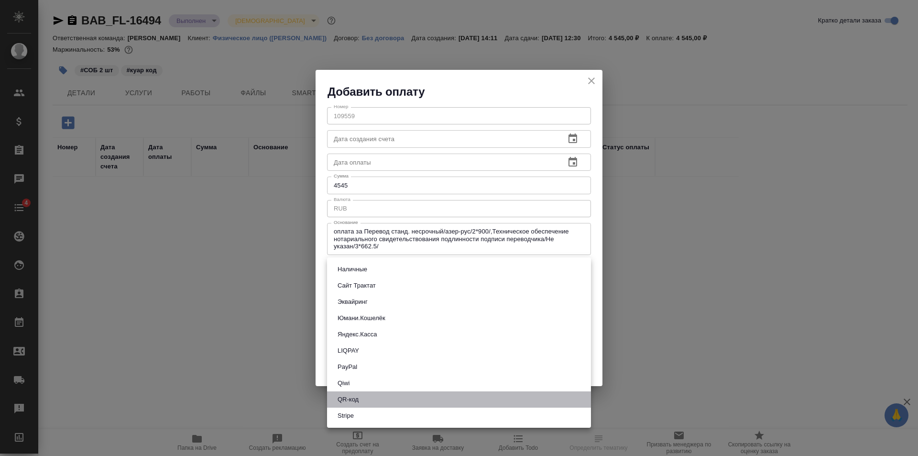
click at [364, 393] on li "QR-код" at bounding box center [459, 399] width 264 height 16
type input "60e5684acae83f185c96e013"
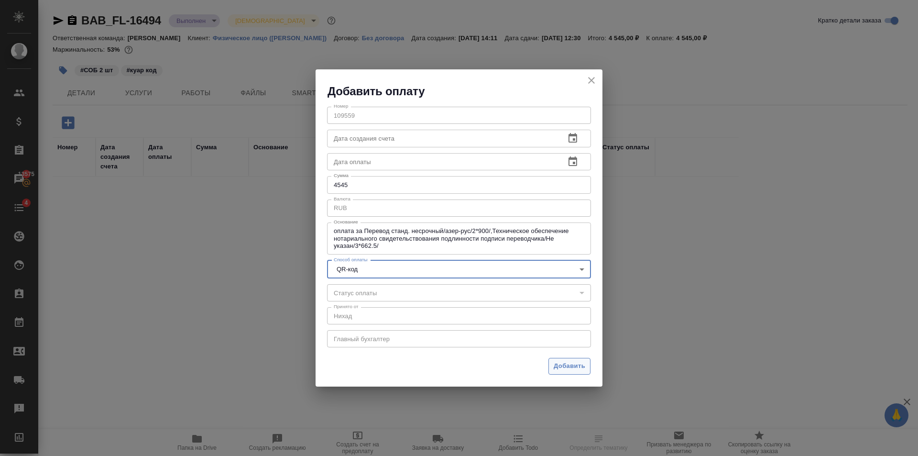
click at [573, 365] on span "Добавить" at bounding box center [570, 365] width 32 height 11
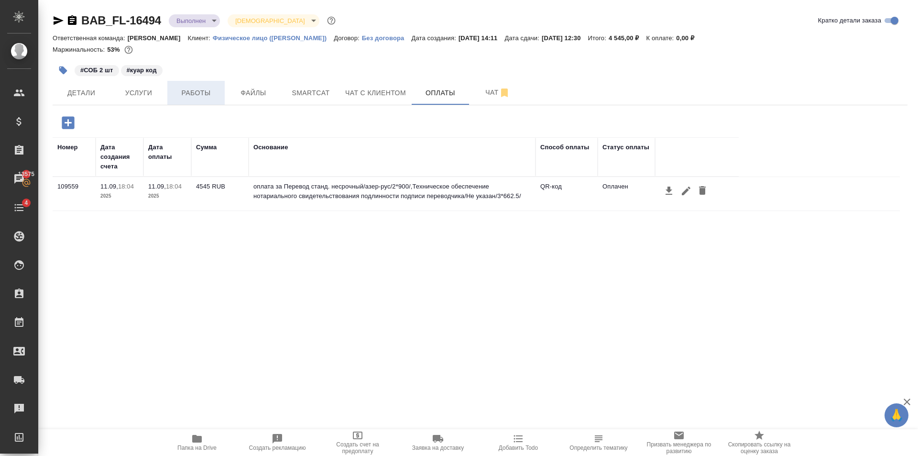
click at [196, 102] on button "Работы" at bounding box center [195, 93] width 57 height 24
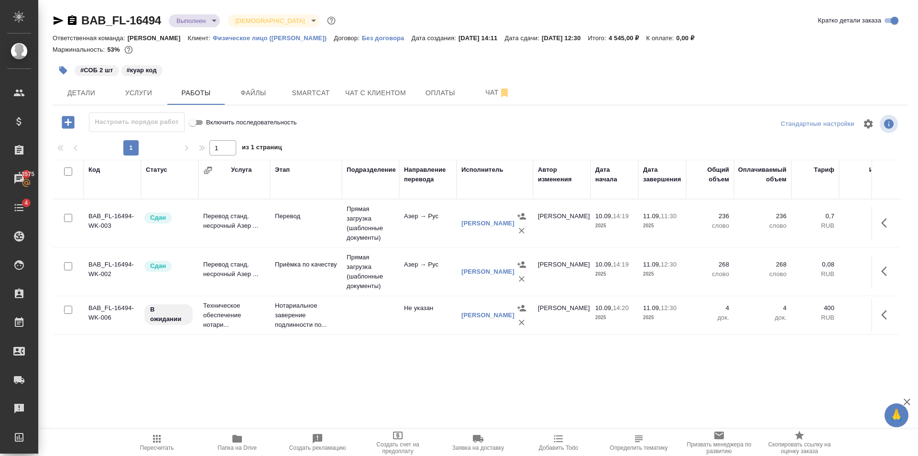
click at [203, 20] on body "🙏 .cls-1 fill:#fff; AWATERA [PERSON_NAME] Клиенты Спецификации Заказы 13575 Чат…" at bounding box center [459, 228] width 918 height 456
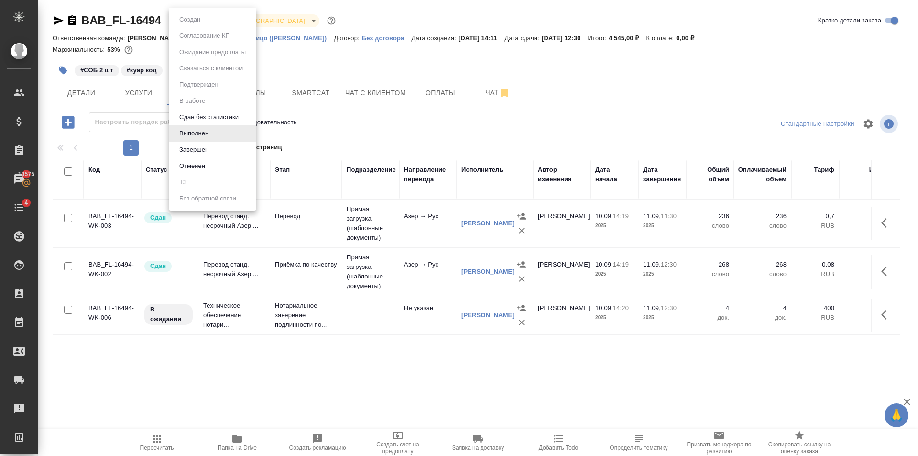
click at [217, 147] on li "Завершен" at bounding box center [212, 149] width 87 height 16
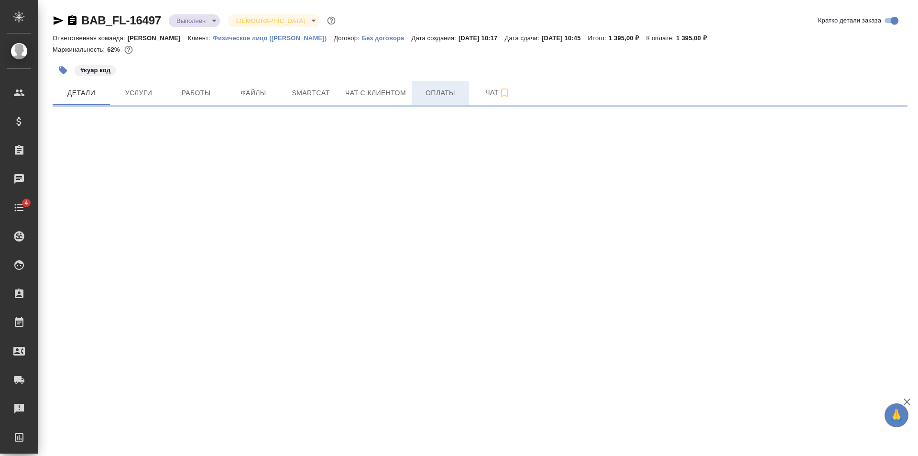
click at [449, 90] on span "Оплаты" at bounding box center [440, 93] width 46 height 12
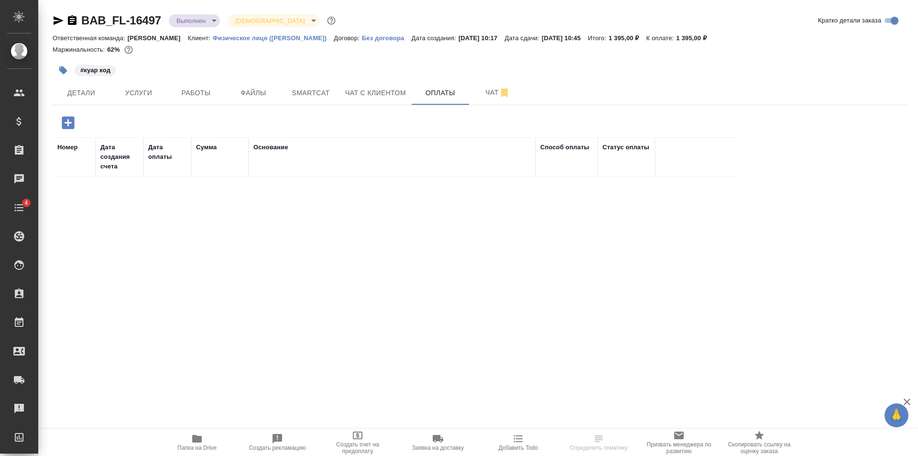
click at [66, 120] on icon "button" at bounding box center [68, 122] width 12 height 12
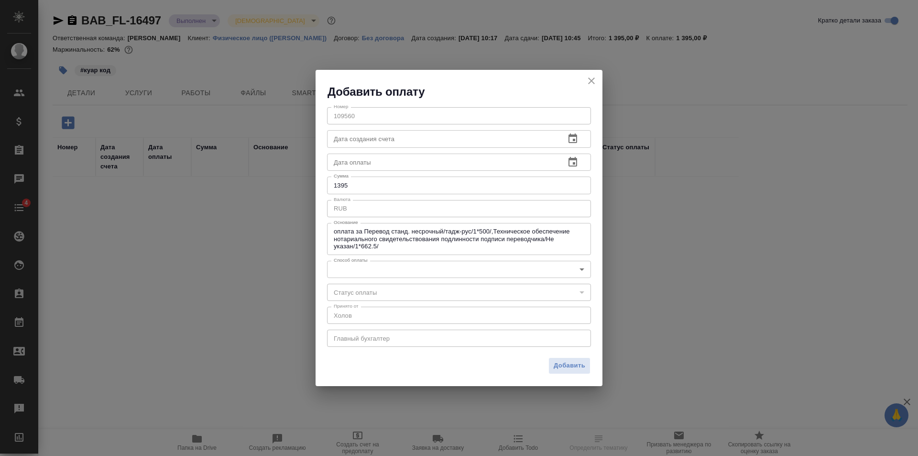
click at [366, 259] on div "Номер 109560 Номер Дата создания счета Дата создания счета Дата оплаты Дата опл…" at bounding box center [458, 225] width 287 height 253
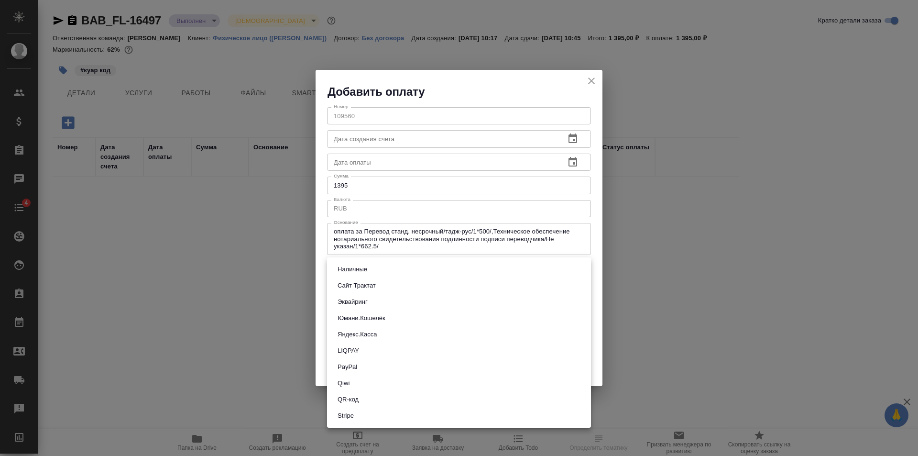
click at [371, 271] on body "🙏 .cls-1 fill:#fff; AWATERA Golubev Dmitry Клиенты Спецификации Заказы Чаты 4 T…" at bounding box center [459, 228] width 918 height 456
click at [380, 396] on li "QR-код" at bounding box center [459, 399] width 264 height 16
type input "60e5684acae83f185c96e013"
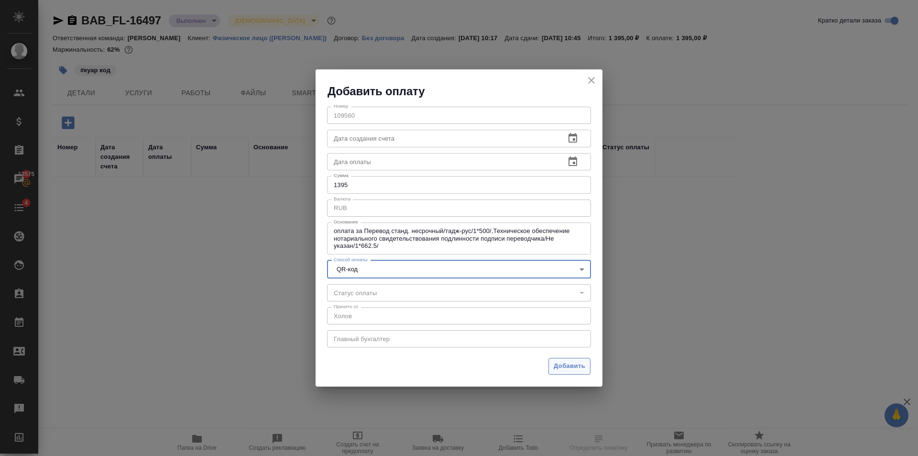
click at [564, 366] on span "Добавить" at bounding box center [570, 365] width 32 height 11
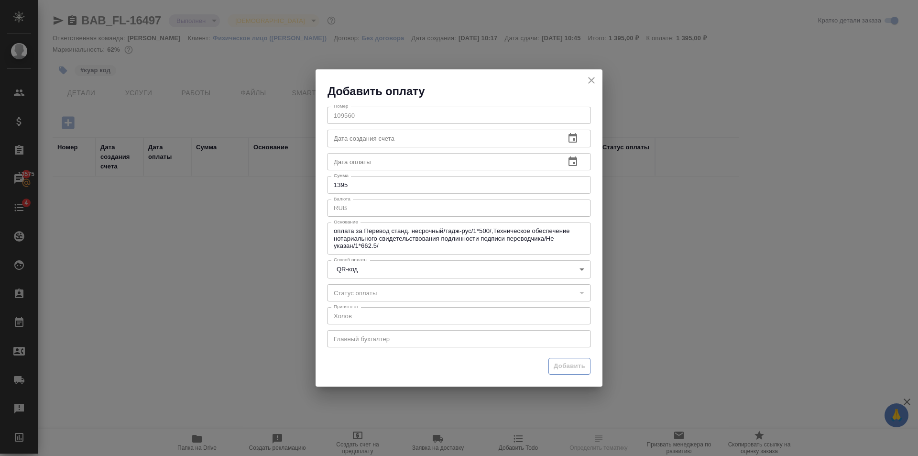
type input "0"
type input "auto-kassa"
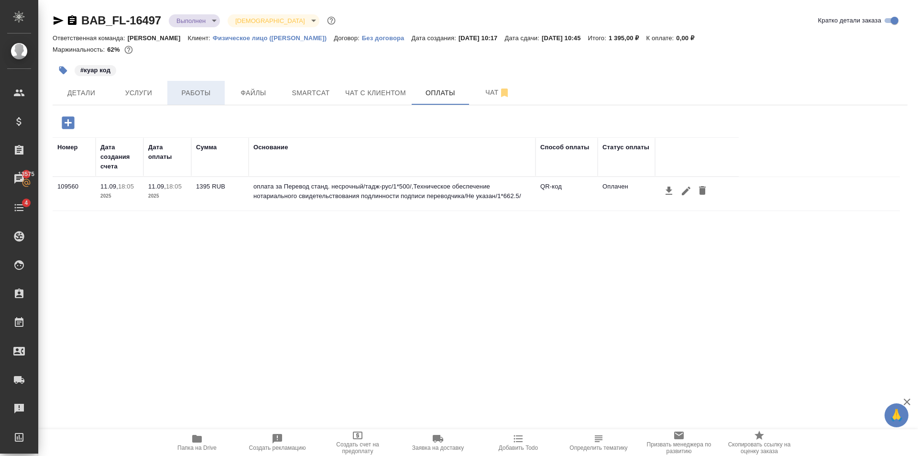
click at [194, 89] on span "Работы" at bounding box center [196, 93] width 46 height 12
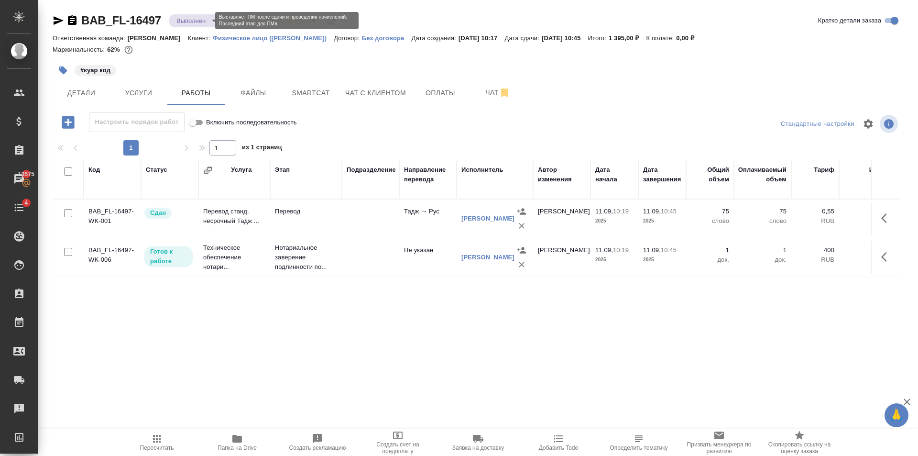
click at [198, 23] on body "🙏 .cls-1 fill:#fff; AWATERA Golubev Dmitry Клиенты Спецификации Заказы 13575 Ча…" at bounding box center [459, 228] width 918 height 456
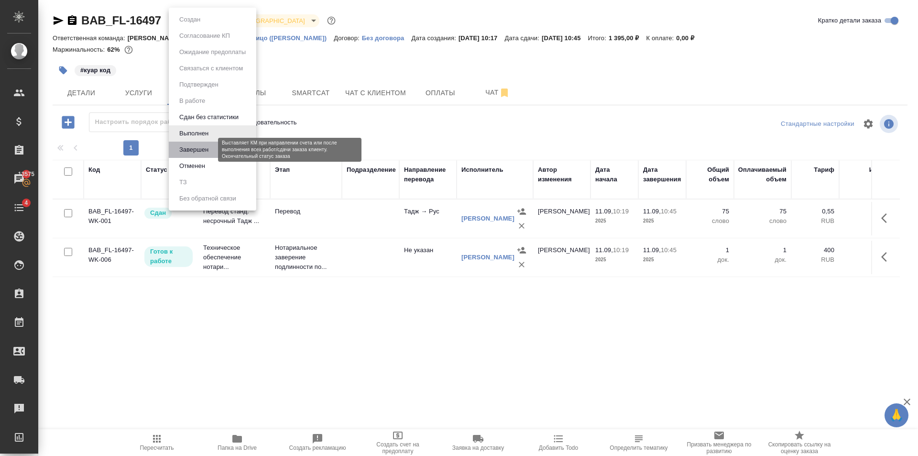
click at [208, 148] on button "Завершен" at bounding box center [193, 149] width 35 height 11
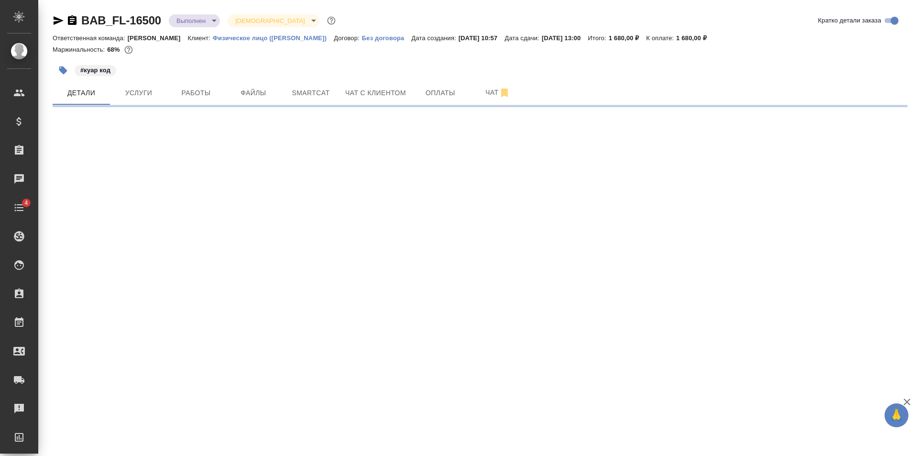
select select "RU"
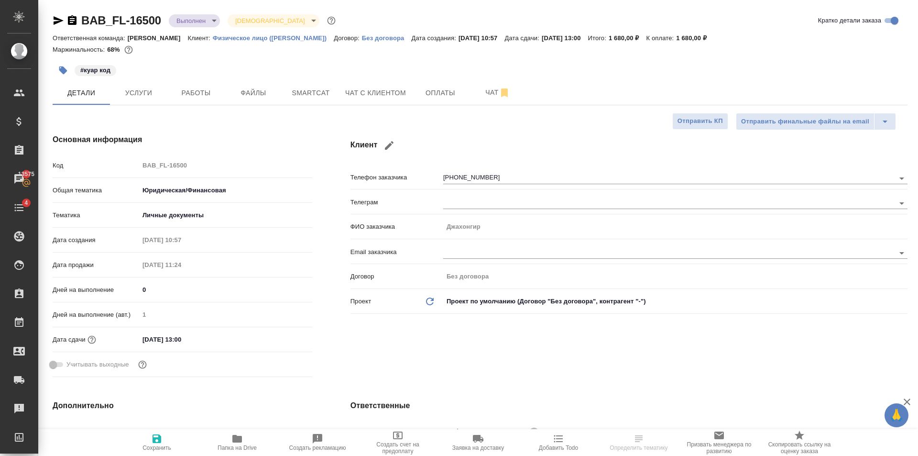
type textarea "x"
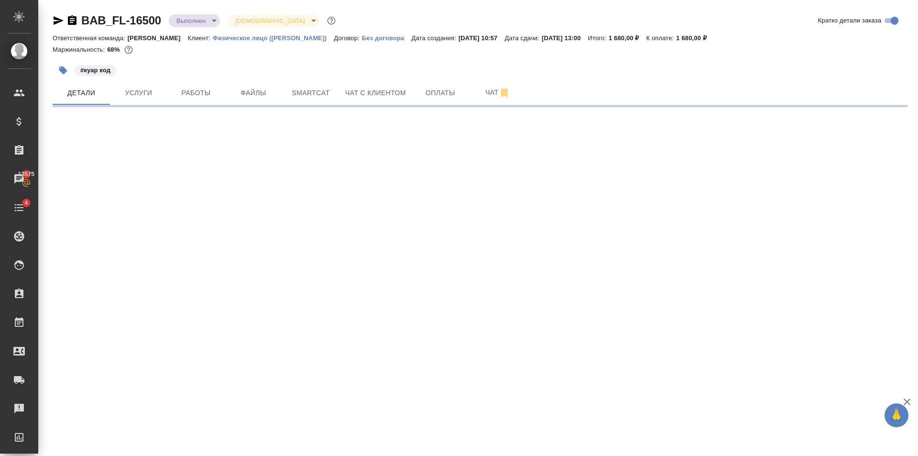
select select "RU"
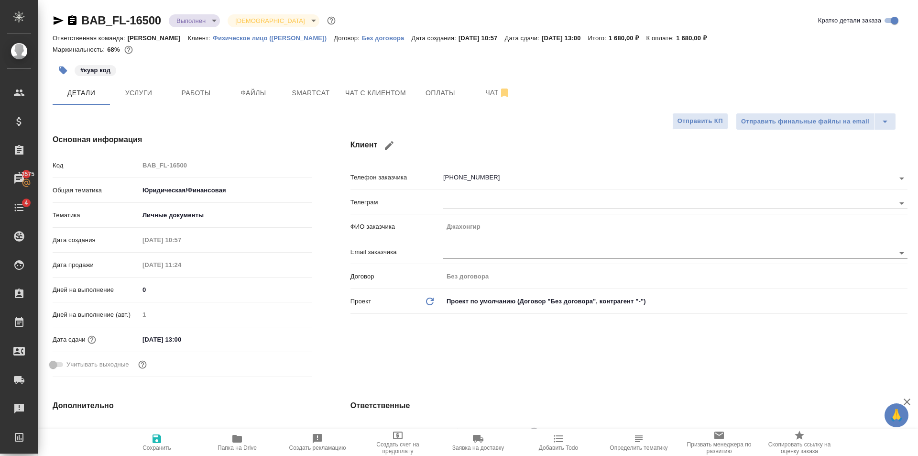
type textarea "x"
click at [430, 100] on button "Оплаты" at bounding box center [440, 93] width 57 height 24
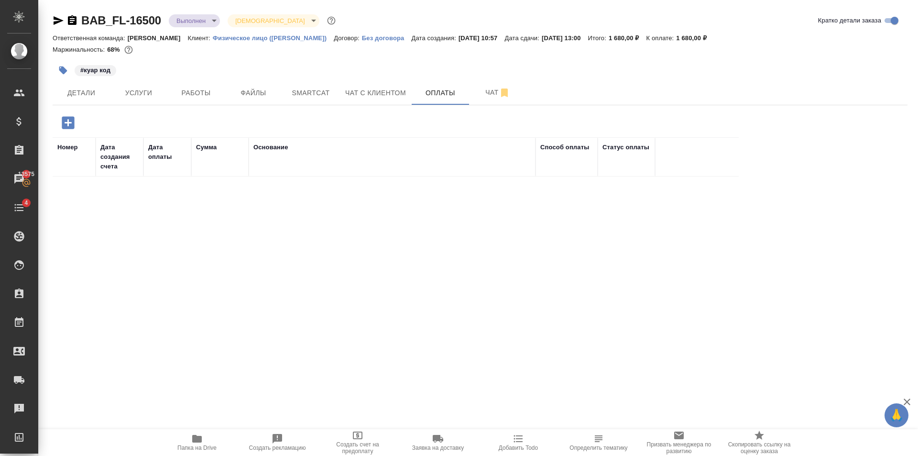
click at [66, 120] on icon "button" at bounding box center [68, 122] width 12 height 12
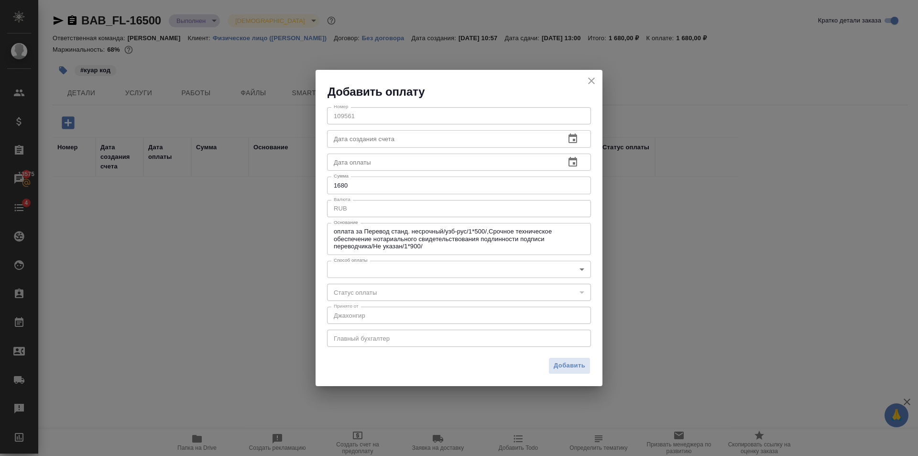
click at [249, 206] on div "Добавить оплату Номер 109561 Номер Дата создания счета Дата создания счета Дата…" at bounding box center [459, 228] width 918 height 456
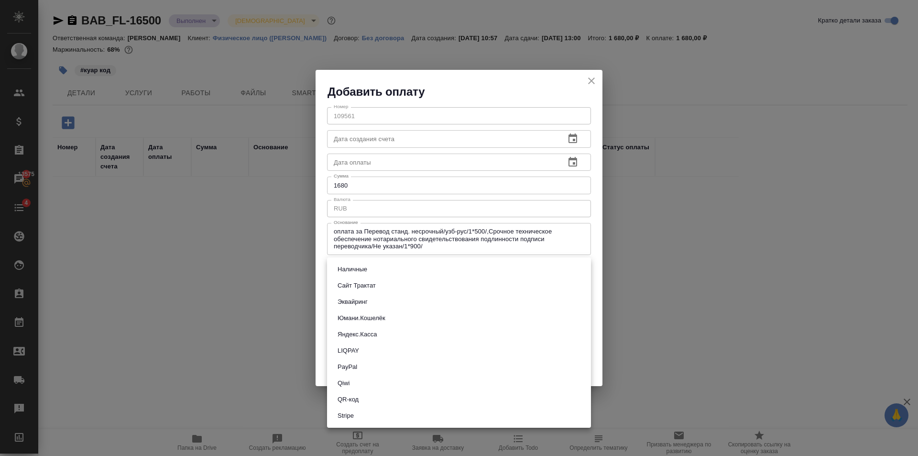
click at [450, 270] on body "🙏 .cls-1 fill:#fff; AWATERA Golubev Dmitry Клиенты Спецификации Заказы 13575 Ча…" at bounding box center [459, 228] width 918 height 456
click at [410, 399] on li "QR-код" at bounding box center [459, 399] width 264 height 16
type input "60e5684acae83f185c96e013"
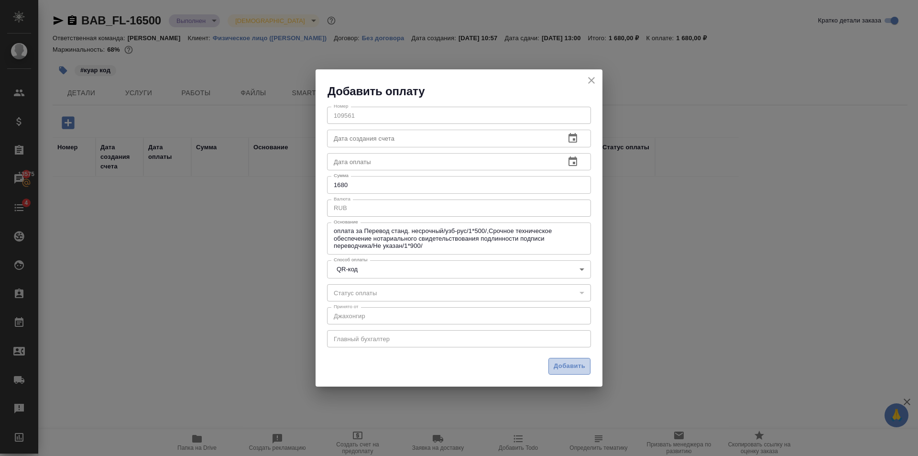
click at [552, 366] on button "Добавить" at bounding box center [569, 366] width 42 height 17
type input "0"
type input "auto-kassa"
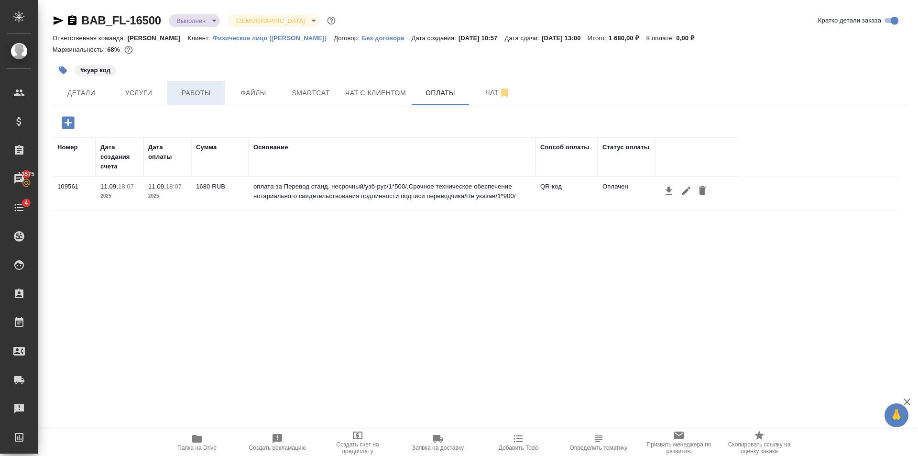
click at [196, 81] on div "BAB_FL-16500 Выполнен completed Святая троица holyTrinity Кратко детали заказа …" at bounding box center [479, 224] width 865 height 448
click at [202, 96] on span "Работы" at bounding box center [196, 93] width 46 height 12
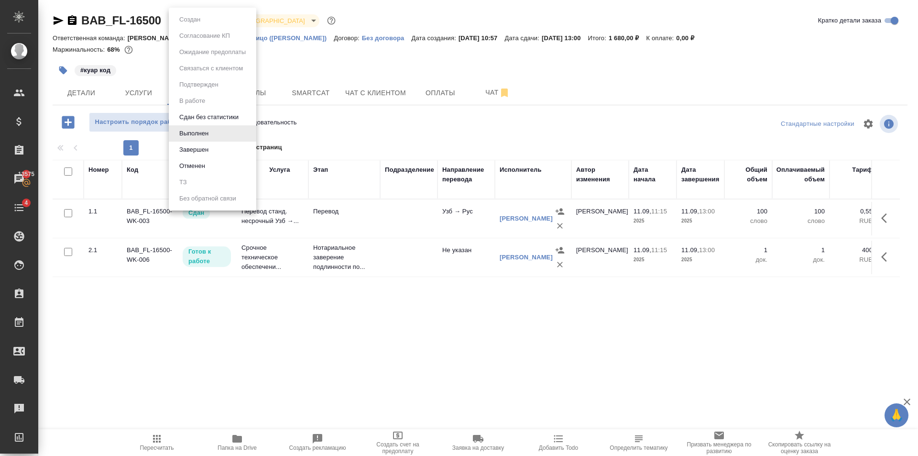
click at [206, 20] on body "🙏 .cls-1 fill:#fff; AWATERA Golubev Dmitry Клиенты Спецификации Заказы 13575 Ча…" at bounding box center [459, 228] width 918 height 456
click at [204, 153] on button "Завершен" at bounding box center [193, 149] width 35 height 11
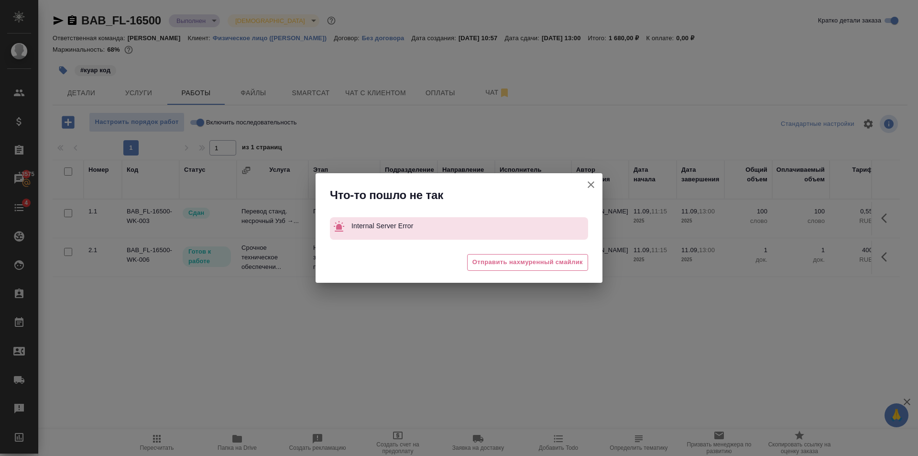
click at [597, 187] on button "Группировать работы по услугам" at bounding box center [590, 184] width 23 height 23
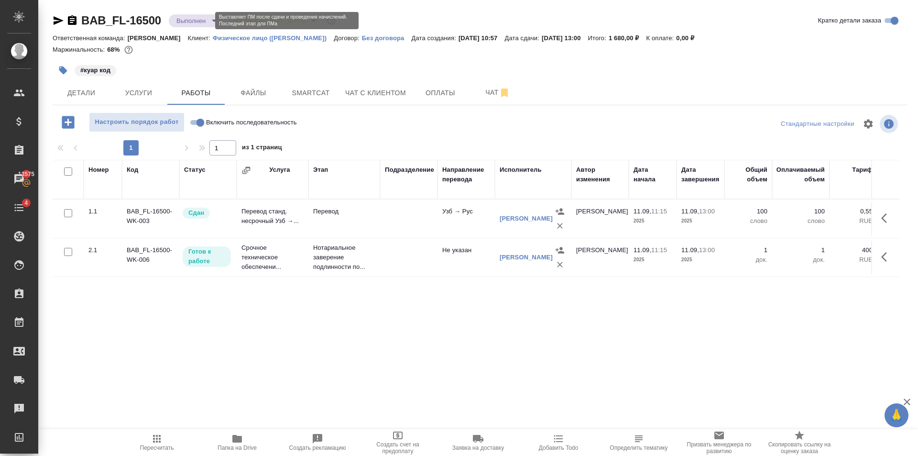
click at [184, 17] on body "🙏 .cls-1 fill:#fff; AWATERA Golubev Dmitry Клиенты Спецификации Заказы 13575 Ча…" at bounding box center [459, 228] width 918 height 456
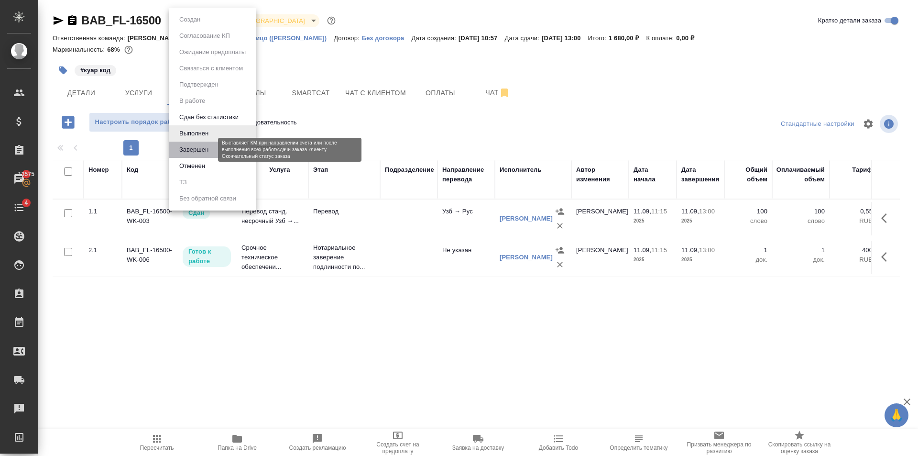
click at [198, 149] on button "Завершен" at bounding box center [193, 149] width 35 height 11
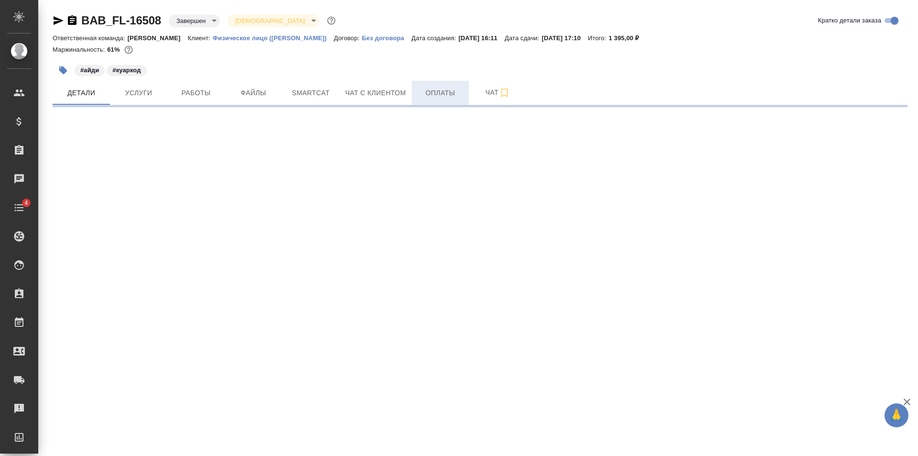
click at [438, 98] on span "Оплаты" at bounding box center [440, 93] width 46 height 12
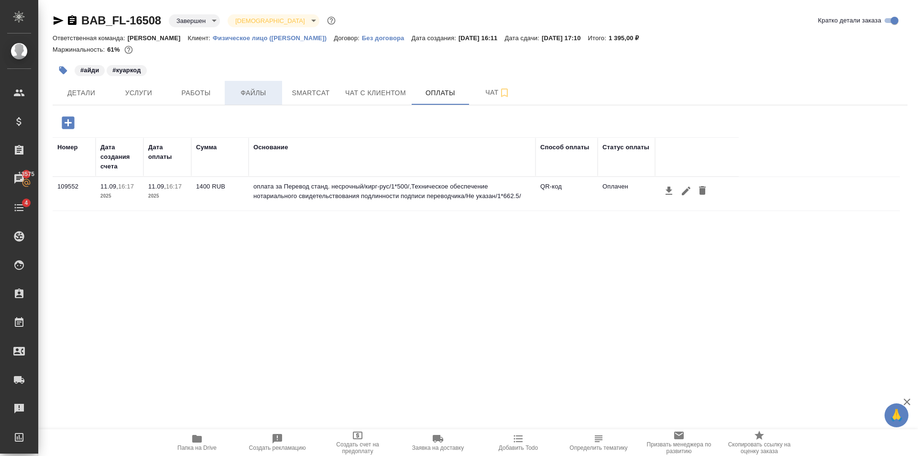
click at [263, 93] on span "Файлы" at bounding box center [253, 93] width 46 height 12
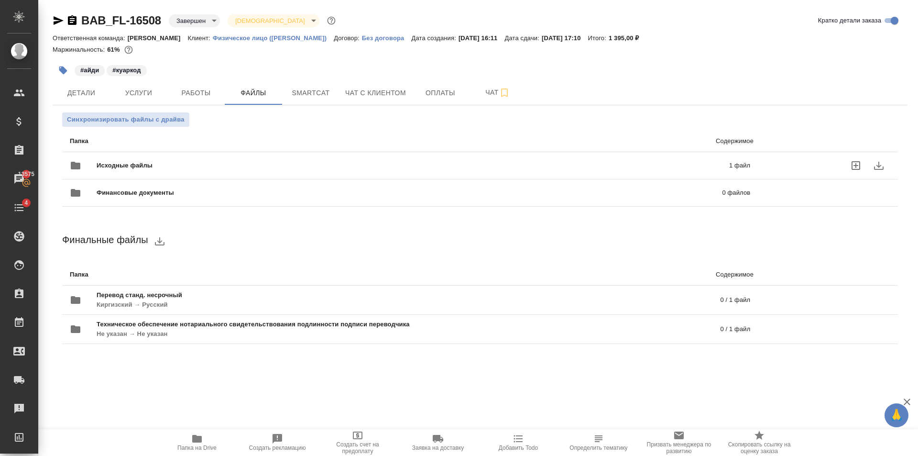
click at [229, 168] on span "Исходные файлы" at bounding box center [269, 166] width 344 height 10
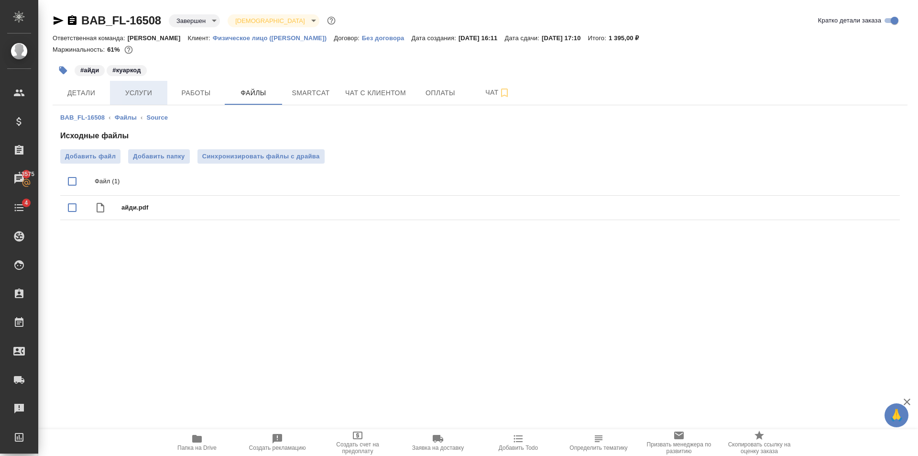
click at [166, 90] on button "Услуги" at bounding box center [138, 93] width 57 height 24
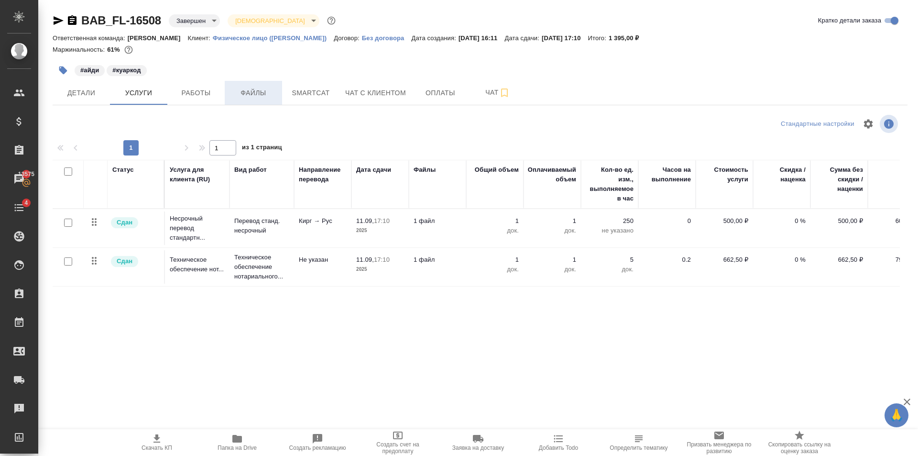
click at [251, 98] on span "Файлы" at bounding box center [253, 93] width 46 height 12
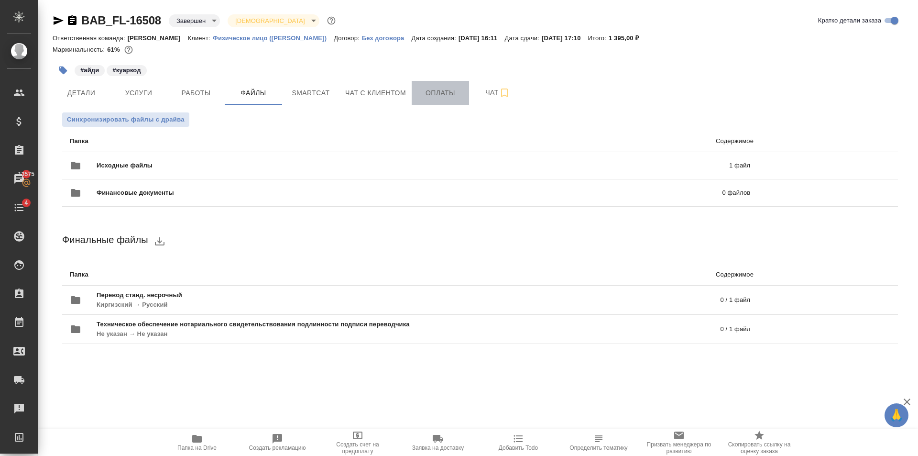
click at [453, 93] on span "Оплаты" at bounding box center [440, 93] width 46 height 12
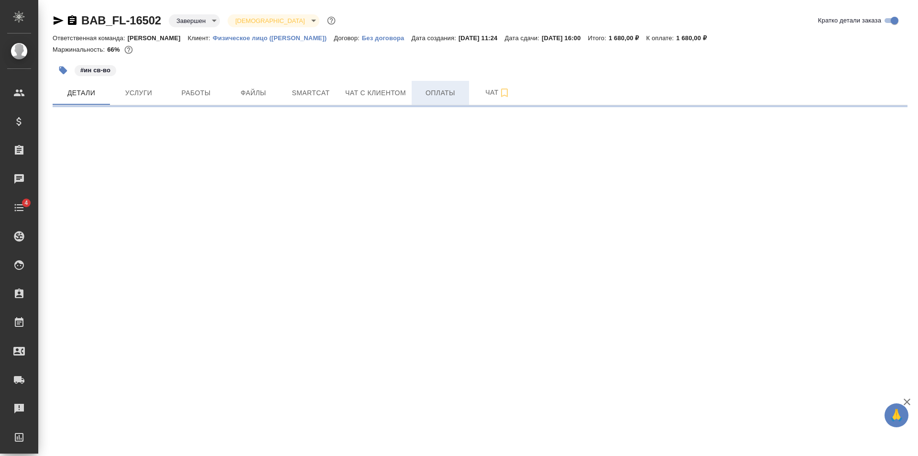
click at [435, 92] on span "Оплаты" at bounding box center [440, 93] width 46 height 12
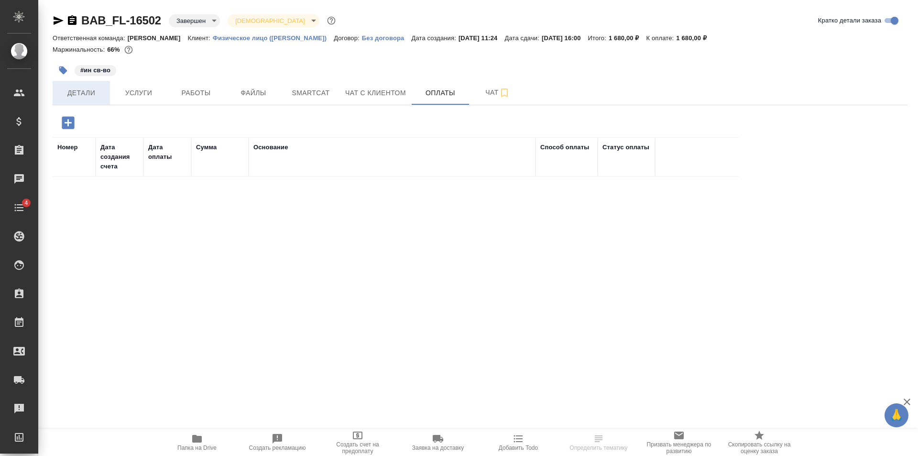
click at [79, 90] on span "Детали" at bounding box center [81, 93] width 46 height 12
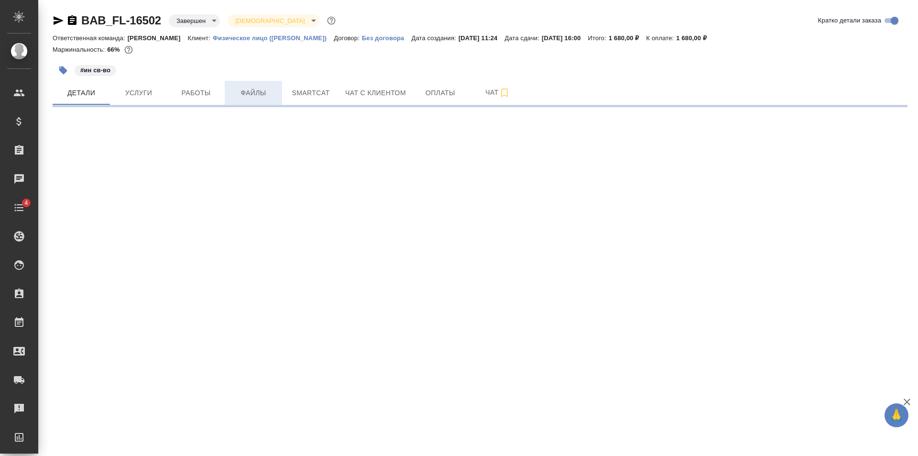
click at [249, 89] on span "Файлы" at bounding box center [253, 93] width 46 height 12
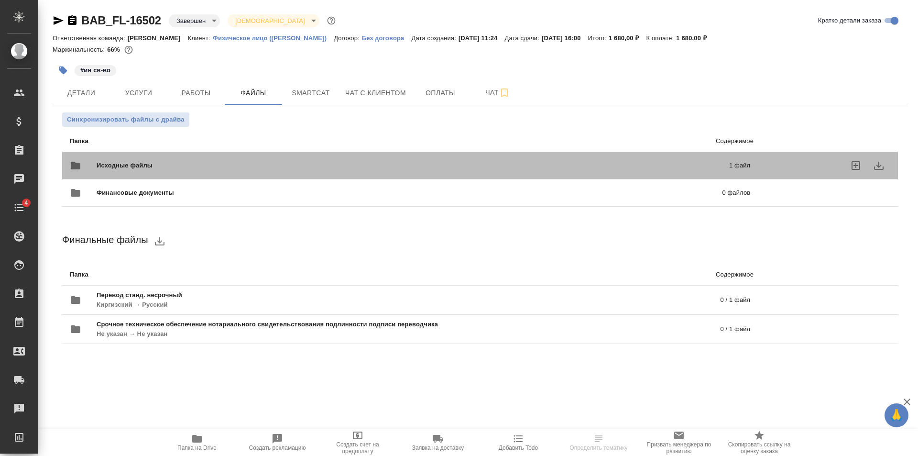
click at [279, 149] on div "Исходные файлы 1 файл" at bounding box center [409, 165] width 699 height 42
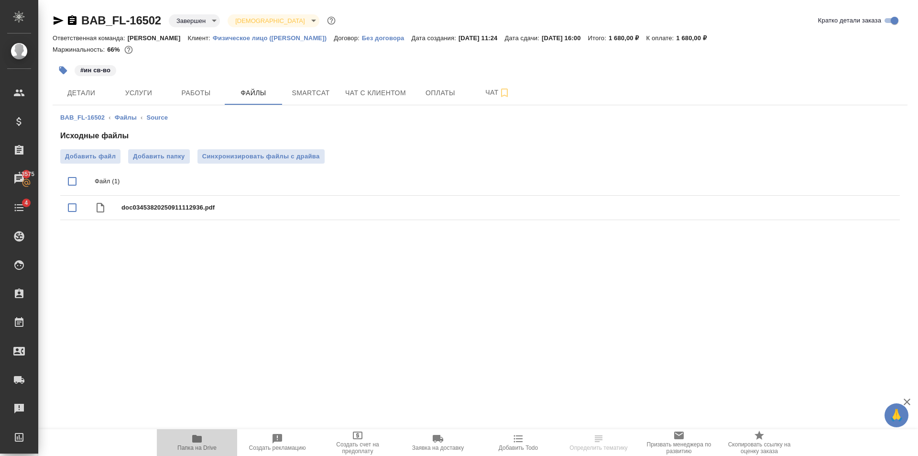
click at [209, 437] on span "Папка на Drive" at bounding box center [197, 442] width 69 height 18
click at [451, 87] on span "Оплаты" at bounding box center [440, 93] width 46 height 12
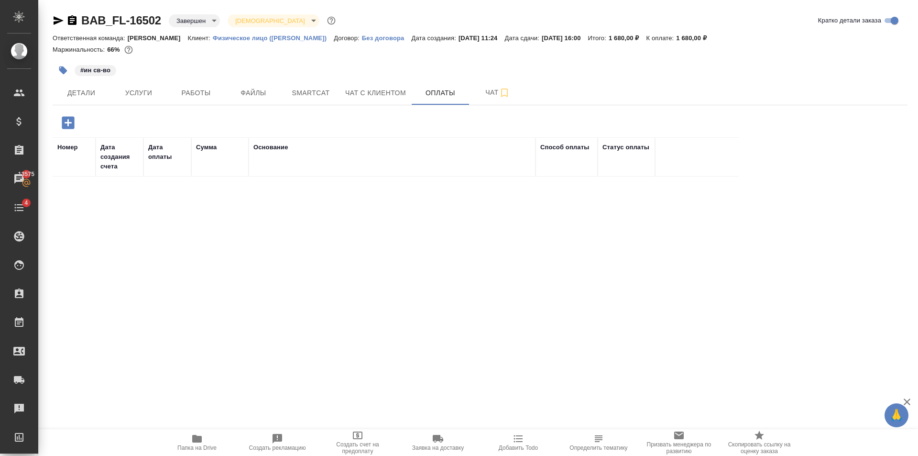
click at [68, 123] on icon "button" at bounding box center [68, 122] width 17 height 17
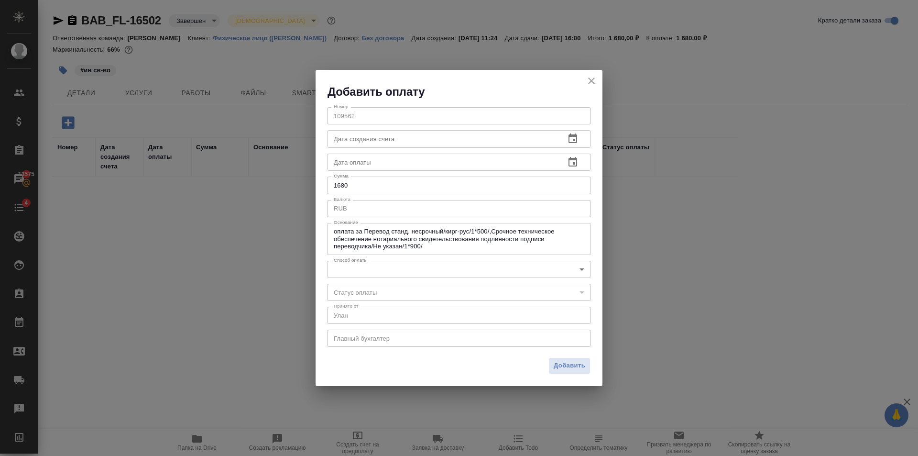
click at [398, 275] on body "🙏 .cls-1 fill:#fff; AWATERA [PERSON_NAME] Клиенты Спецификации Заказы 13575 Чат…" at bounding box center [459, 228] width 918 height 456
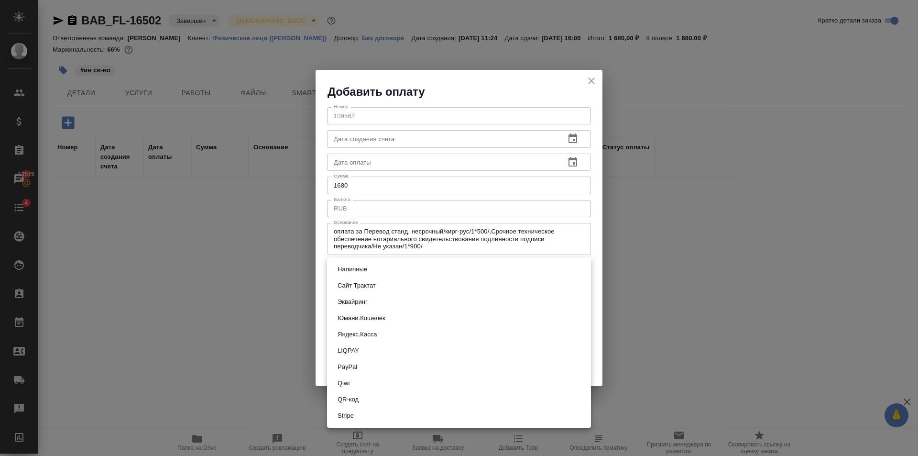
click at [361, 392] on li "QR-код" at bounding box center [459, 399] width 264 height 16
type input "60e5684acae83f185c96e013"
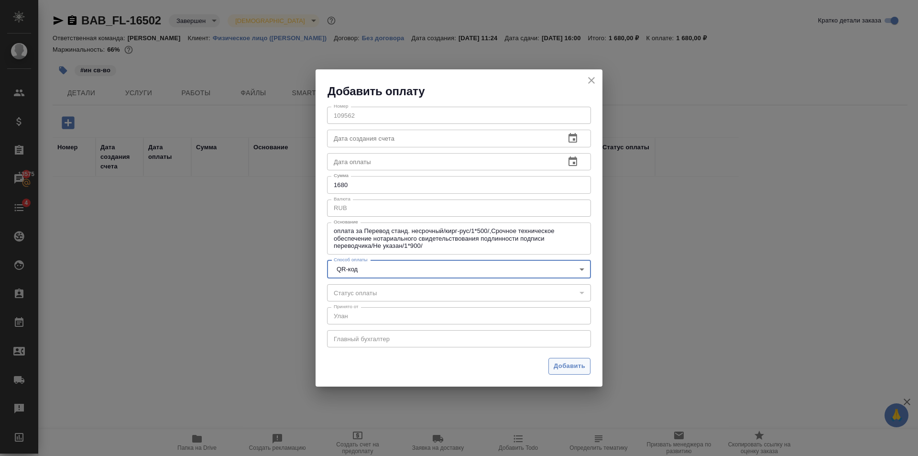
click at [567, 362] on span "Добавить" at bounding box center [570, 365] width 32 height 11
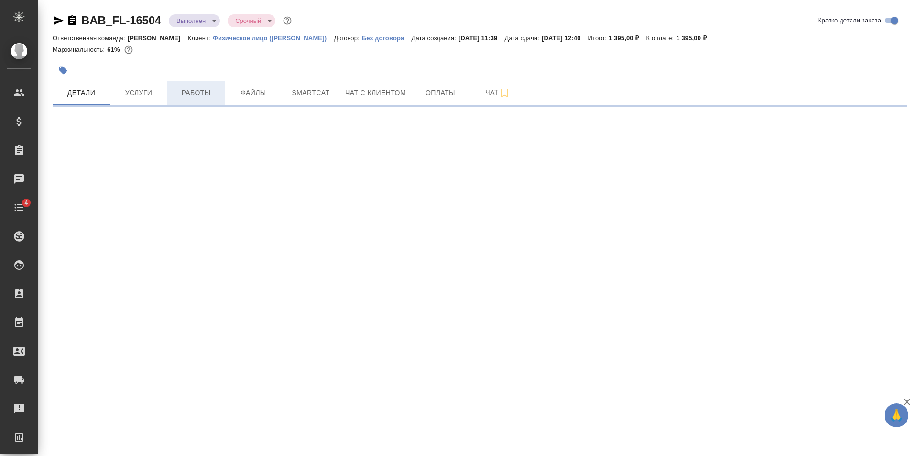
click at [201, 87] on span "Работы" at bounding box center [196, 93] width 46 height 12
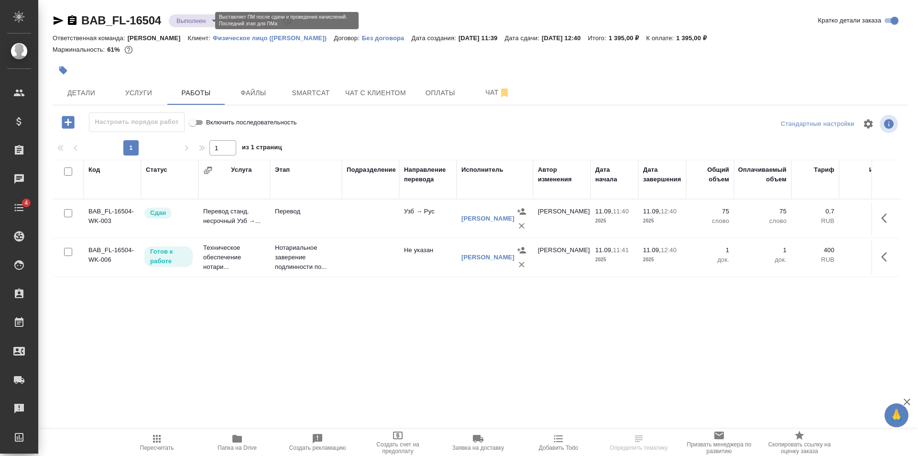
click at [186, 19] on body "🙏 .cls-1 fill:#fff; AWATERA Golubev Dmitry Клиенты Спецификации Заказы Чаты 4 T…" at bounding box center [459, 228] width 918 height 456
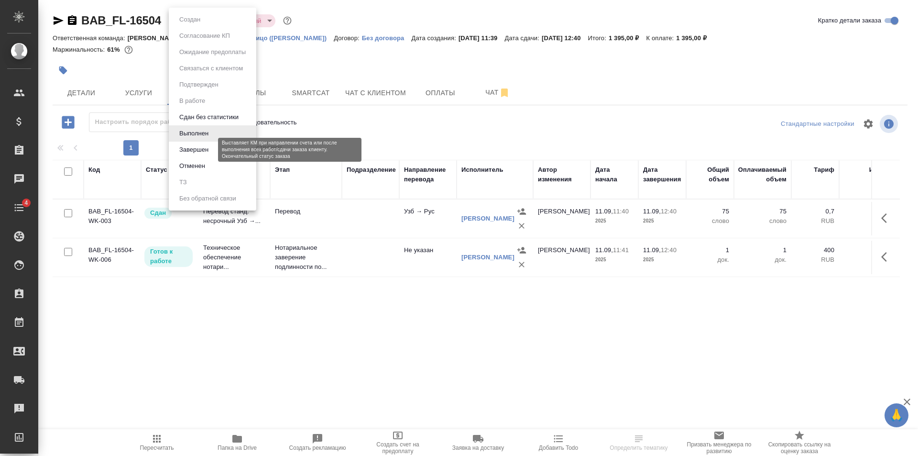
click at [205, 153] on button "Завершен" at bounding box center [193, 149] width 35 height 11
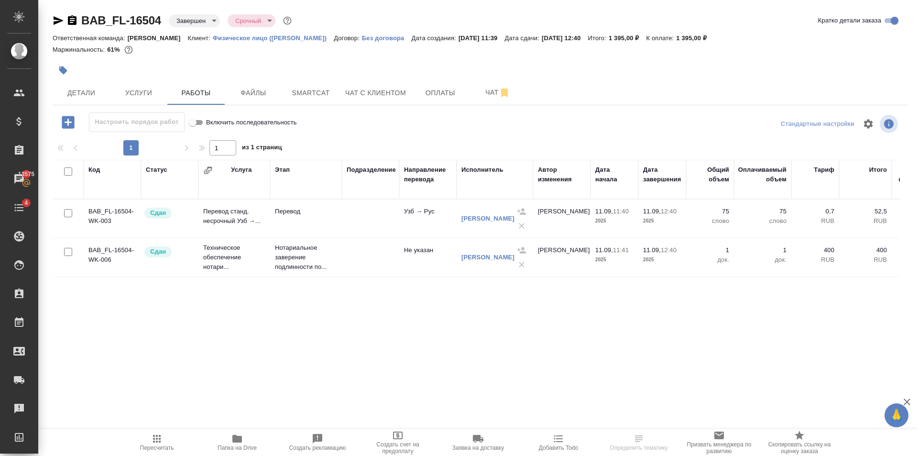
click at [68, 66] on button "button" at bounding box center [63, 70] width 21 height 21
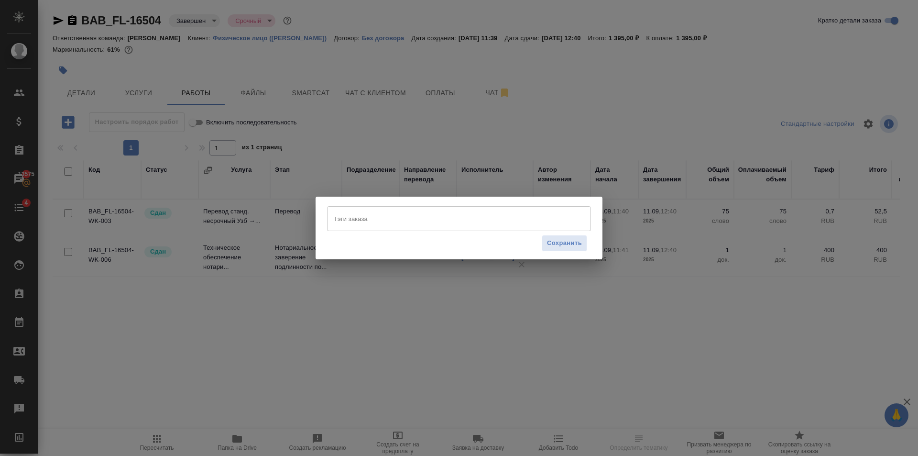
click at [391, 226] on input "Тэги заказа" at bounding box center [449, 218] width 237 height 16
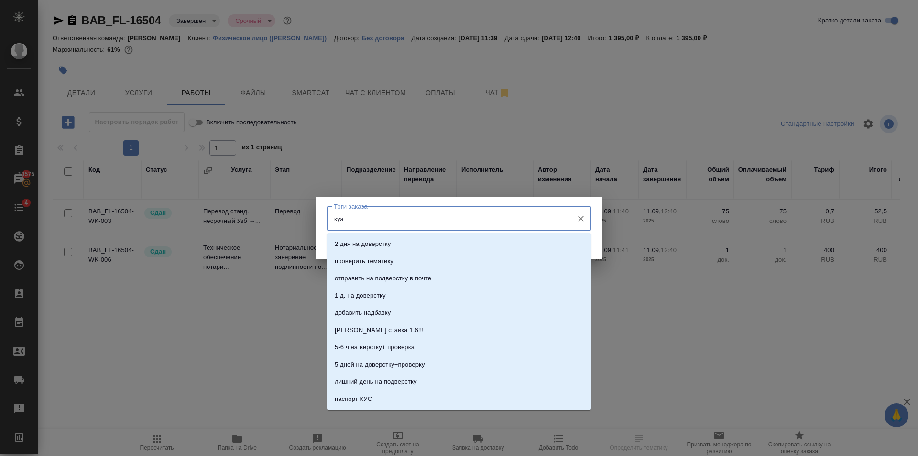
type input "куар"
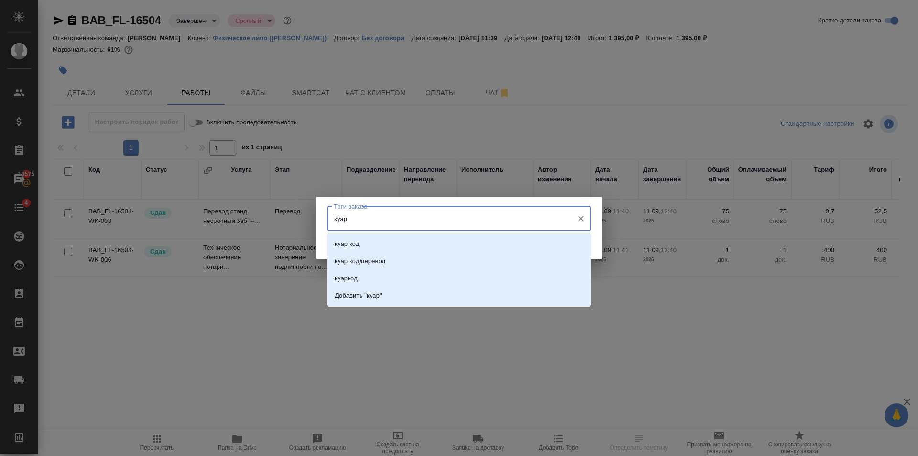
click at [392, 239] on li "куар код" at bounding box center [459, 243] width 264 height 17
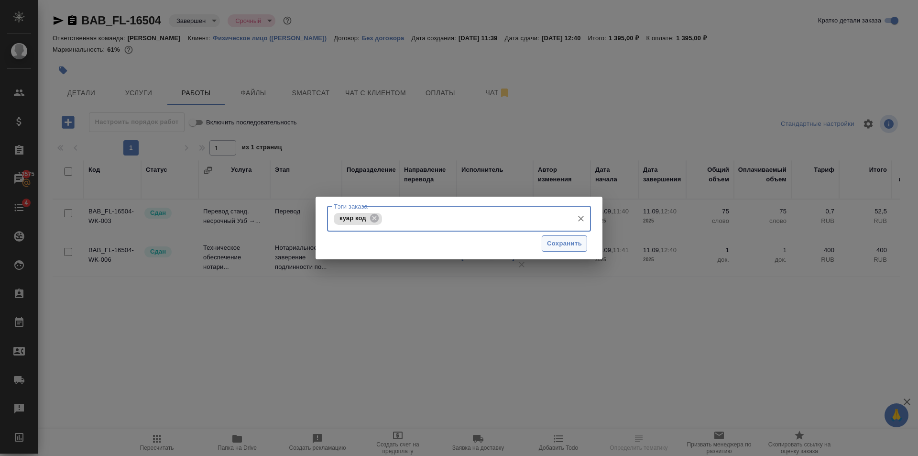
click at [564, 238] on span "Сохранить" at bounding box center [564, 243] width 35 height 11
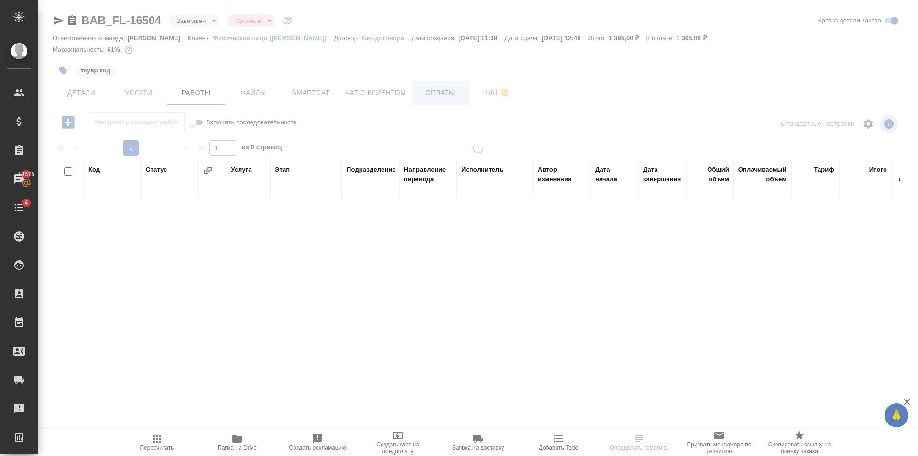
click at [446, 96] on span "Оплаты" at bounding box center [440, 93] width 46 height 12
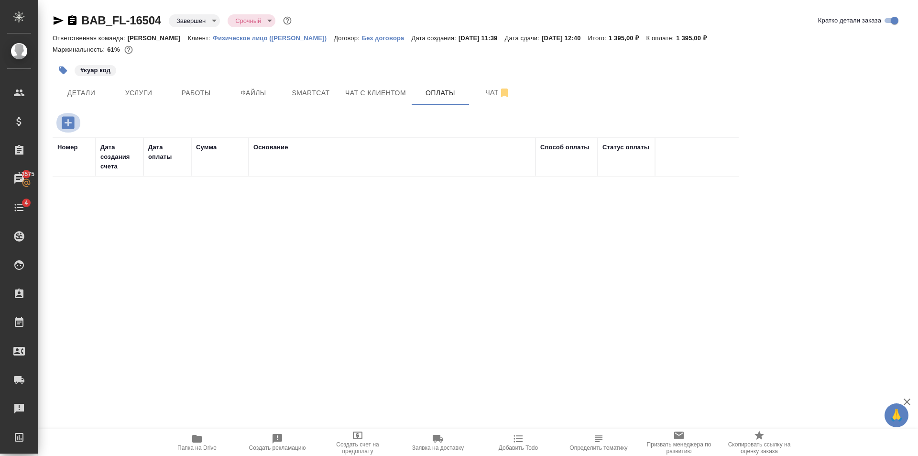
click at [65, 129] on icon "button" at bounding box center [68, 122] width 12 height 12
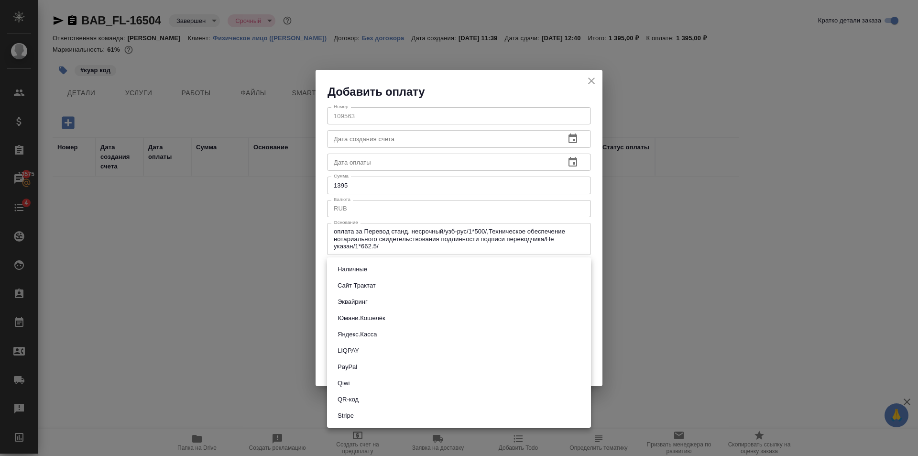
click at [391, 269] on body "🙏 .cls-1 fill:#fff; AWATERA Golubev Dmitry Клиенты Спецификации Заказы 13575 Ча…" at bounding box center [459, 228] width 918 height 456
click at [374, 395] on li "QR-код" at bounding box center [459, 399] width 264 height 16
type input "60e5684acae83f185c96e013"
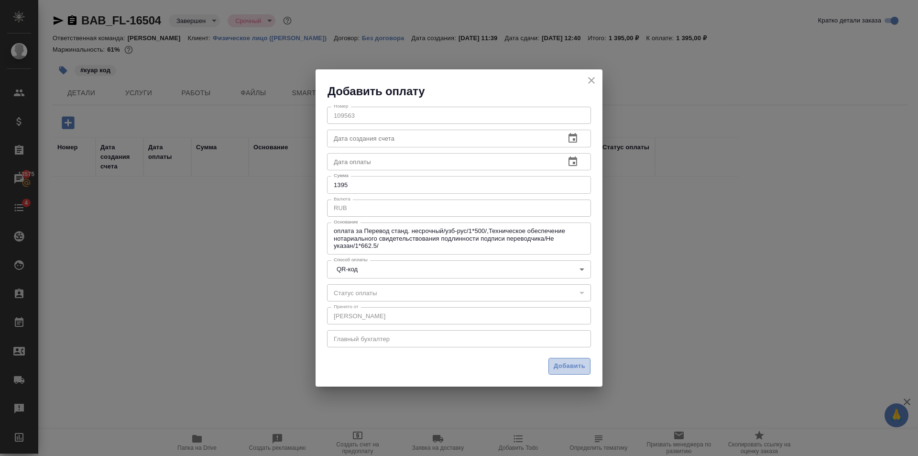
click at [575, 364] on span "Добавить" at bounding box center [570, 365] width 32 height 11
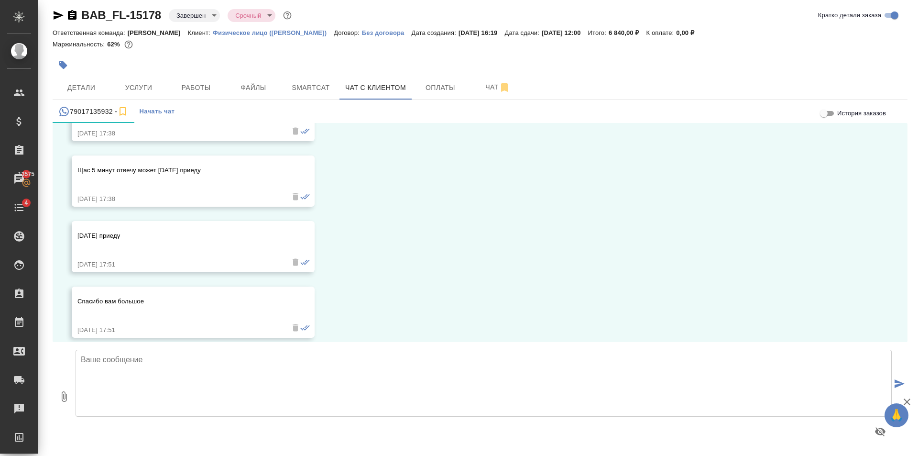
scroll to position [1513, 0]
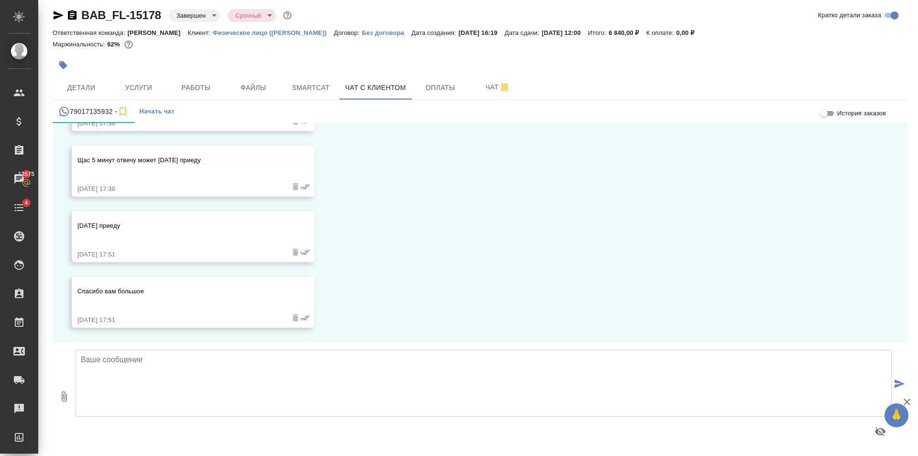
click at [176, 377] on textarea at bounding box center [484, 382] width 816 height 67
type textarea "хорошо"
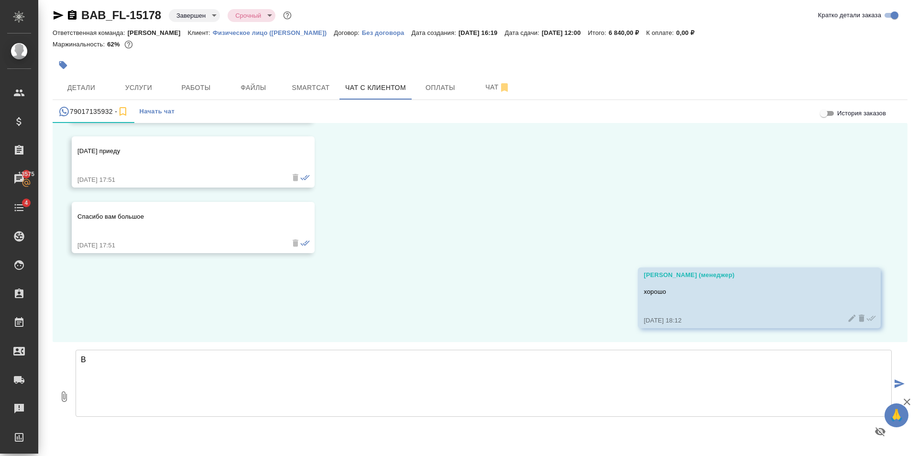
type textarea "В"
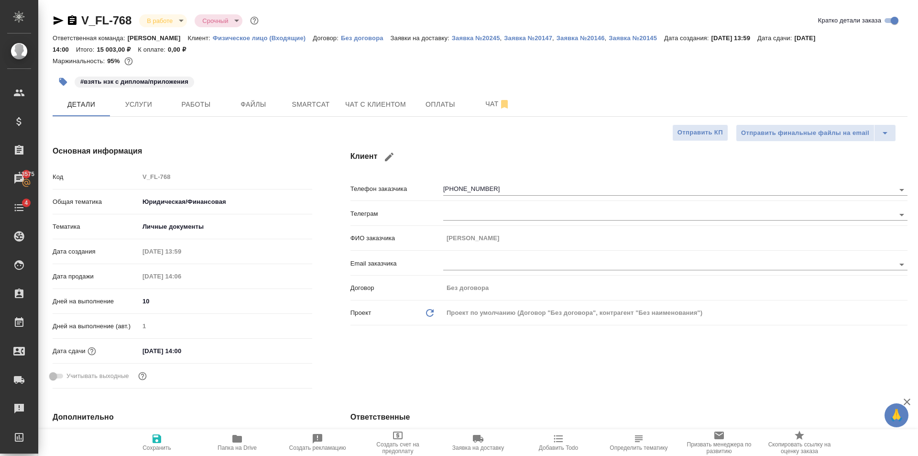
select select "RU"
click at [57, 25] on icon "button" at bounding box center [58, 20] width 11 height 11
